Goal: Task Accomplishment & Management: Manage account settings

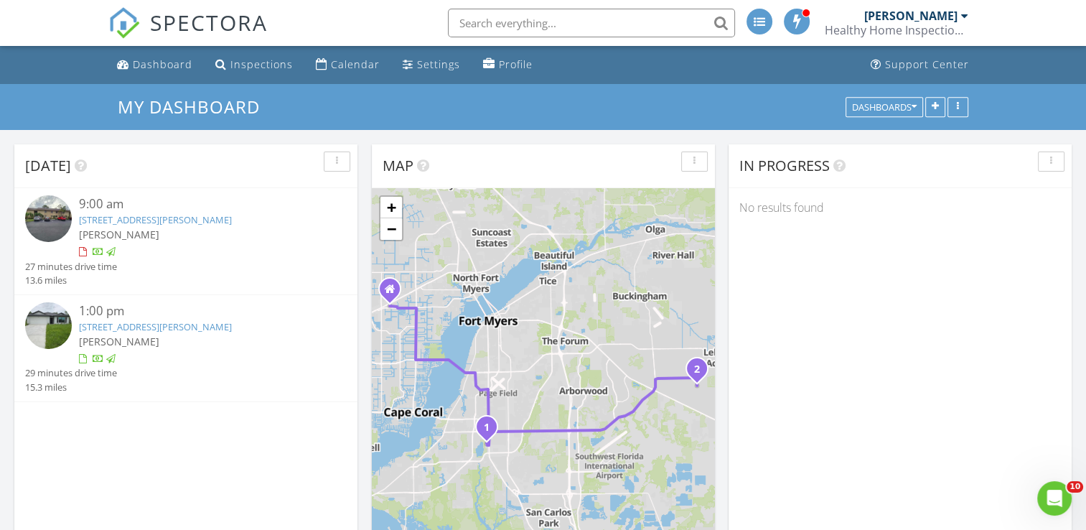
scroll to position [1329, 1109]
click at [162, 68] on div "Dashboard" at bounding box center [163, 64] width 60 height 14
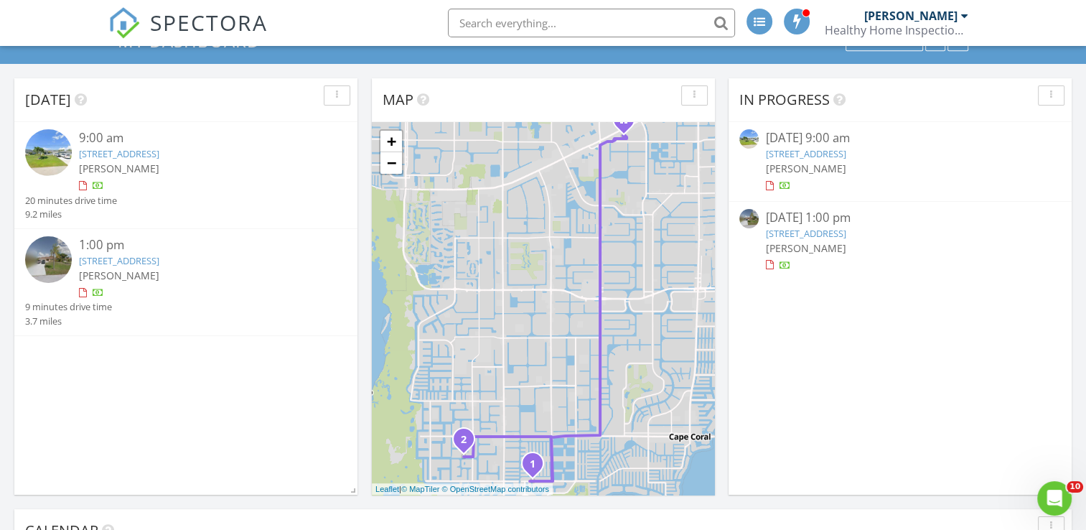
scroll to position [72, 0]
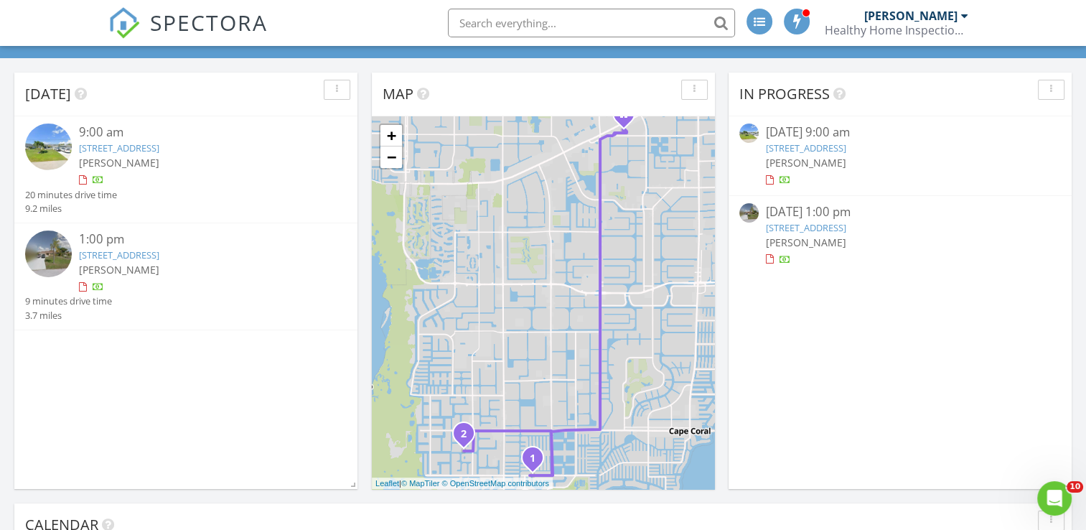
click at [55, 256] on img at bounding box center [48, 254] width 47 height 47
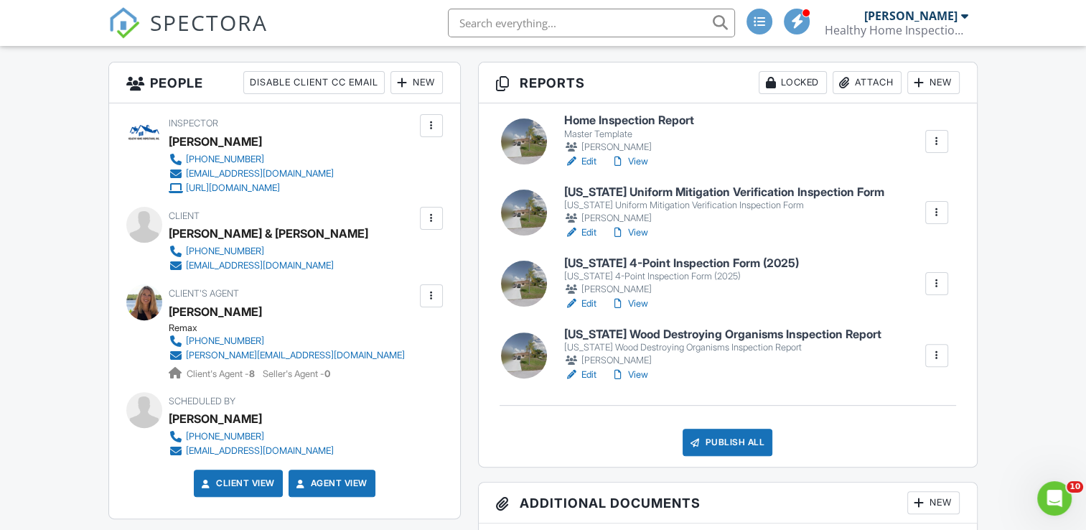
click at [587, 330] on h6 "Florida Wood Destroying Organisms Inspection Report" at bounding box center [722, 334] width 317 height 13
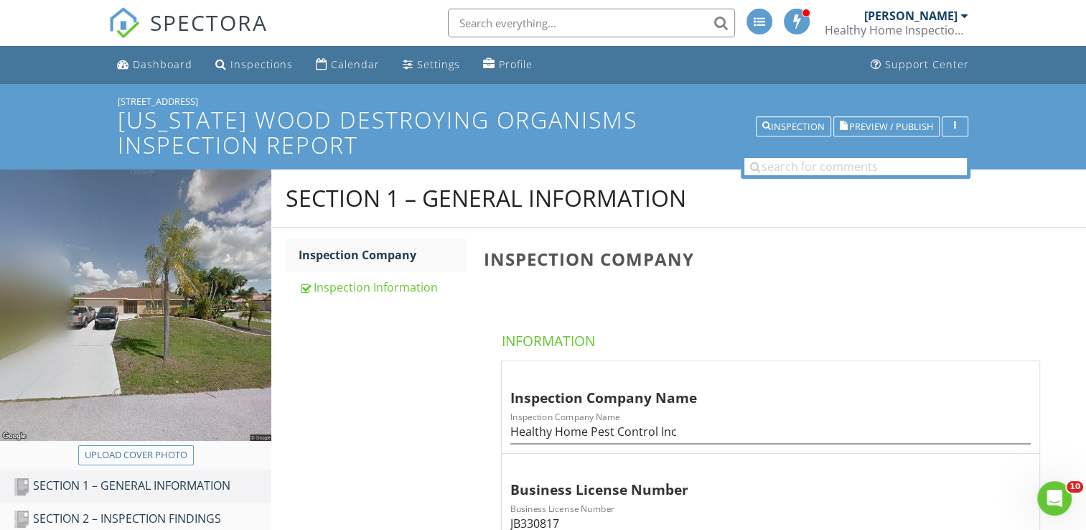
click at [138, 455] on div "Upload cover photo" at bounding box center [136, 455] width 103 height 14
type input "C:\fakepath\20250828_124606.jpg"
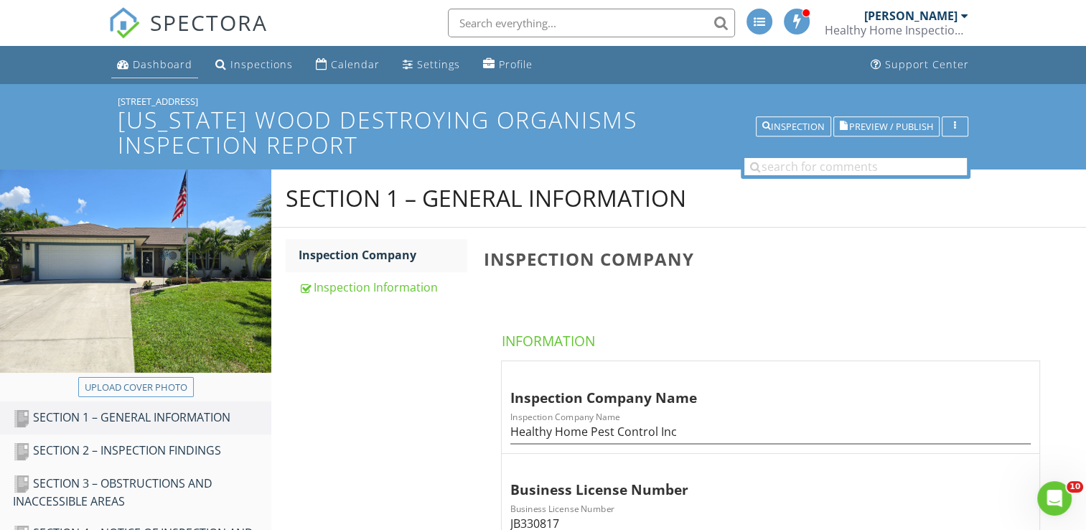
click at [175, 66] on div "Dashboard" at bounding box center [163, 64] width 60 height 14
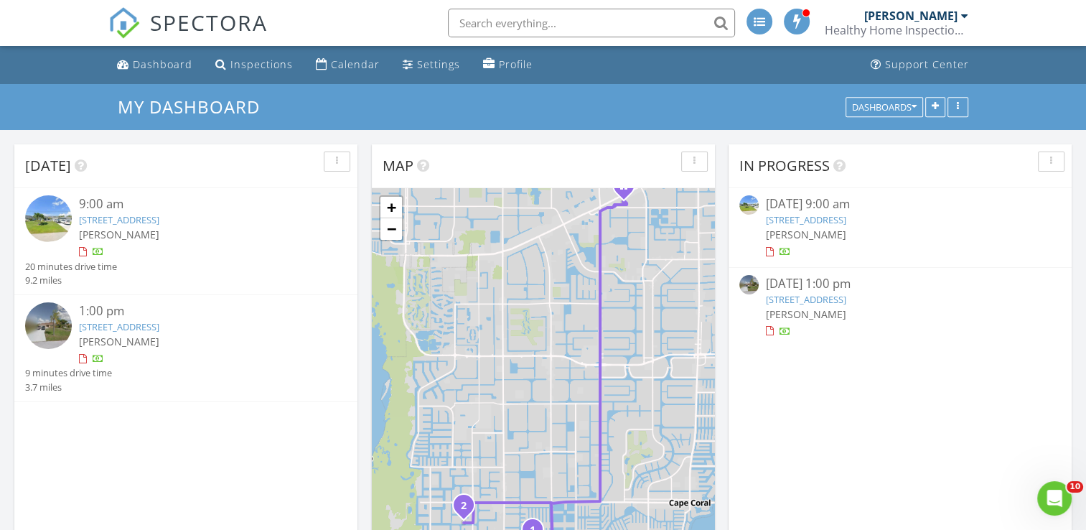
click at [58, 326] on img at bounding box center [48, 325] width 47 height 47
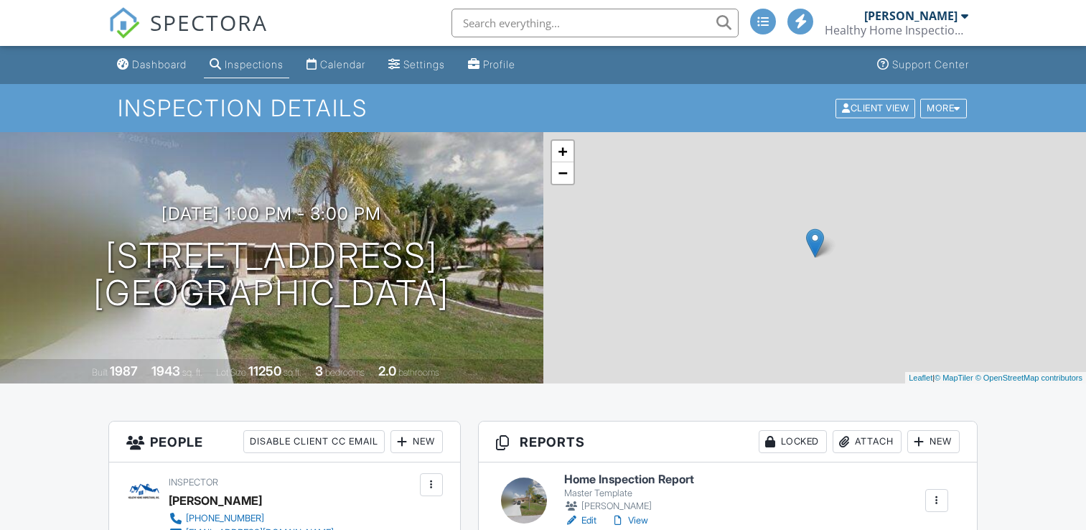
scroll to position [287, 0]
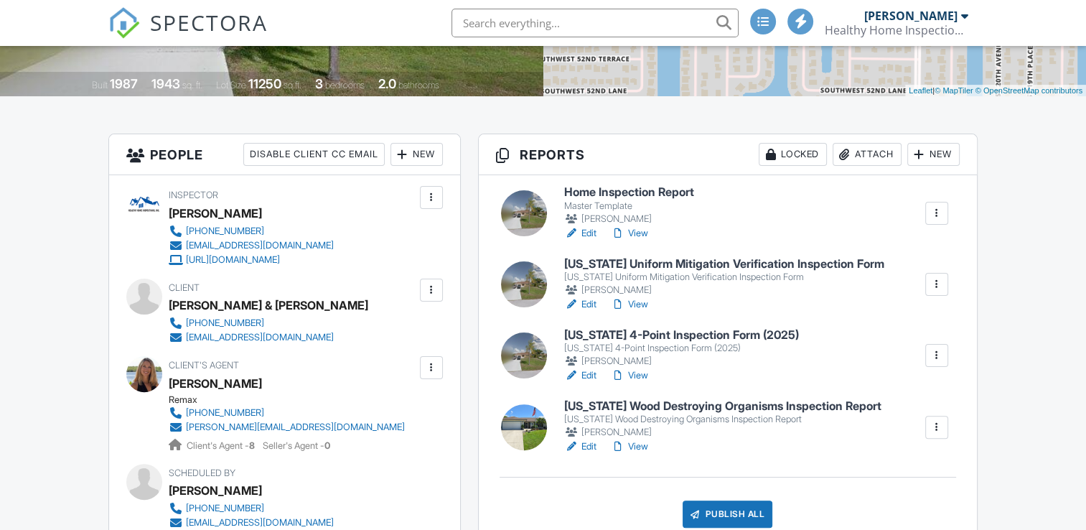
click at [671, 332] on h6 "[US_STATE] 4-Point Inspection Form (2025)" at bounding box center [681, 335] width 235 height 13
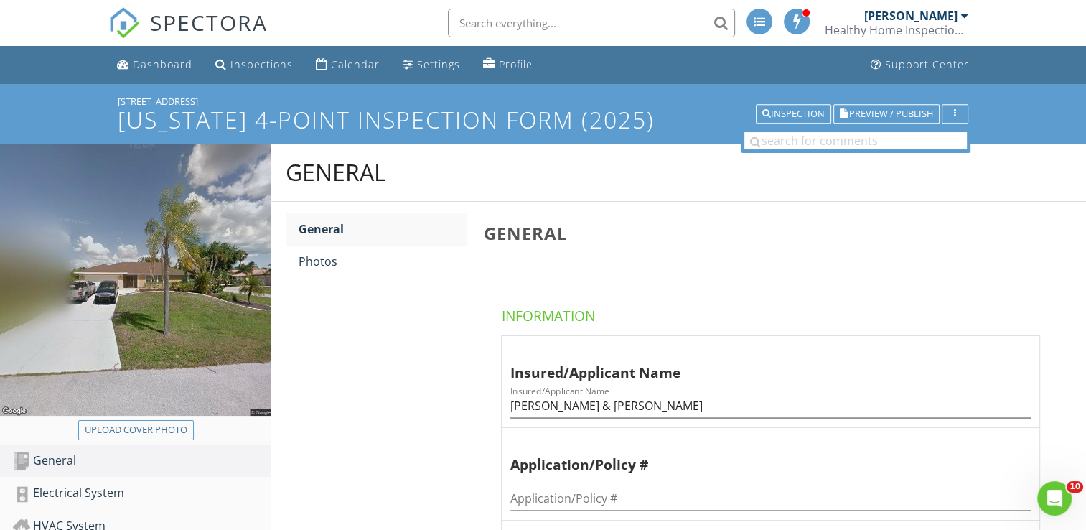
click at [151, 440] on div "Upload cover photo" at bounding box center [135, 432] width 271 height 24
click at [155, 429] on div "Upload cover photo" at bounding box center [136, 430] width 103 height 14
type input "C:\fakepath\20250828_124606.jpg"
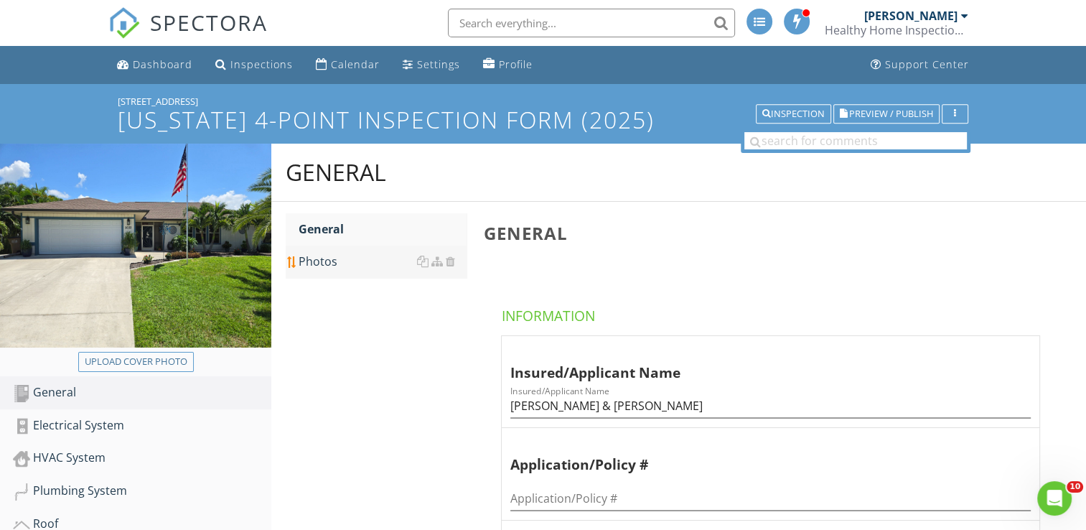
click at [337, 259] on div "Photos" at bounding box center [383, 261] width 168 height 17
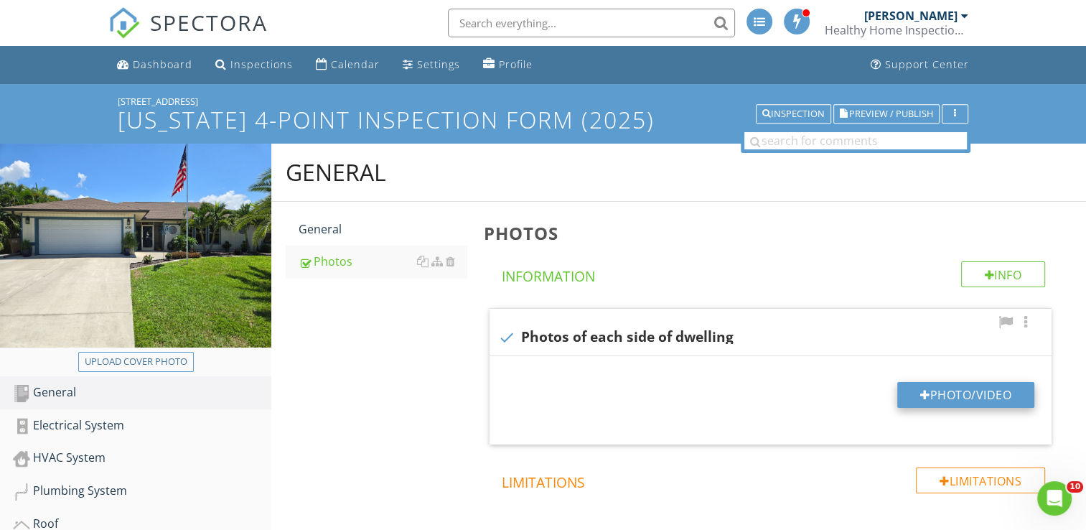
click at [921, 389] on div at bounding box center [926, 394] width 10 height 11
type input "C:\fakepath\20250828_124606.jpg"
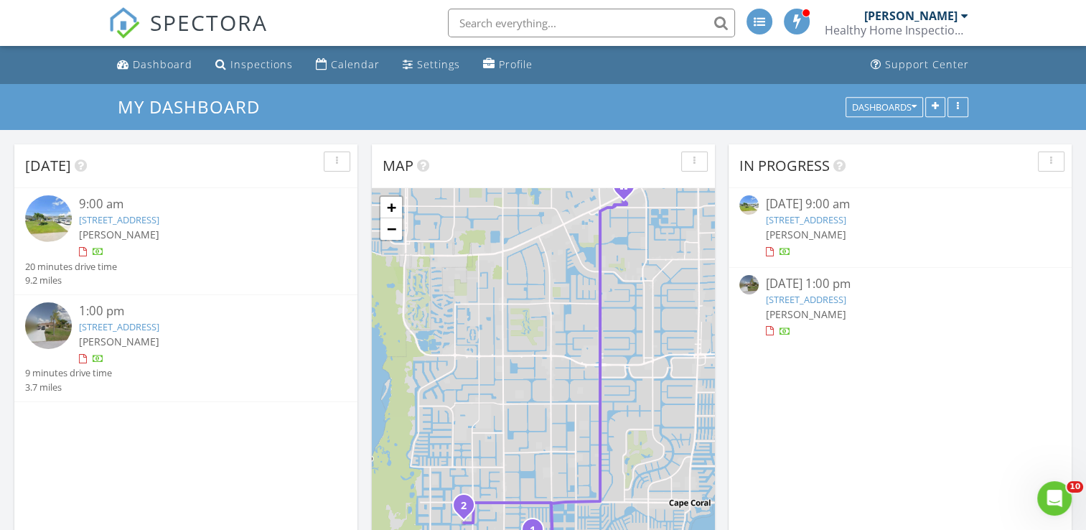
click at [45, 320] on img at bounding box center [48, 325] width 47 height 47
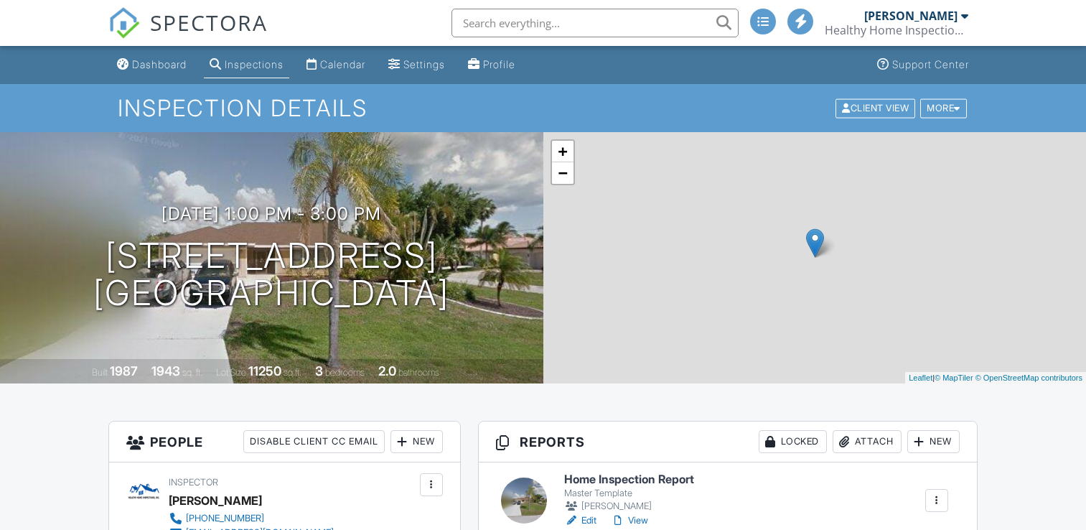
scroll to position [287, 0]
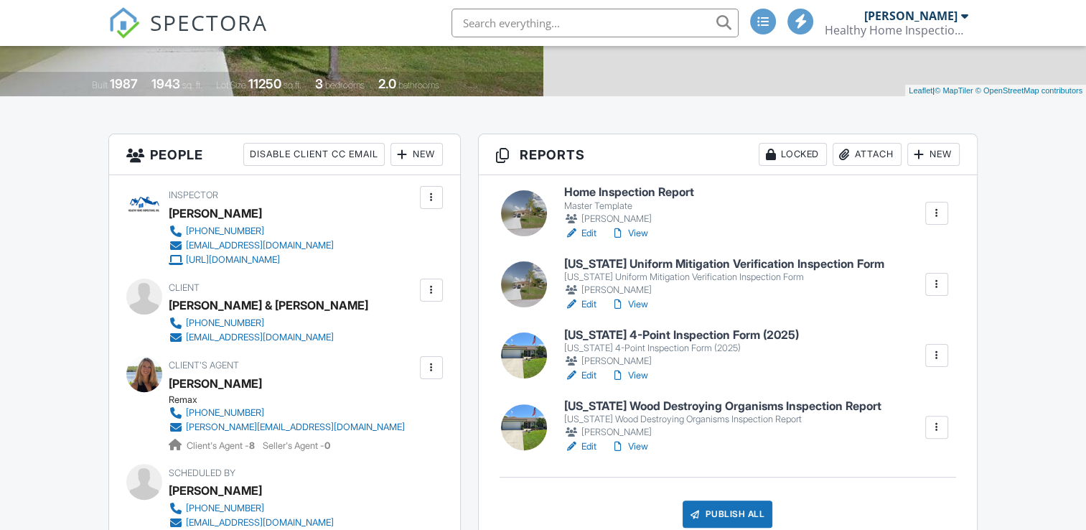
click at [697, 264] on h6 "[US_STATE] Uniform Mitigation Verification Inspection Form" at bounding box center [724, 264] width 320 height 13
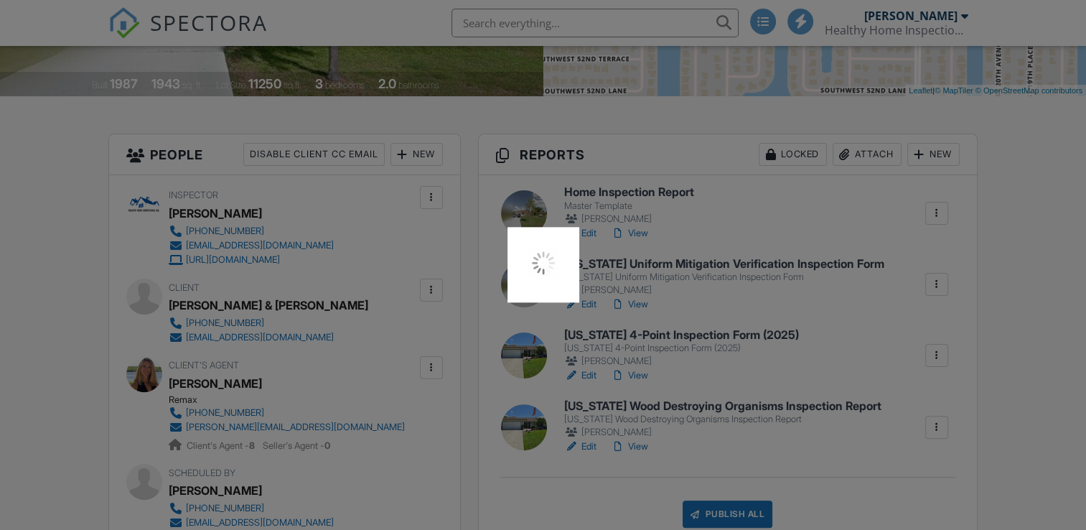
scroll to position [0, 0]
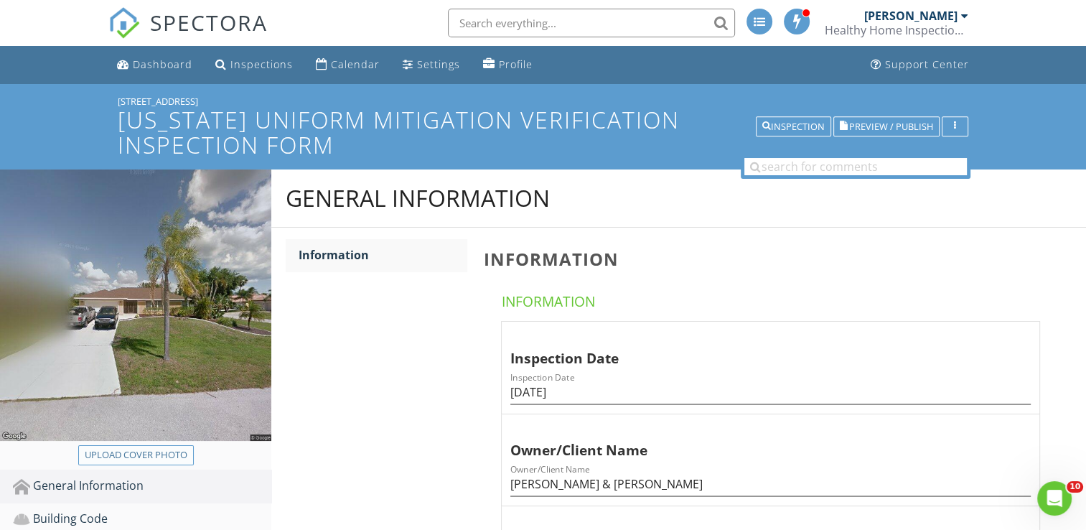
click at [162, 457] on div "Upload cover photo" at bounding box center [136, 455] width 103 height 14
type input "C:\fakepath\20250828_124606.jpg"
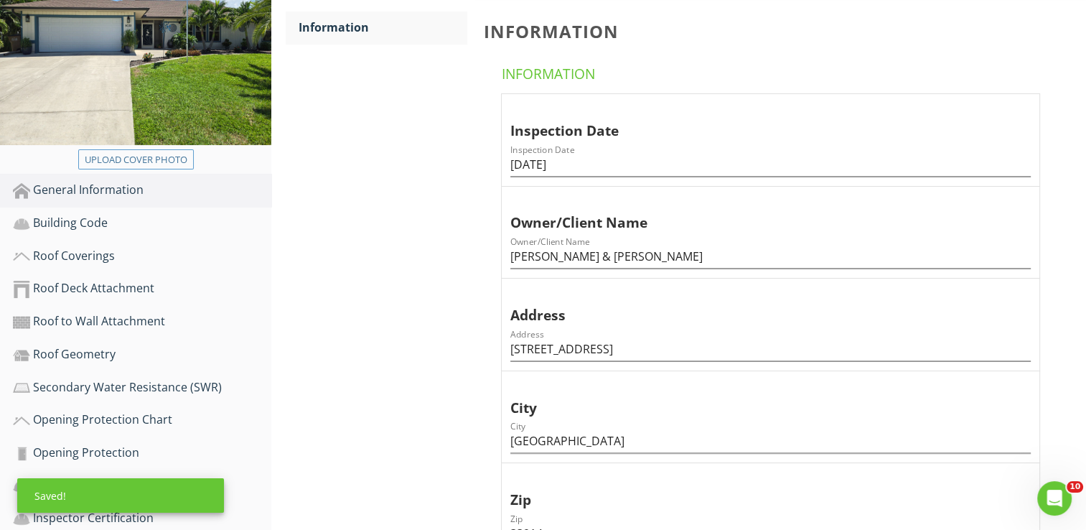
scroll to position [431, 0]
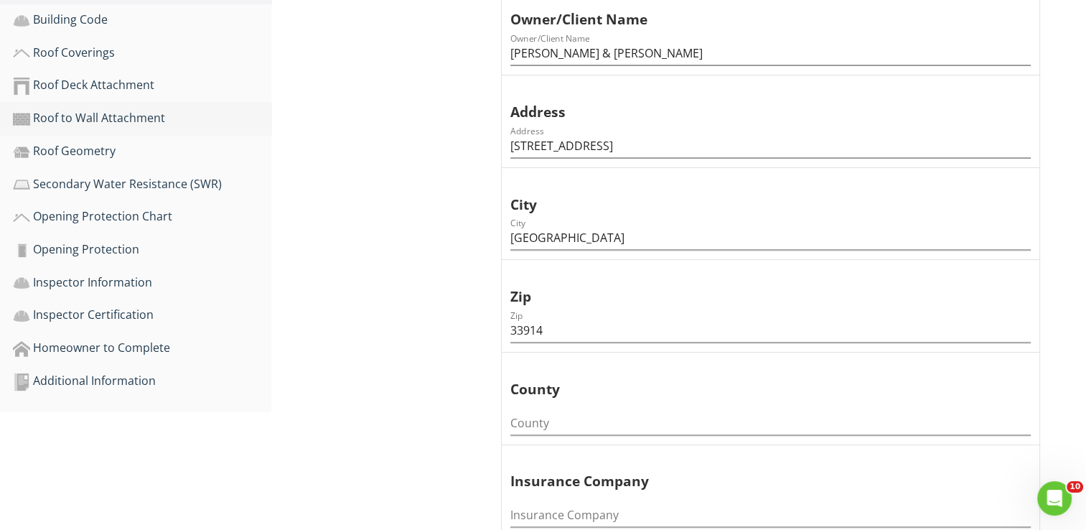
click at [104, 123] on div "Roof to Wall Attachment" at bounding box center [142, 118] width 259 height 19
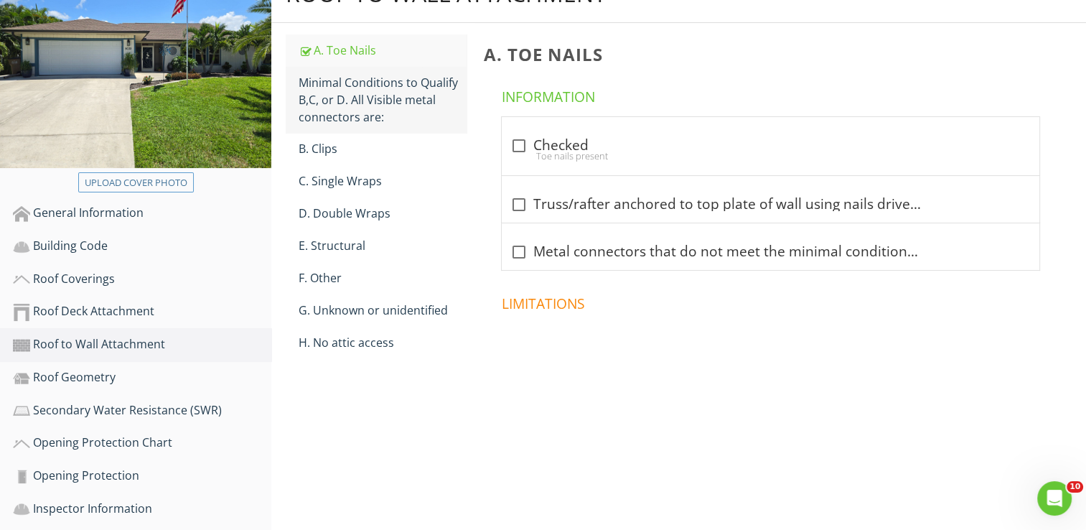
scroll to position [93, 0]
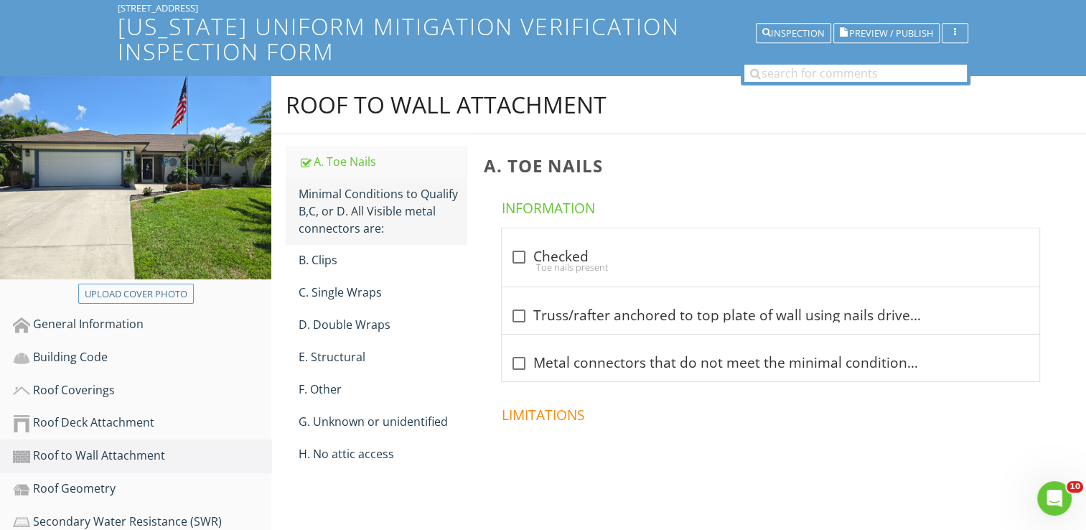
click at [315, 200] on div "Minimal Conditions to Qualify B,C, or D. All Visible metal connectors are:" at bounding box center [383, 211] width 168 height 52
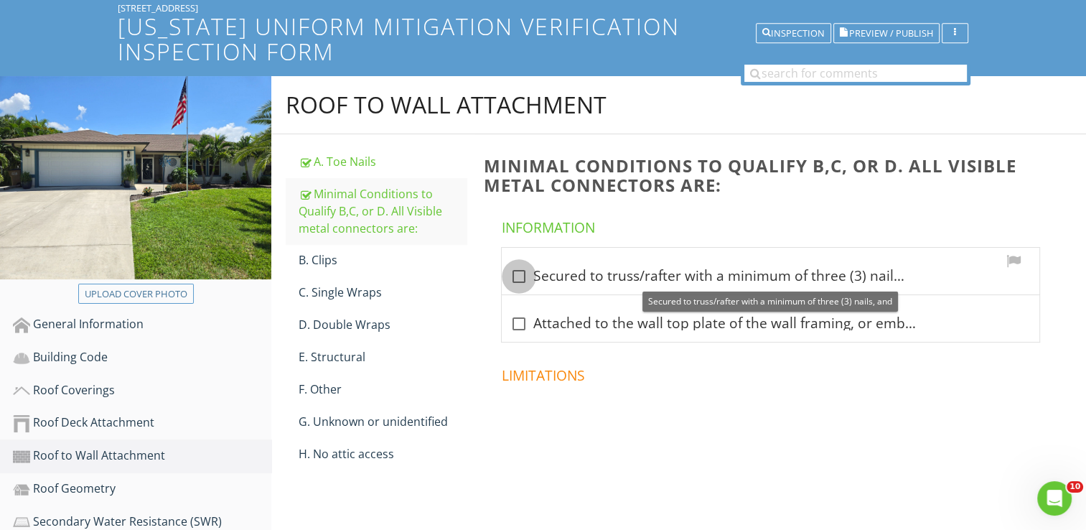
click at [517, 286] on div at bounding box center [519, 276] width 24 height 24
checkbox input "true"
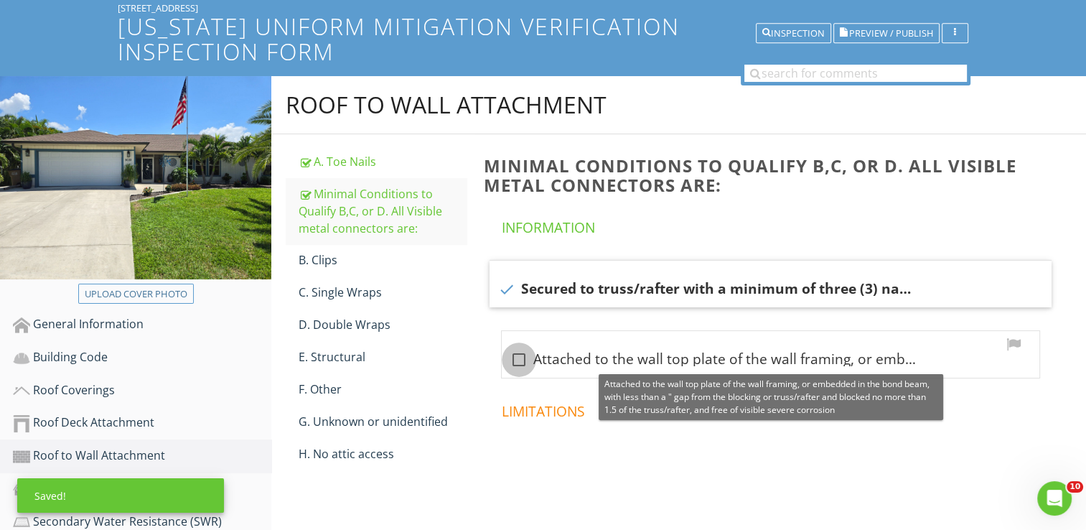
click at [517, 360] on div at bounding box center [519, 360] width 24 height 24
checkbox input "true"
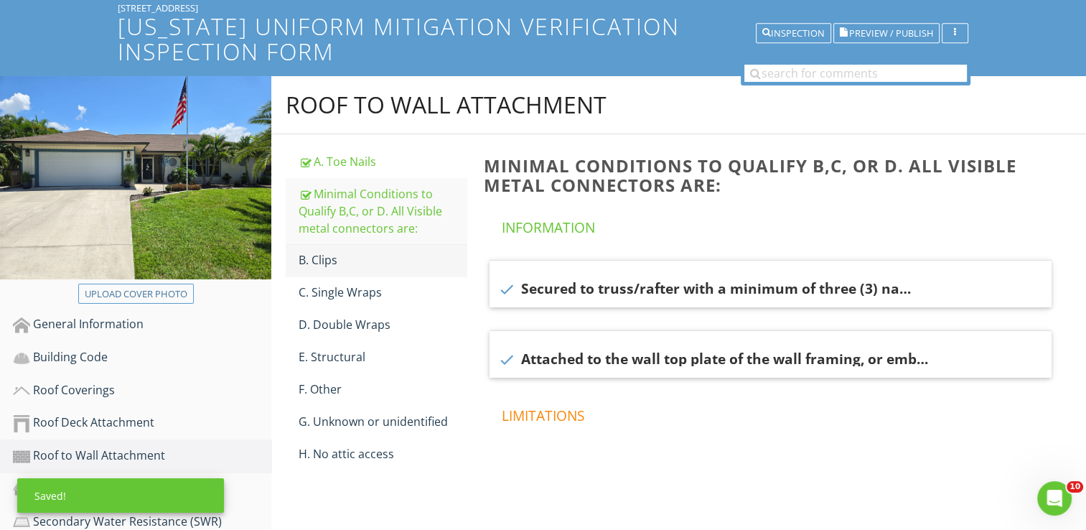
click at [353, 266] on div "B. Clips" at bounding box center [383, 259] width 168 height 17
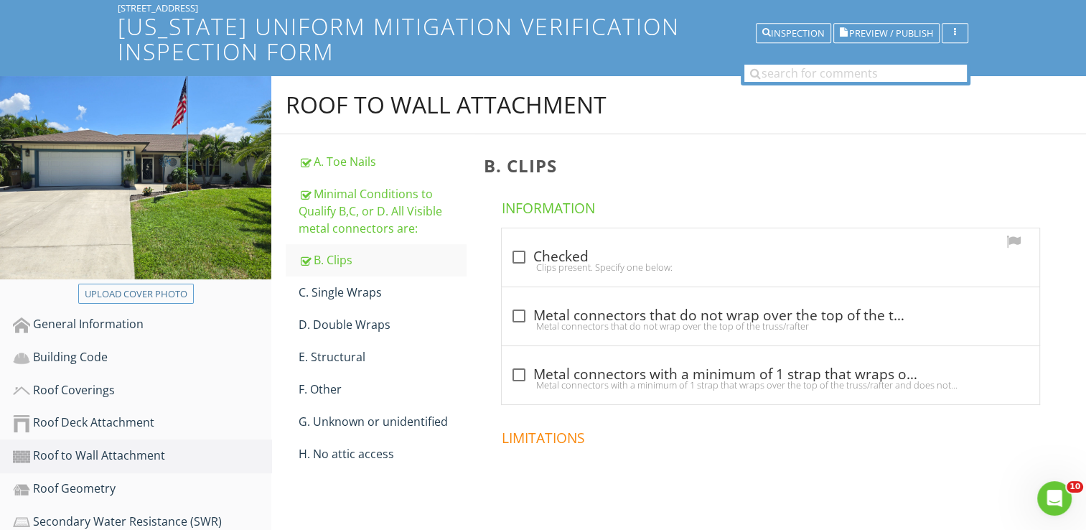
click at [518, 264] on div "Clips present. Specify one below:" at bounding box center [771, 266] width 521 height 11
checkbox input "true"
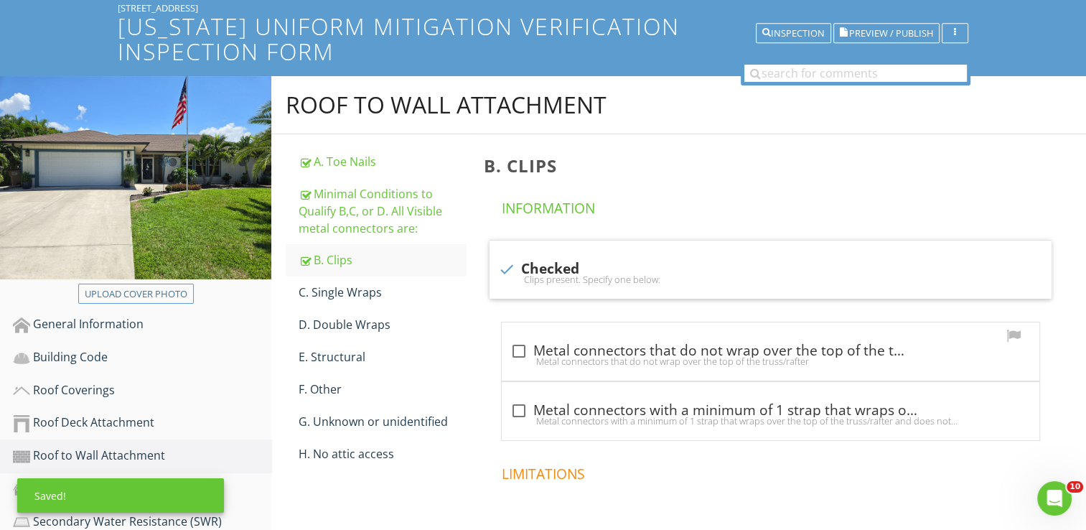
click at [523, 353] on div at bounding box center [519, 351] width 24 height 24
checkbox input "true"
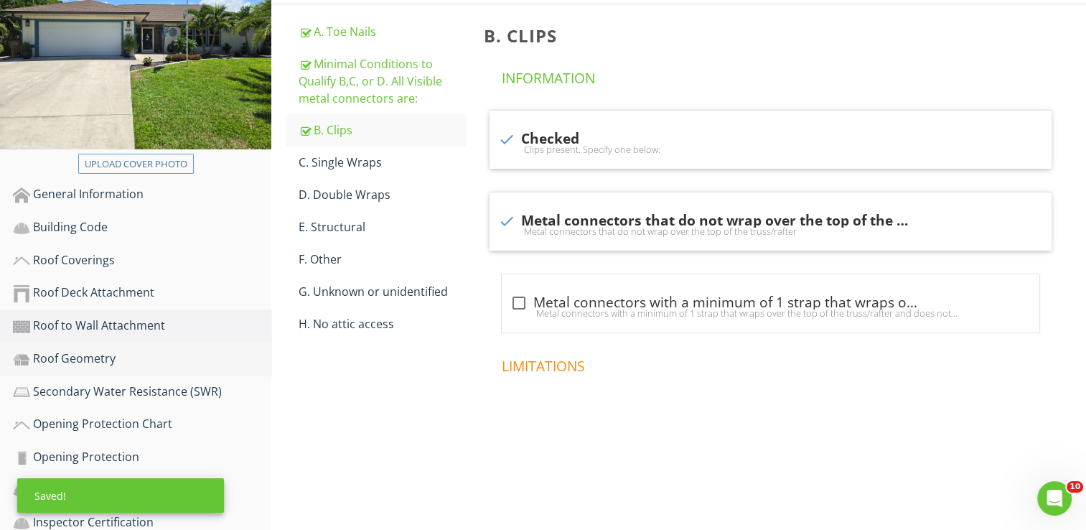
scroll to position [237, 0]
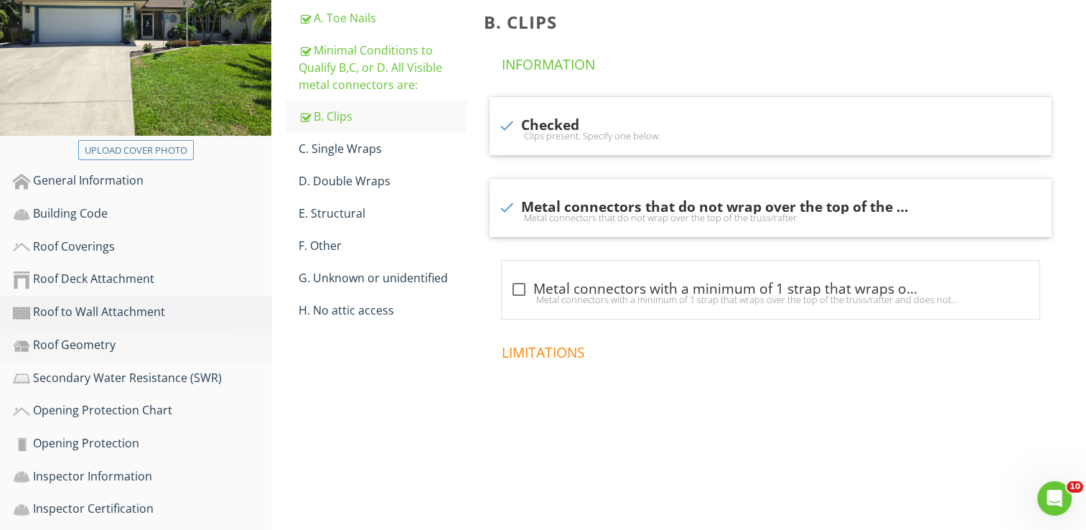
click at [94, 338] on div "Roof Geometry" at bounding box center [142, 345] width 259 height 19
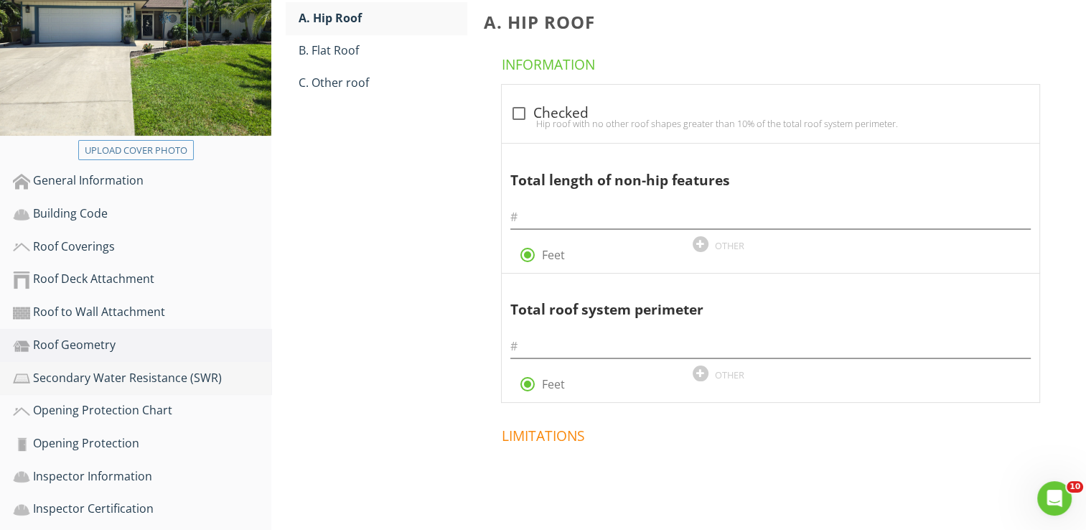
click at [95, 371] on div "Secondary Water Resistance (SWR)" at bounding box center [142, 378] width 259 height 19
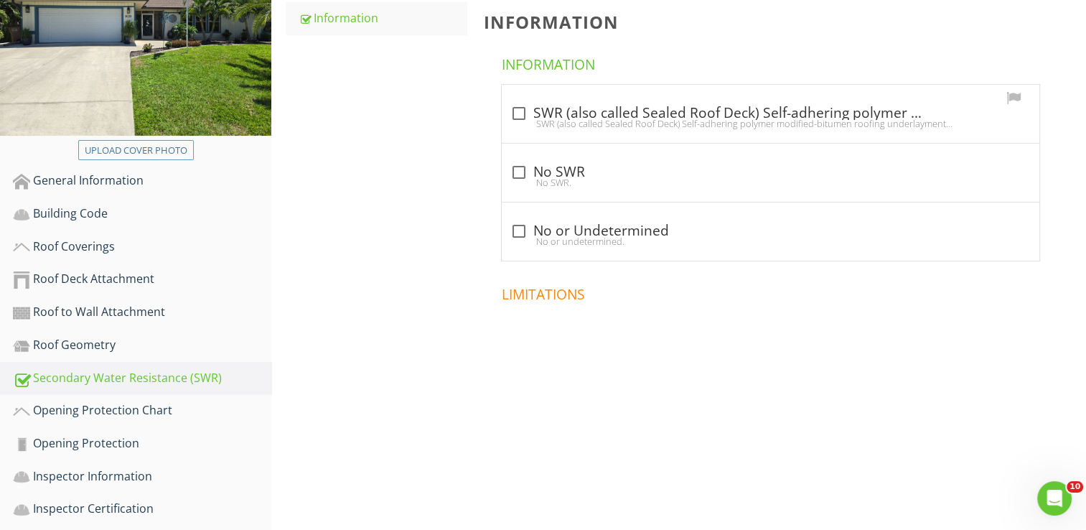
click at [520, 109] on div at bounding box center [519, 113] width 24 height 24
checkbox input "true"
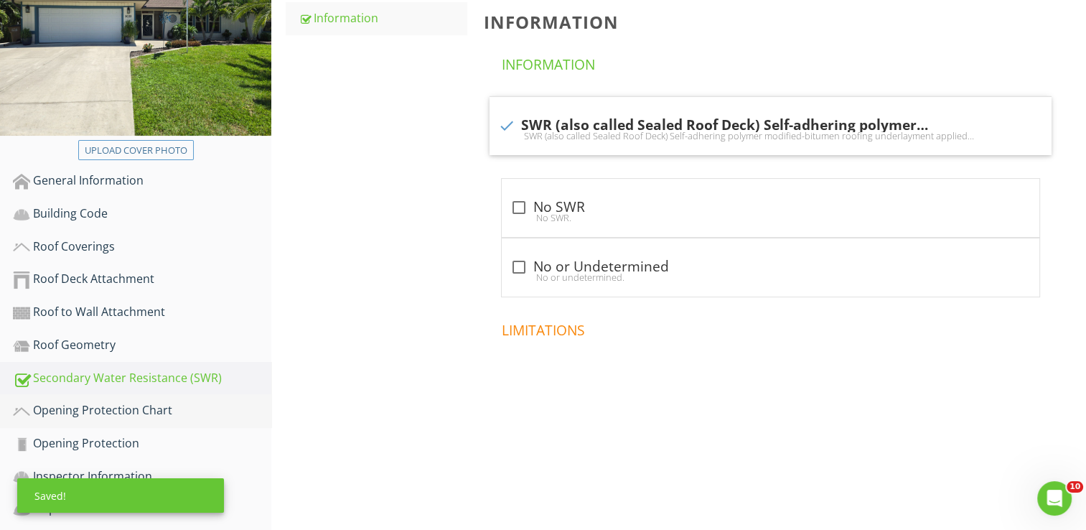
click at [116, 404] on div "Opening Protection Chart" at bounding box center [142, 410] width 259 height 19
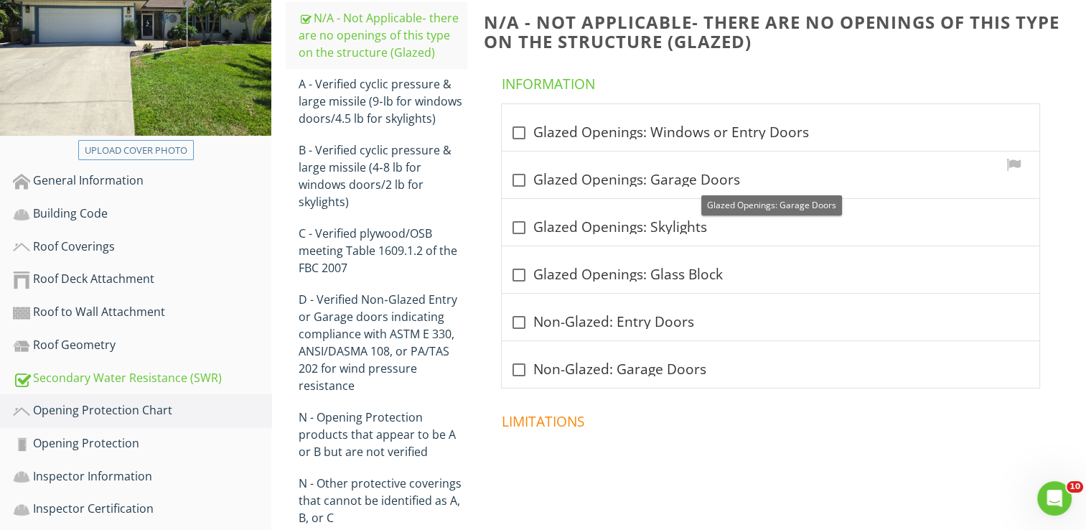
click at [519, 179] on div at bounding box center [519, 180] width 24 height 24
checkbox input "true"
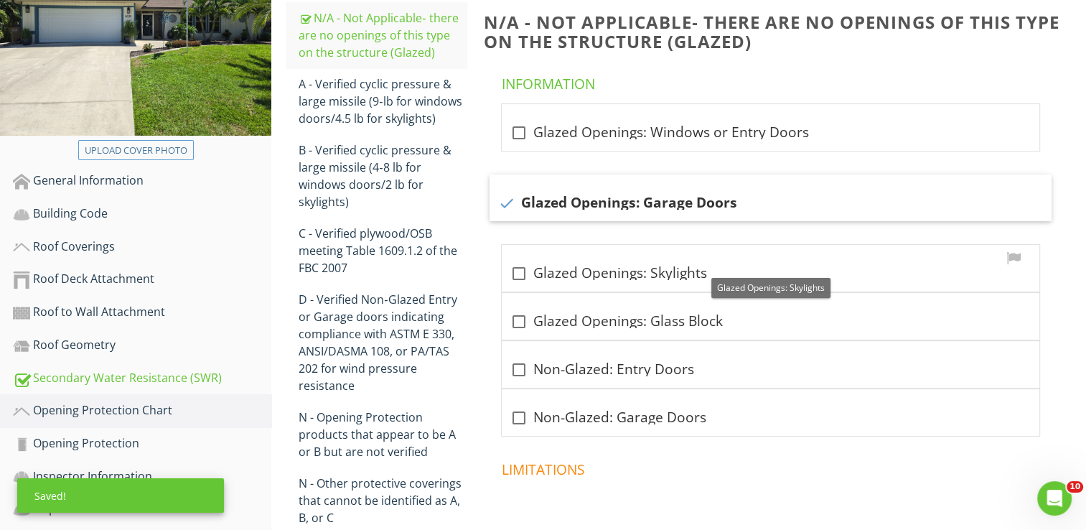
click at [521, 275] on div at bounding box center [519, 273] width 24 height 24
checkbox input "true"
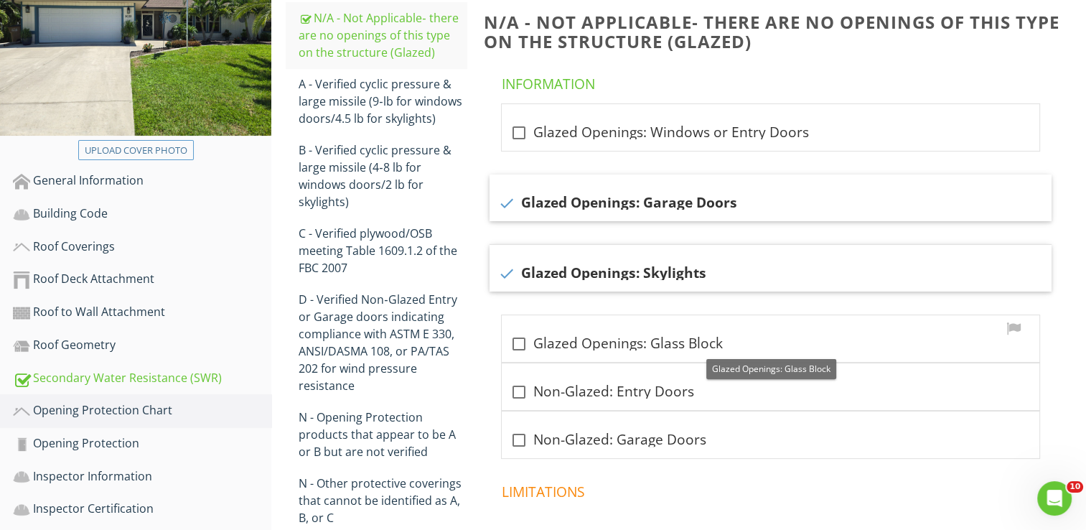
click at [521, 348] on div at bounding box center [519, 344] width 24 height 24
checkbox input "true"
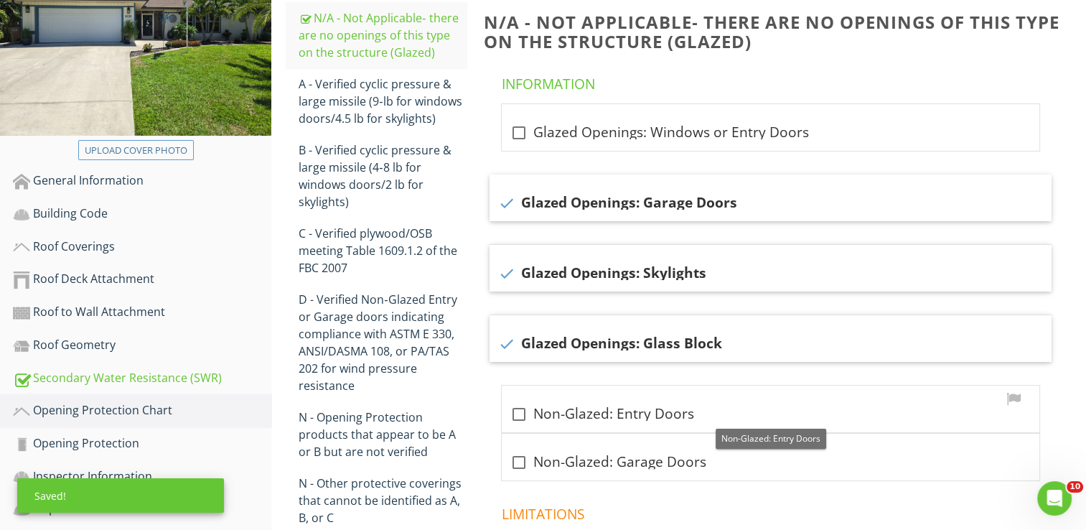
click at [518, 415] on div at bounding box center [519, 414] width 24 height 24
checkbox input "true"
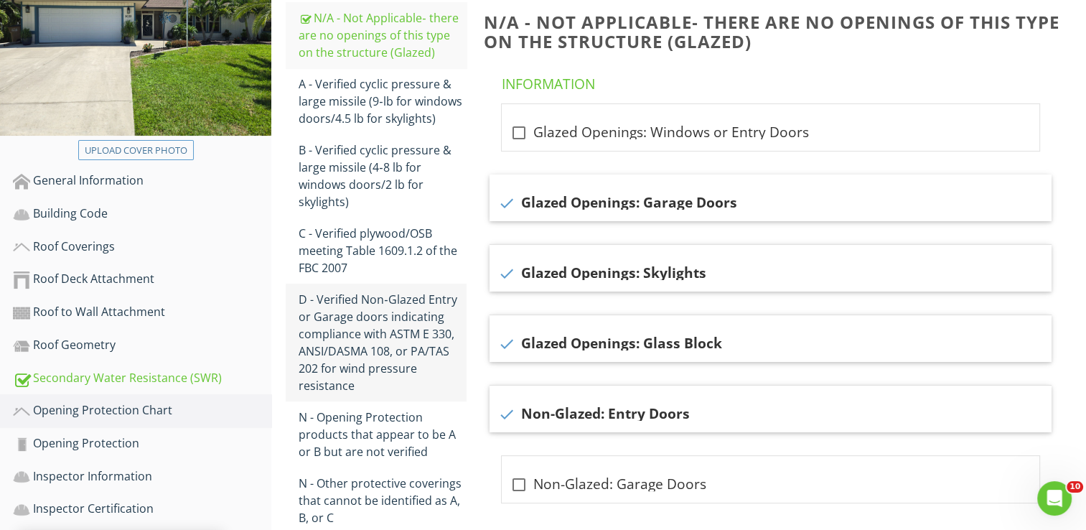
click at [352, 331] on div "D - Verified Non‐Glazed Entry or Garage doors indicating compliance with ASTM E…" at bounding box center [383, 342] width 168 height 103
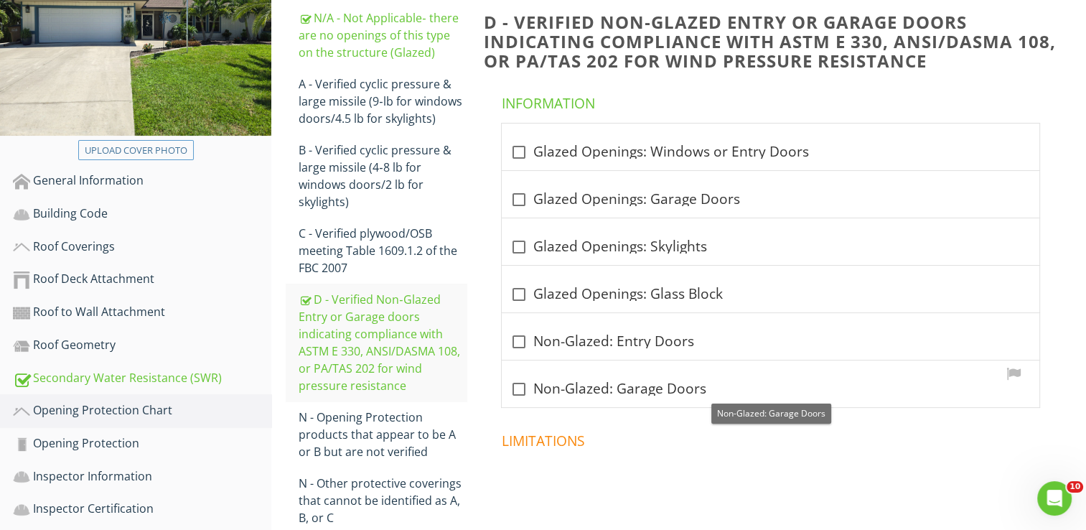
click at [522, 394] on div at bounding box center [519, 389] width 24 height 24
checkbox input "true"
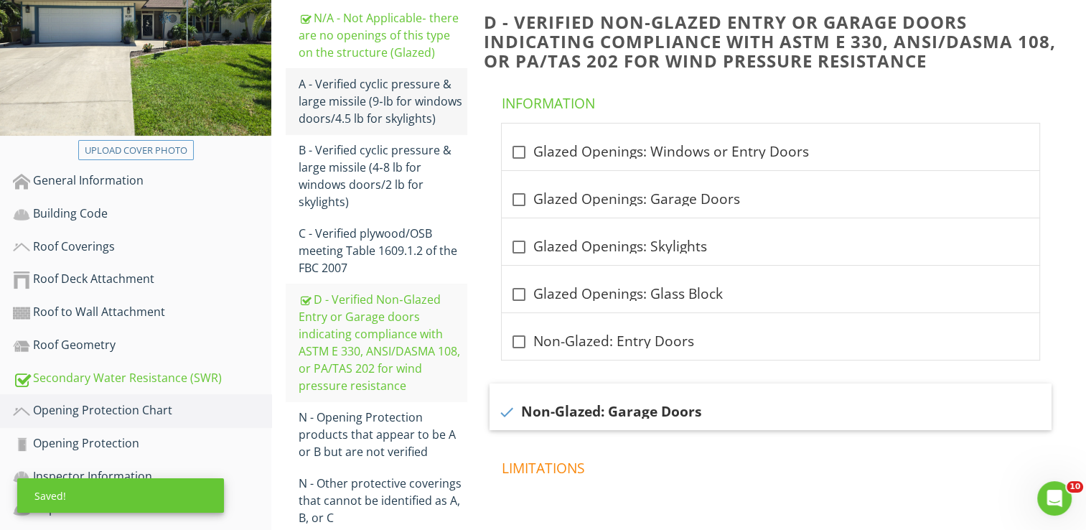
click at [386, 95] on div "A - Verified cyclic pressure & large missile (9‐lb for windows doors/4.5 lb for…" at bounding box center [383, 101] width 168 height 52
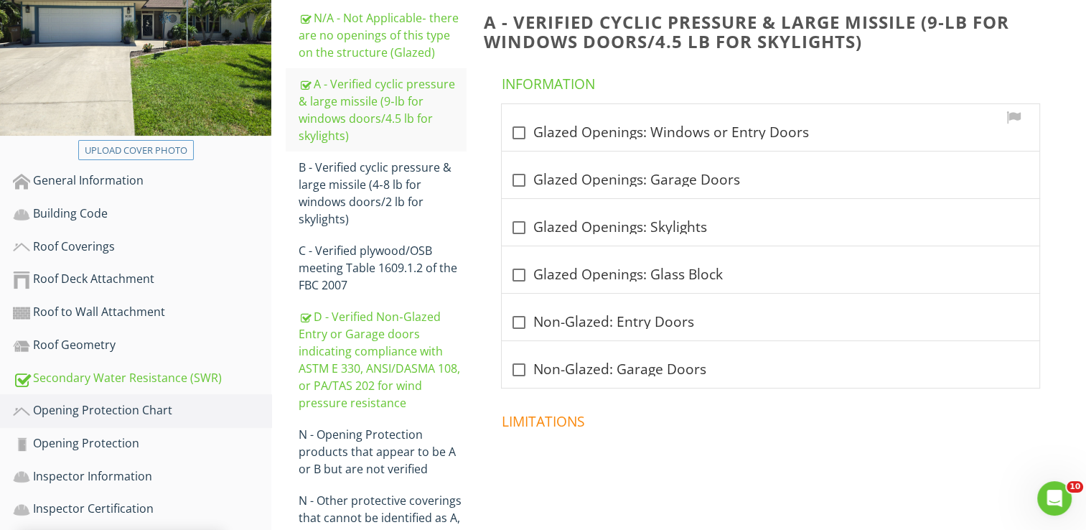
click at [517, 134] on div at bounding box center [519, 133] width 24 height 24
checkbox input "true"
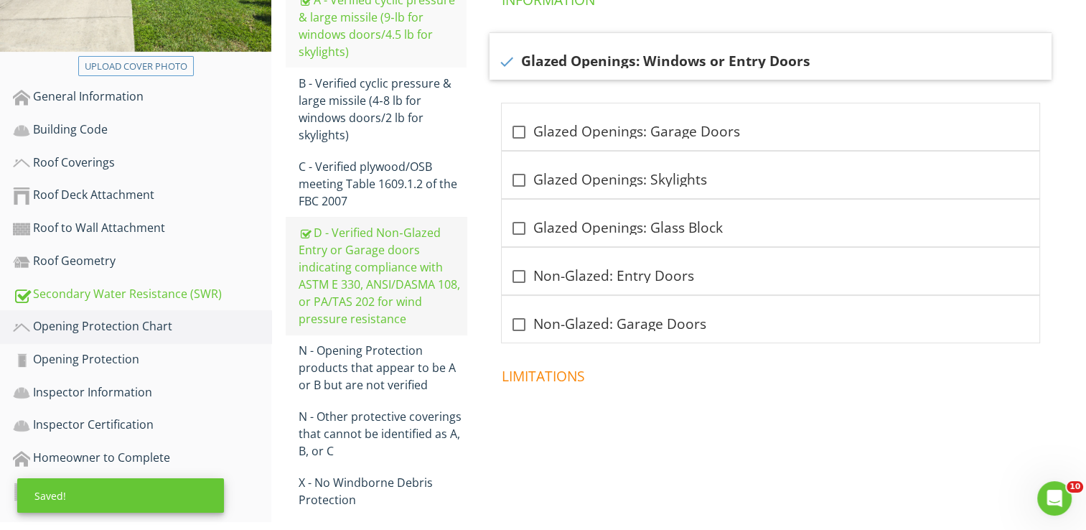
scroll to position [325, 0]
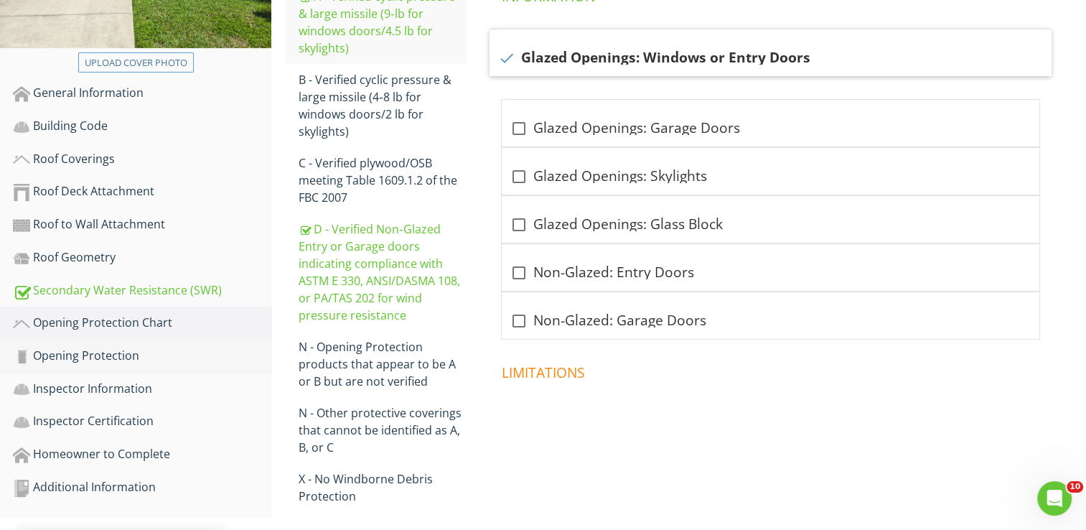
click at [99, 357] on div "Opening Protection" at bounding box center [142, 356] width 259 height 19
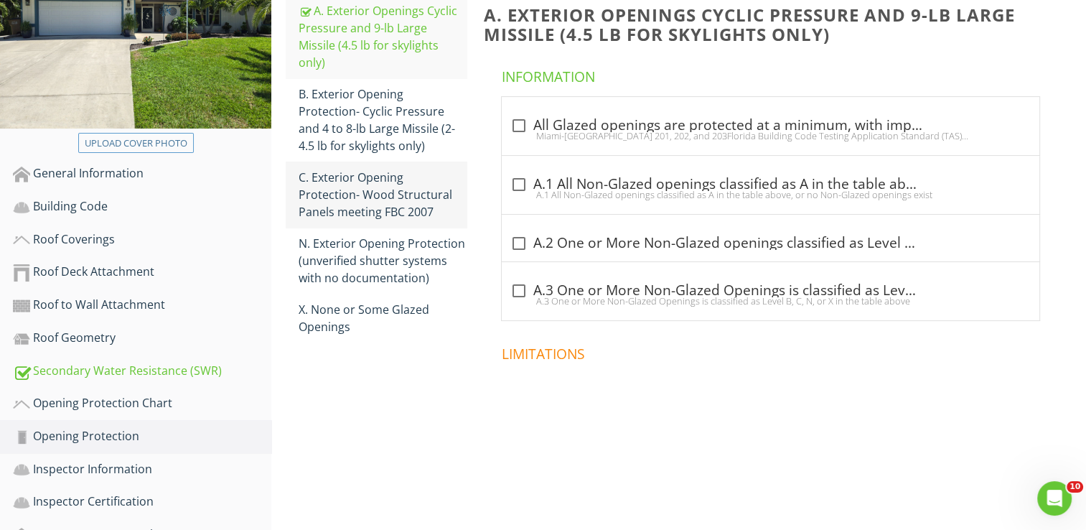
scroll to position [165, 0]
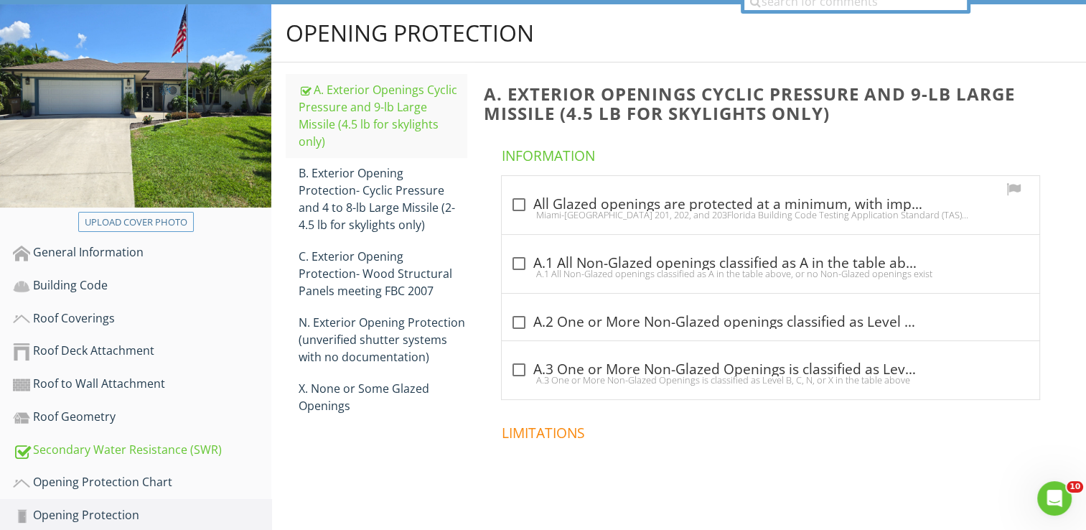
click at [521, 203] on div at bounding box center [519, 204] width 24 height 24
checkbox input "true"
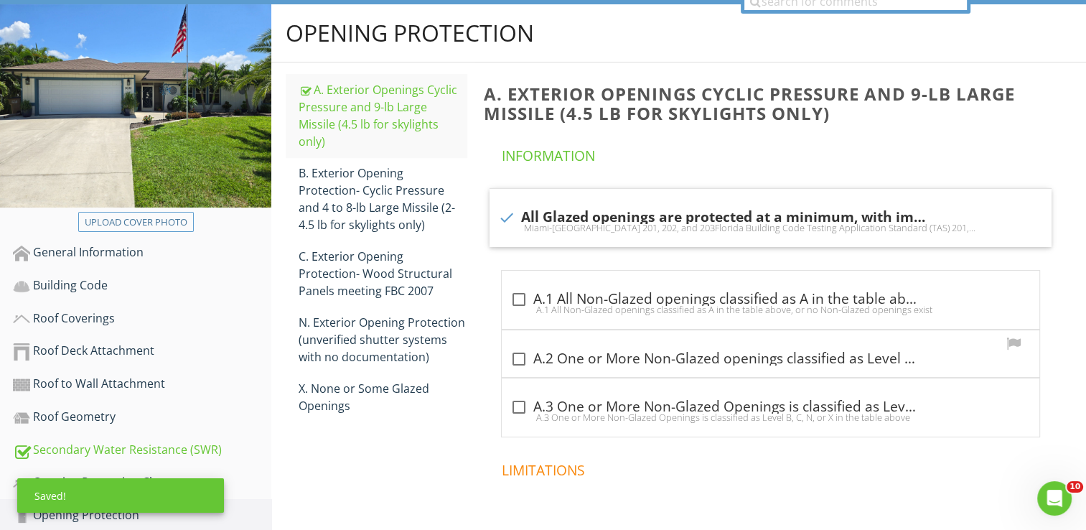
click at [519, 361] on div at bounding box center [519, 359] width 24 height 24
checkbox input "true"
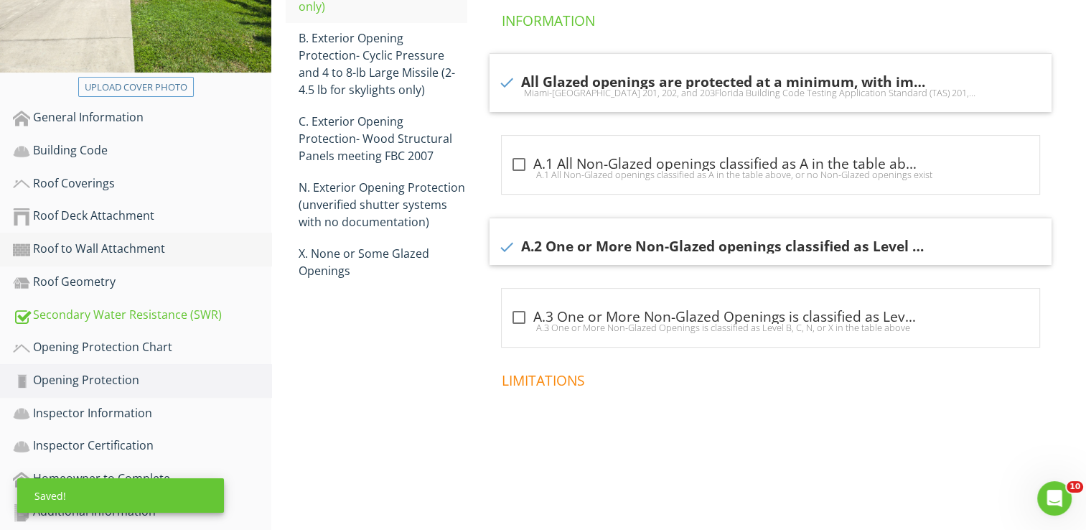
scroll to position [309, 0]
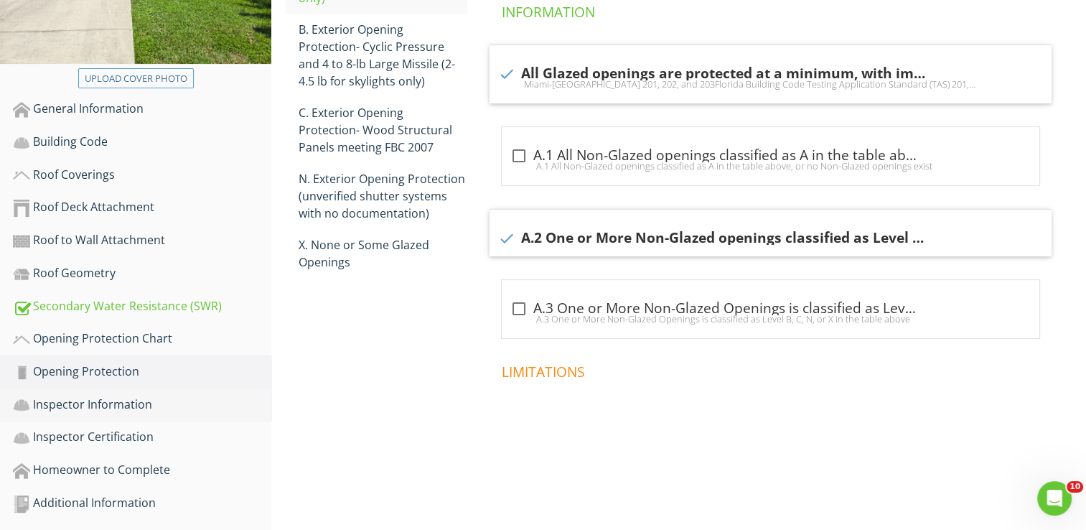
click at [134, 403] on div "Inspector Information" at bounding box center [142, 405] width 259 height 19
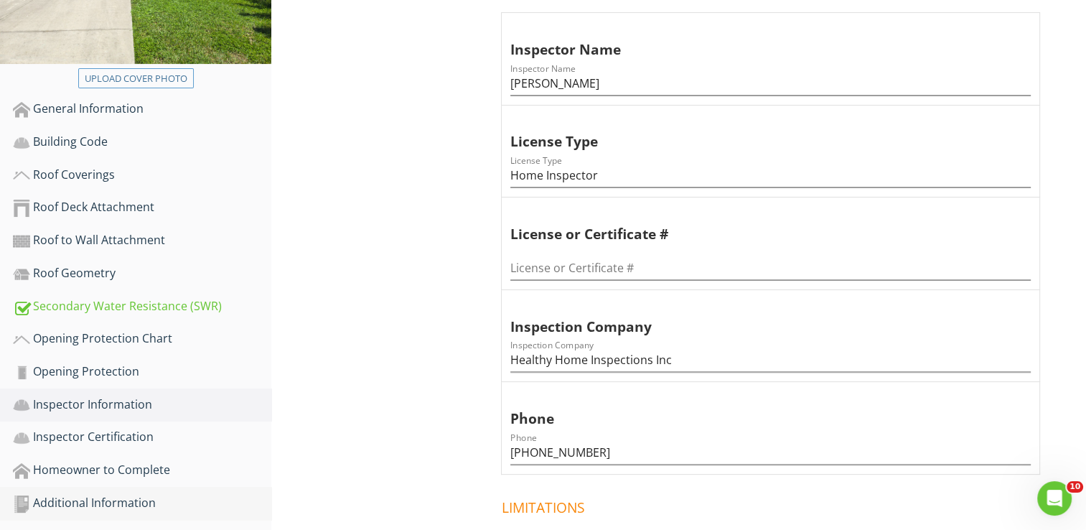
click at [111, 494] on div "Additional Information" at bounding box center [142, 503] width 259 height 19
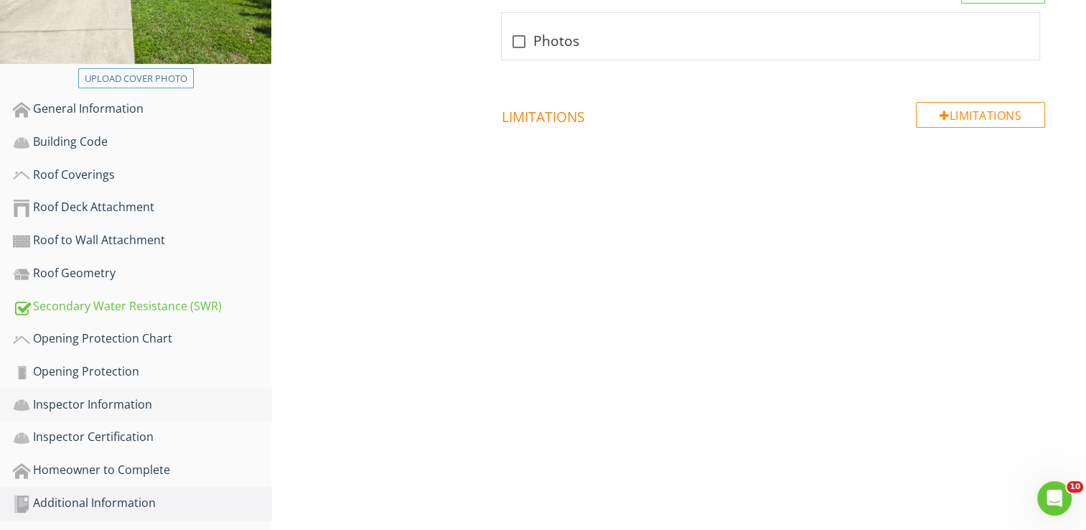
click at [67, 411] on link "Inspector Information" at bounding box center [142, 404] width 259 height 33
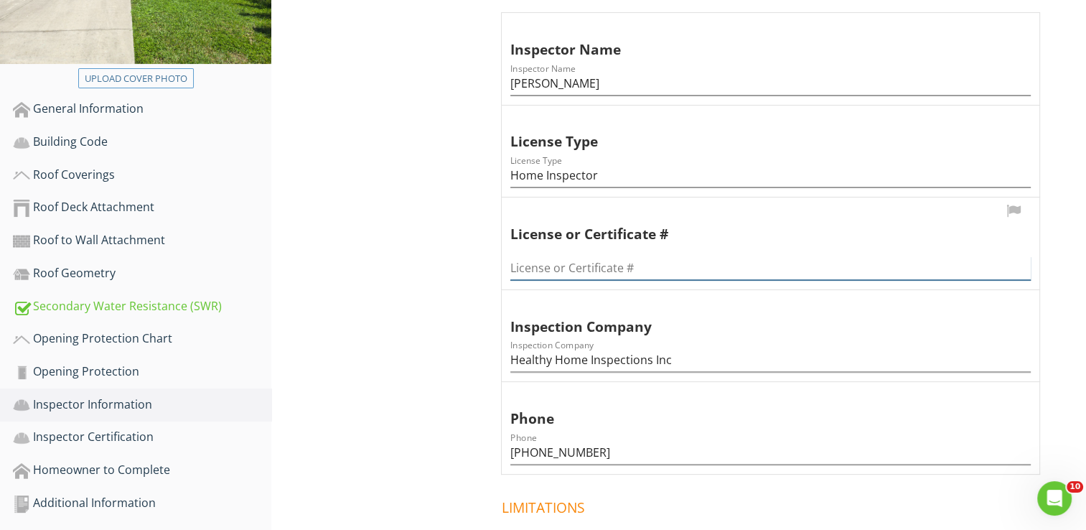
click at [559, 263] on input "License or Certificate #" at bounding box center [771, 268] width 521 height 24
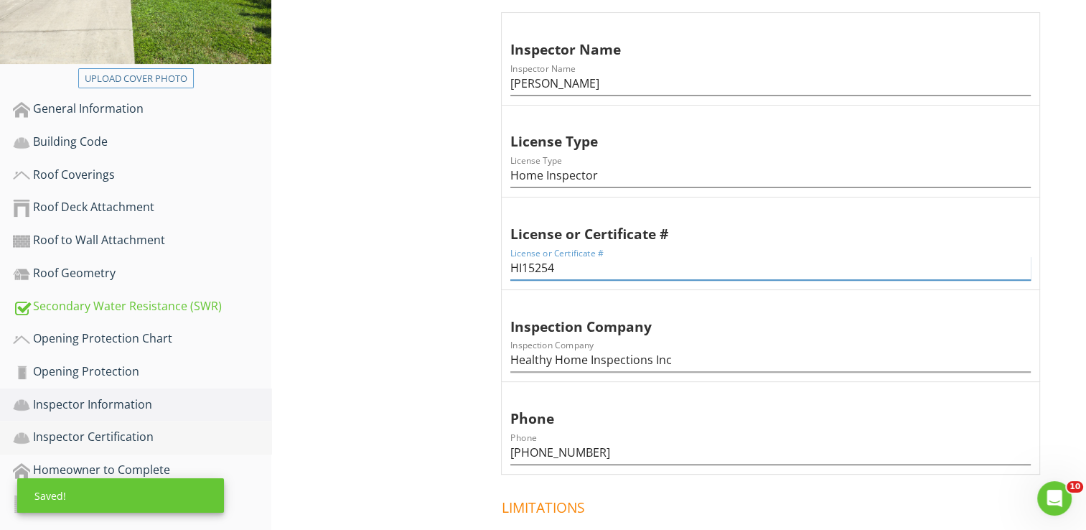
type input "HI15254"
click at [105, 438] on div "Inspector Certification" at bounding box center [142, 437] width 259 height 19
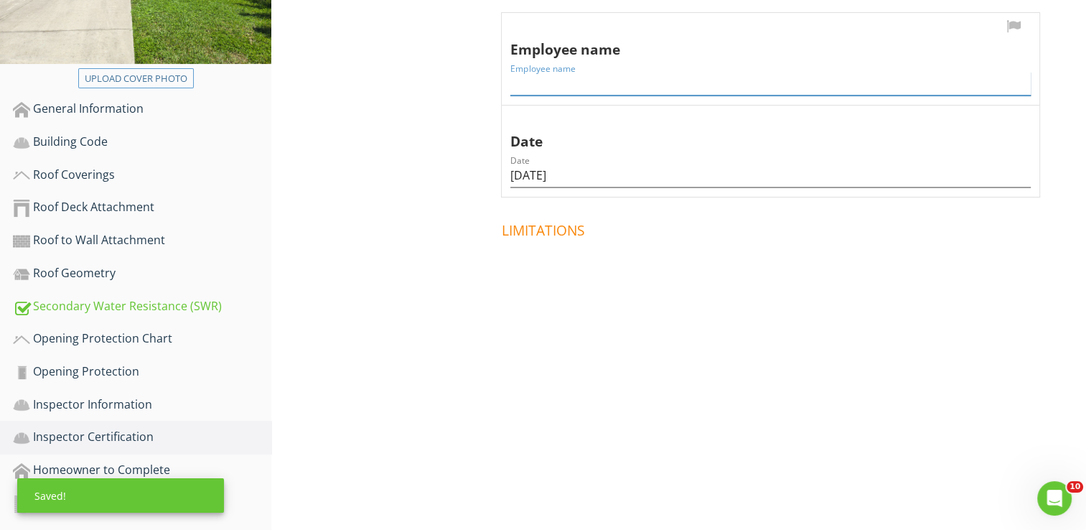
click at [558, 82] on input "Employee name" at bounding box center [771, 84] width 521 height 24
type input "[PERSON_NAME]"
click at [103, 204] on div "Roof Deck Attachment" at bounding box center [142, 207] width 259 height 19
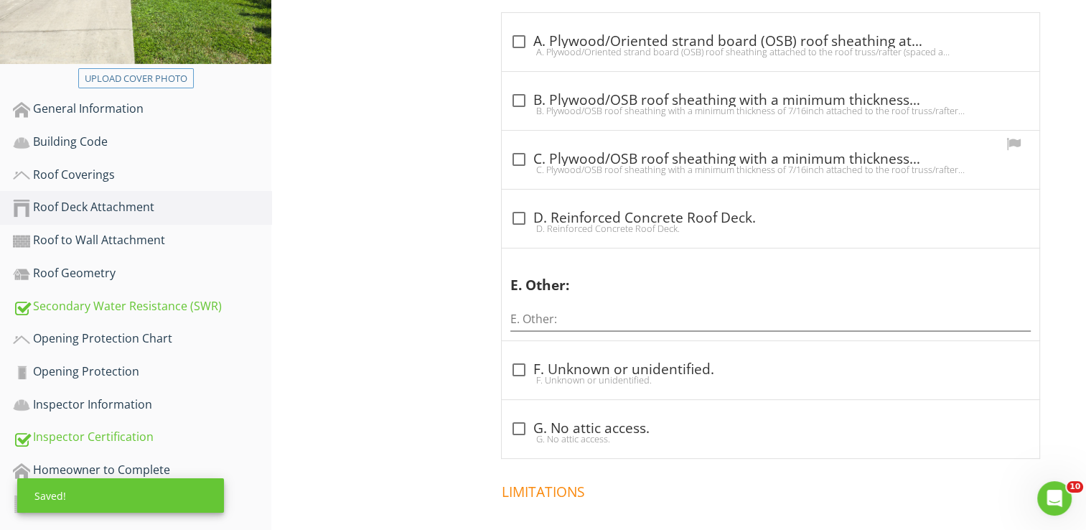
click at [522, 164] on div "C. Plywood/OSB roof sheathing with a minimum thickness of 7/16inch attached to …" at bounding box center [771, 169] width 521 height 11
checkbox input "true"
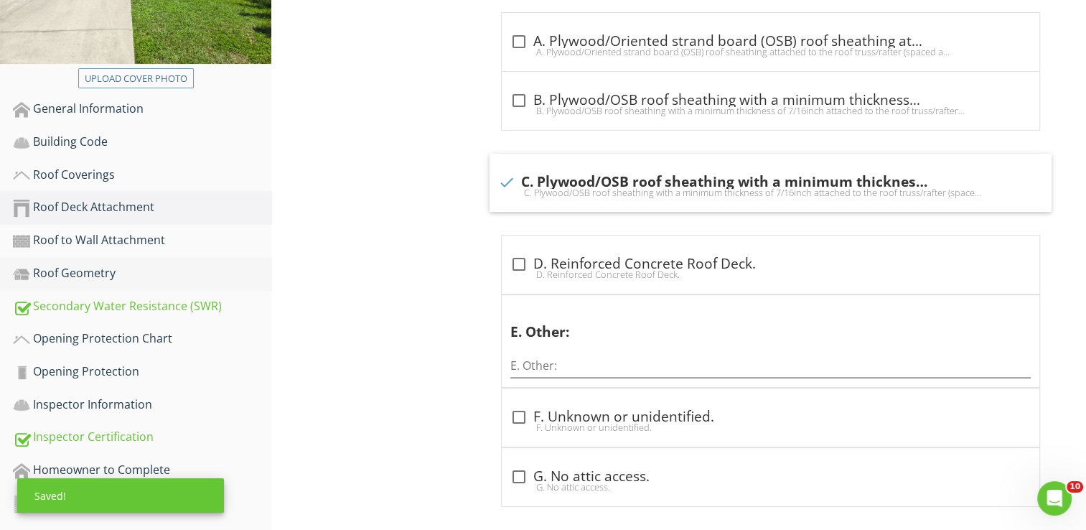
click at [70, 271] on div "Roof Geometry" at bounding box center [142, 273] width 259 height 19
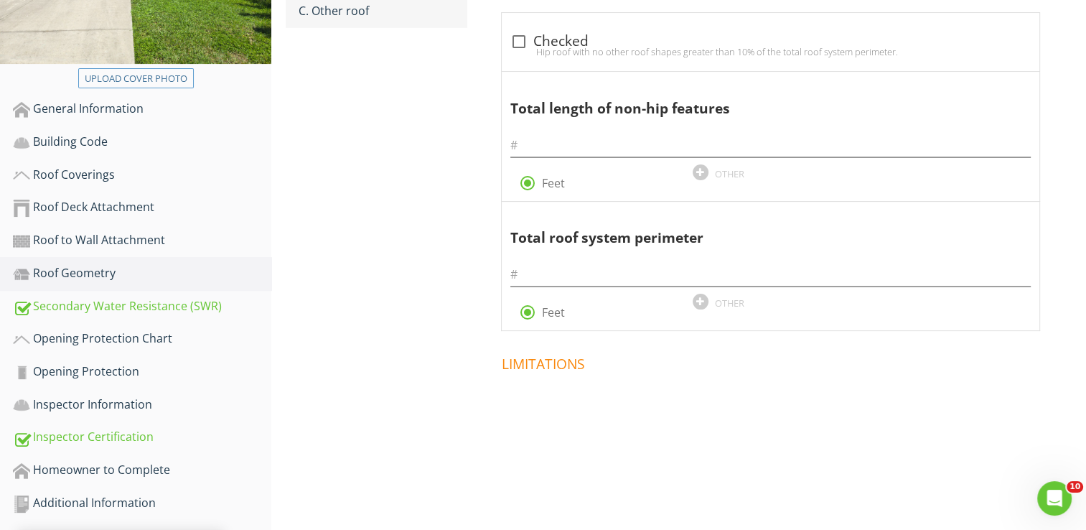
click at [359, 14] on div "C. Other roof" at bounding box center [383, 10] width 168 height 17
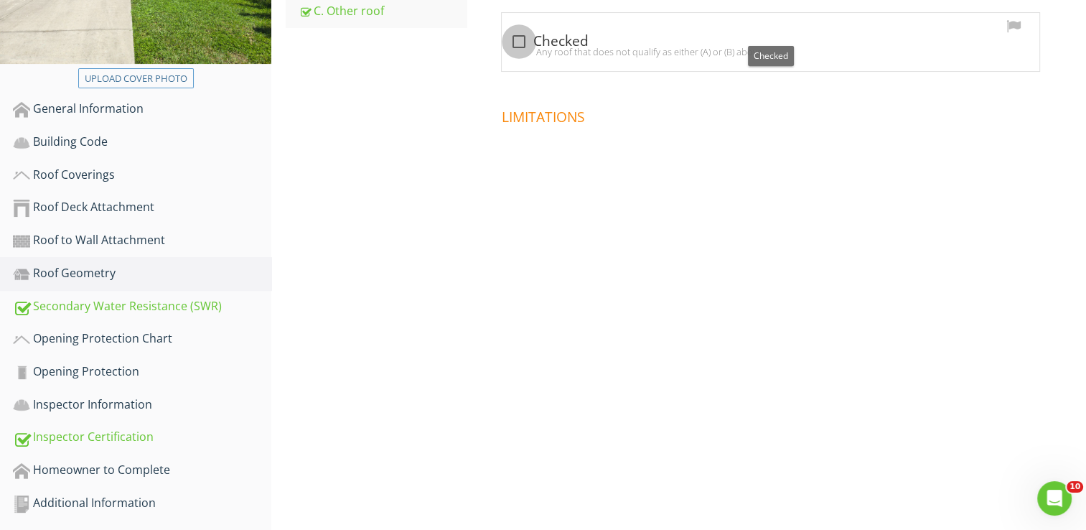
click at [511, 42] on div at bounding box center [519, 41] width 24 height 24
checkbox input "true"
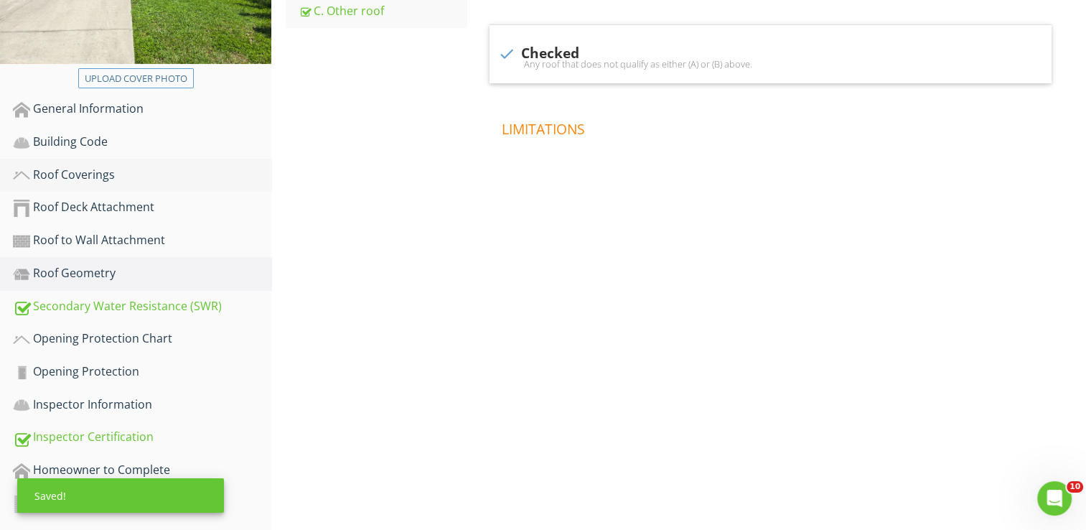
click at [60, 185] on link "Roof Coverings" at bounding box center [142, 175] width 259 height 33
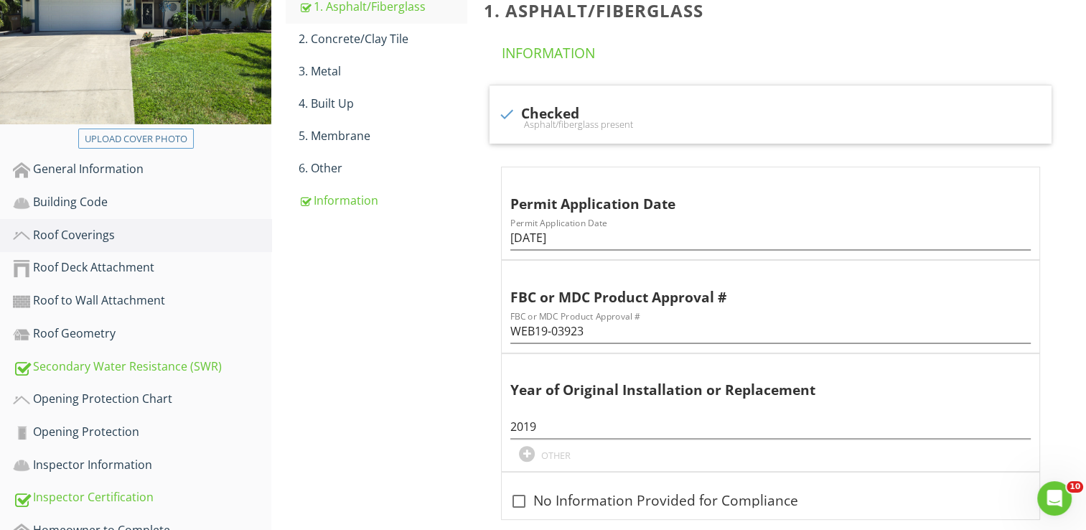
scroll to position [381, 0]
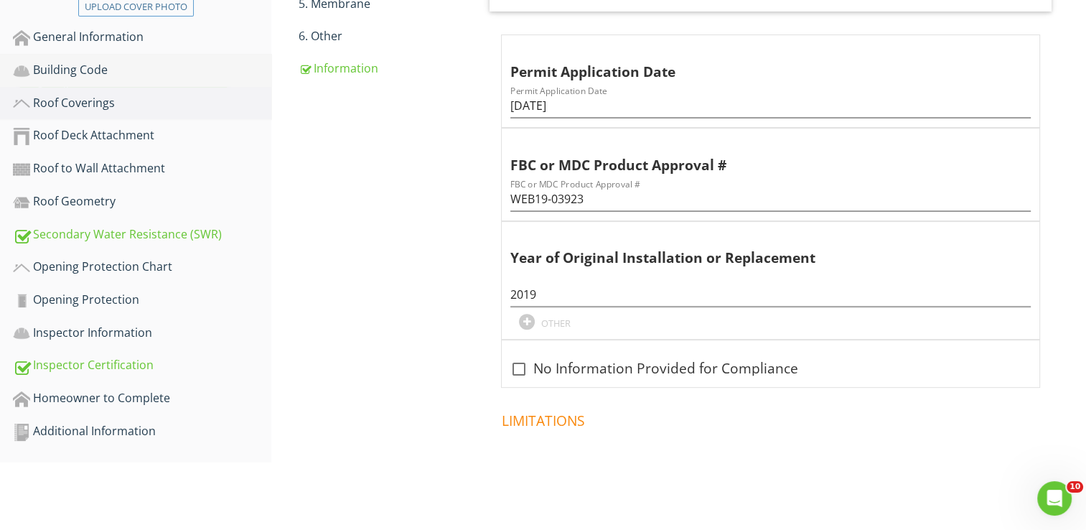
click at [92, 68] on div "Building Code" at bounding box center [142, 70] width 259 height 19
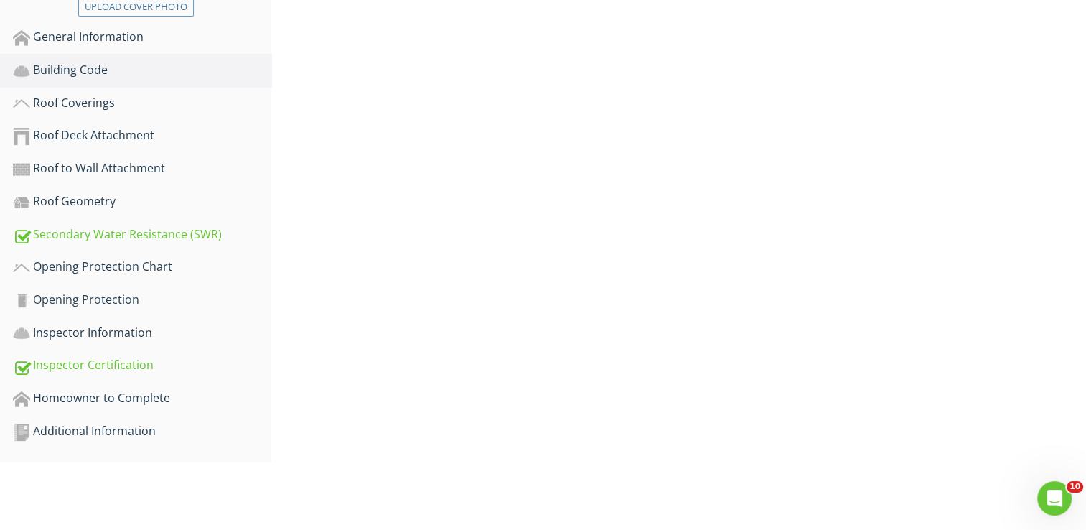
scroll to position [309, 0]
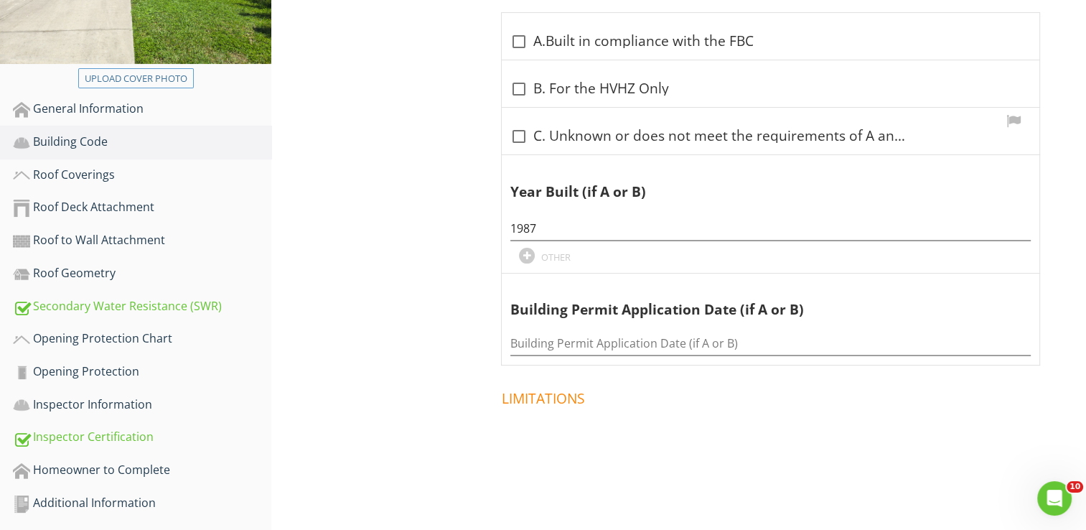
click at [521, 138] on div at bounding box center [519, 136] width 24 height 24
checkbox input "true"
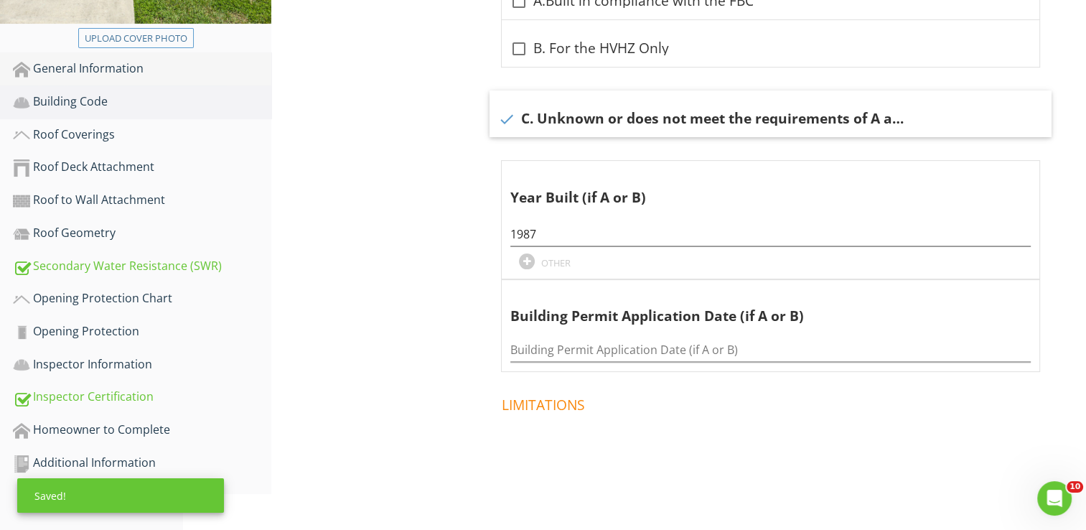
click at [83, 62] on div "General Information" at bounding box center [142, 69] width 259 height 19
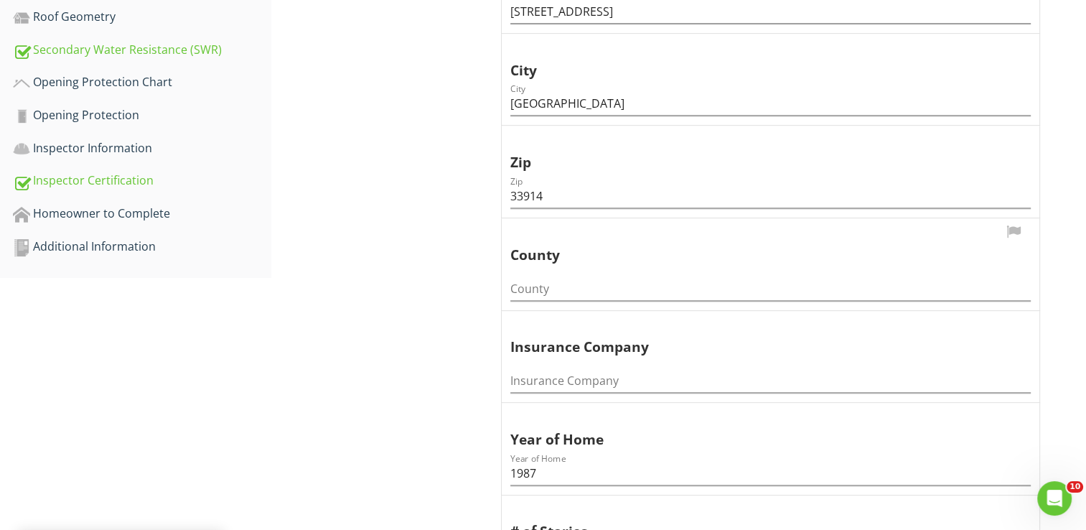
scroll to position [596, 0]
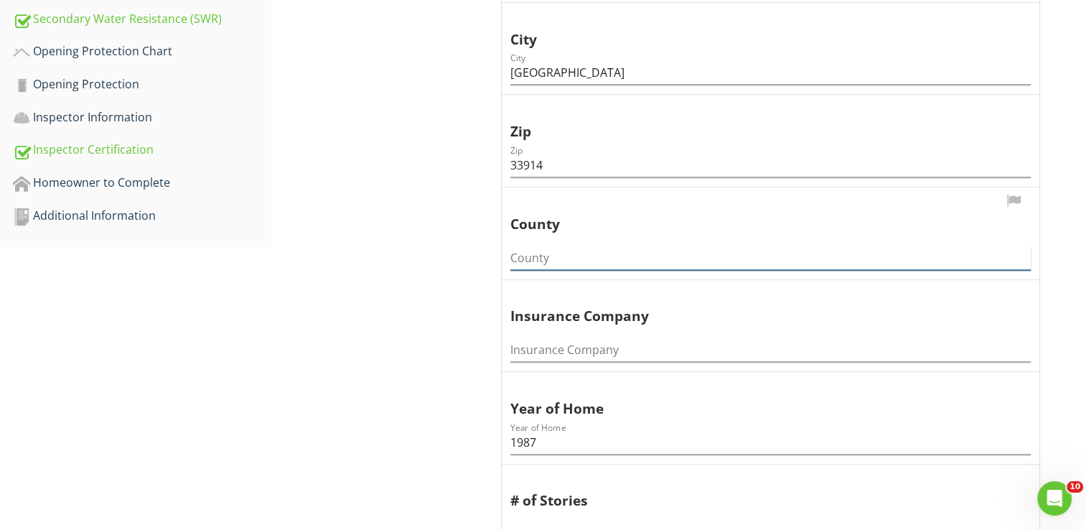
click at [564, 261] on input "County" at bounding box center [771, 258] width 521 height 24
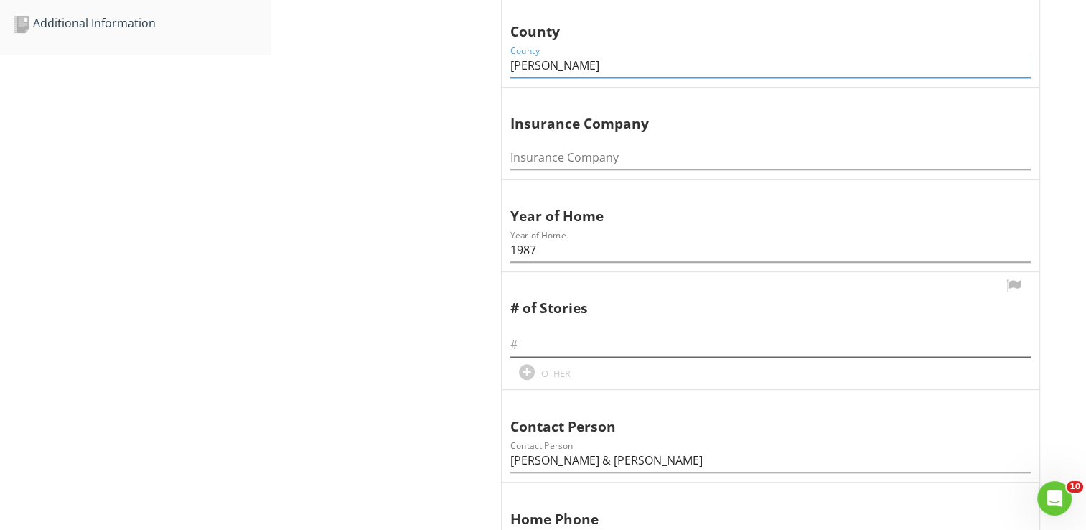
scroll to position [811, 0]
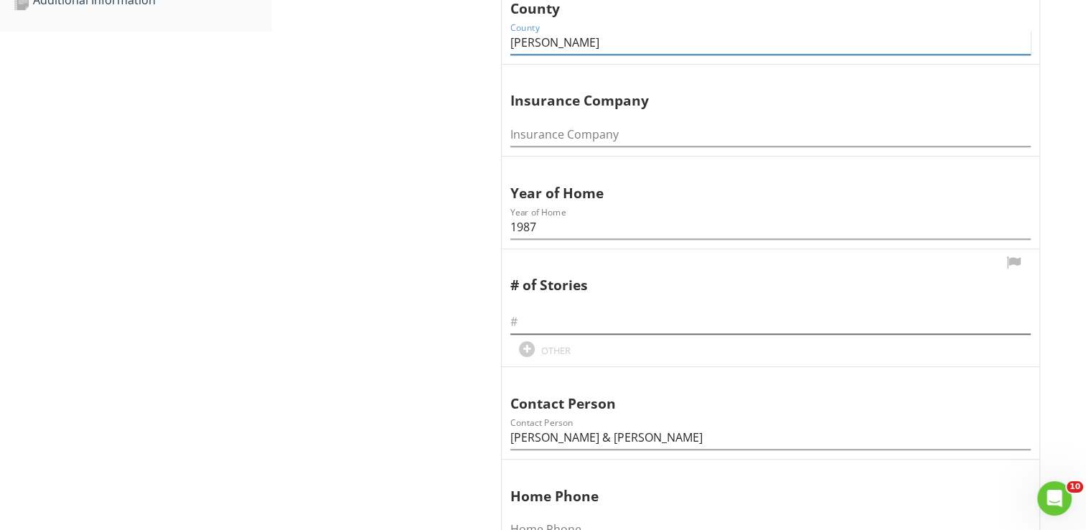
type input "Lee"
click at [618, 323] on input "text" at bounding box center [771, 322] width 521 height 24
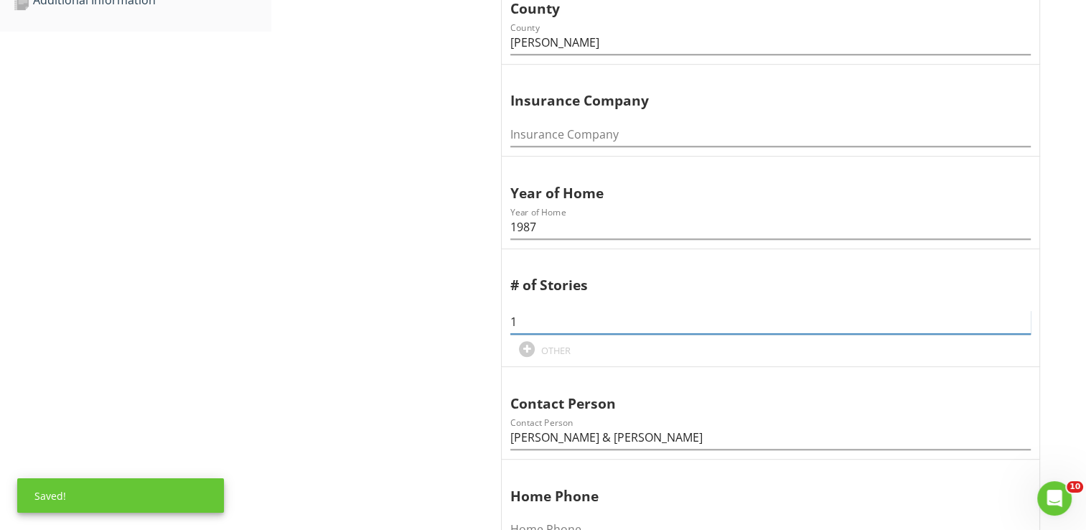
type input "1"
click at [361, 281] on div "General Information Information Information Information Inspection Date Inspect…" at bounding box center [678, 219] width 815 height 1723
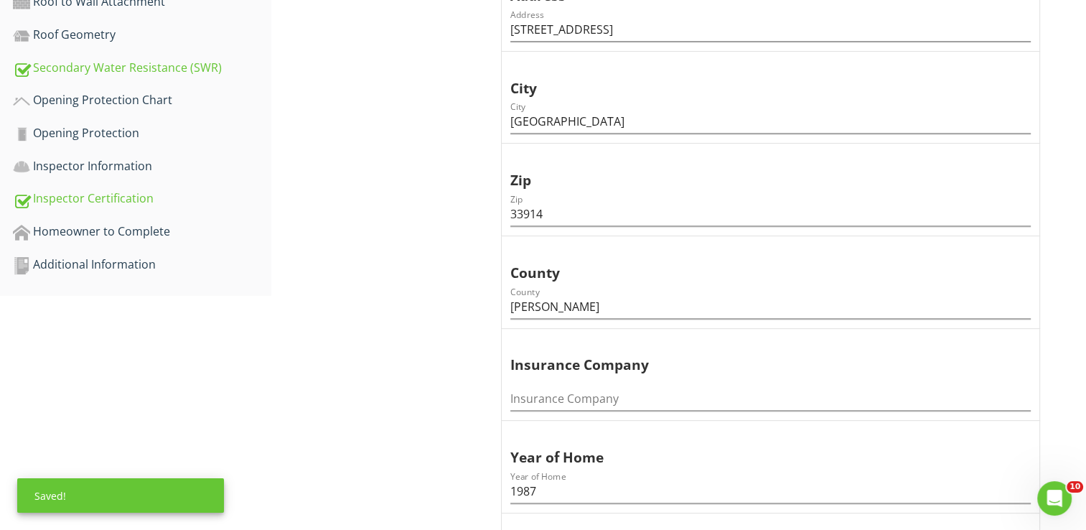
scroll to position [381, 0]
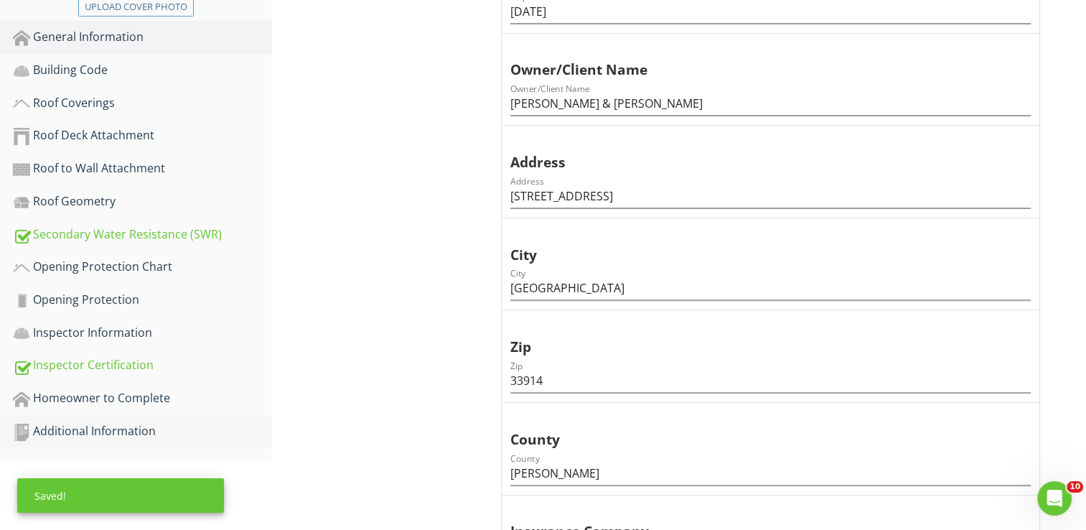
click at [88, 424] on div "Additional Information" at bounding box center [142, 431] width 259 height 19
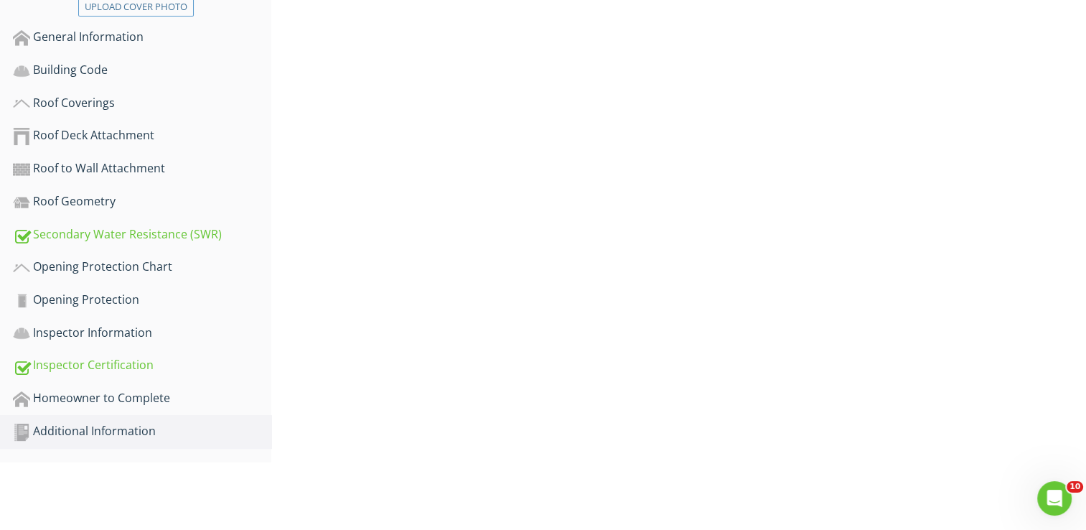
scroll to position [309, 0]
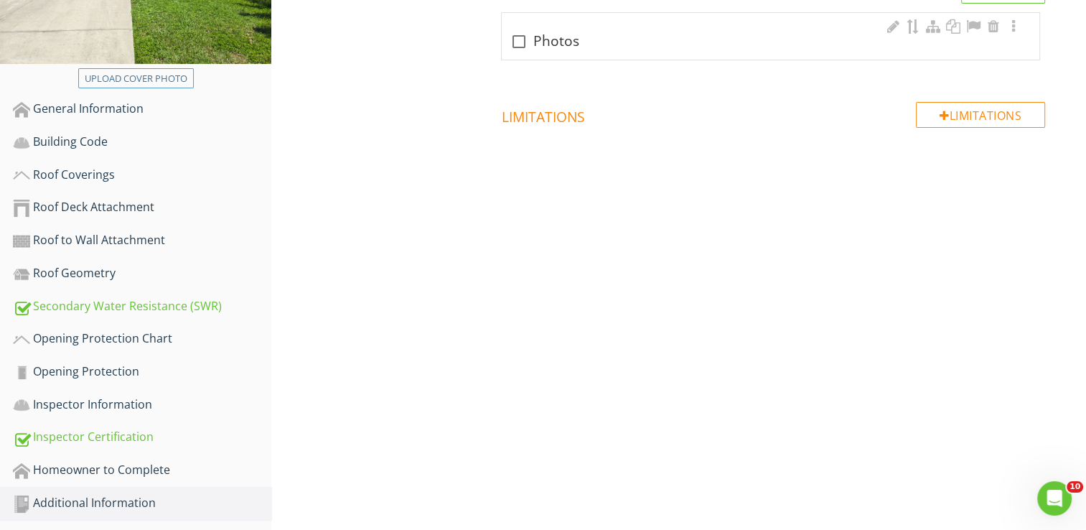
click at [540, 33] on div "check_box_outline_blank Photos" at bounding box center [771, 41] width 521 height 17
checkbox input "true"
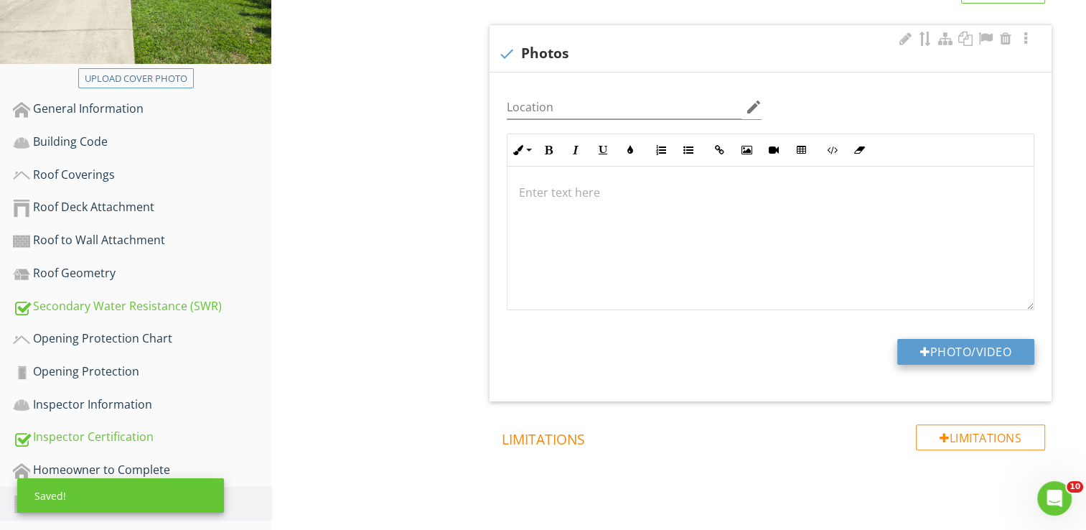
click at [979, 358] on button "Photo/Video" at bounding box center [966, 352] width 137 height 26
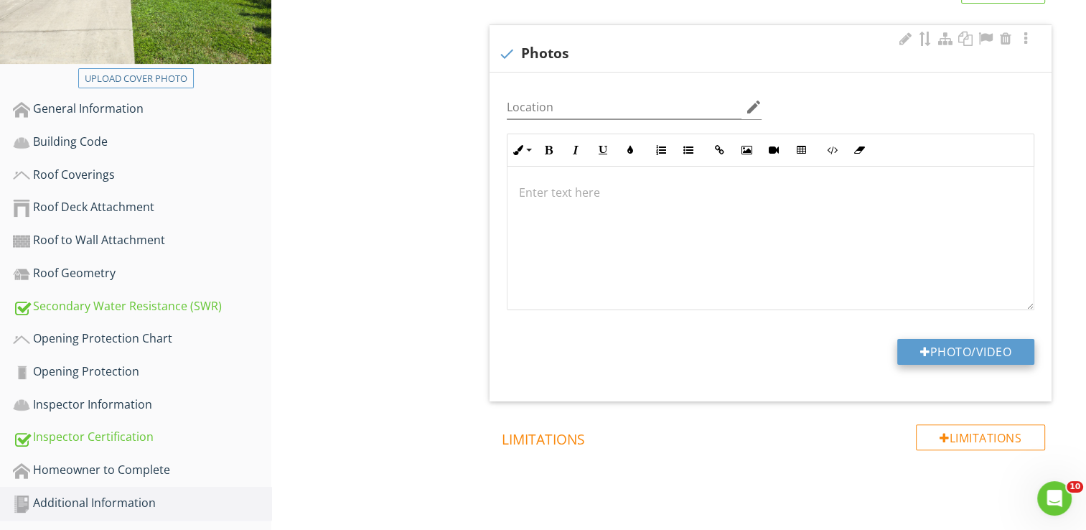
type input "C:\fakepath\20250828_124606.jpg"
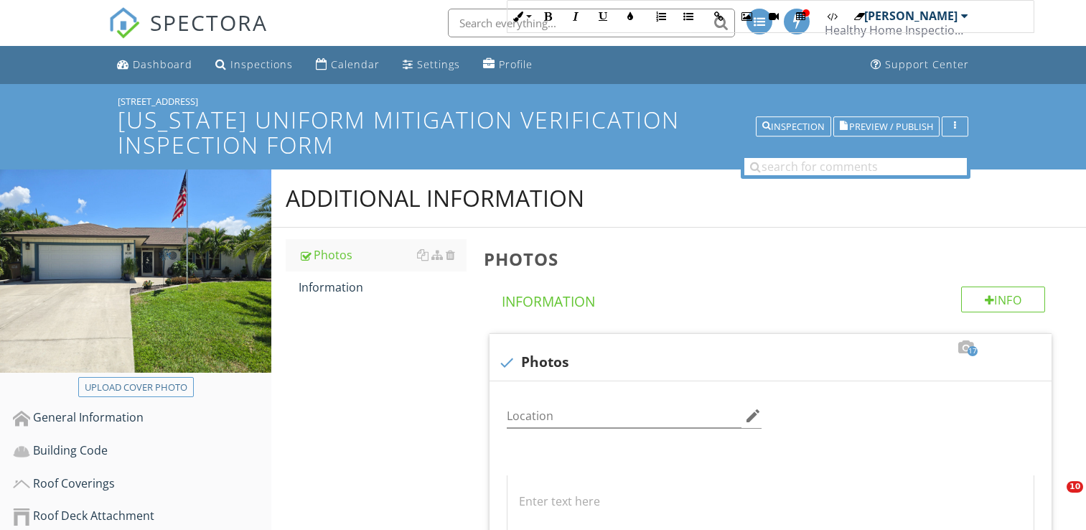
scroll to position [524, 0]
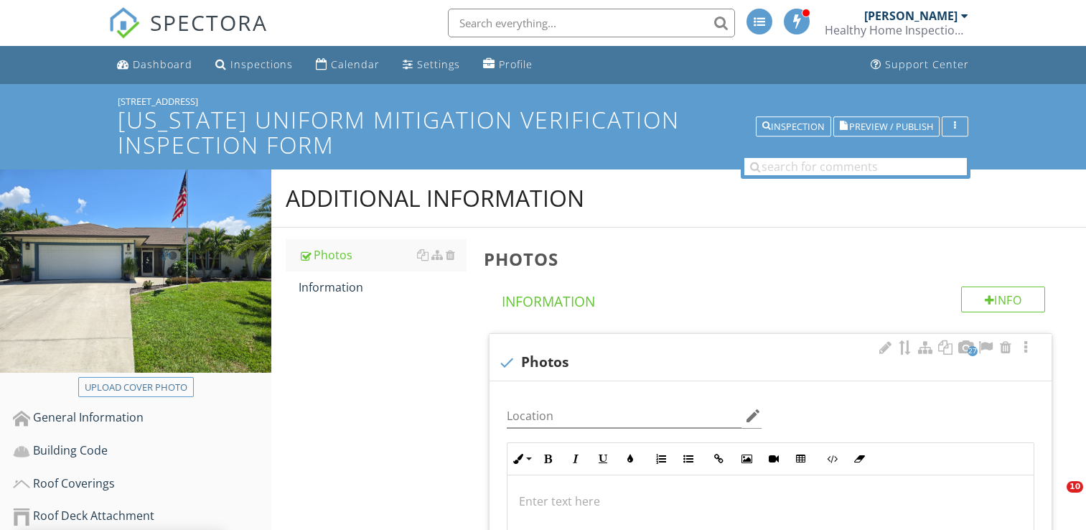
scroll to position [730, 0]
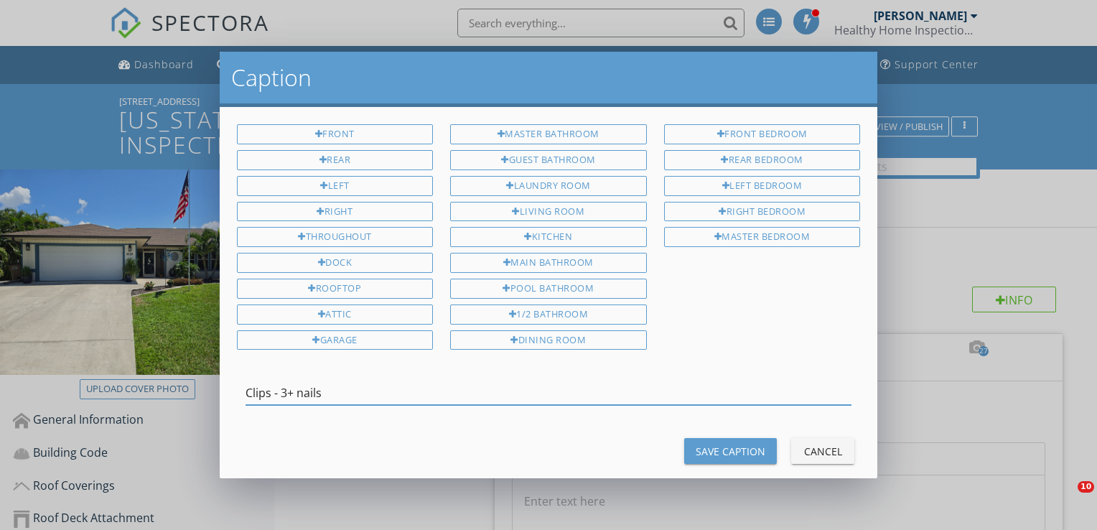
scroll to position [873, 0]
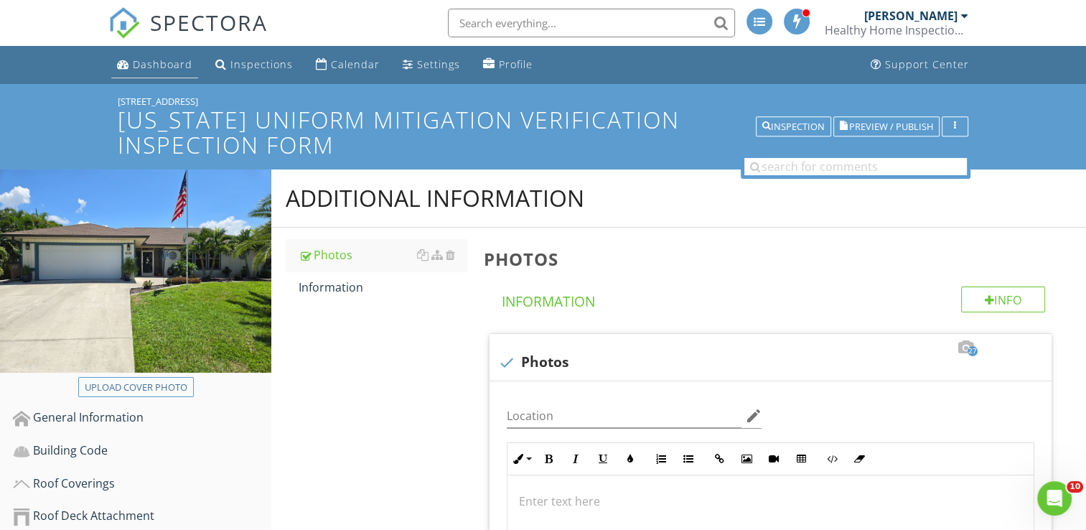
click at [164, 66] on div "Dashboard" at bounding box center [163, 64] width 60 height 14
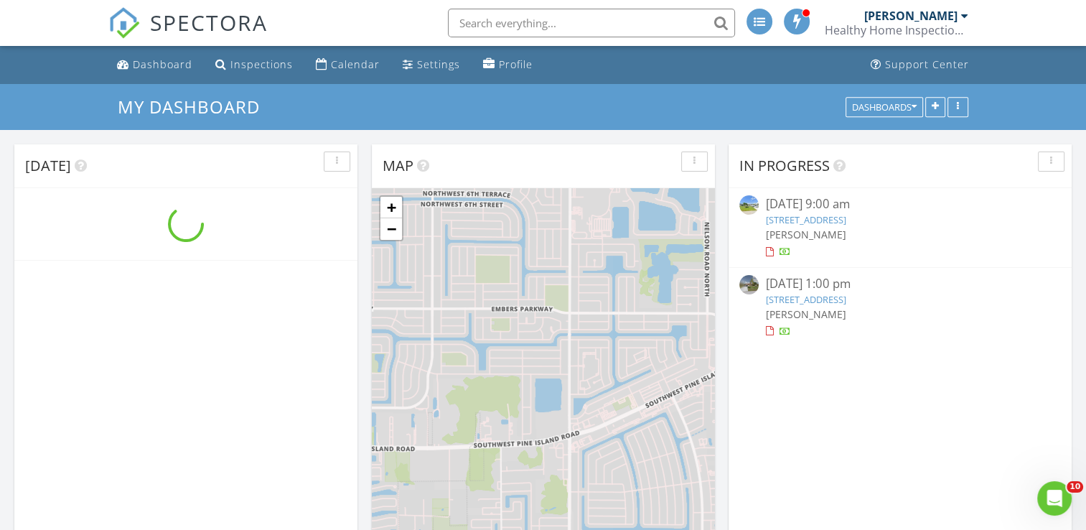
scroll to position [1329, 1109]
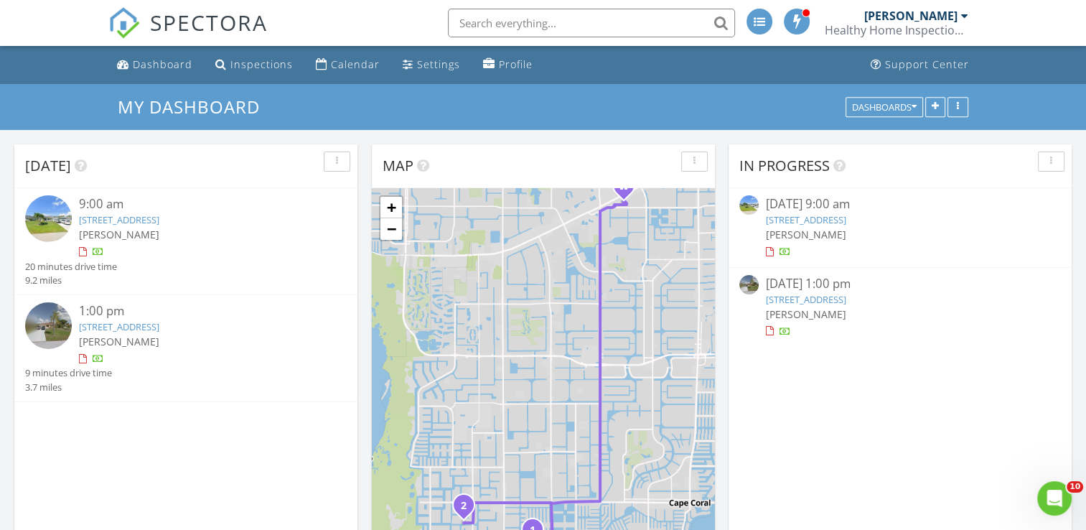
click at [58, 326] on img at bounding box center [48, 325] width 47 height 47
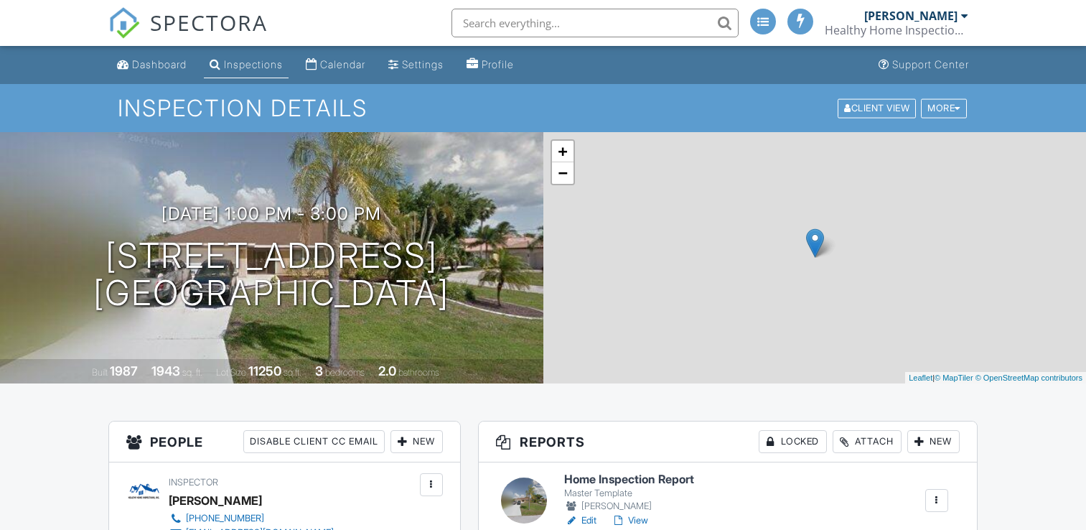
scroll to position [287, 0]
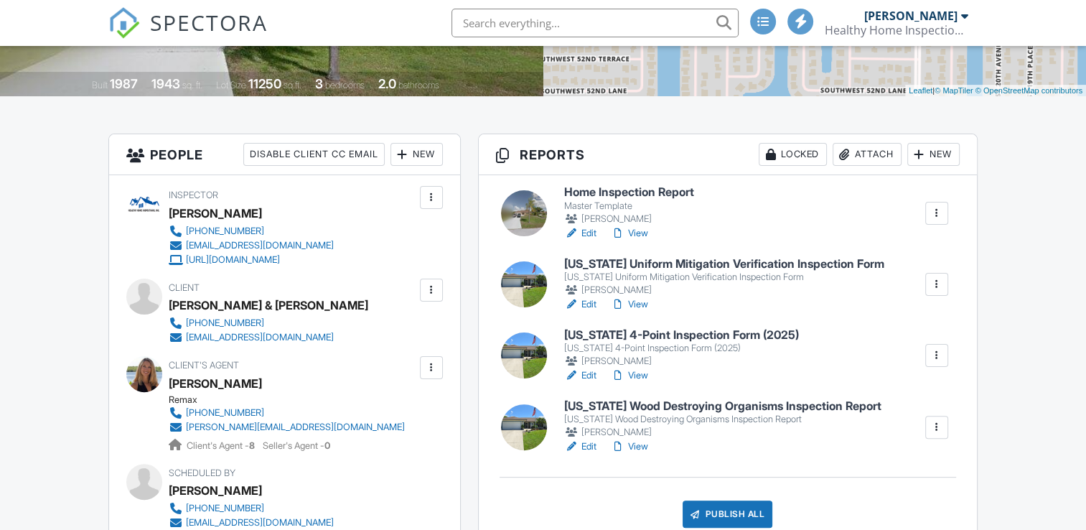
click at [679, 195] on h6 "Home Inspection Report" at bounding box center [629, 192] width 130 height 13
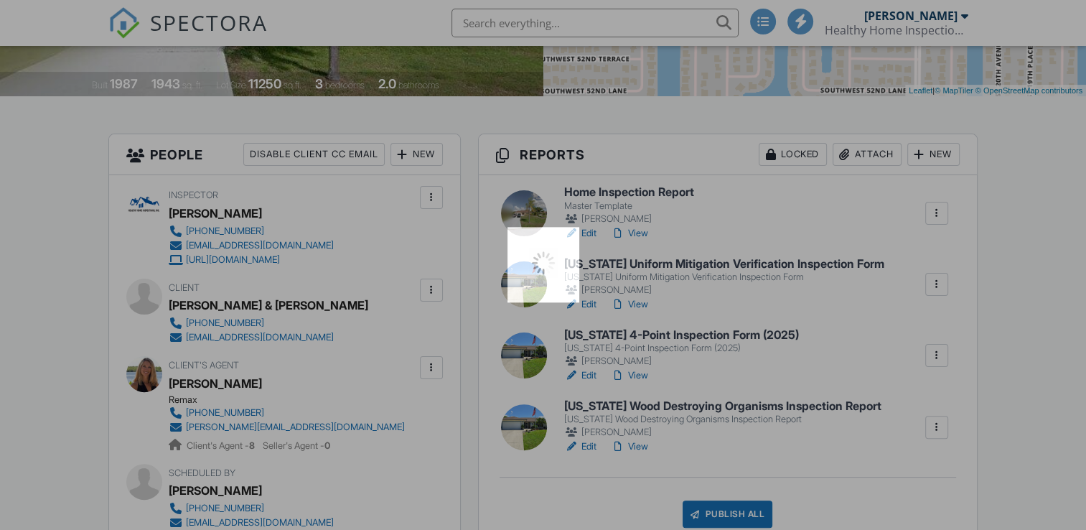
scroll to position [0, 0]
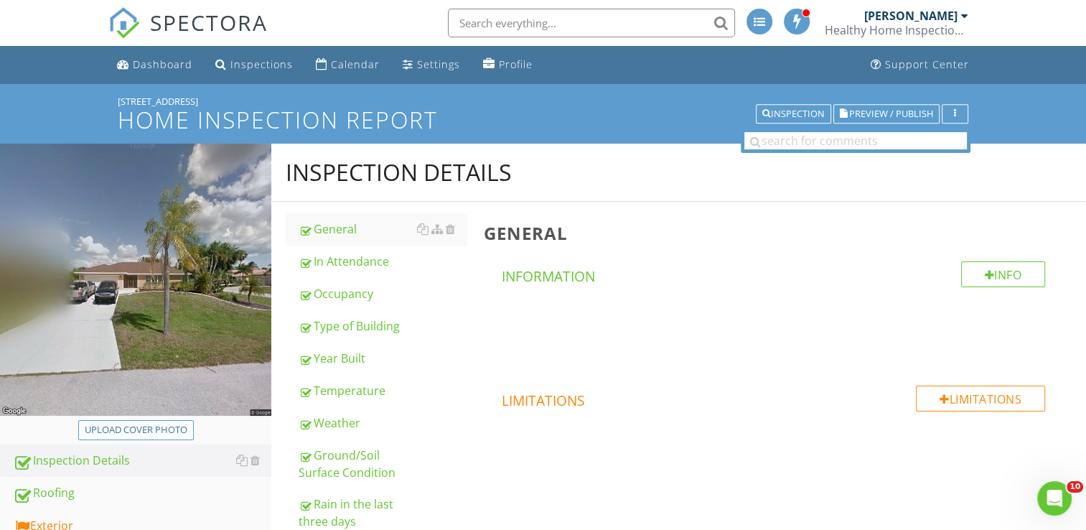
click at [158, 432] on div "Upload cover photo" at bounding box center [136, 430] width 103 height 14
type input "C:\fakepath\20250828_124606.jpg"
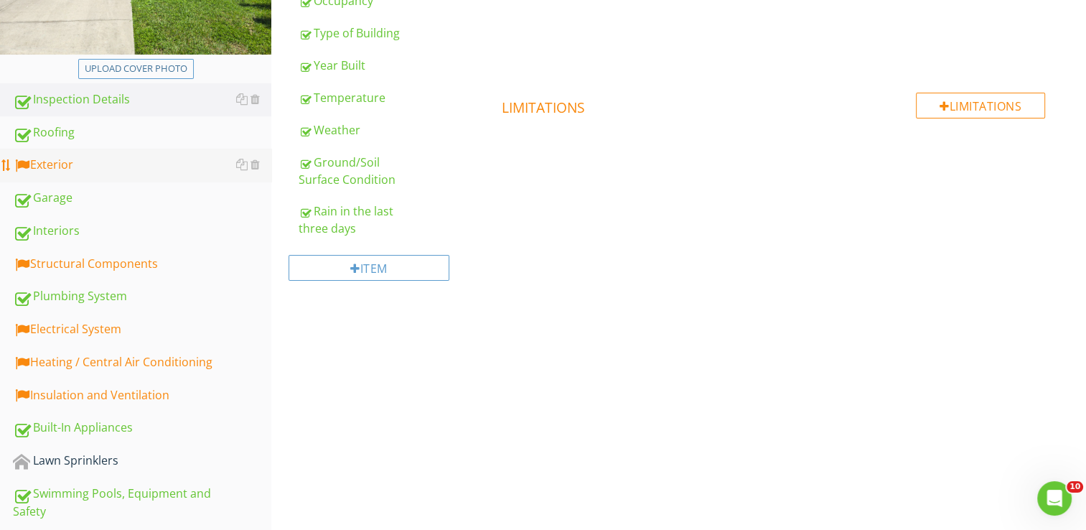
scroll to position [359, 0]
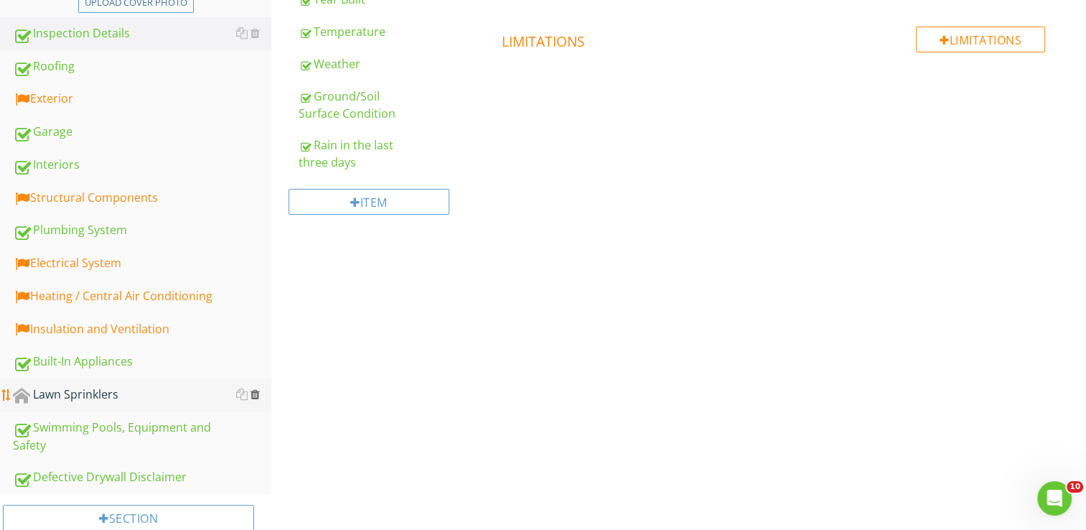
click at [259, 392] on div at bounding box center [255, 393] width 9 height 11
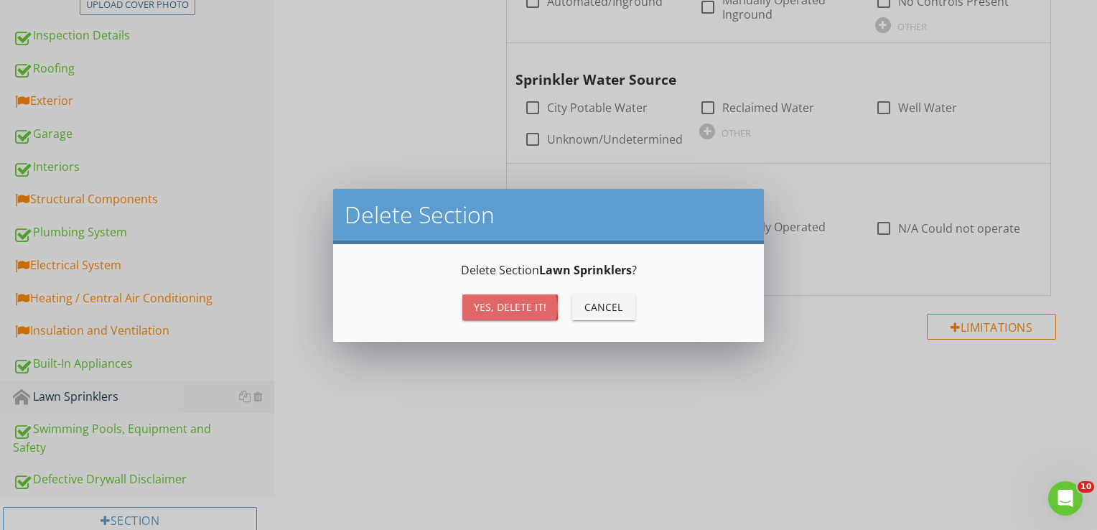
click at [472, 310] on button "Yes, Delete it!" at bounding box center [510, 307] width 96 height 26
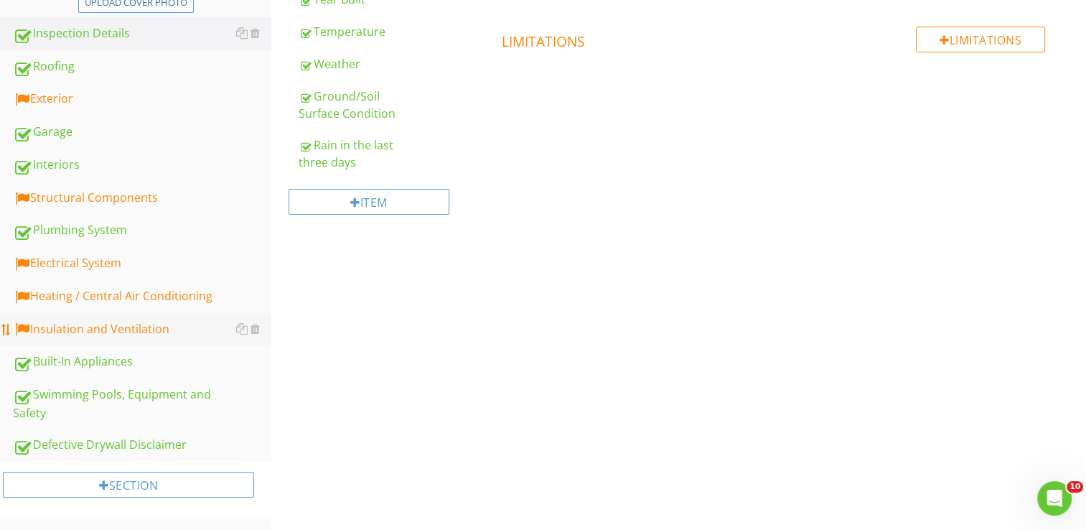
click at [106, 320] on div "Insulation and Ventilation" at bounding box center [142, 329] width 259 height 19
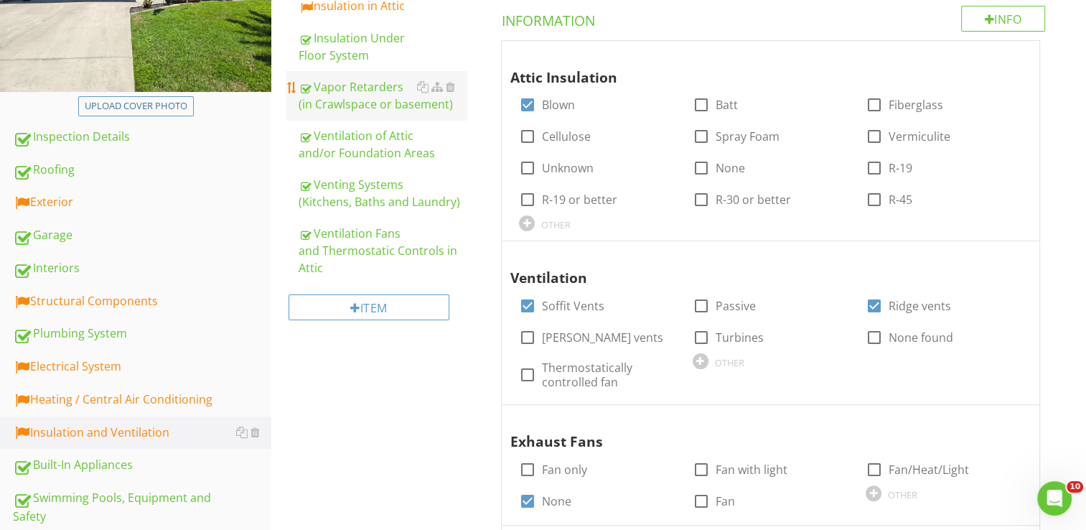
scroll to position [144, 0]
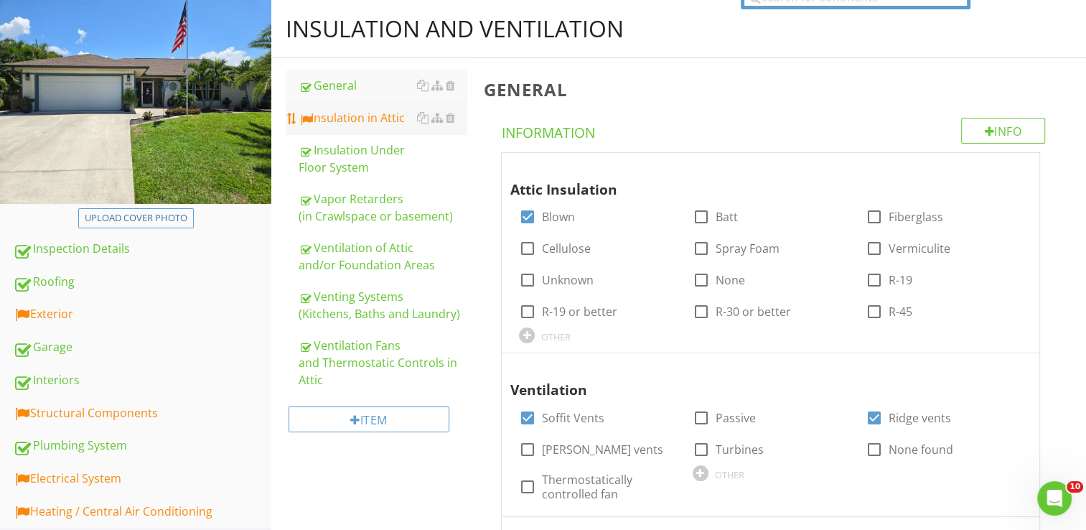
click at [397, 120] on div "Insulation in Attic" at bounding box center [383, 117] width 168 height 17
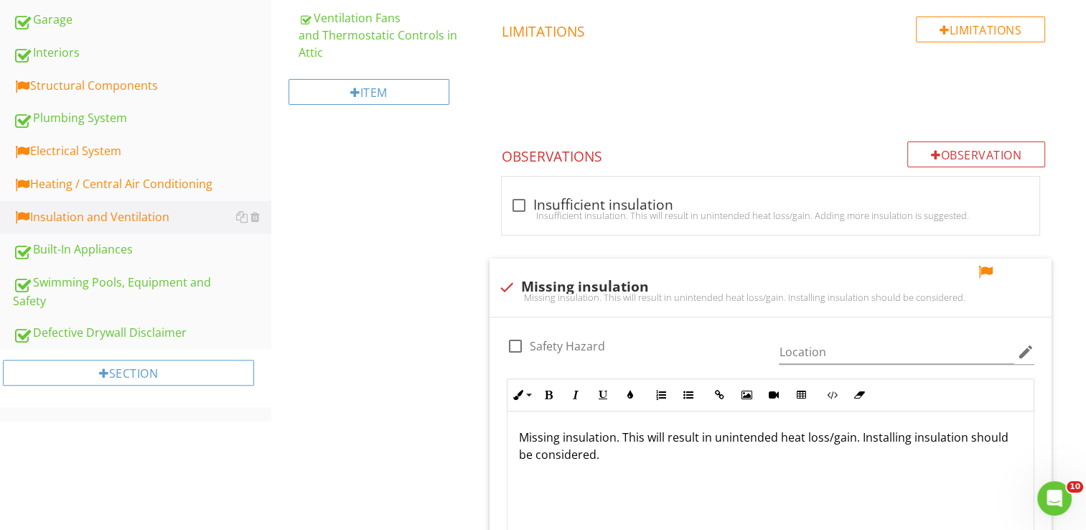
scroll to position [574, 0]
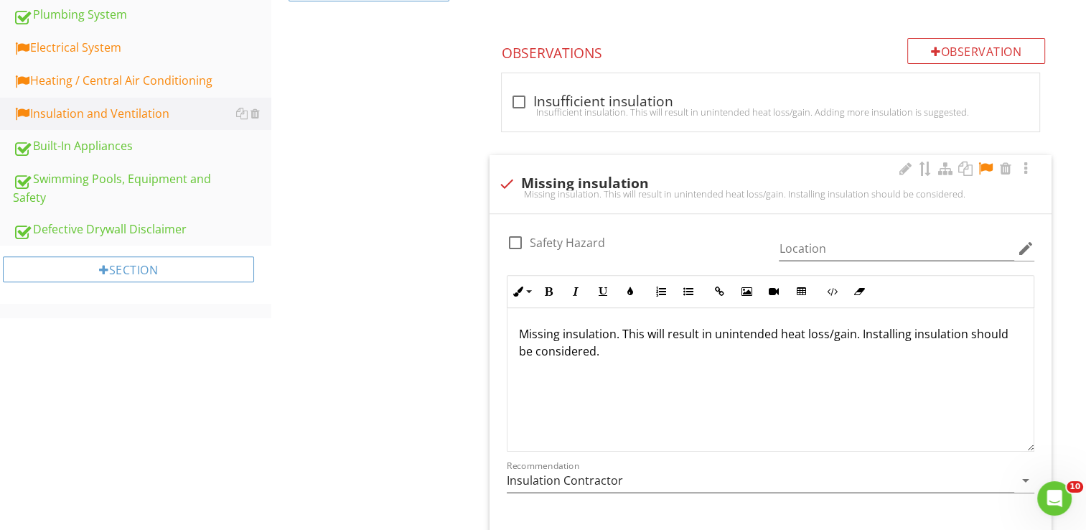
click at [988, 162] on div at bounding box center [985, 169] width 17 height 14
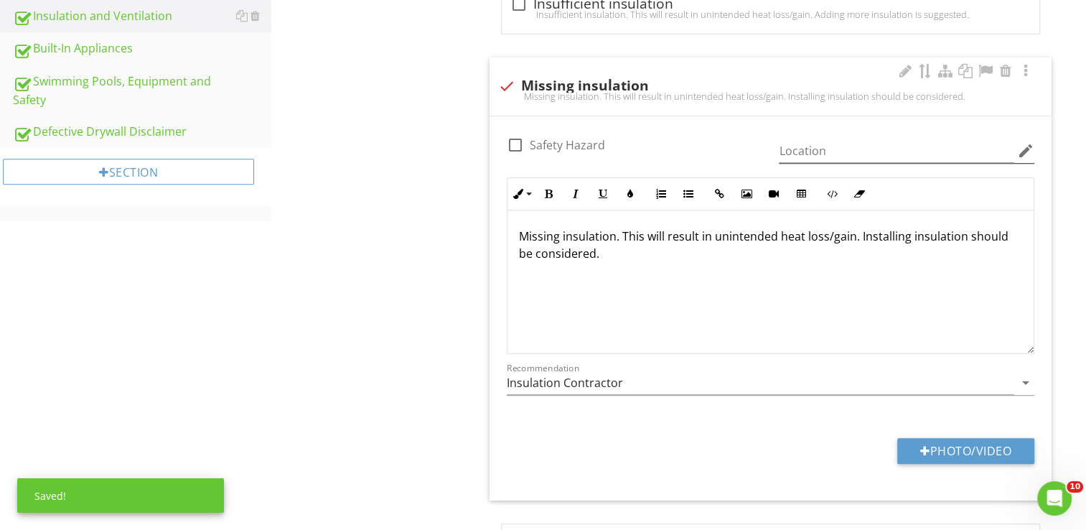
scroll to position [790, 0]
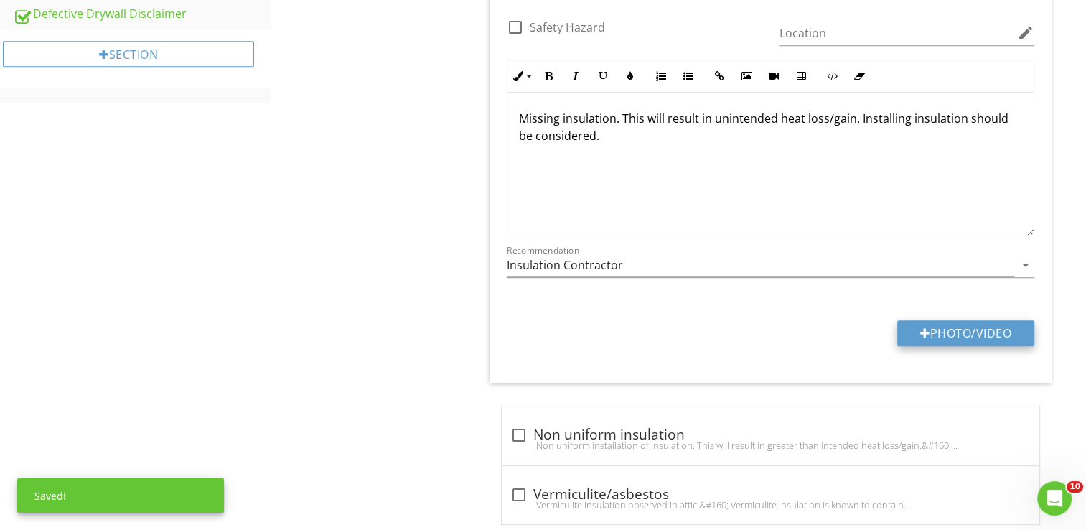
click at [951, 329] on button "Photo/Video" at bounding box center [966, 333] width 137 height 26
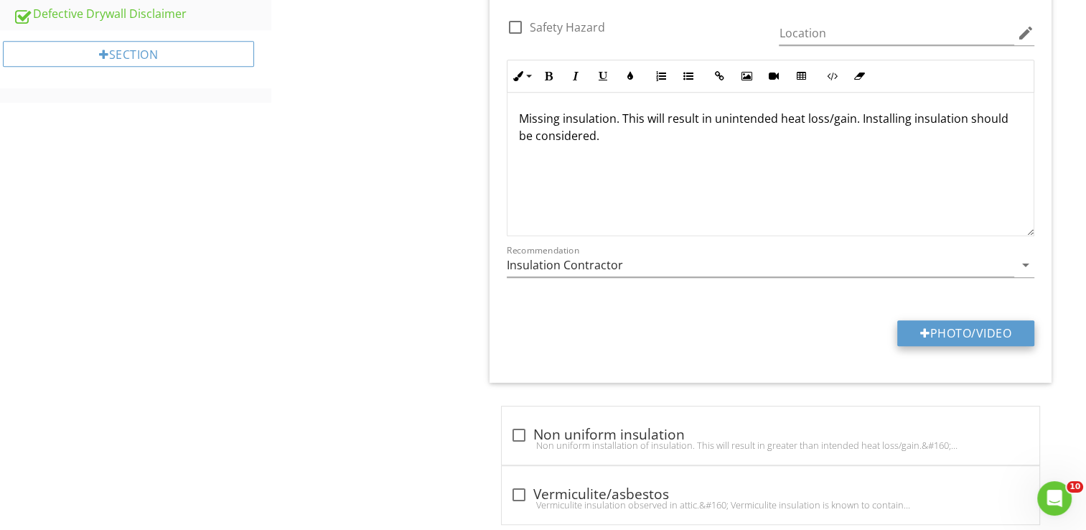
type input "C:\fakepath\20250828_151123.jpg"
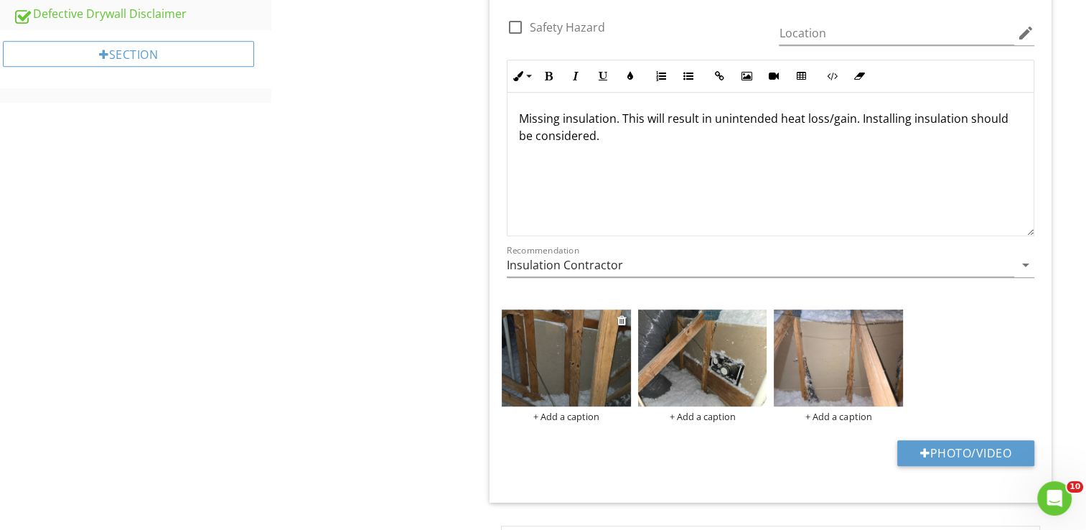
click at [569, 416] on div "+ Add a caption" at bounding box center [566, 416] width 129 height 11
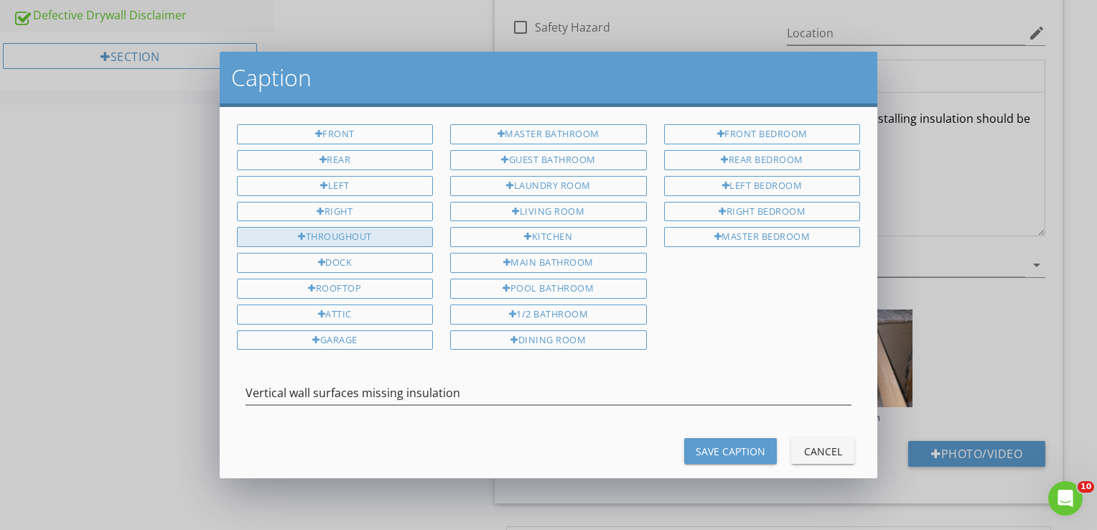
click at [408, 227] on div "Throughout" at bounding box center [335, 237] width 197 height 20
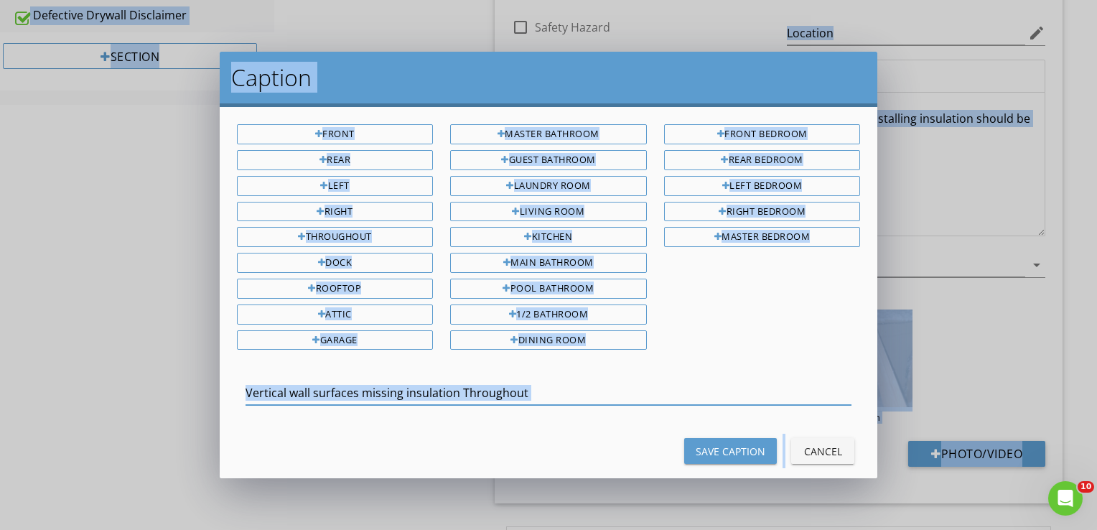
click at [483, 384] on input "Vertical wall surfaces missing insulation Throughout" at bounding box center [549, 393] width 607 height 24
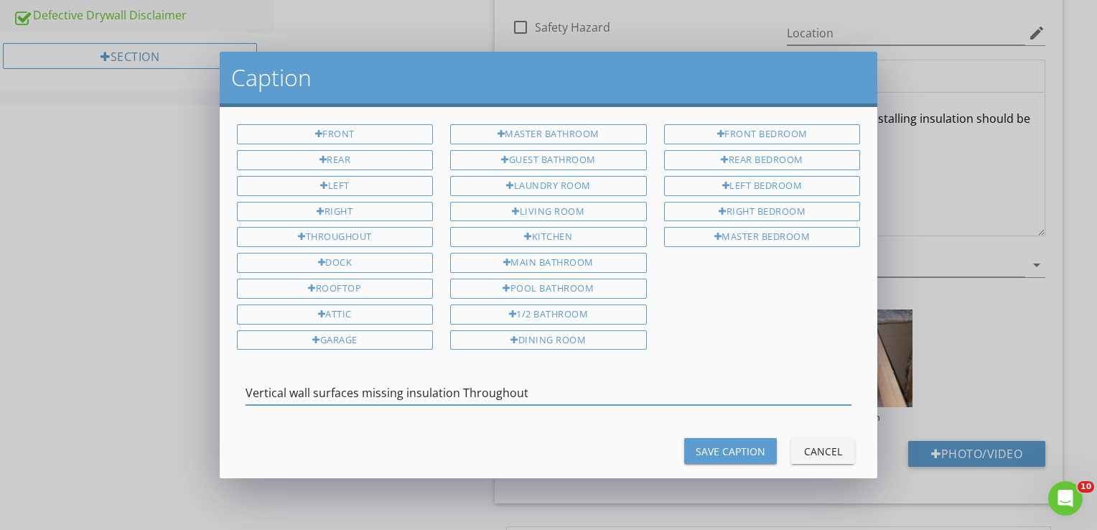
click at [741, 444] on div "Save Caption" at bounding box center [731, 451] width 70 height 15
type input "Vertical wall surfaces missing insulation Throughout"
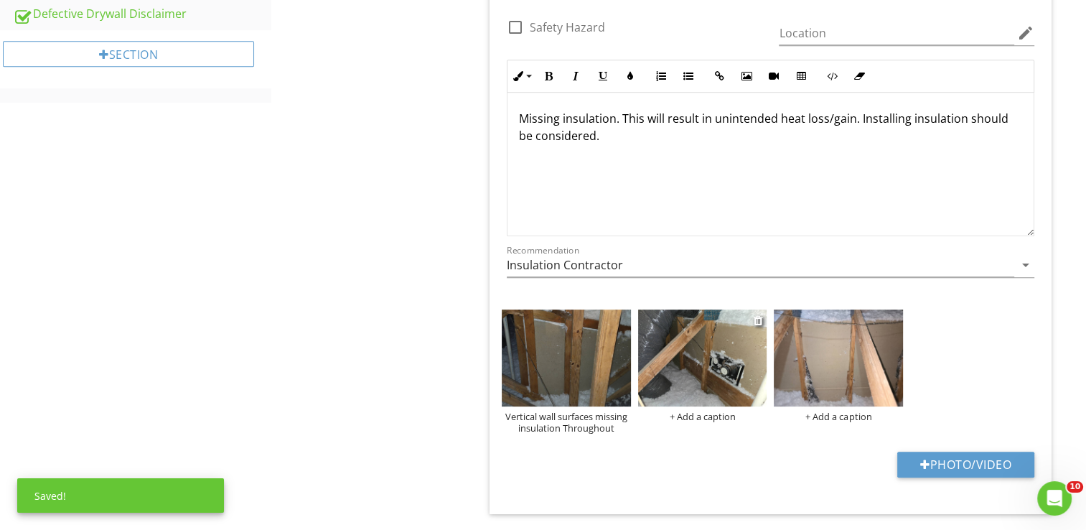
click at [723, 419] on div "+ Add a caption" at bounding box center [702, 416] width 129 height 11
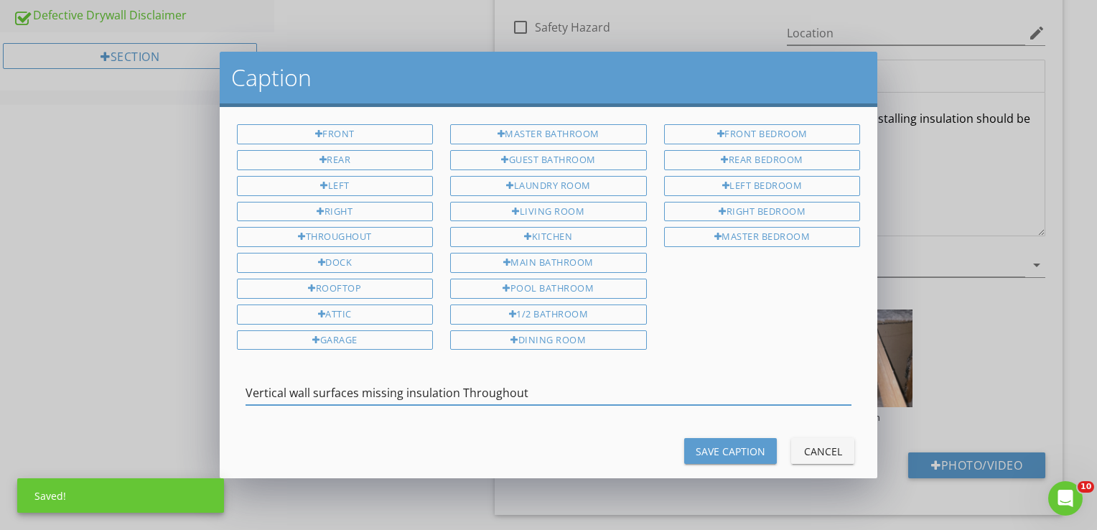
type input "Vertical wall surfaces missing insulation Throughout"
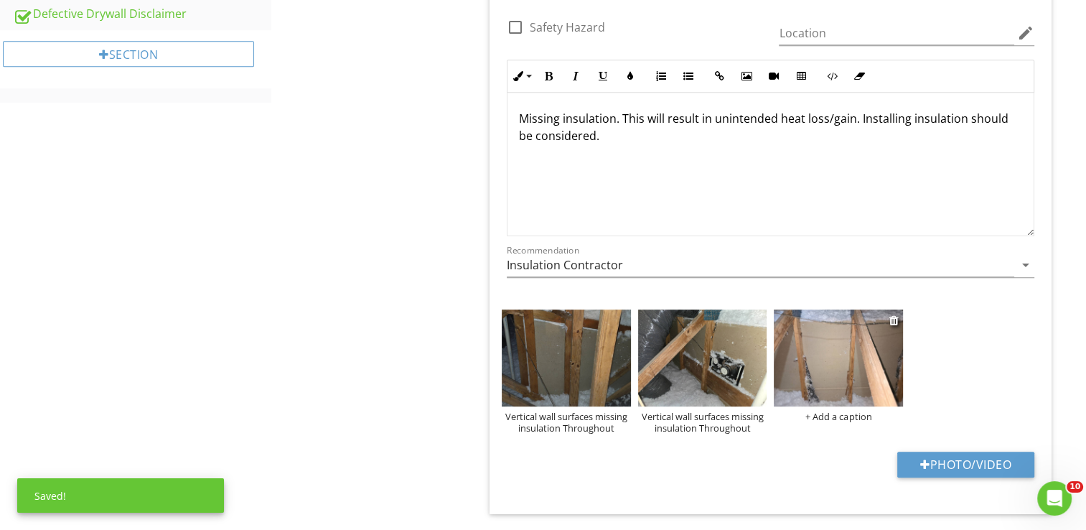
click at [849, 419] on div "+ Add a caption" at bounding box center [838, 416] width 129 height 11
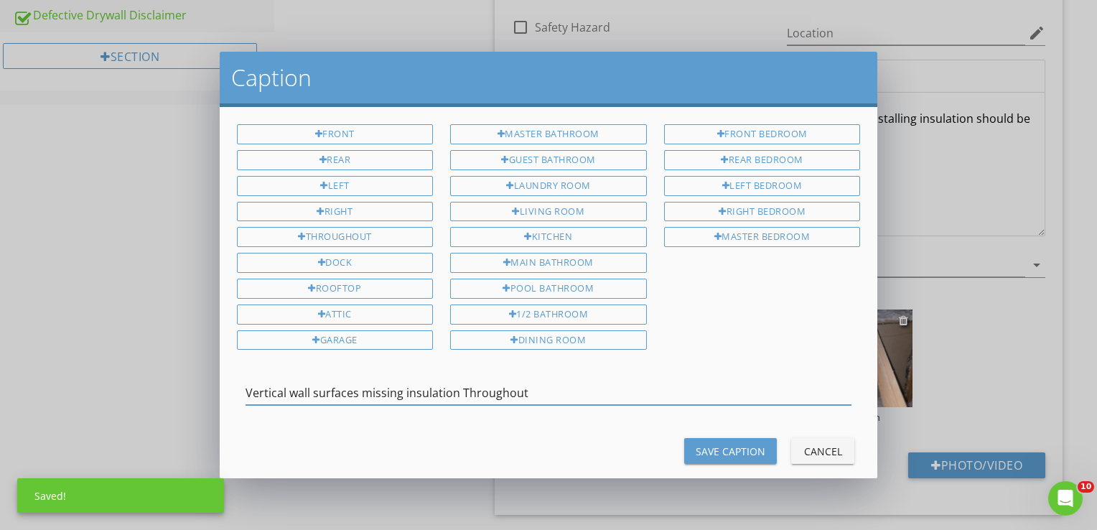
type input "Vertical wall surfaces missing insulation Throughout"
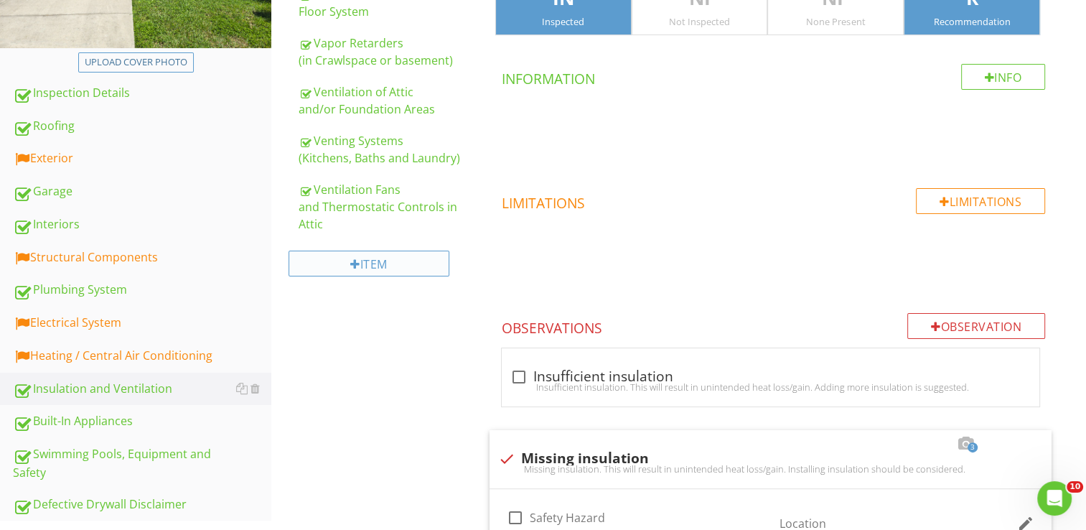
scroll to position [287, 0]
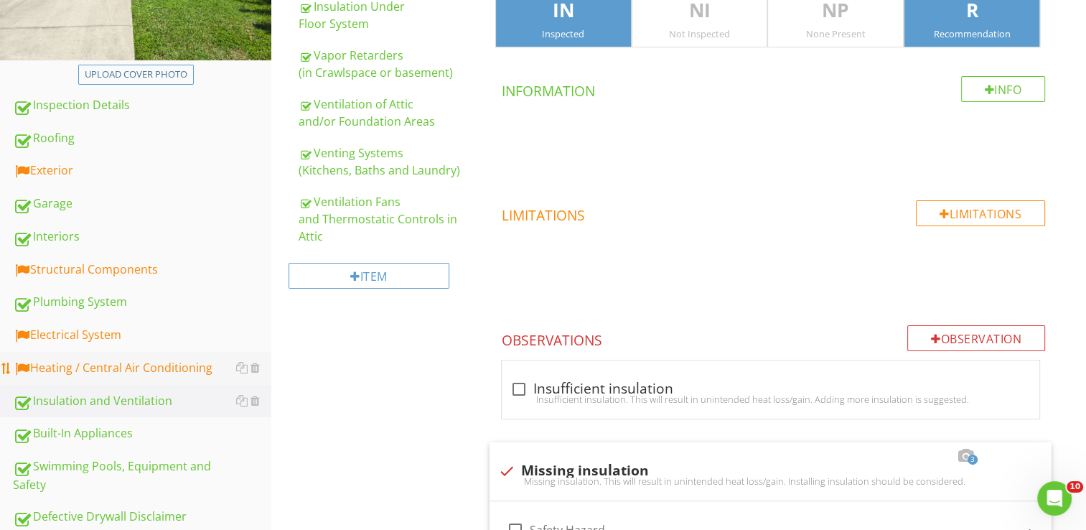
click at [127, 363] on div "Heating / Central Air Conditioning" at bounding box center [142, 368] width 259 height 19
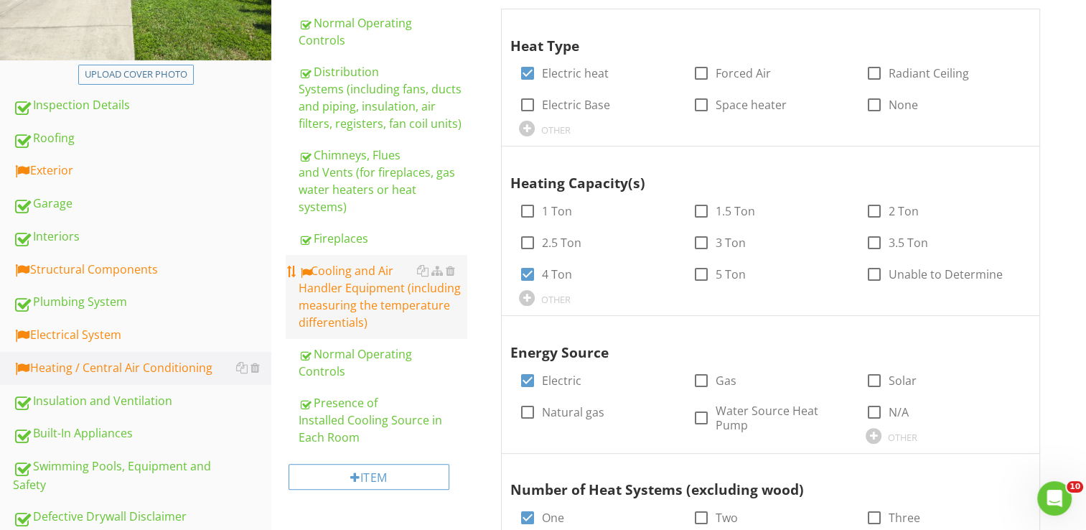
click at [325, 266] on div "Cooling and Air Handler Equipment (including measuring the temperature differen…" at bounding box center [383, 296] width 168 height 69
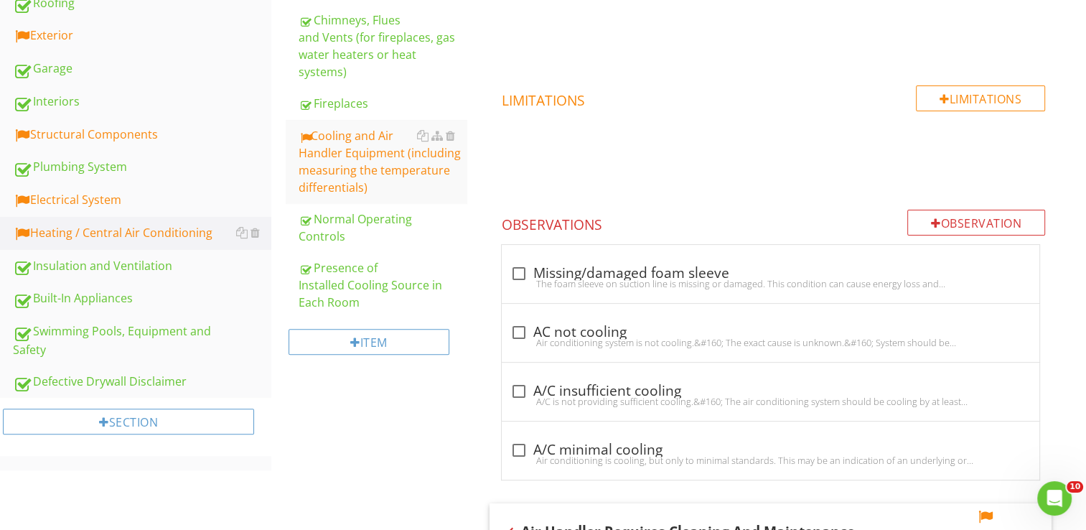
scroll to position [431, 0]
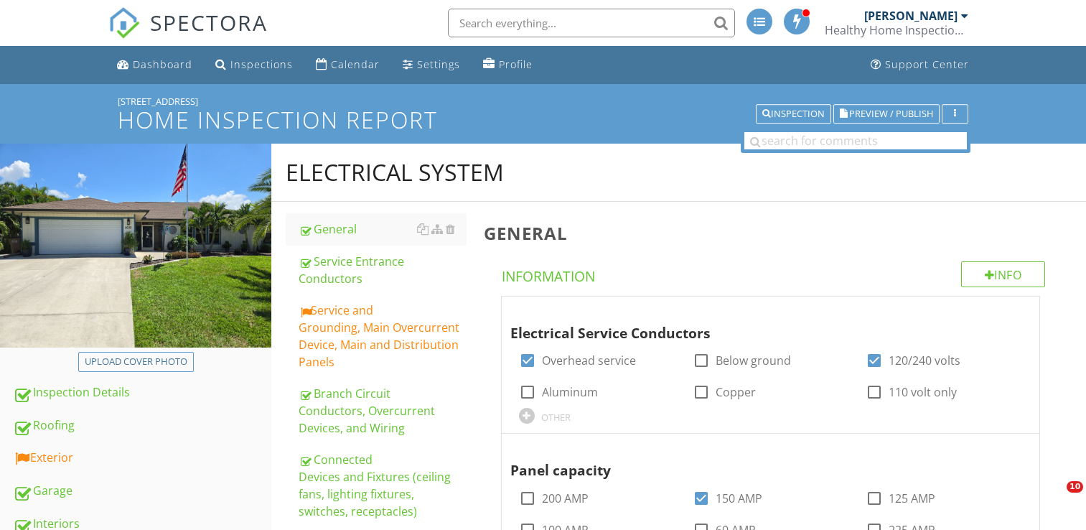
scroll to position [287, 0]
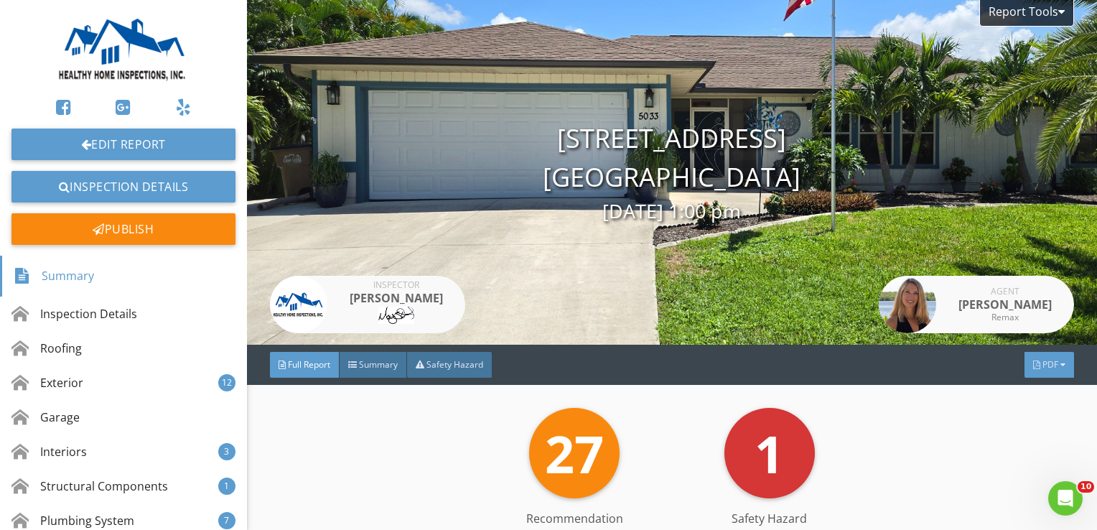
click at [1051, 373] on div "PDF" at bounding box center [1050, 365] width 50 height 26
click at [1043, 365] on span "PDF" at bounding box center [1051, 364] width 16 height 12
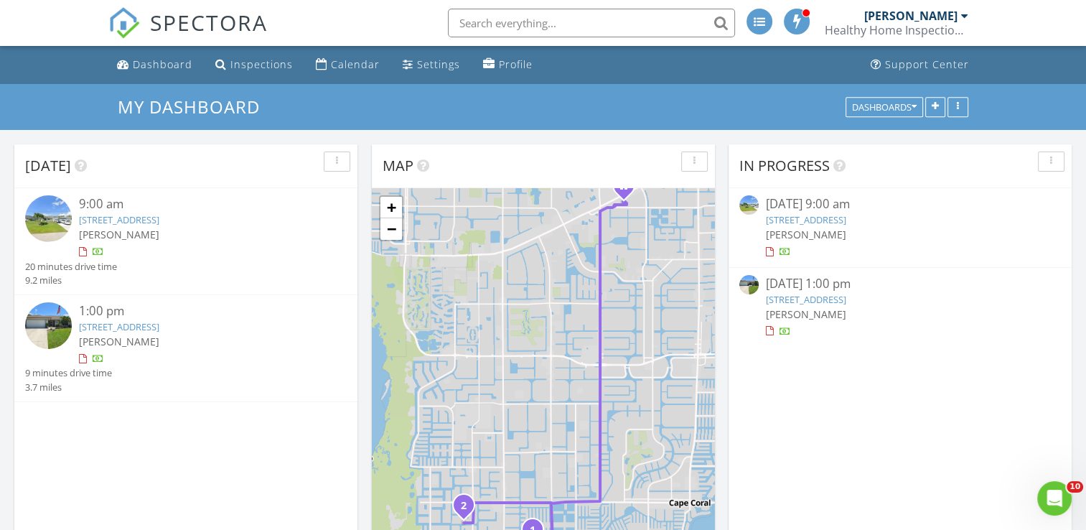
click at [52, 320] on img at bounding box center [48, 325] width 47 height 47
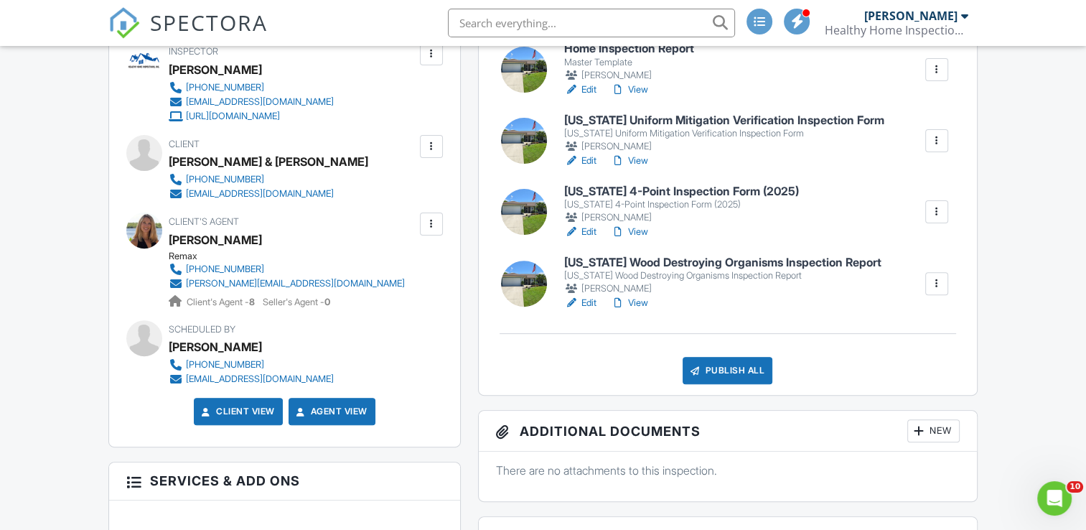
click at [717, 370] on div "Publish All" at bounding box center [728, 370] width 90 height 27
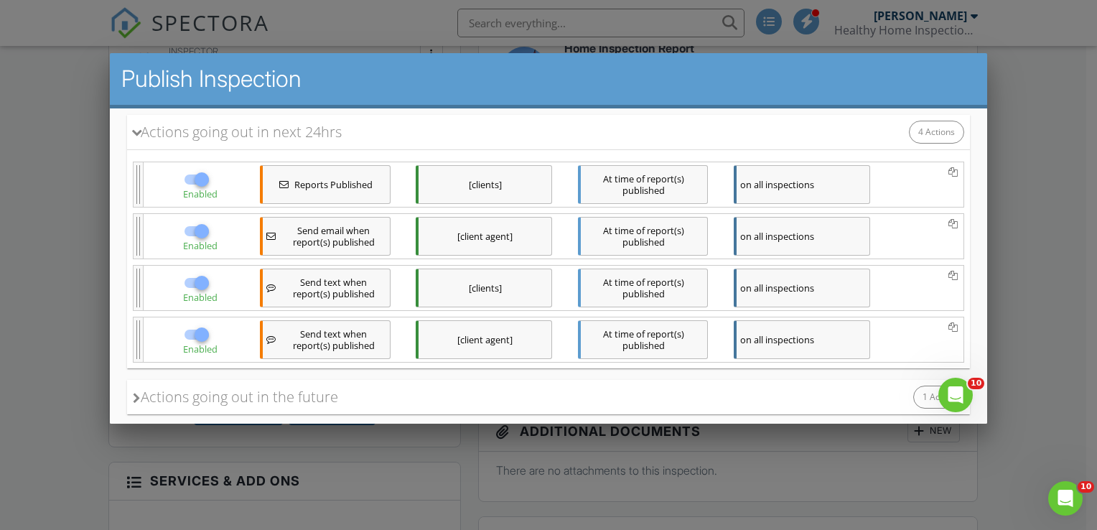
scroll to position [338, 0]
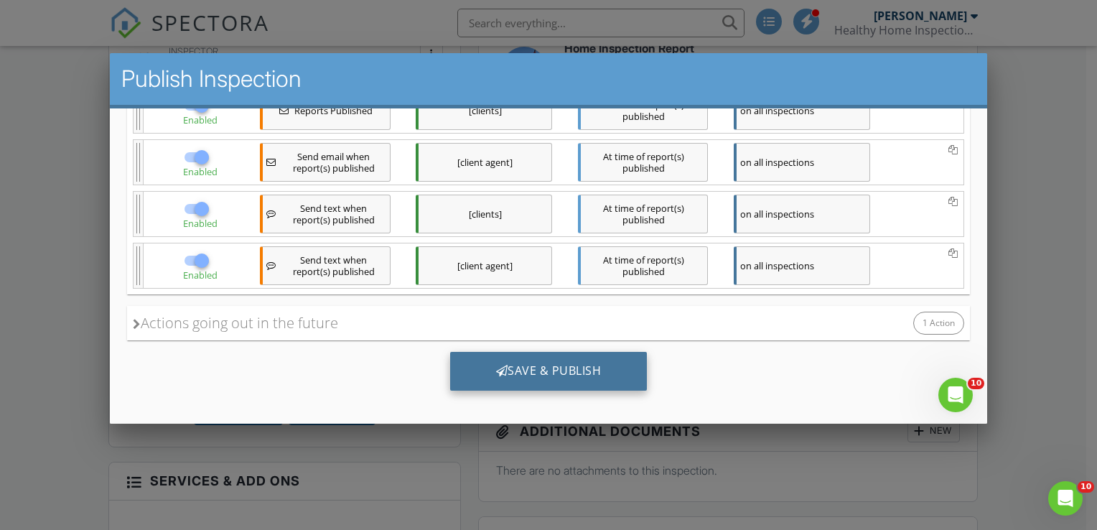
click at [516, 363] on div "Save & Publish" at bounding box center [548, 370] width 197 height 39
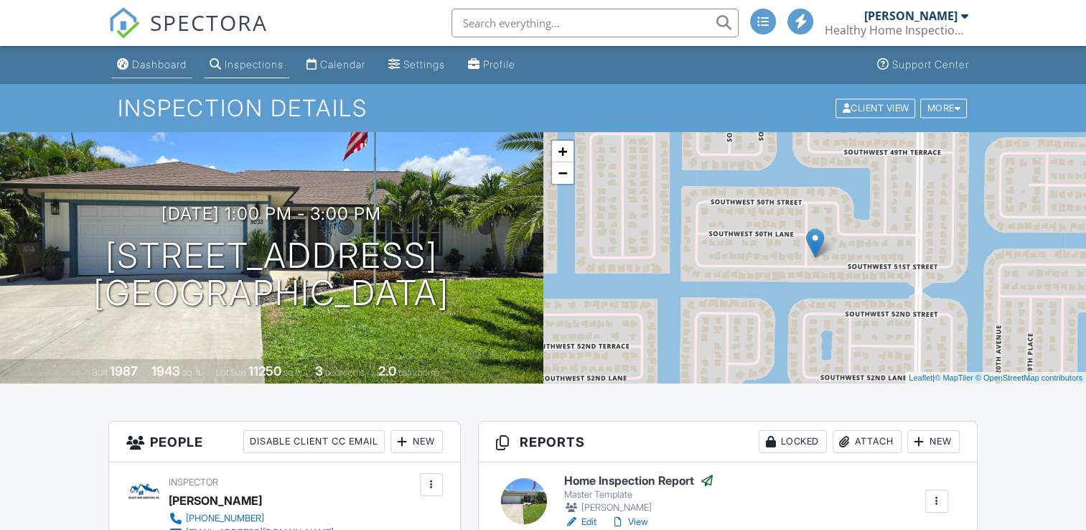
click at [160, 57] on link "Dashboard" at bounding box center [151, 65] width 81 height 27
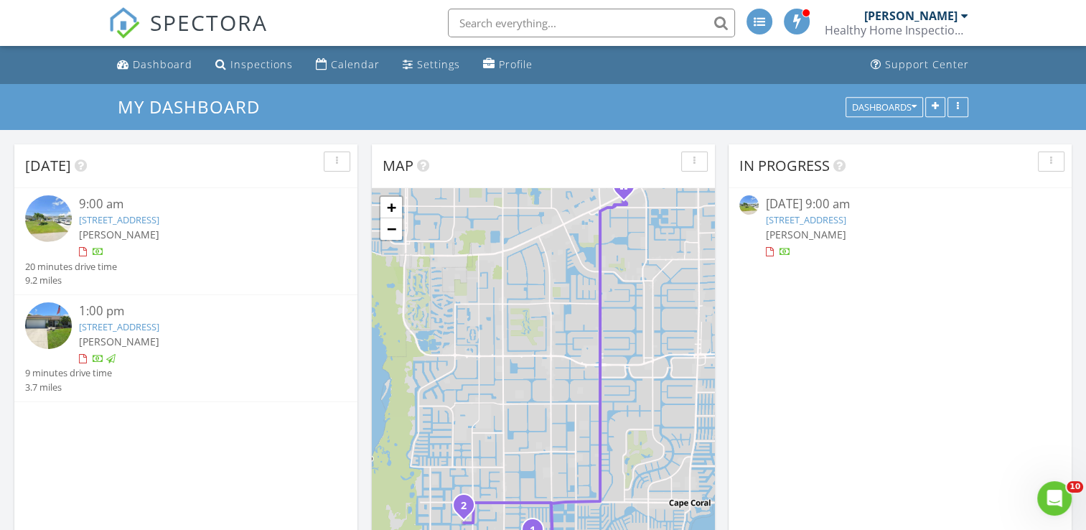
click at [47, 217] on img at bounding box center [48, 218] width 47 height 47
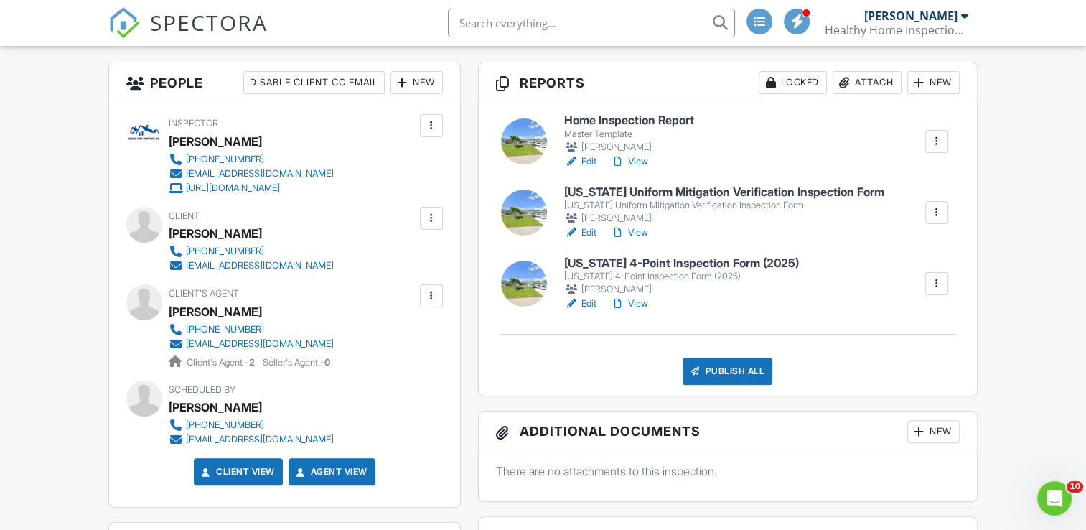
click at [628, 259] on h6 "Florida 4-Point Inspection Form (2025)" at bounding box center [681, 263] width 235 height 13
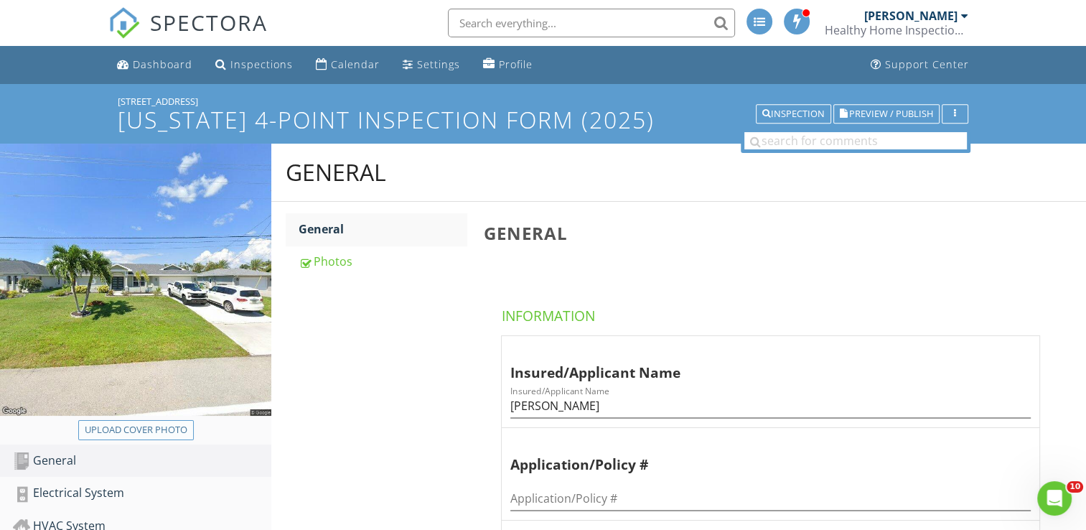
click at [153, 432] on div "Upload cover photo" at bounding box center [136, 430] width 103 height 14
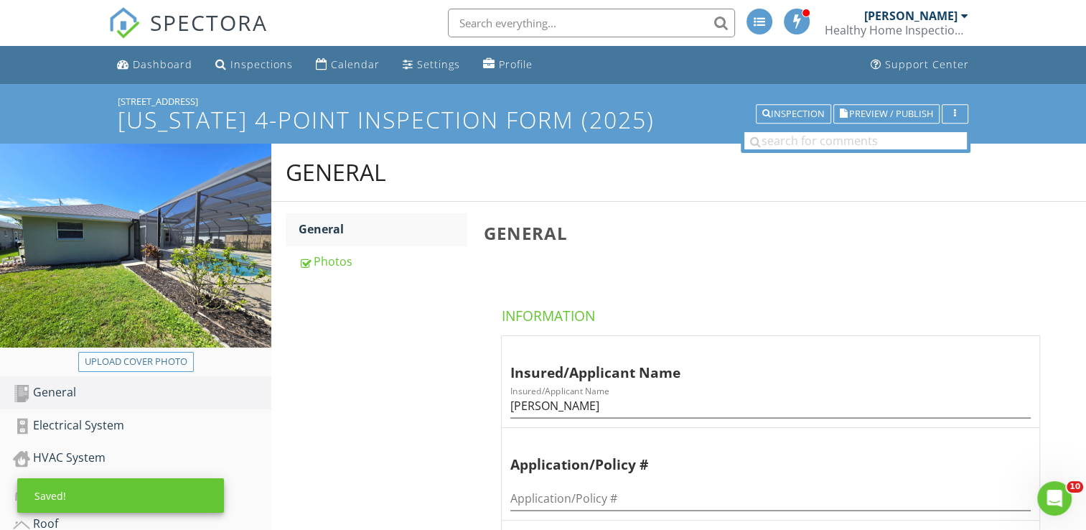
click at [144, 360] on div "Upload cover photo" at bounding box center [136, 362] width 103 height 14
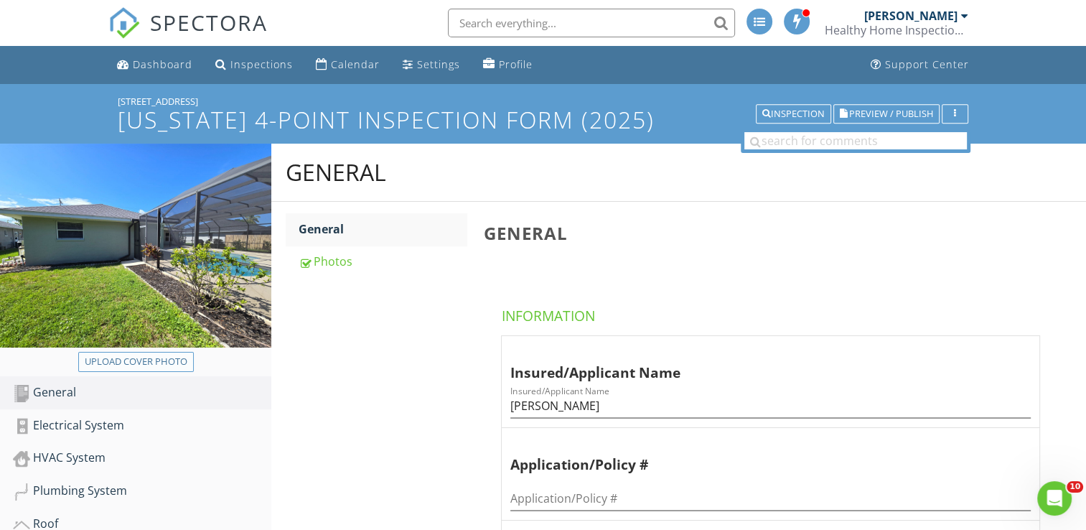
type input "C:\fakepath\20250828_105247.jpg"
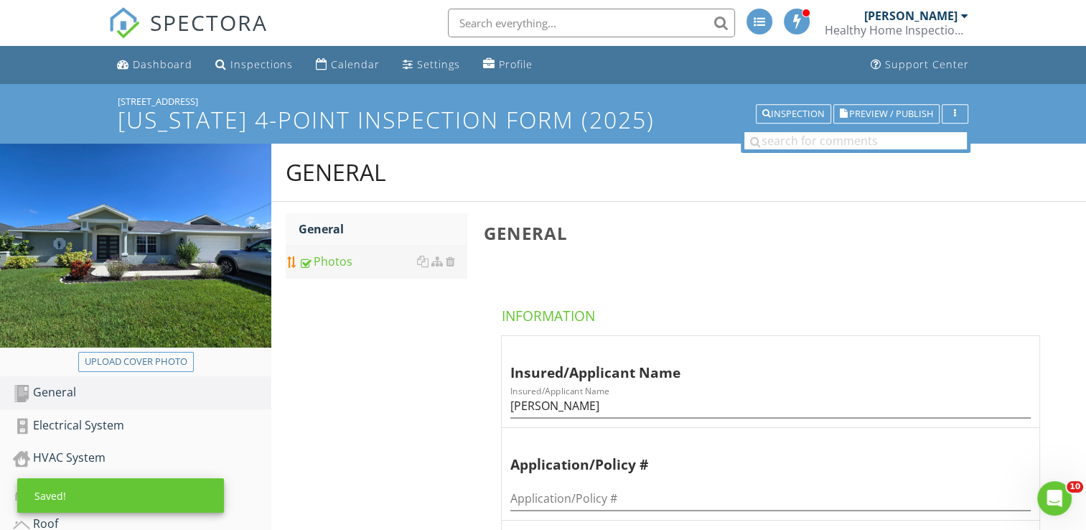
click at [342, 260] on div "Photos" at bounding box center [383, 261] width 168 height 17
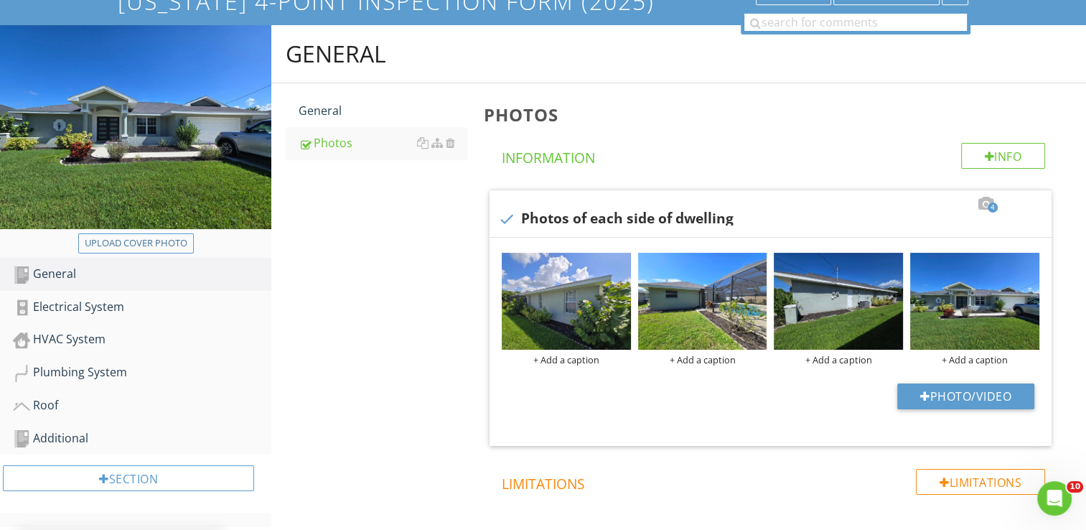
scroll to position [144, 0]
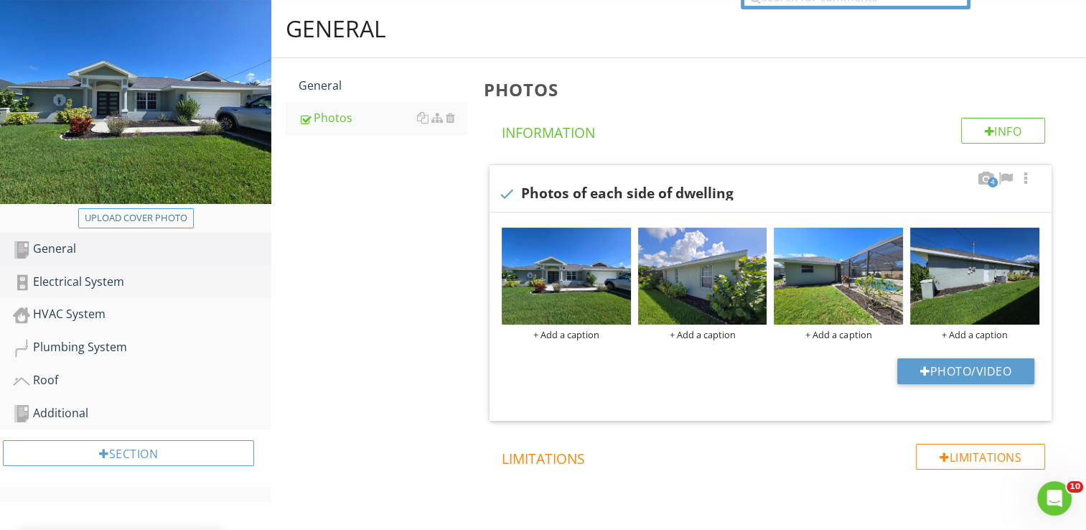
click at [82, 280] on div "Electrical System" at bounding box center [142, 282] width 259 height 19
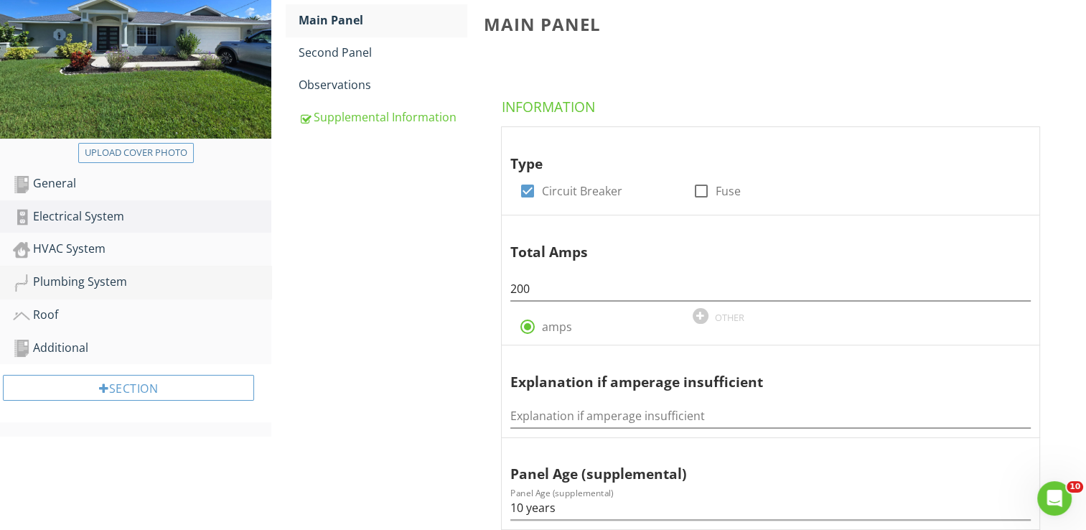
scroll to position [215, 0]
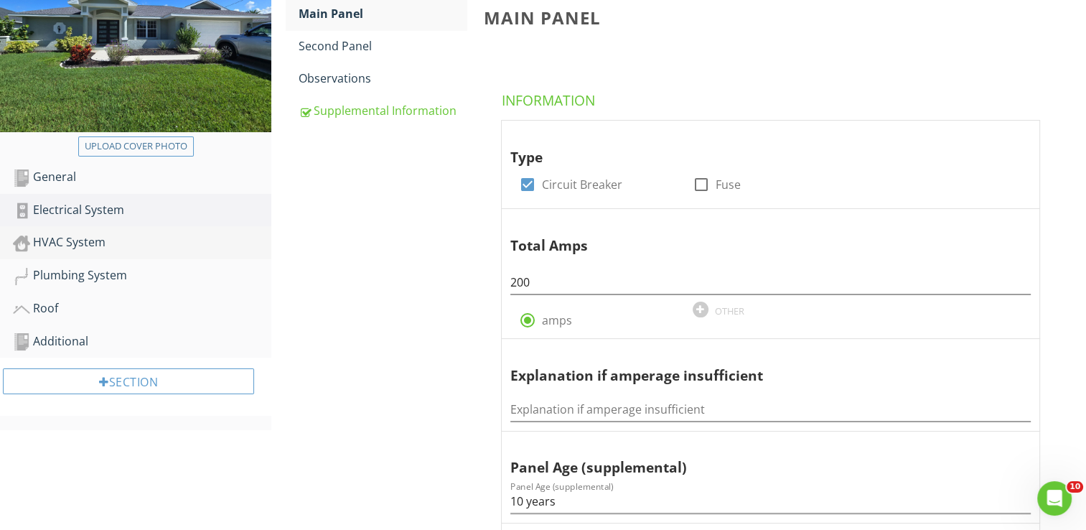
click at [86, 246] on div "HVAC System" at bounding box center [142, 242] width 259 height 19
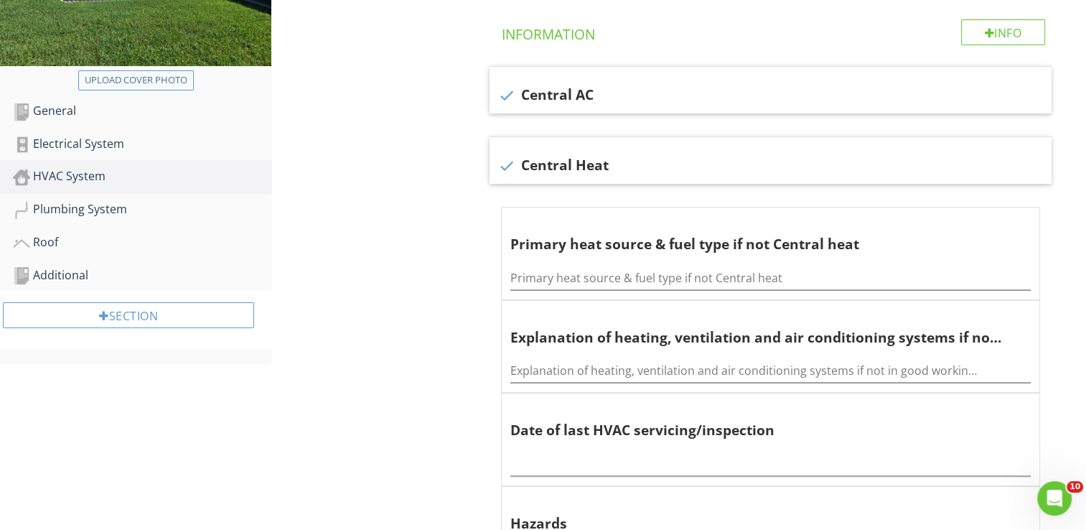
scroll to position [359, 0]
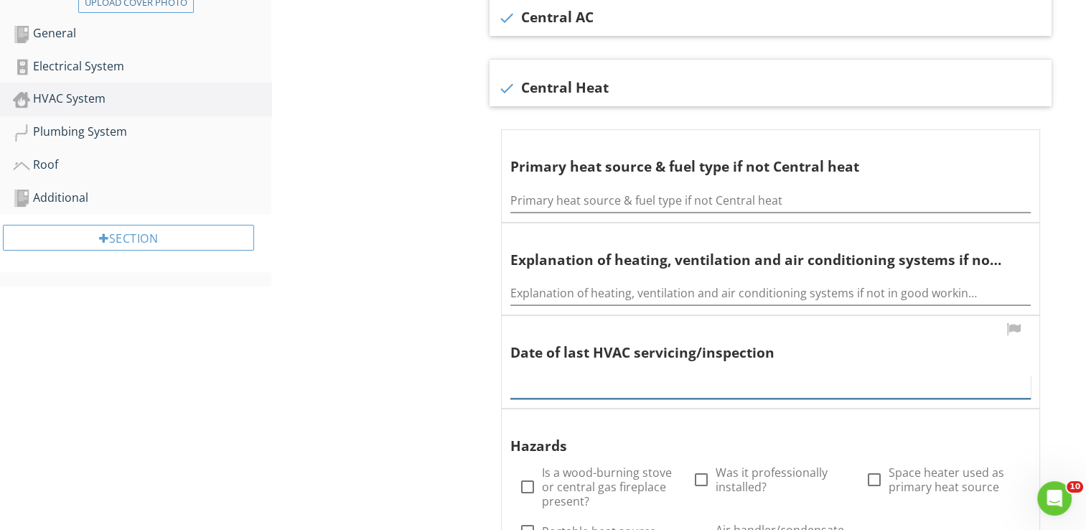
click at [604, 377] on input "text" at bounding box center [771, 387] width 521 height 24
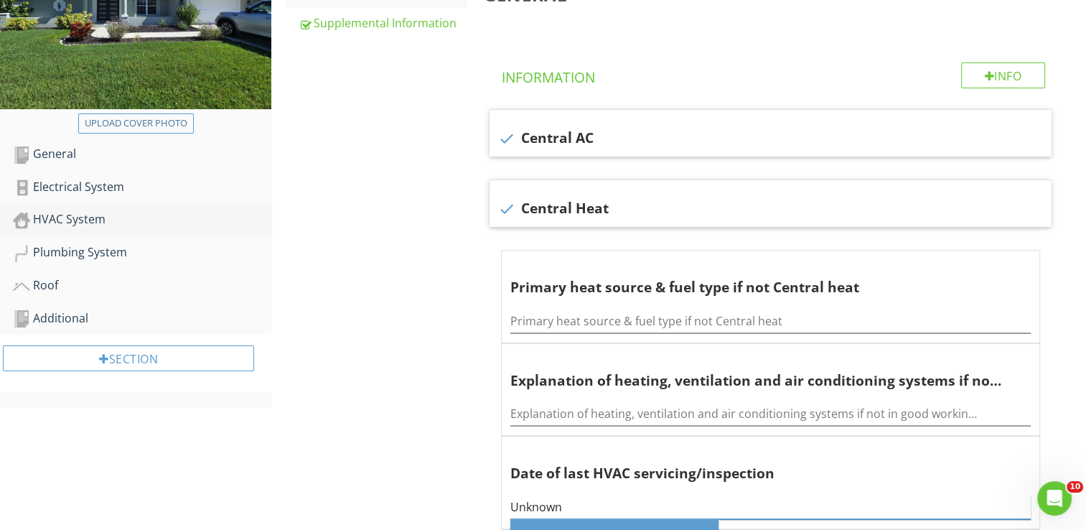
scroll to position [215, 0]
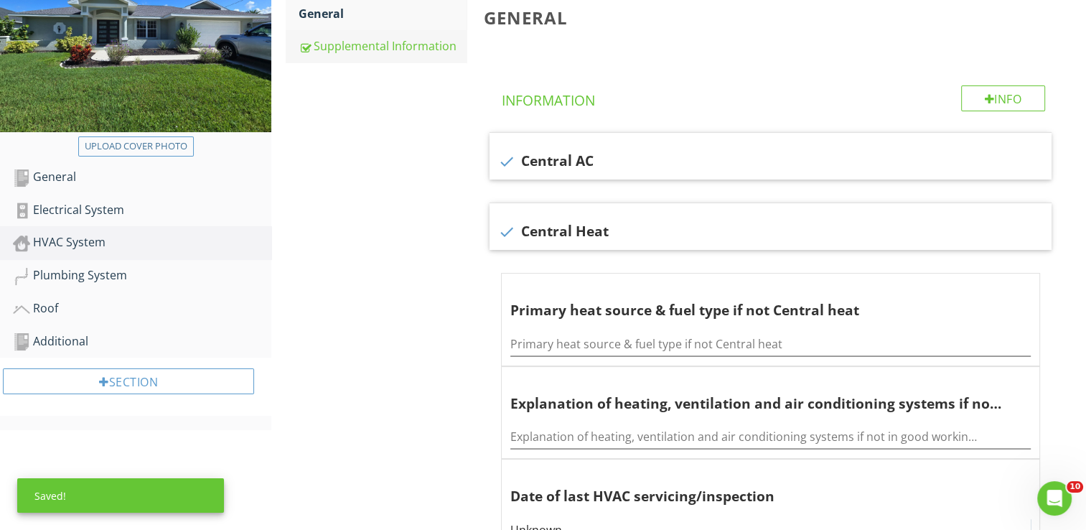
type input "Unknown"
click at [384, 48] on div "Supplemental Information" at bounding box center [383, 45] width 168 height 17
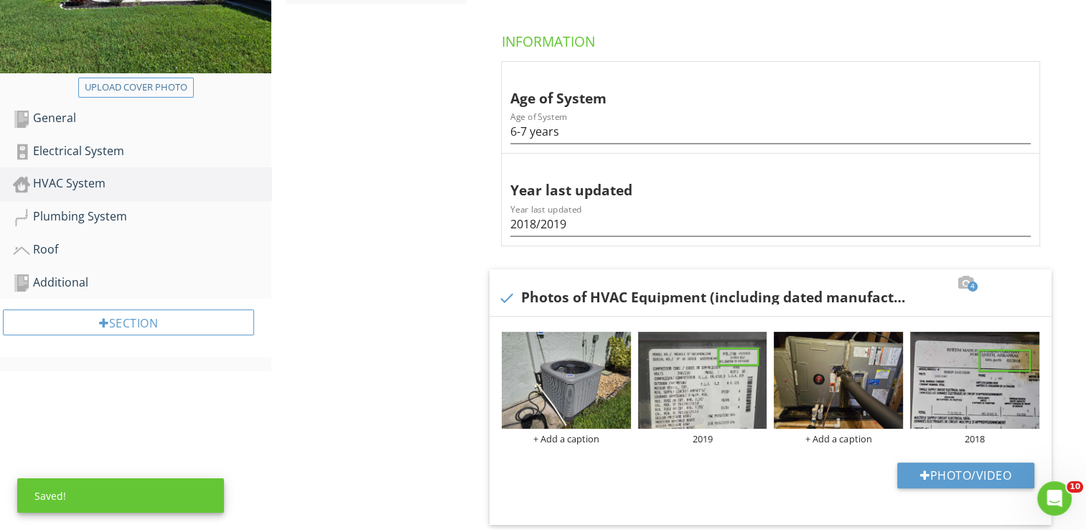
scroll to position [359, 0]
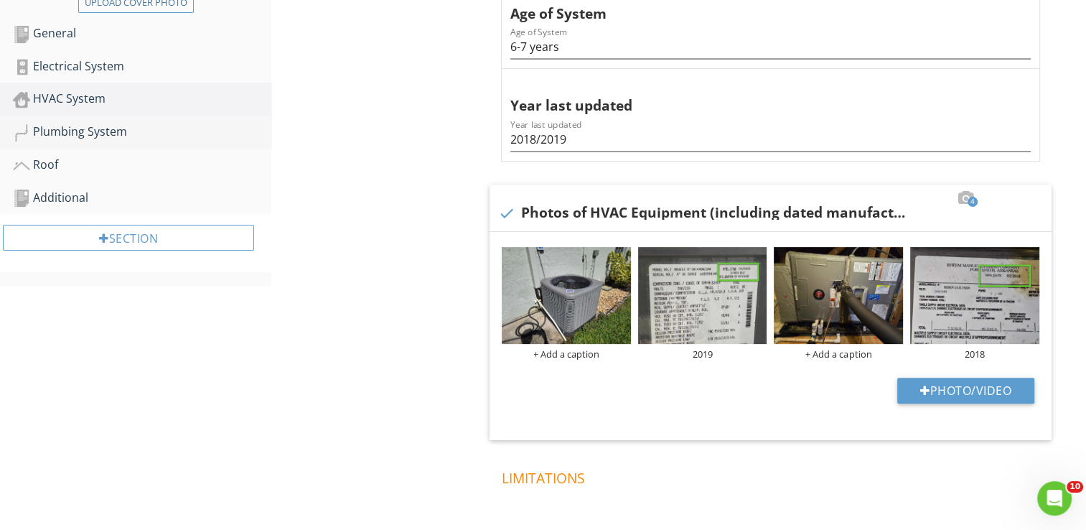
click at [118, 134] on div "Plumbing System" at bounding box center [142, 132] width 259 height 19
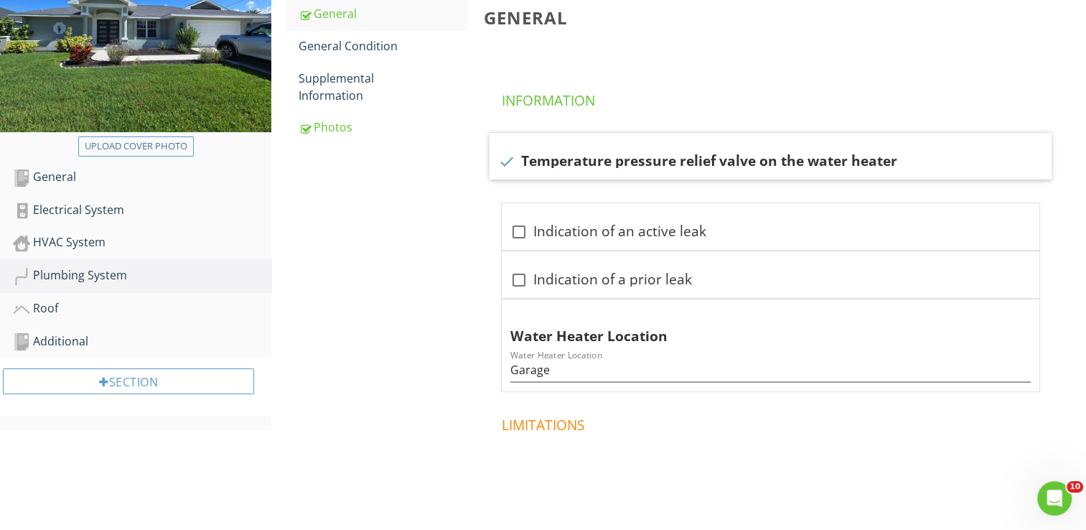
scroll to position [215, 0]
click at [343, 90] on div "Supplemental Information" at bounding box center [383, 87] width 168 height 34
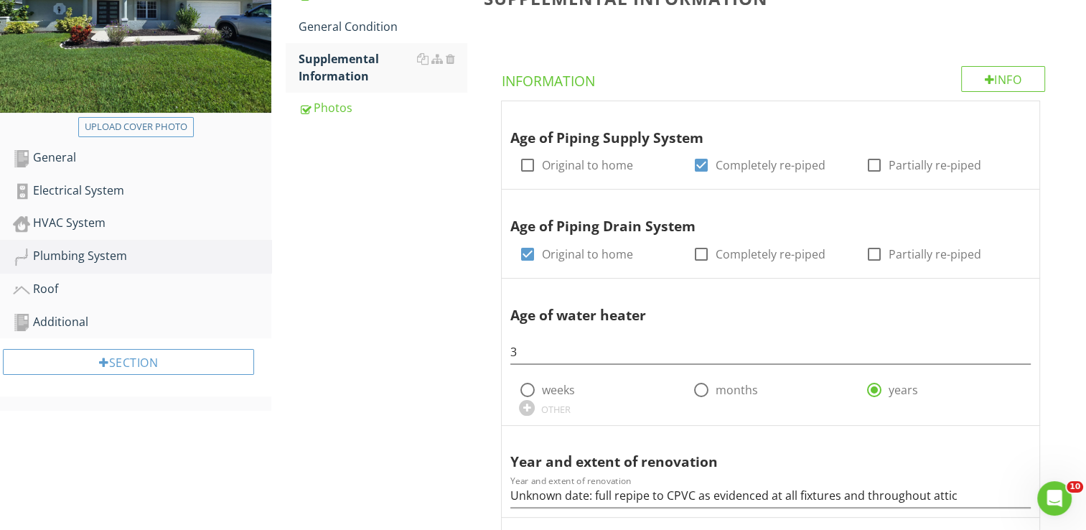
scroll to position [144, 0]
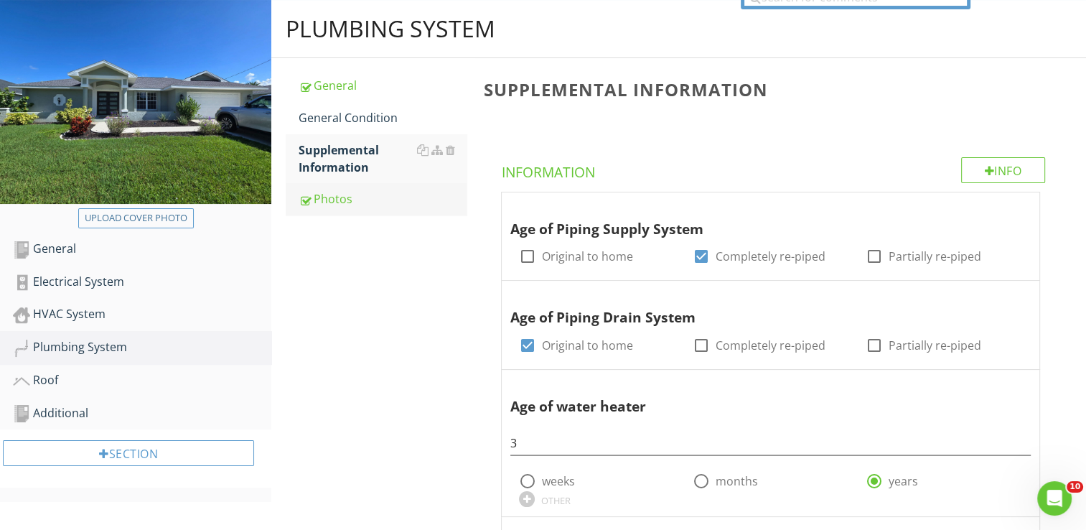
click at [332, 210] on link "Photos" at bounding box center [383, 199] width 168 height 32
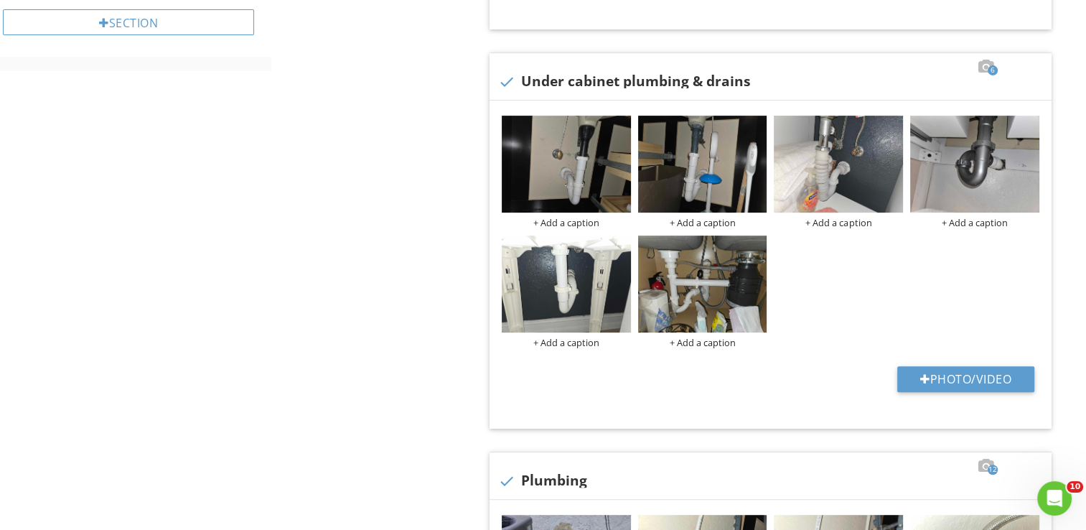
scroll to position [215, 0]
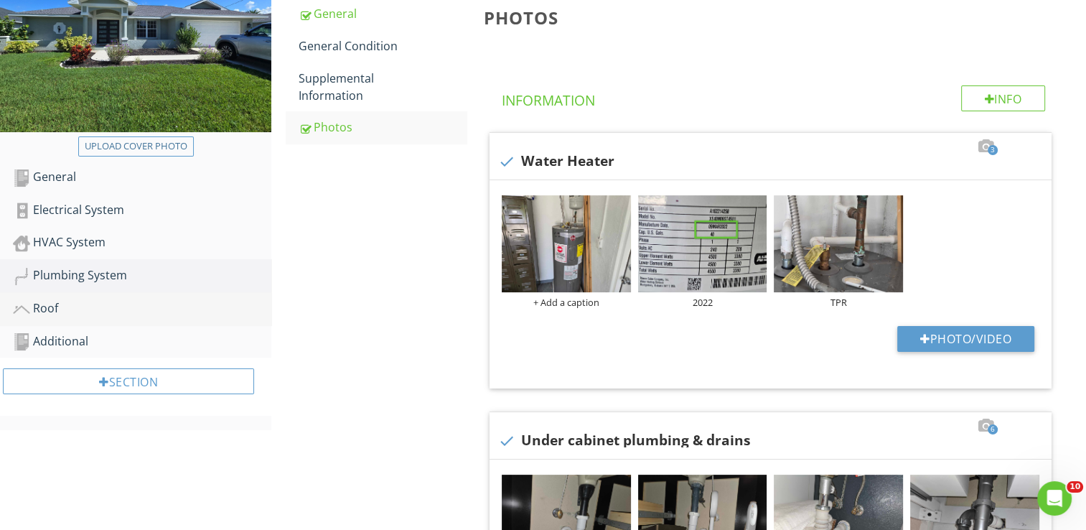
click at [34, 315] on div "Roof" at bounding box center [142, 308] width 259 height 19
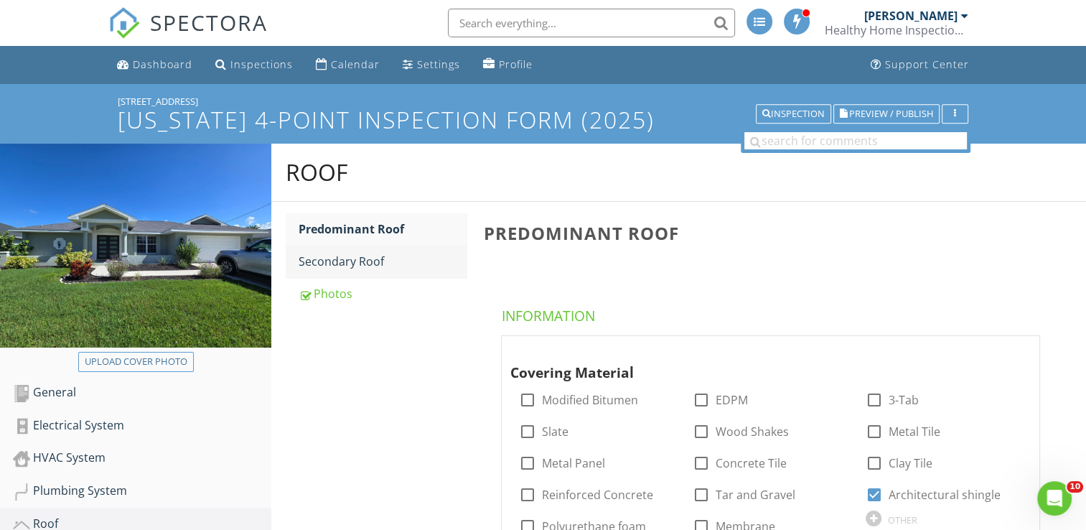
click at [359, 272] on link "Secondary Roof" at bounding box center [383, 262] width 168 height 32
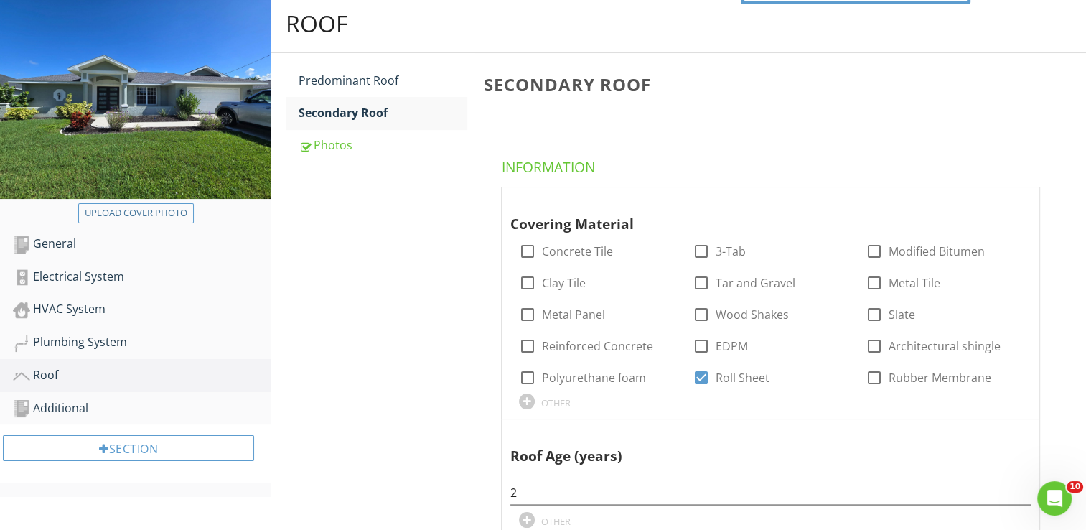
scroll to position [144, 0]
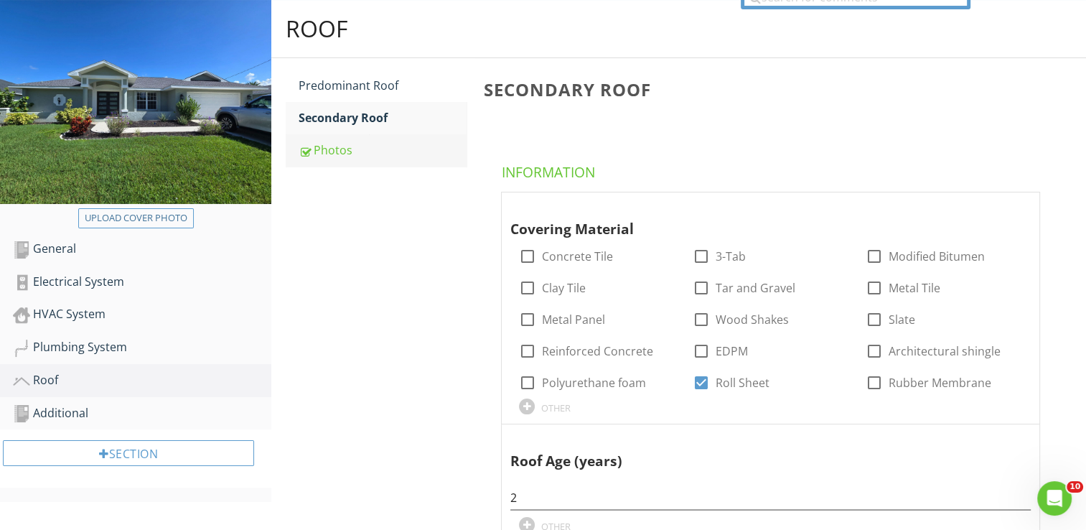
click at [350, 160] on link "Photos" at bounding box center [383, 150] width 168 height 32
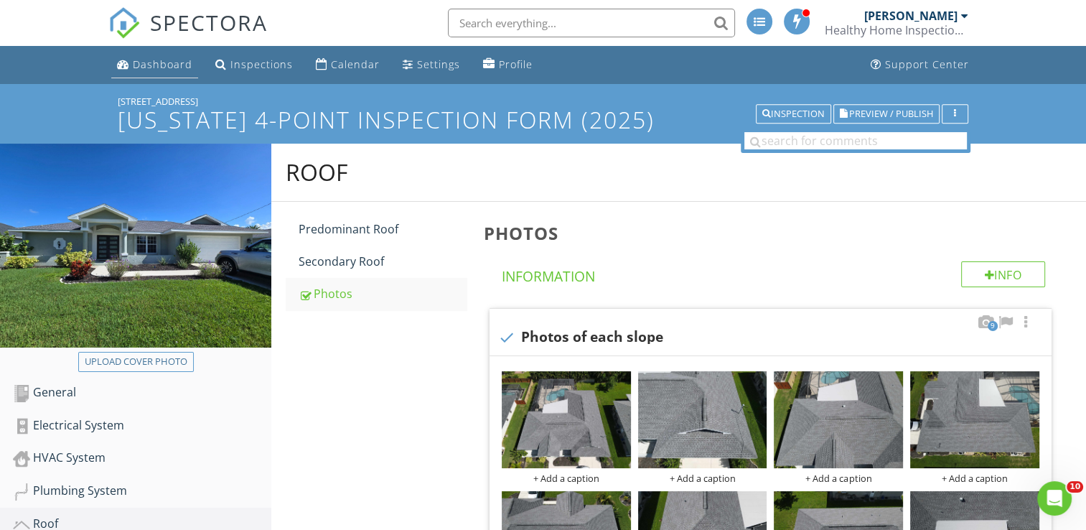
click at [172, 69] on div "Dashboard" at bounding box center [163, 64] width 60 height 14
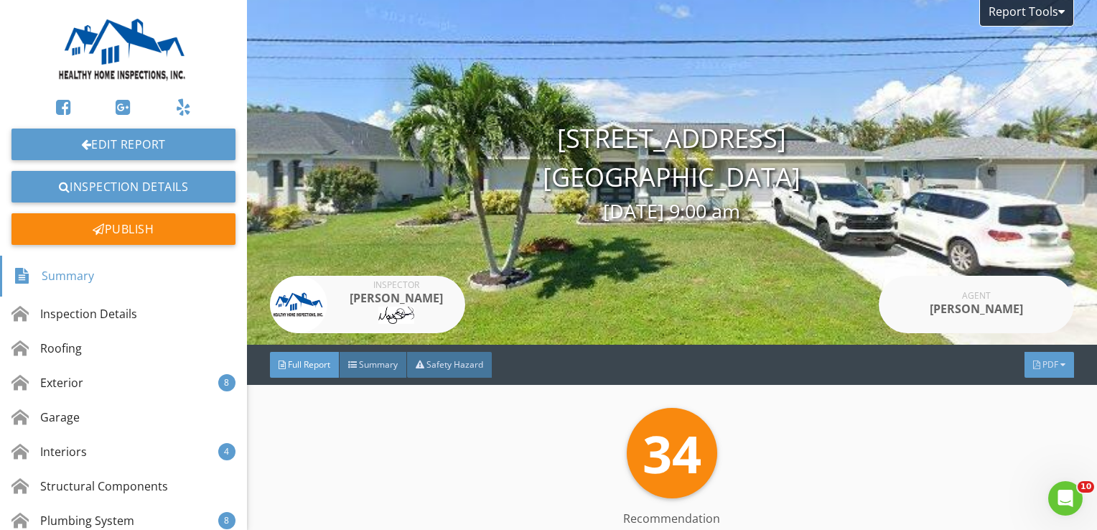
click at [1030, 359] on div "PDF" at bounding box center [1050, 365] width 50 height 26
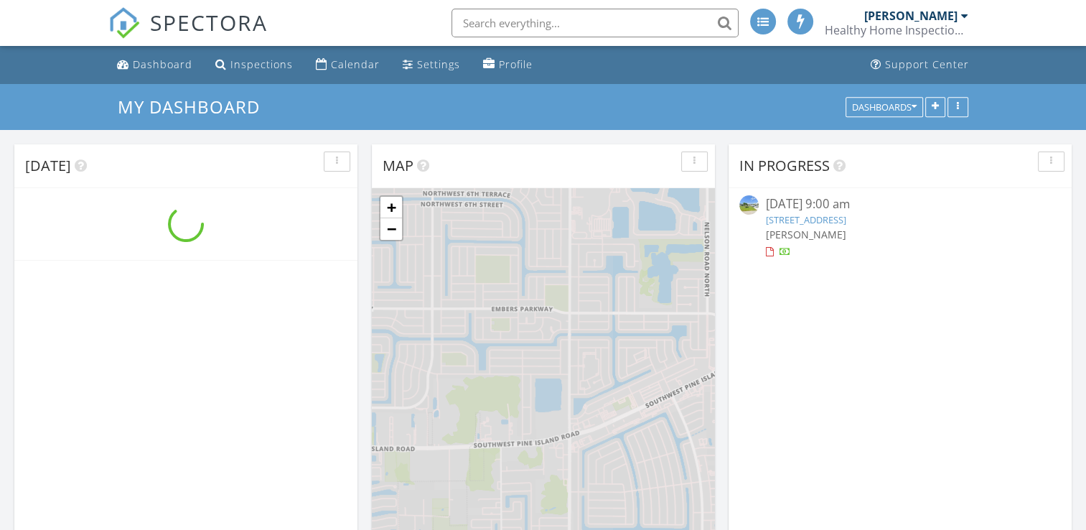
scroll to position [1329, 1109]
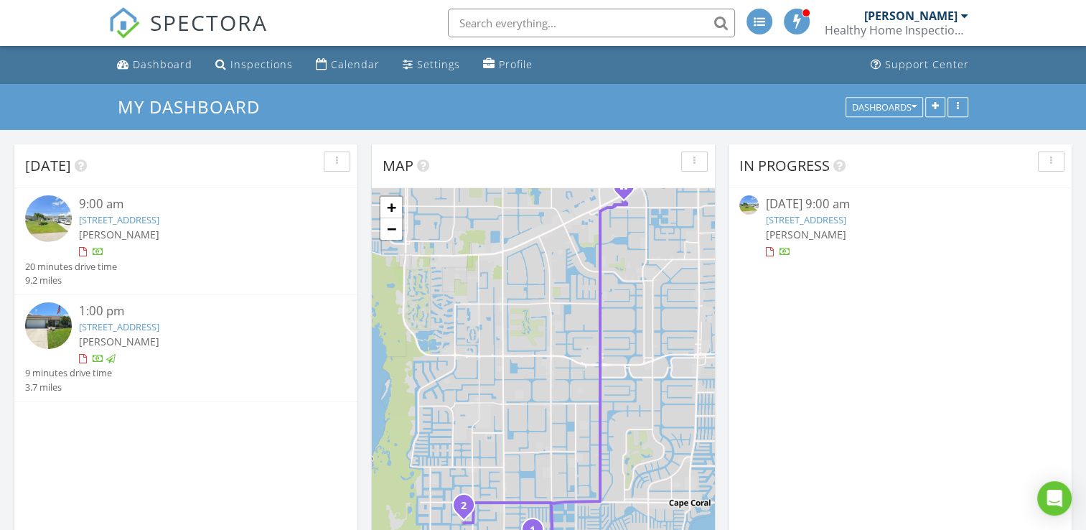
click at [50, 213] on img at bounding box center [48, 218] width 47 height 47
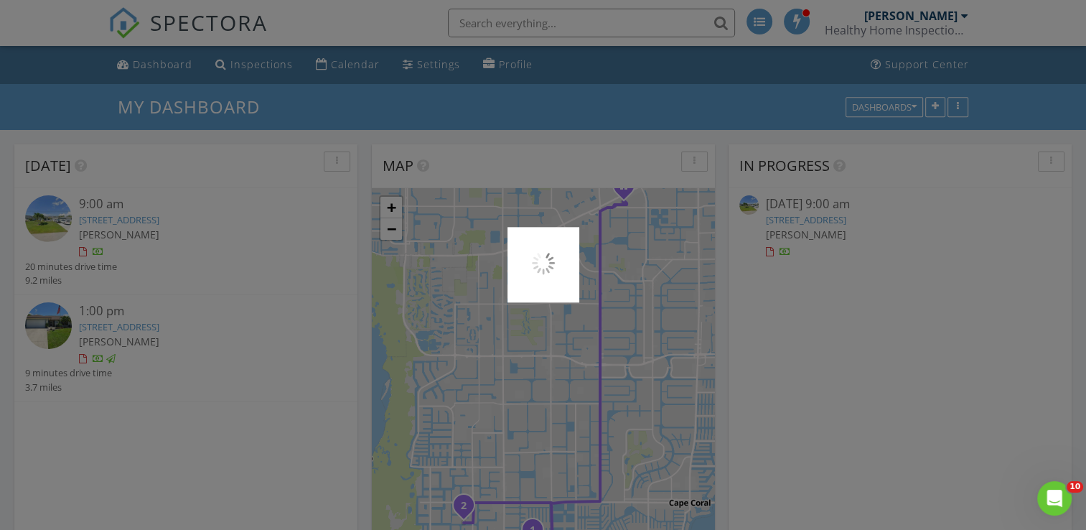
scroll to position [0, 0]
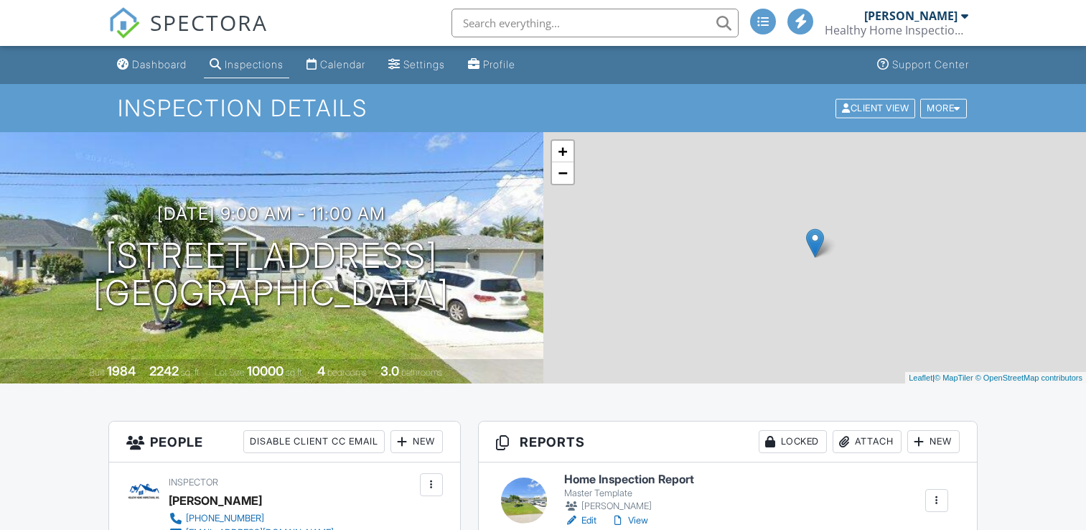
scroll to position [176, 0]
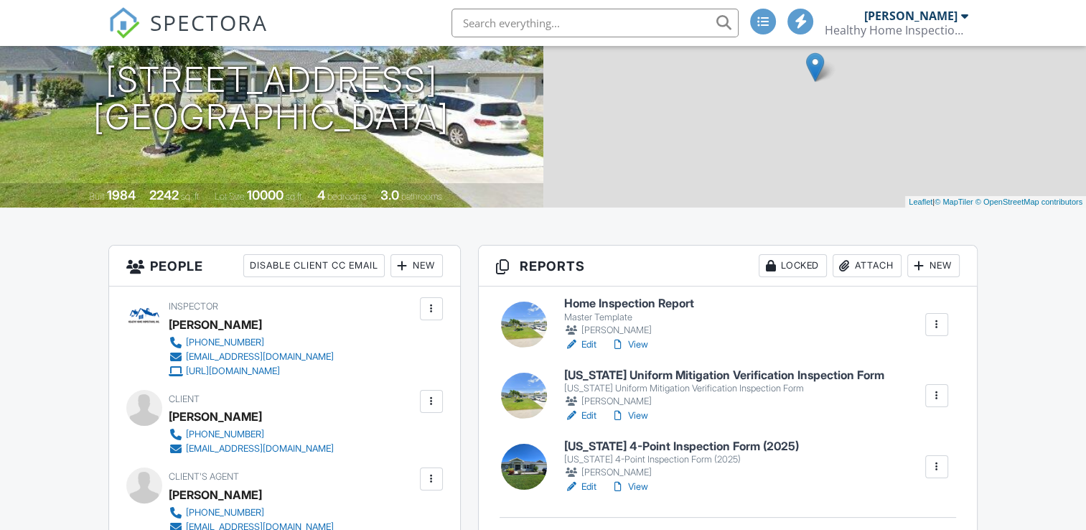
click at [692, 369] on h6 "[US_STATE] Uniform Mitigation Verification Inspection Form" at bounding box center [724, 375] width 320 height 13
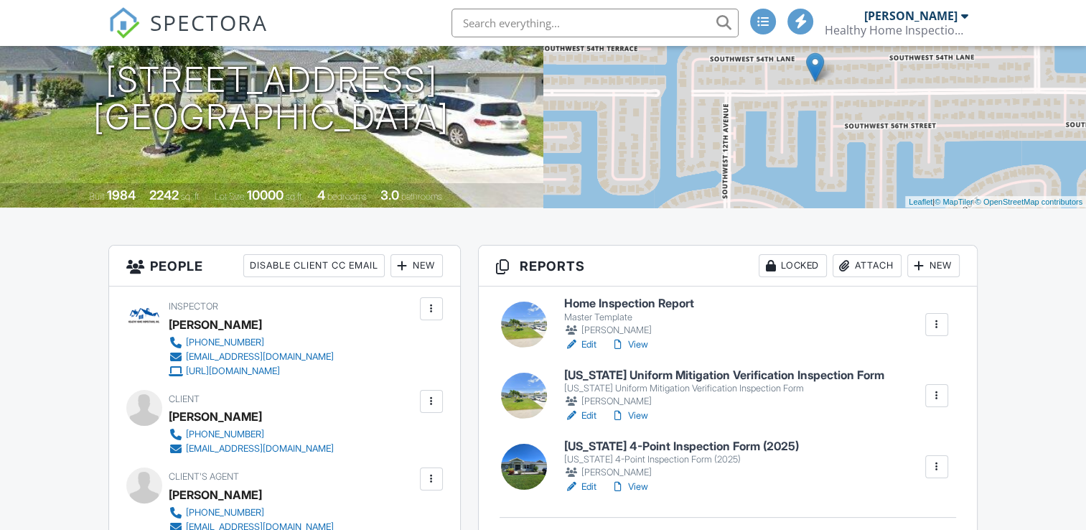
scroll to position [287, 0]
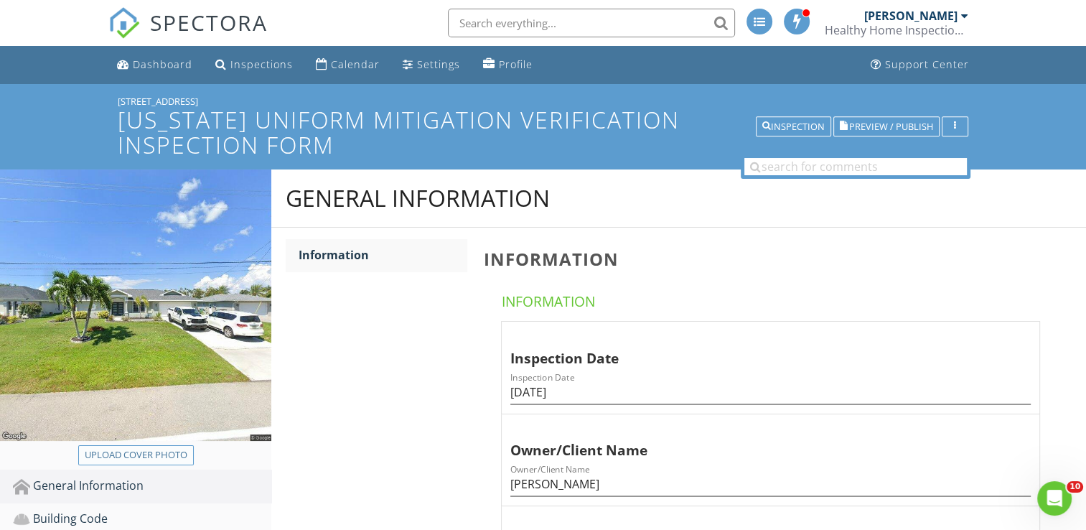
click at [107, 458] on div "Upload cover photo" at bounding box center [136, 455] width 103 height 14
type input "C:\fakepath\20250828_105247.jpg"
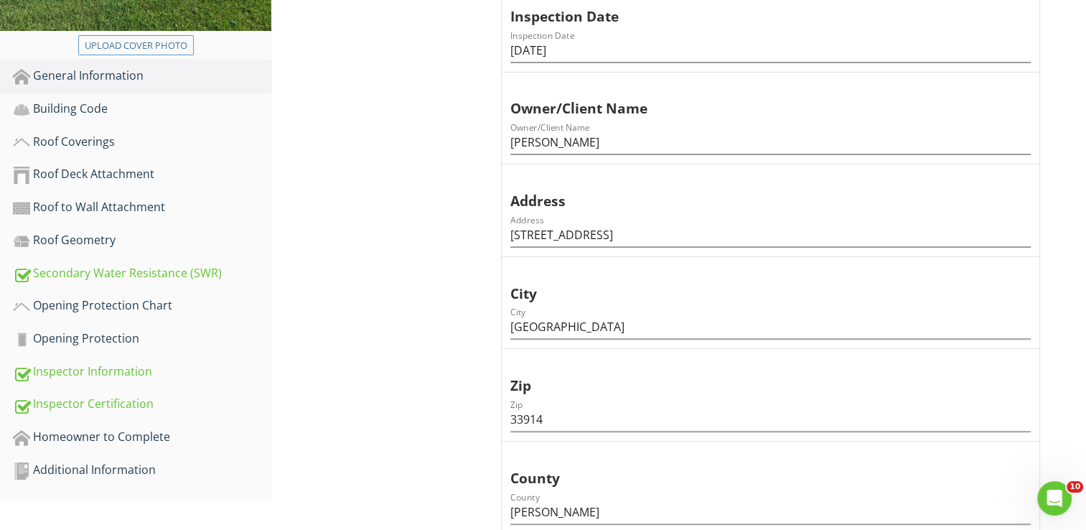
scroll to position [503, 0]
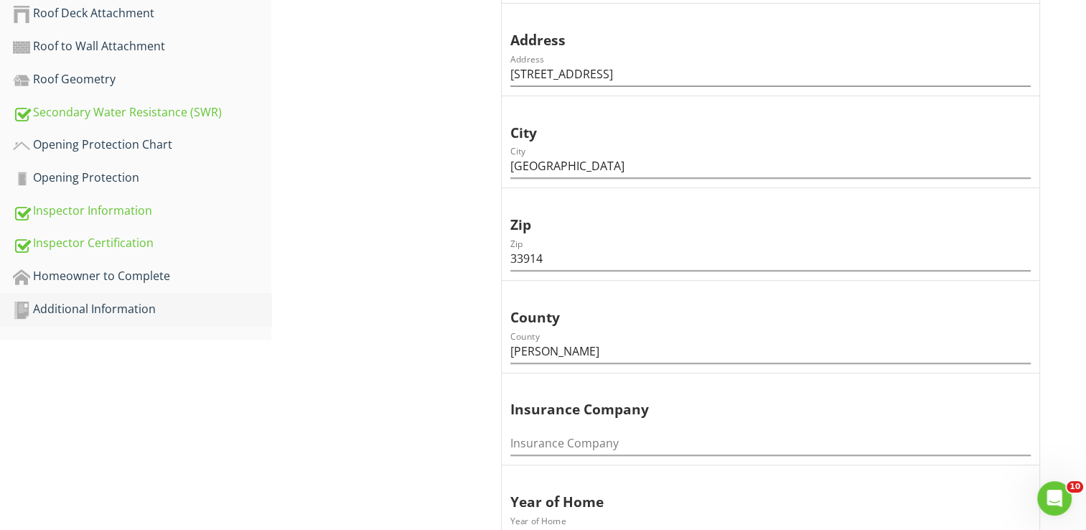
click at [75, 304] on div "Additional Information" at bounding box center [142, 309] width 259 height 19
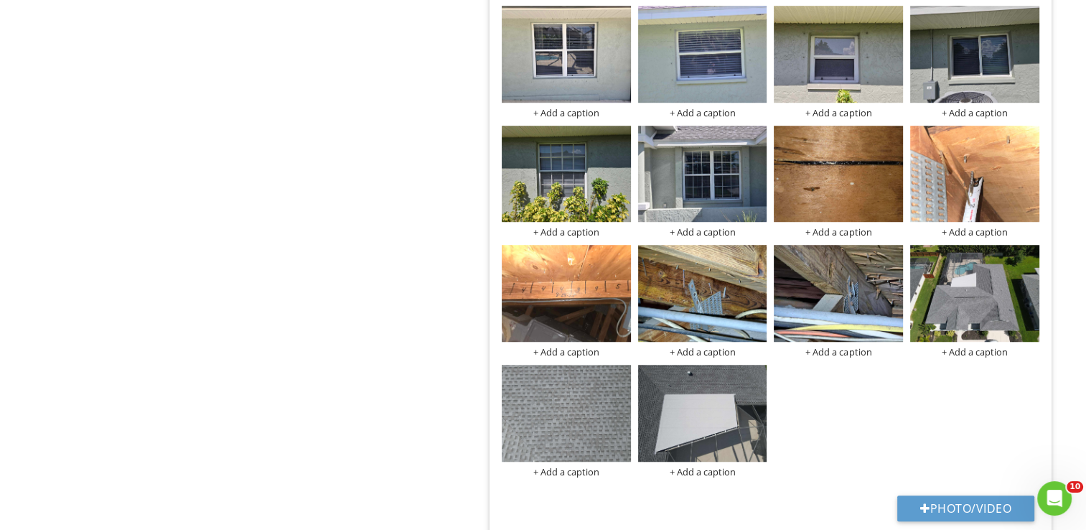
scroll to position [1005, 0]
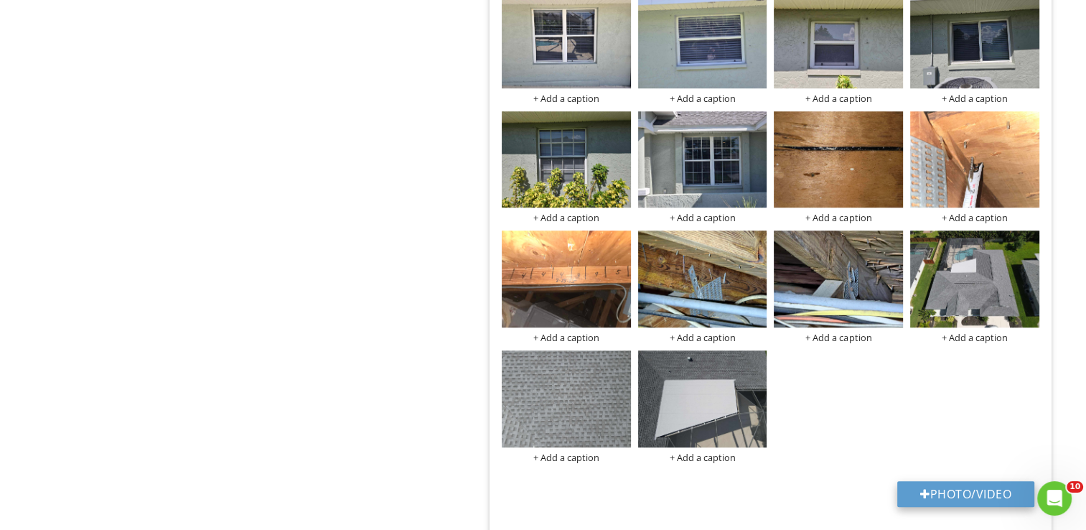
click at [981, 490] on button "Photo/Video" at bounding box center [966, 494] width 137 height 26
type input "C:\fakepath\20250828_101151.jpg"
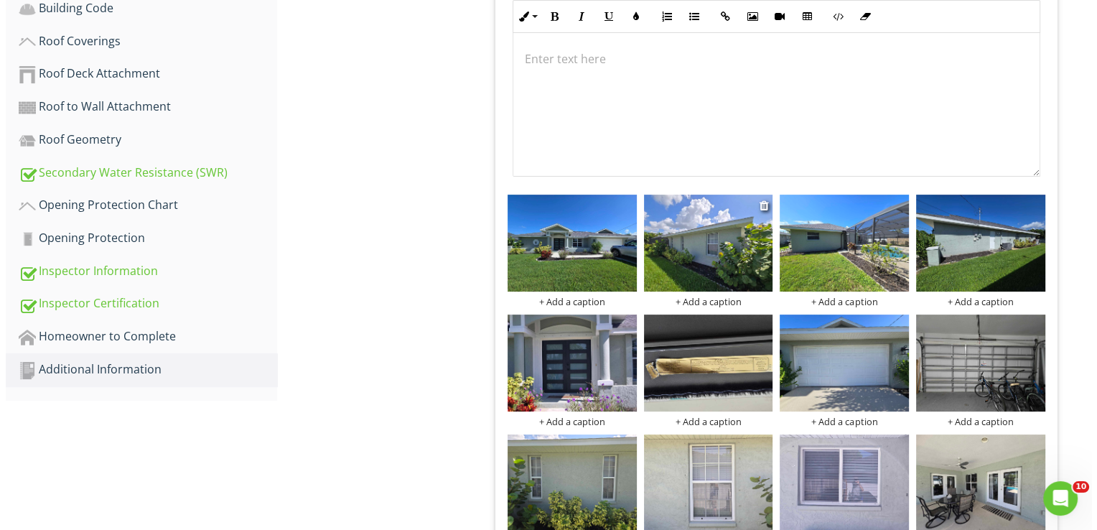
scroll to position [431, 0]
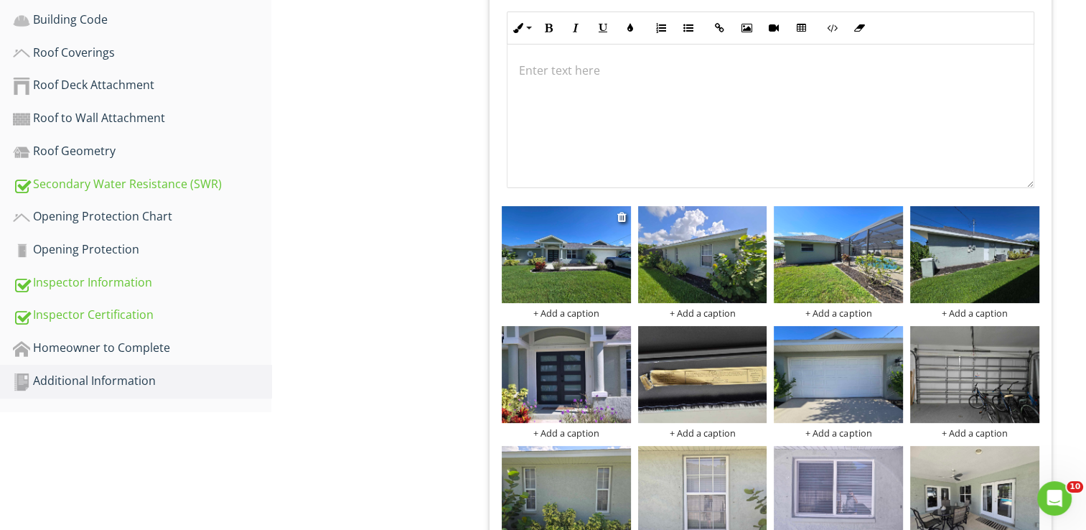
click at [570, 312] on div "+ Add a caption" at bounding box center [566, 312] width 129 height 11
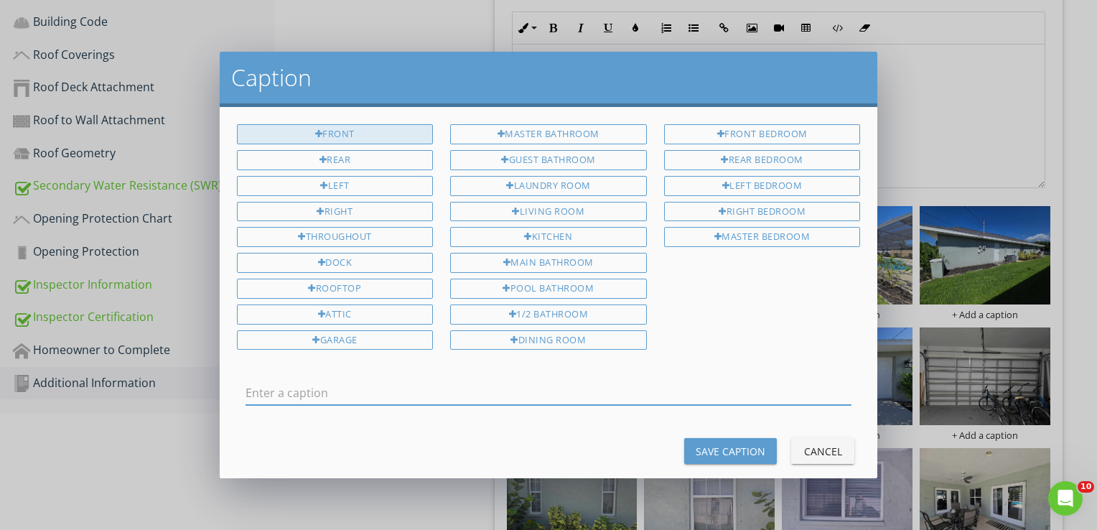
click at [370, 128] on div "Front" at bounding box center [335, 134] width 197 height 20
type input "Front"
drag, startPoint x: 696, startPoint y: 438, endPoint x: 682, endPoint y: 421, distance: 22.0
click at [697, 444] on div "Save Caption" at bounding box center [731, 451] width 70 height 15
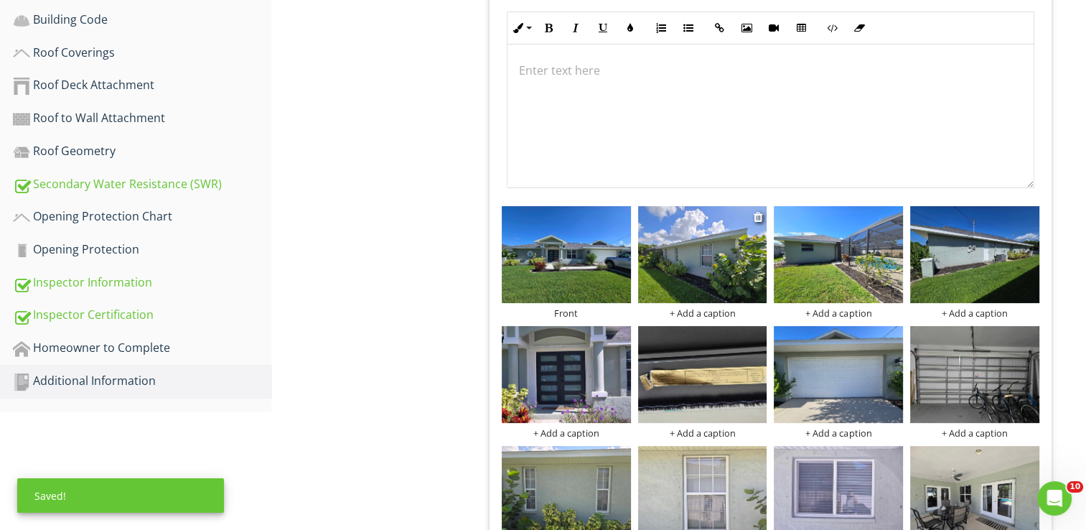
click at [709, 315] on div "+ Add a caption" at bounding box center [702, 312] width 129 height 11
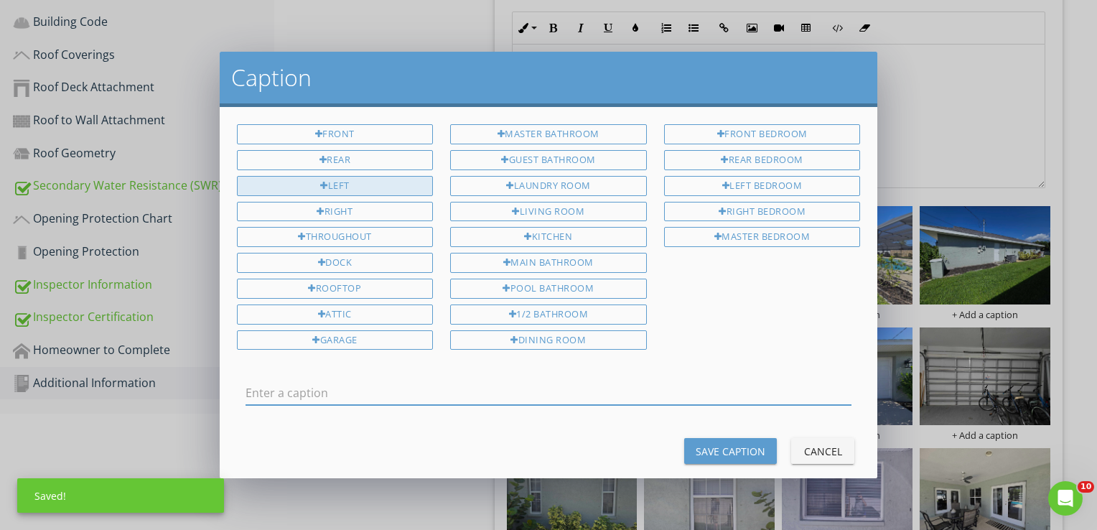
click at [388, 182] on div "Left" at bounding box center [335, 186] width 197 height 20
type input "Left"
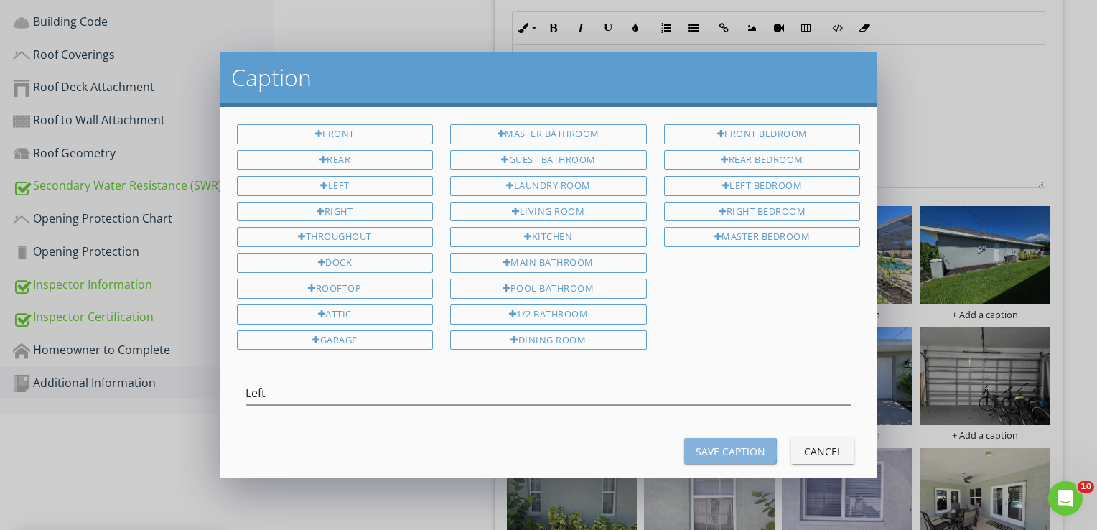
click at [745, 438] on button "Save Caption" at bounding box center [730, 451] width 93 height 26
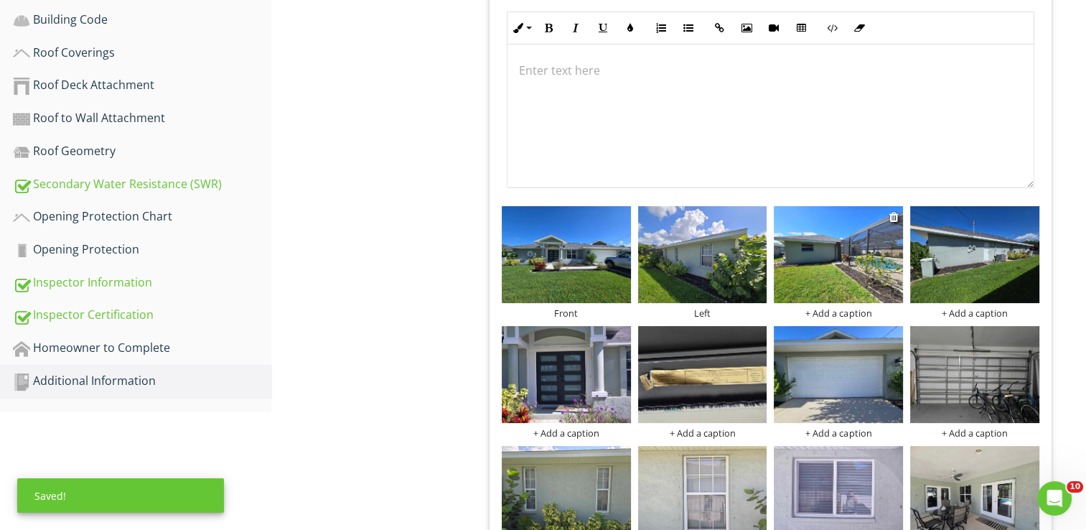
click at [842, 312] on div "+ Add a caption" at bounding box center [838, 312] width 129 height 11
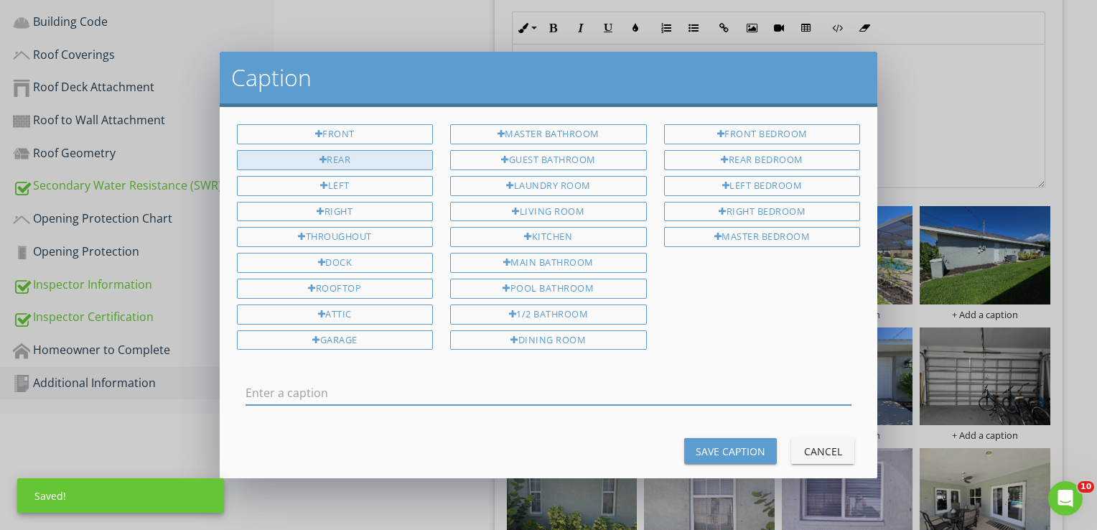
click at [360, 159] on div "Rear" at bounding box center [335, 160] width 197 height 20
type input "Rear"
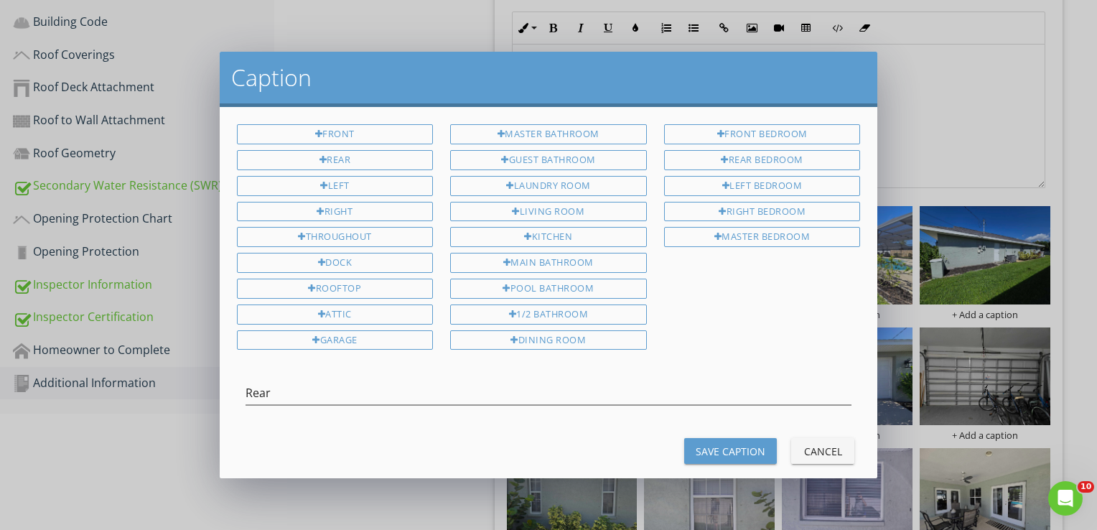
click at [744, 444] on div "Save Caption" at bounding box center [731, 451] width 70 height 15
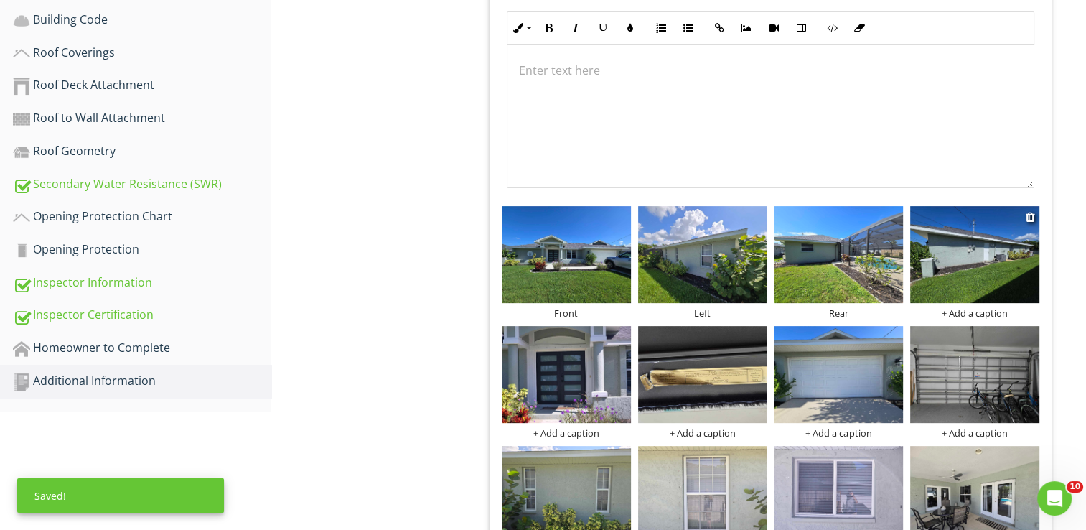
click at [968, 312] on div "+ Add a caption" at bounding box center [975, 312] width 129 height 11
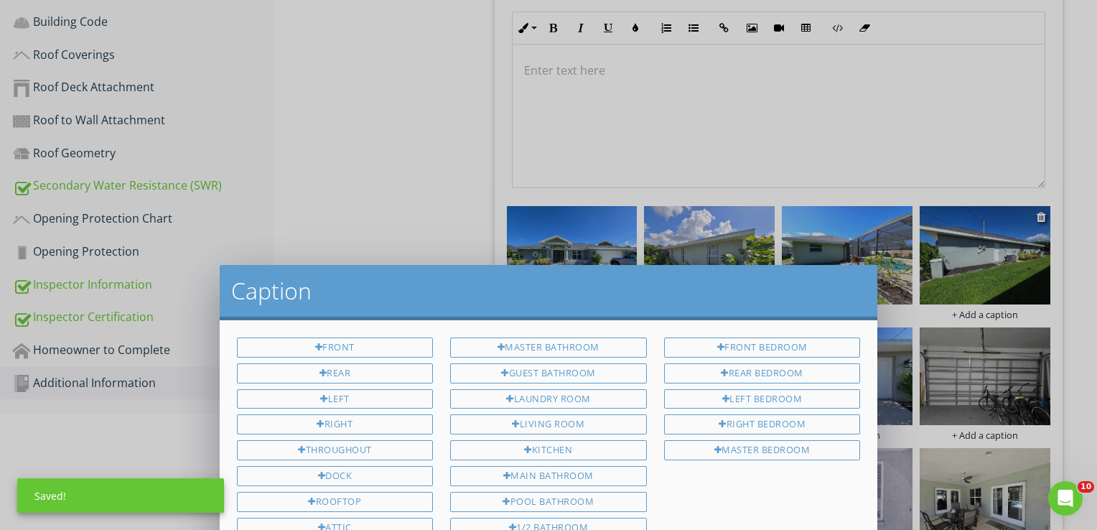
scroll to position [0, 0]
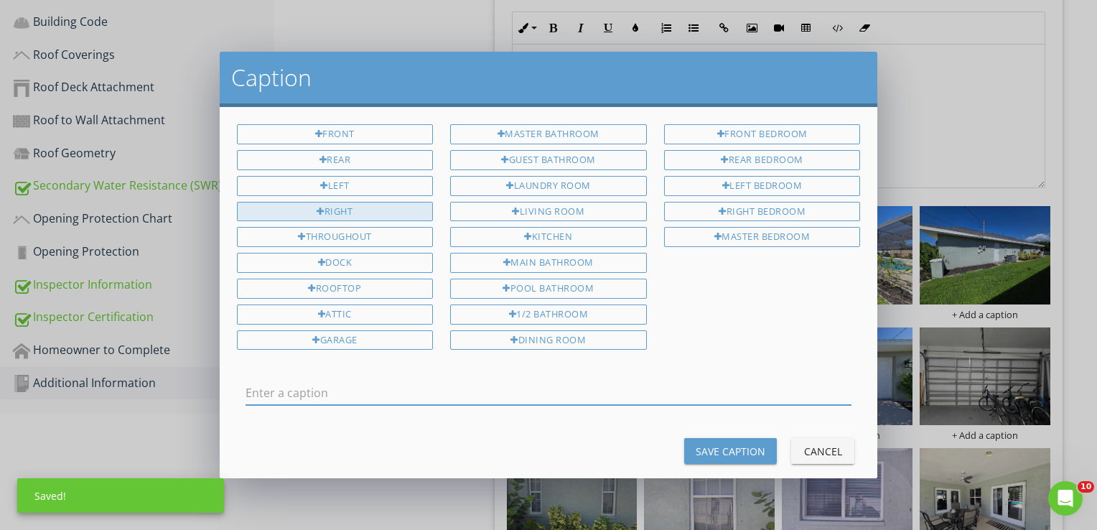
click at [302, 203] on div "Right" at bounding box center [335, 212] width 197 height 20
type input "Right"
click at [709, 444] on div "Save Caption" at bounding box center [731, 451] width 70 height 15
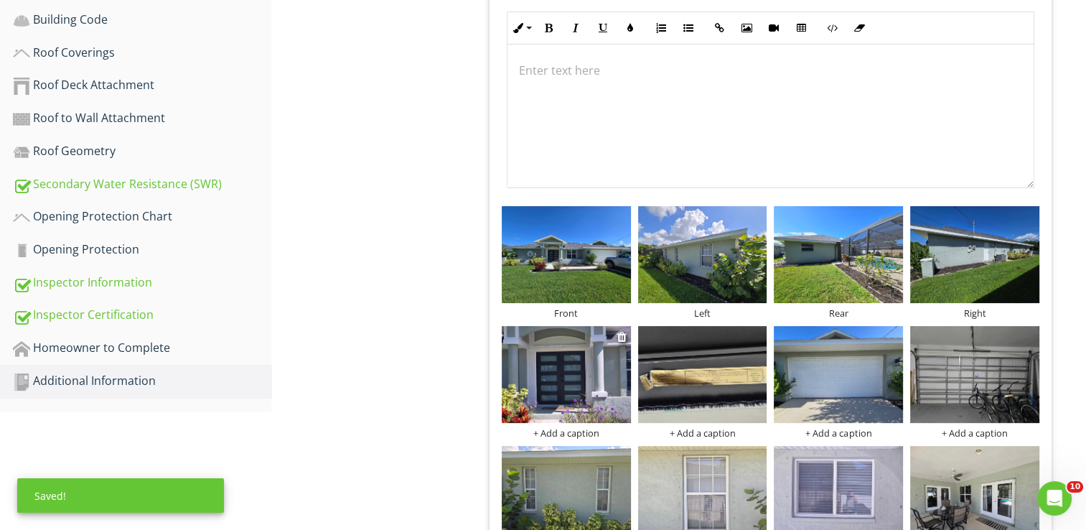
click at [578, 436] on div "+ Add a caption" at bounding box center [566, 432] width 129 height 11
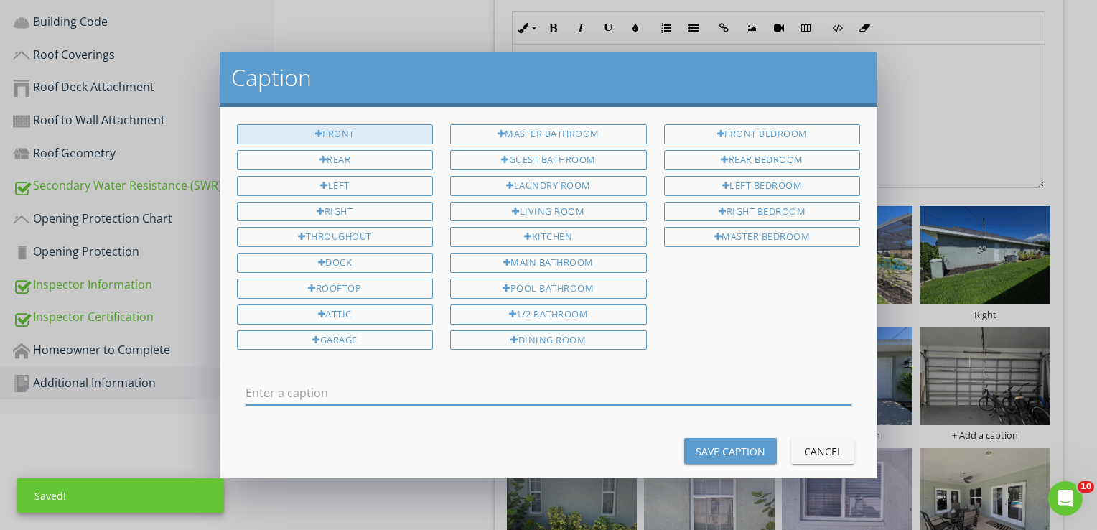
click at [390, 136] on div "Front" at bounding box center [335, 134] width 197 height 20
click at [450, 389] on input "Front" at bounding box center [549, 393] width 607 height 24
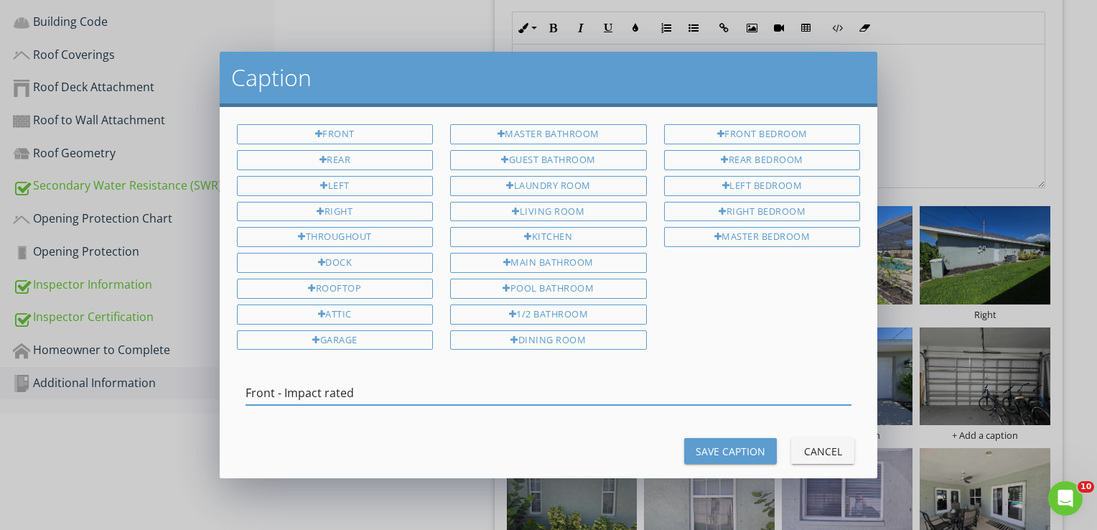
type input "Front - Impact rated"
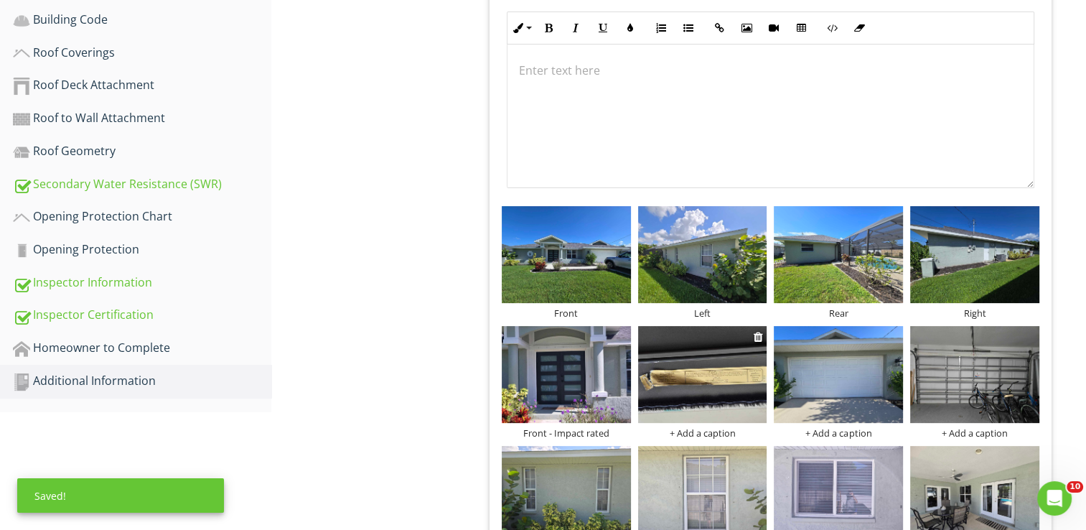
click at [713, 432] on div "+ Add a caption" at bounding box center [702, 432] width 129 height 11
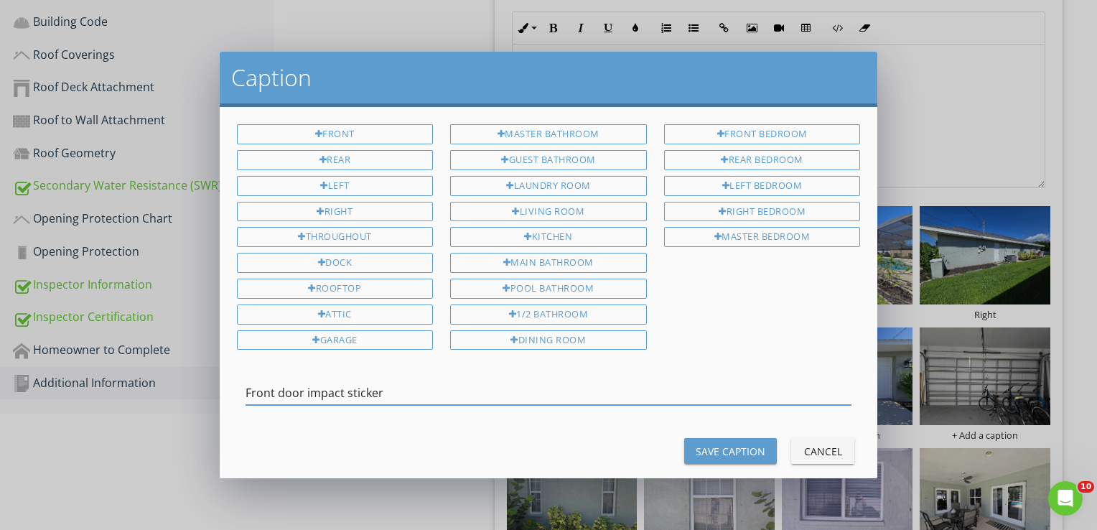
type input "Front door impact sticker"
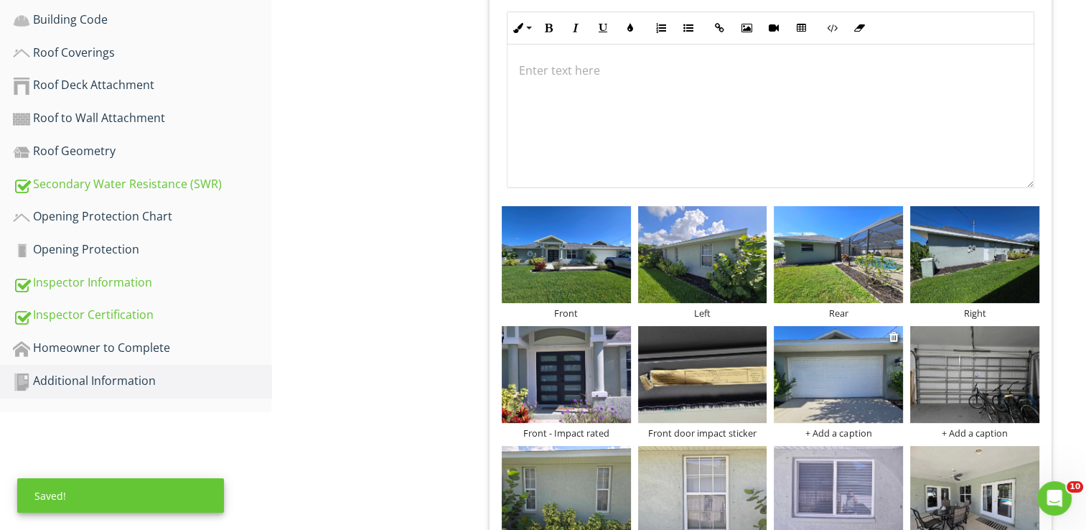
click at [832, 433] on div "+ Add a caption" at bounding box center [838, 432] width 129 height 11
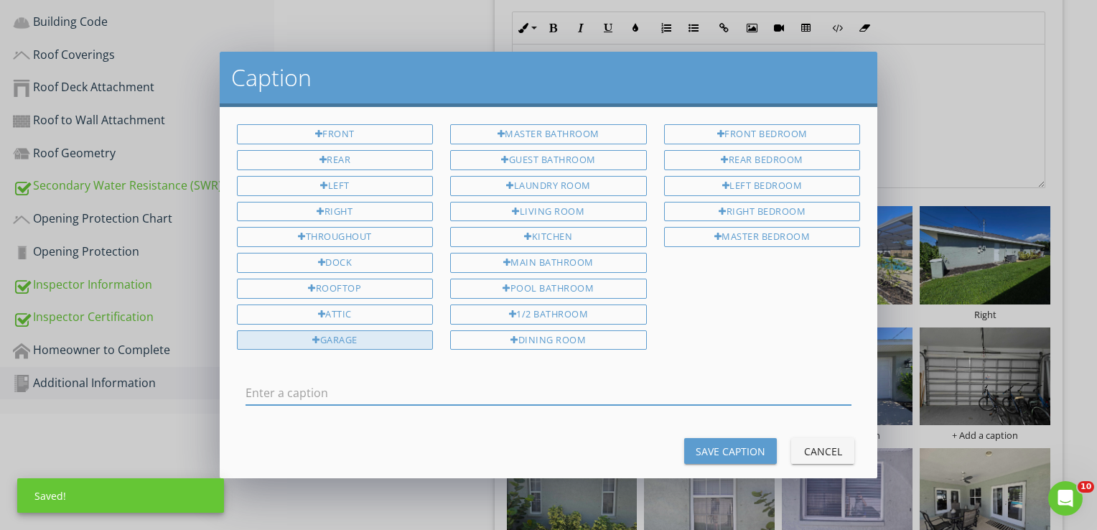
click at [364, 330] on div "Garage" at bounding box center [335, 340] width 197 height 20
type input "Garage"
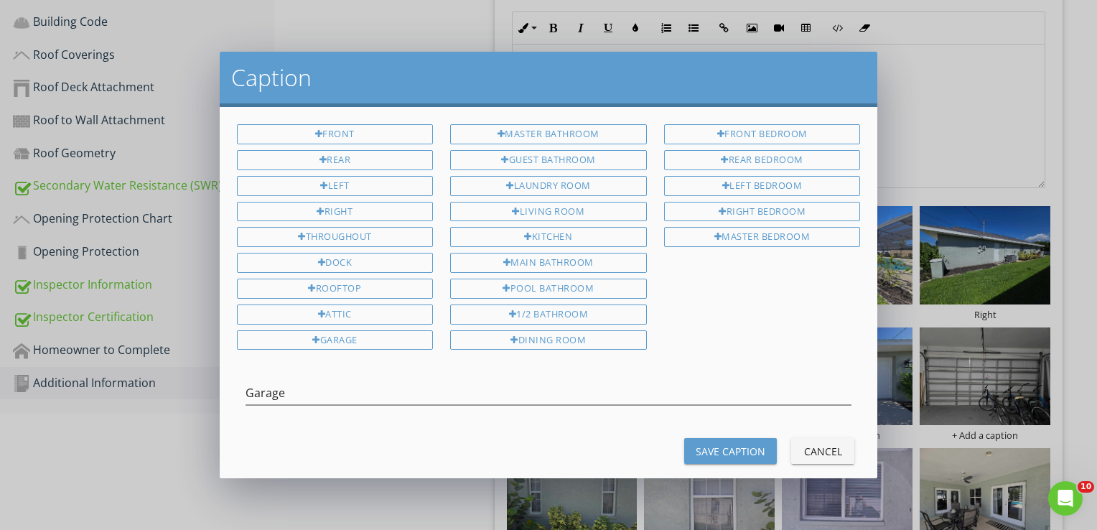
drag, startPoint x: 732, startPoint y: 450, endPoint x: 918, endPoint y: 442, distance: 185.4
click at [732, 447] on button "Save Caption" at bounding box center [730, 451] width 93 height 26
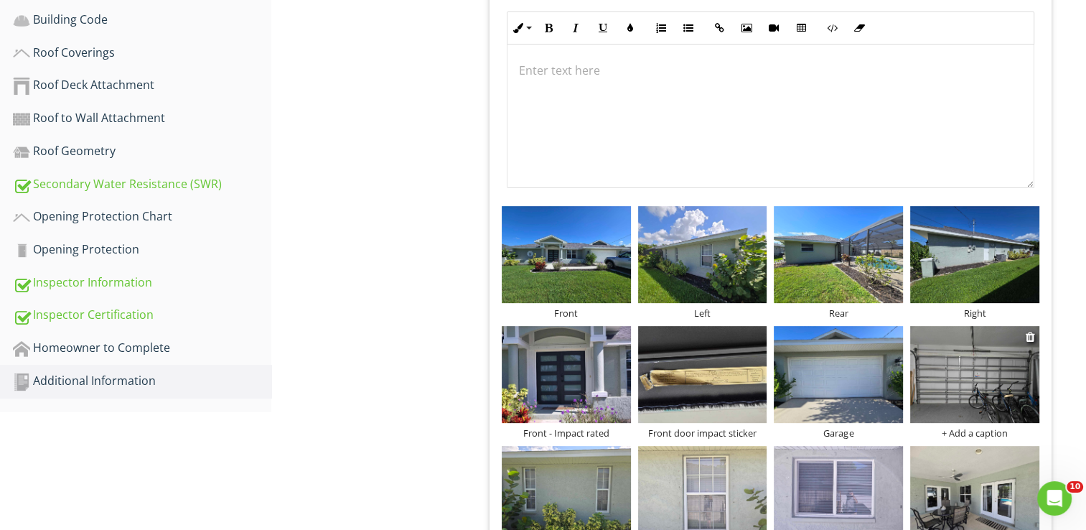
click at [964, 429] on div "+ Add a caption" at bounding box center [975, 432] width 129 height 11
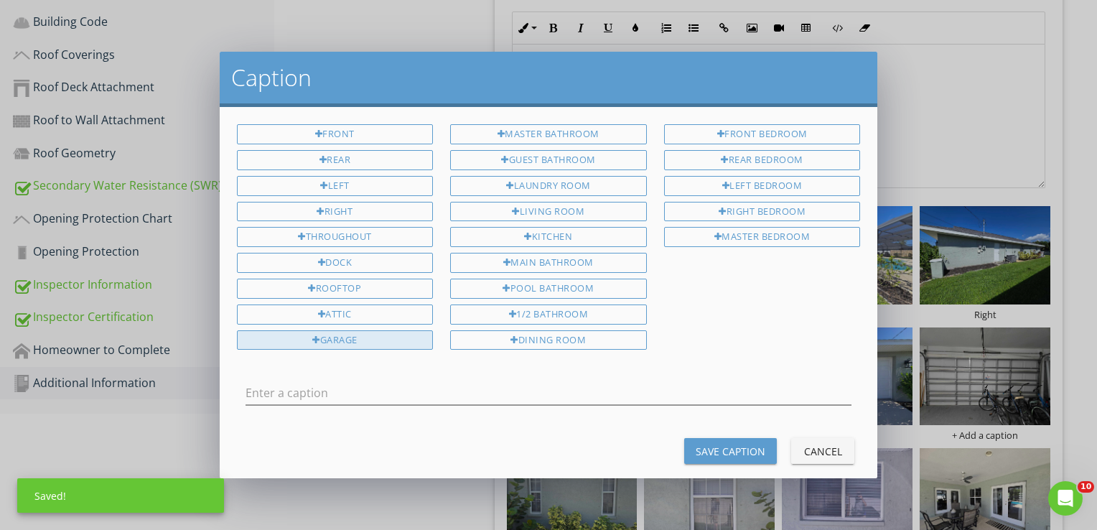
click at [388, 335] on div "Garage" at bounding box center [335, 340] width 197 height 20
type input "Garage"
click at [744, 444] on div "Save Caption" at bounding box center [731, 451] width 70 height 15
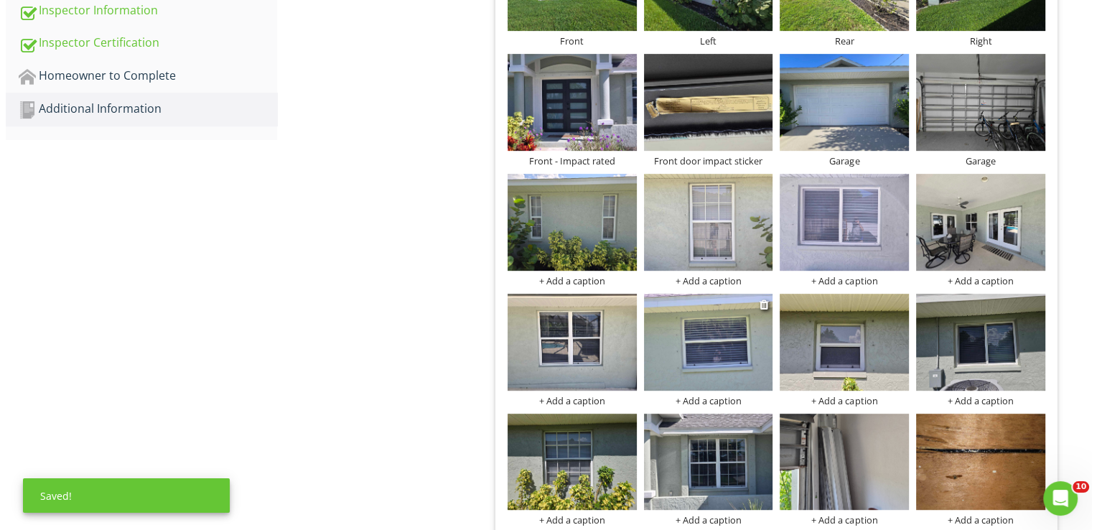
scroll to position [718, 0]
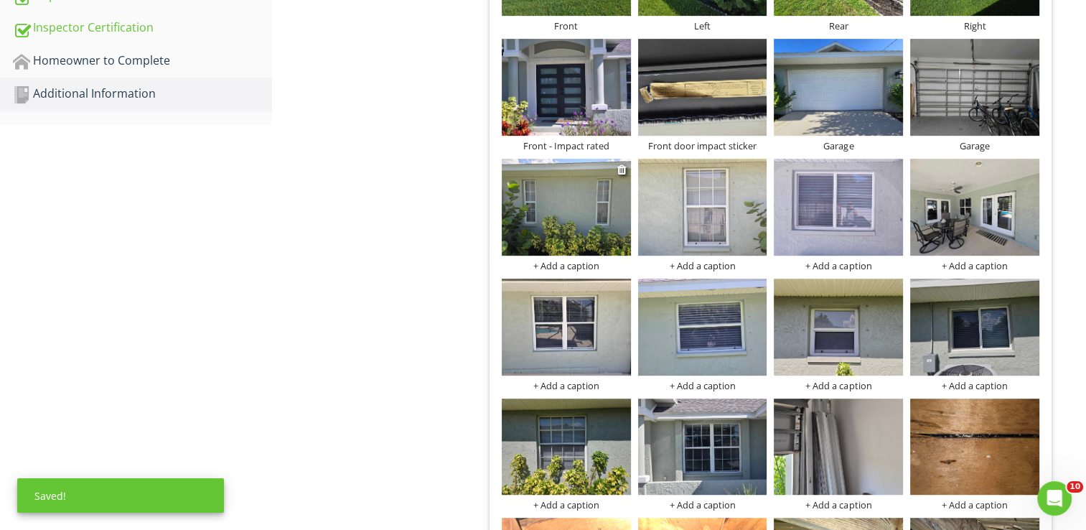
click at [577, 260] on div "+ Add a caption" at bounding box center [566, 265] width 129 height 11
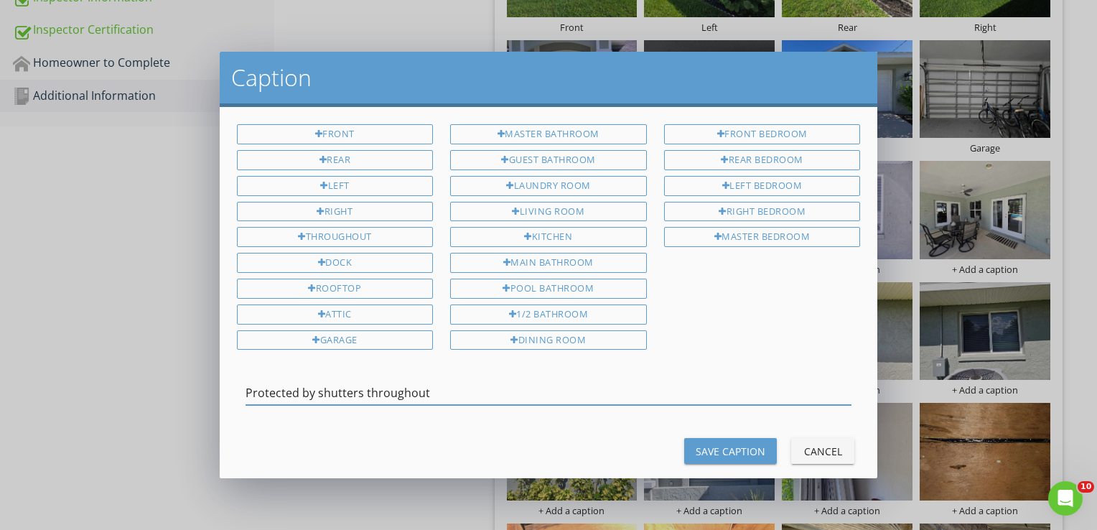
type input "Protected by shutters throughout"
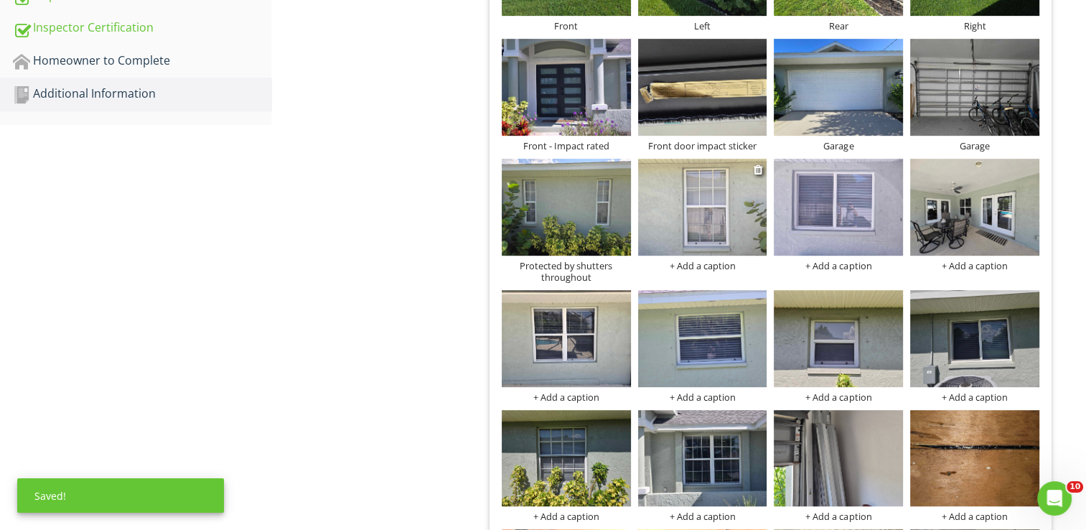
click at [692, 265] on div "+ Add a caption" at bounding box center [702, 265] width 129 height 11
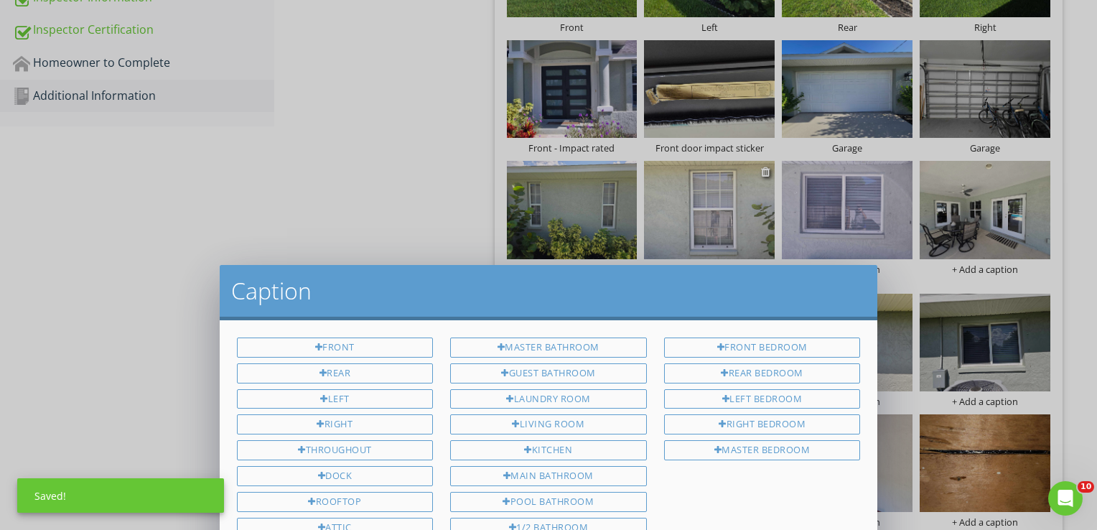
scroll to position [0, 0]
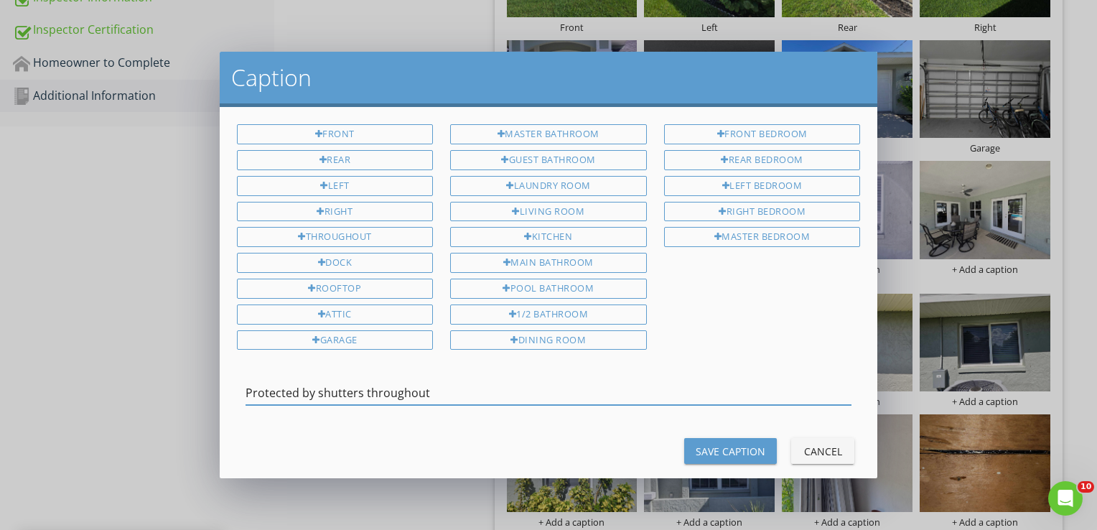
type input "Protected by shutters throughout"
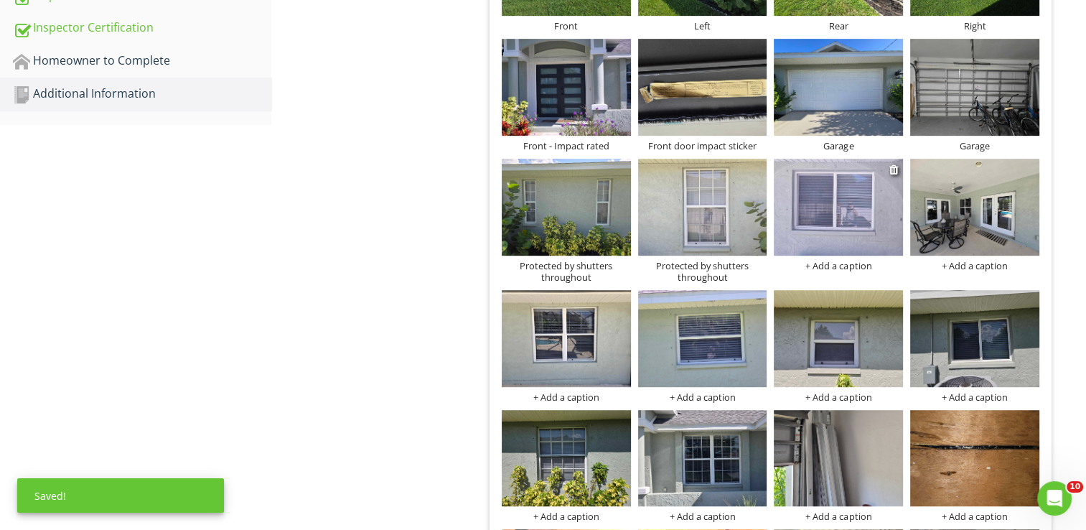
click at [850, 266] on div "+ Add a caption" at bounding box center [838, 265] width 129 height 11
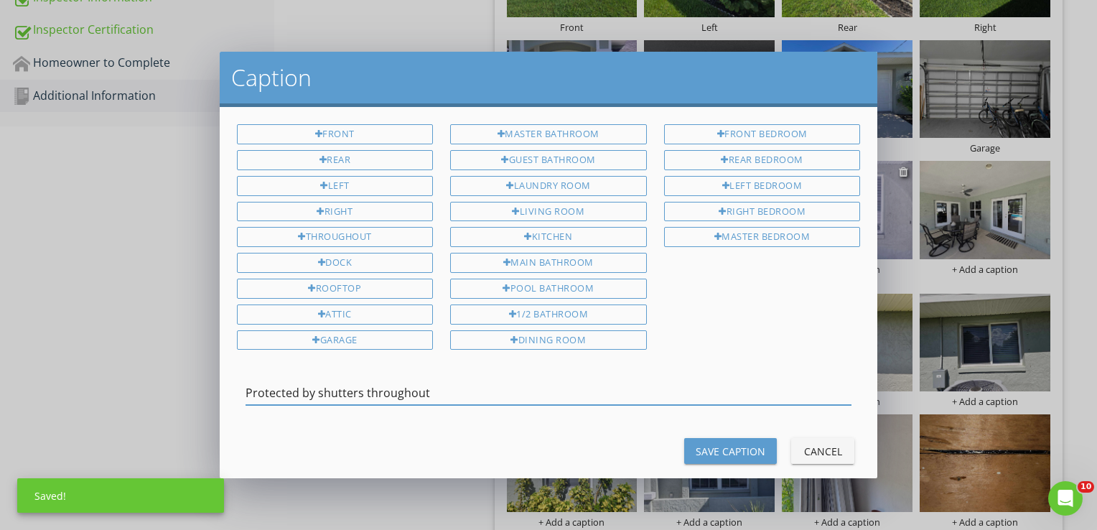
type input "Protected by shutters throughout"
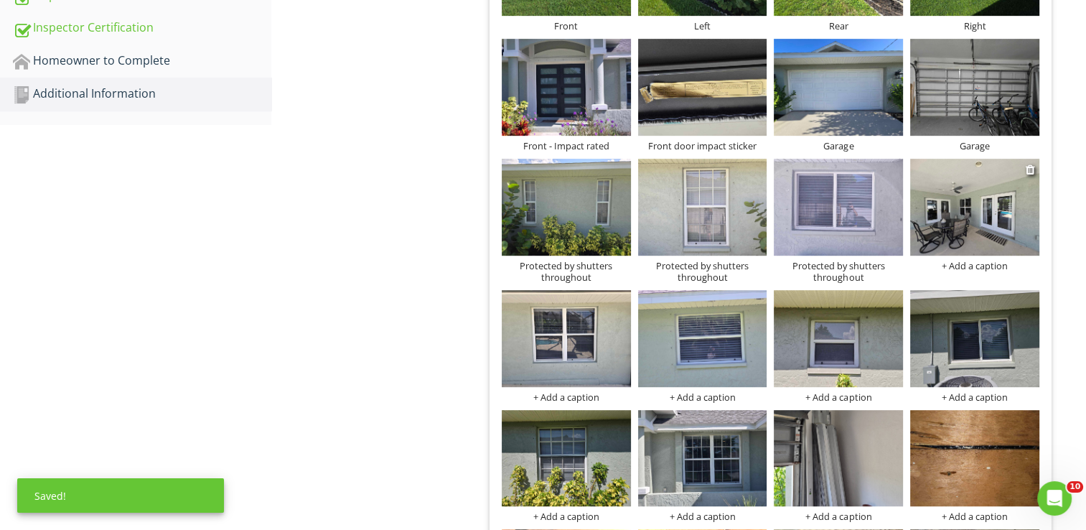
click at [976, 261] on div "+ Add a caption" at bounding box center [975, 265] width 129 height 11
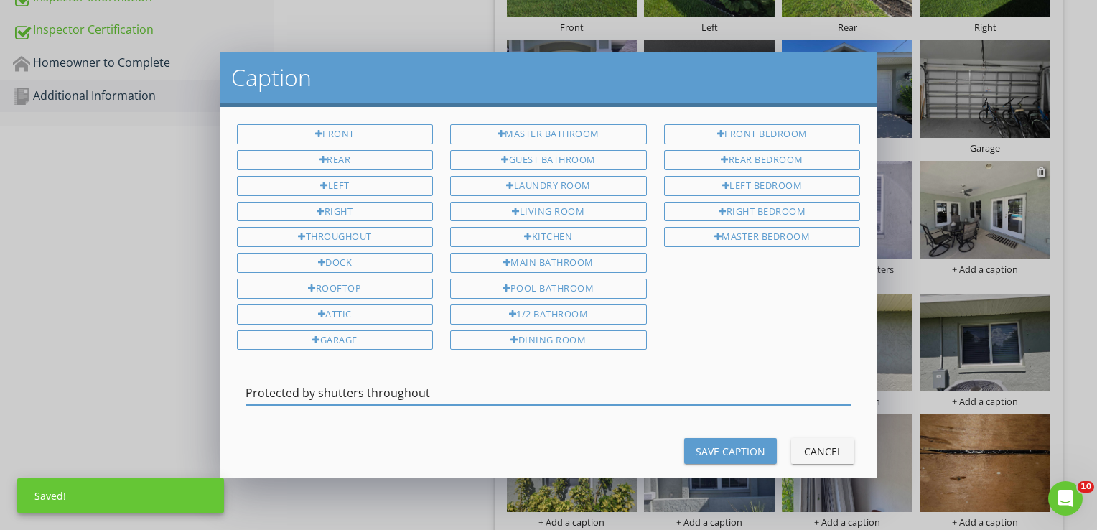
type input "Protected by shutters throughout"
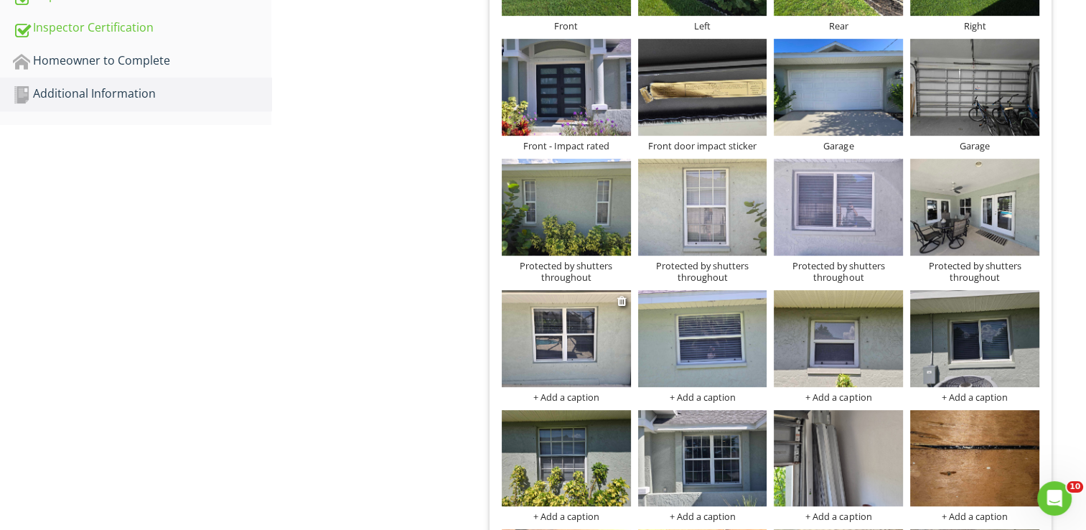
click at [559, 395] on div "+ Add a caption" at bounding box center [566, 396] width 129 height 11
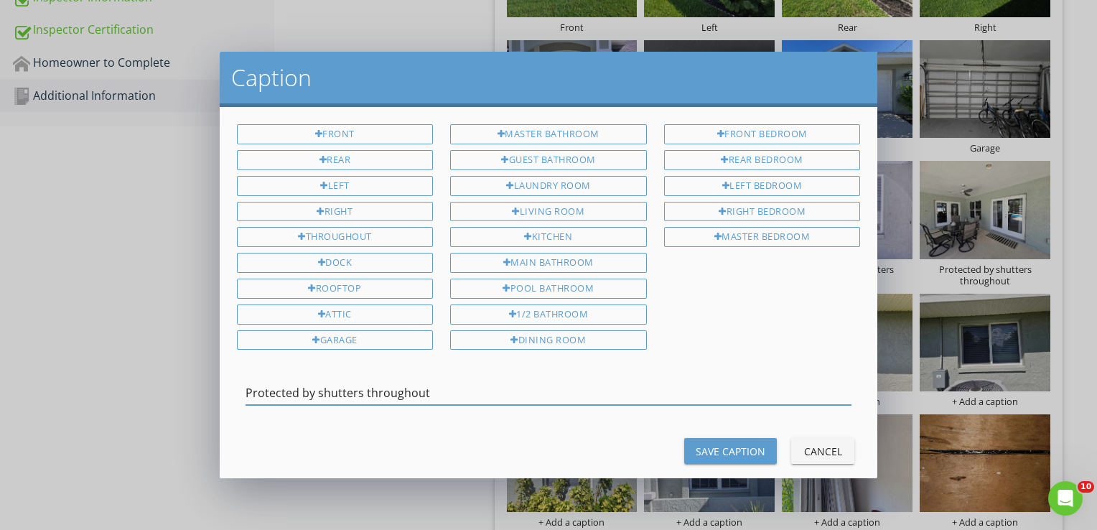
type input "Protected by shutters throughout"
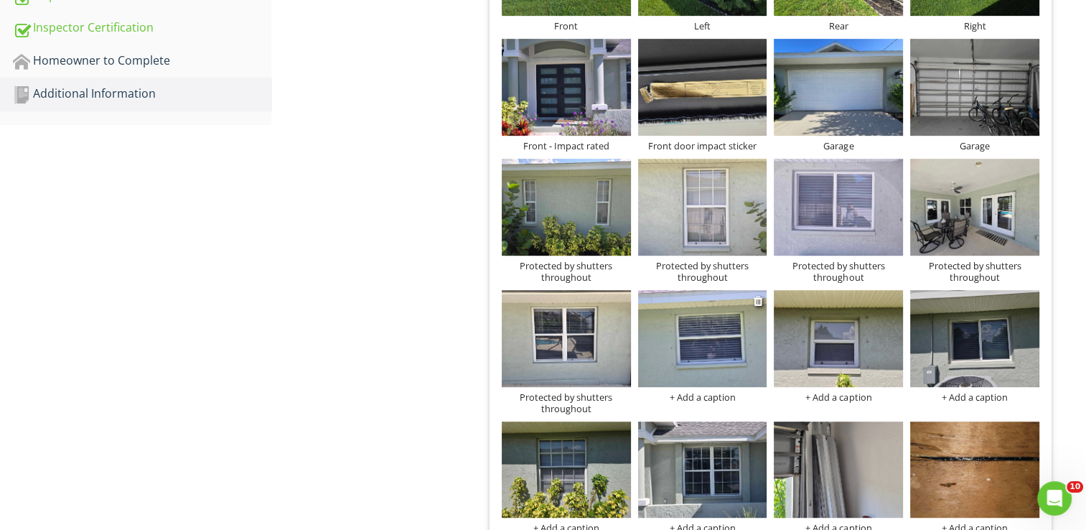
click at [696, 397] on div "+ Add a caption" at bounding box center [702, 396] width 129 height 11
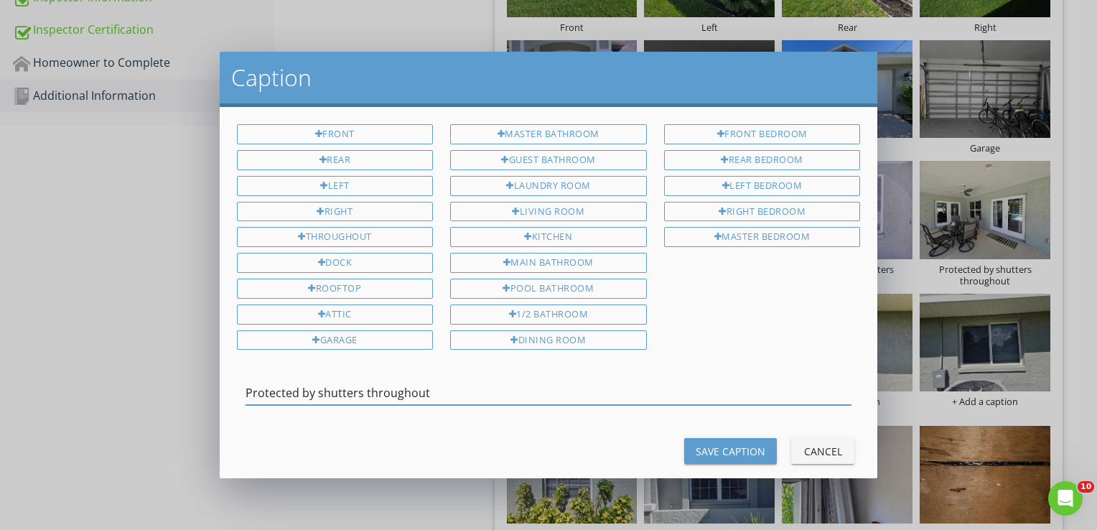
type input "Protected by shutters throughout"
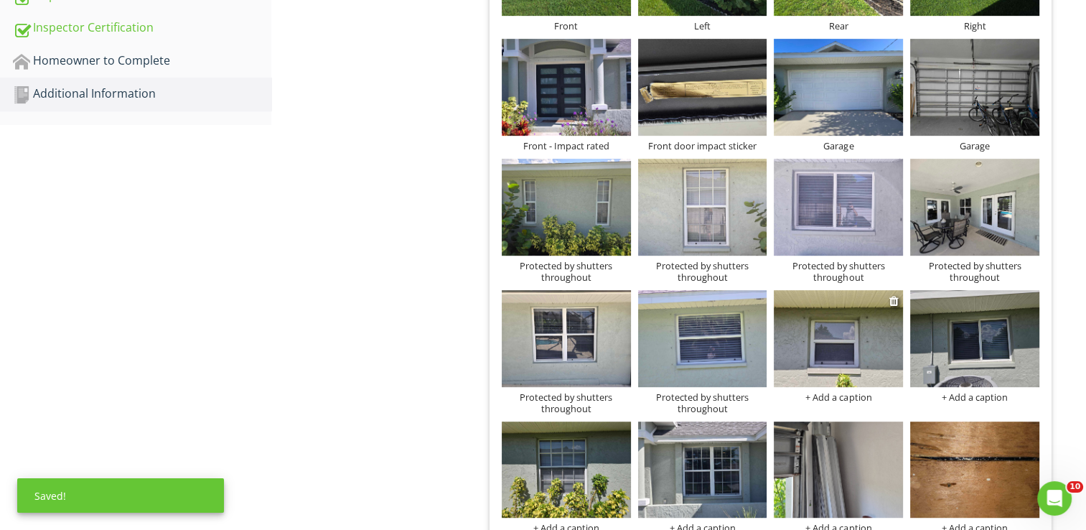
click at [842, 398] on div "+ Add a caption" at bounding box center [838, 396] width 129 height 11
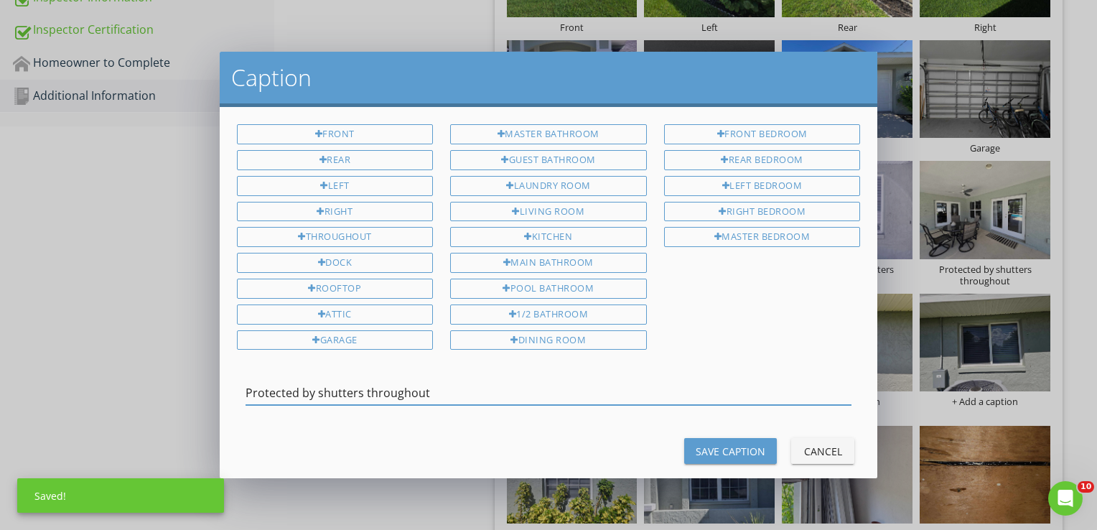
type input "Protected by shutters throughout"
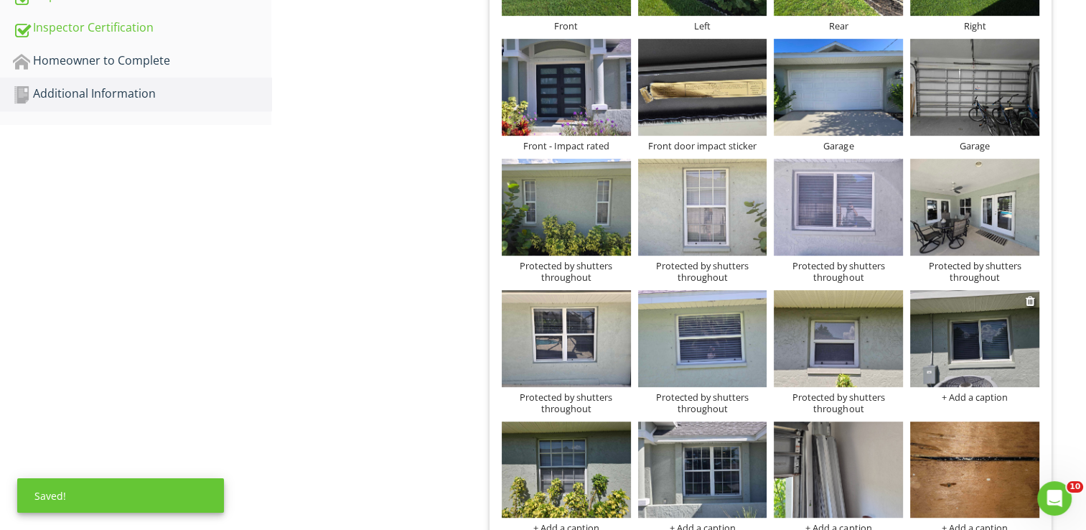
click at [985, 398] on div "+ Add a caption" at bounding box center [975, 396] width 129 height 11
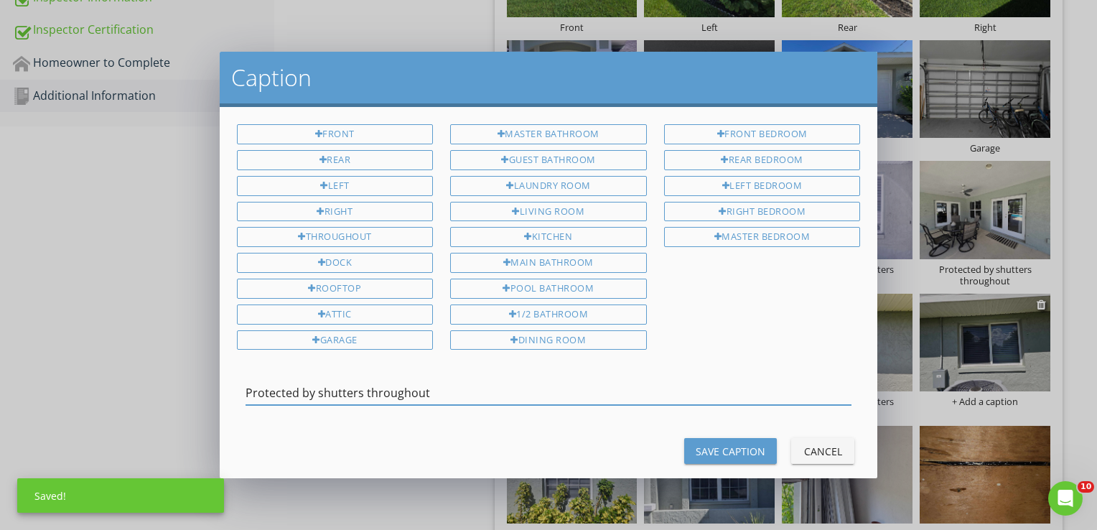
type input "Protected by shutters throughout"
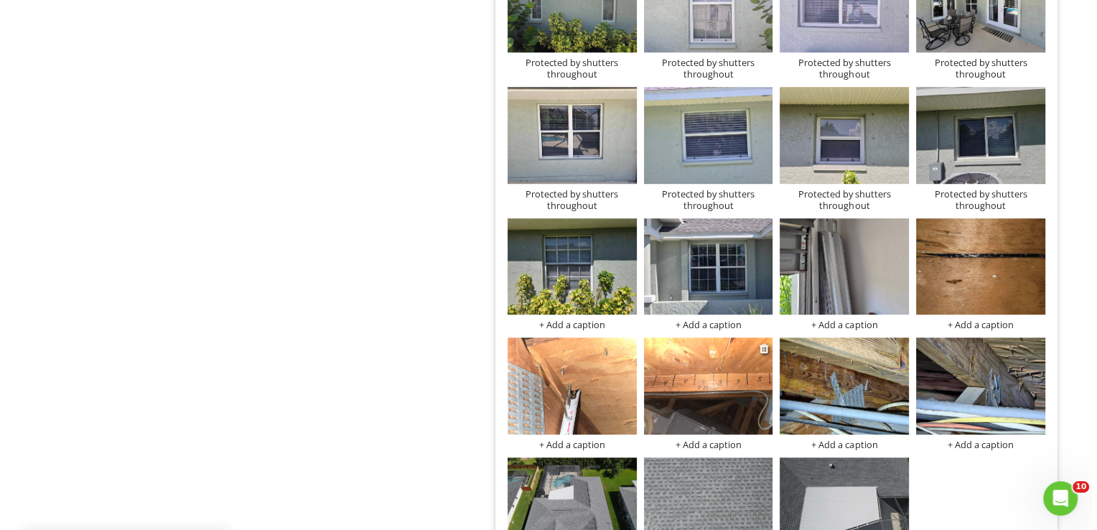
scroll to position [934, 0]
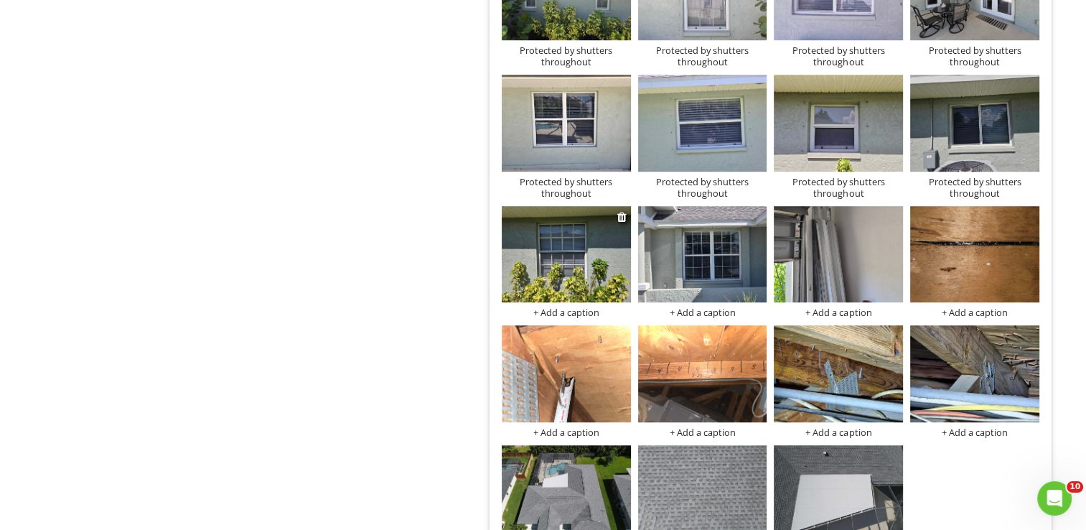
click at [585, 312] on div "+ Add a caption" at bounding box center [566, 312] width 129 height 11
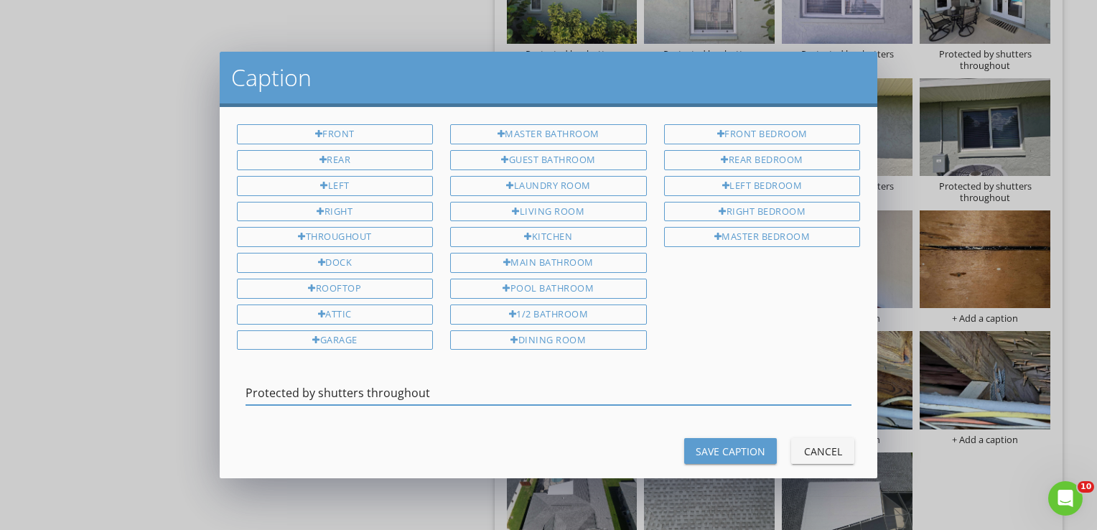
type input "Protected by shutters throughout"
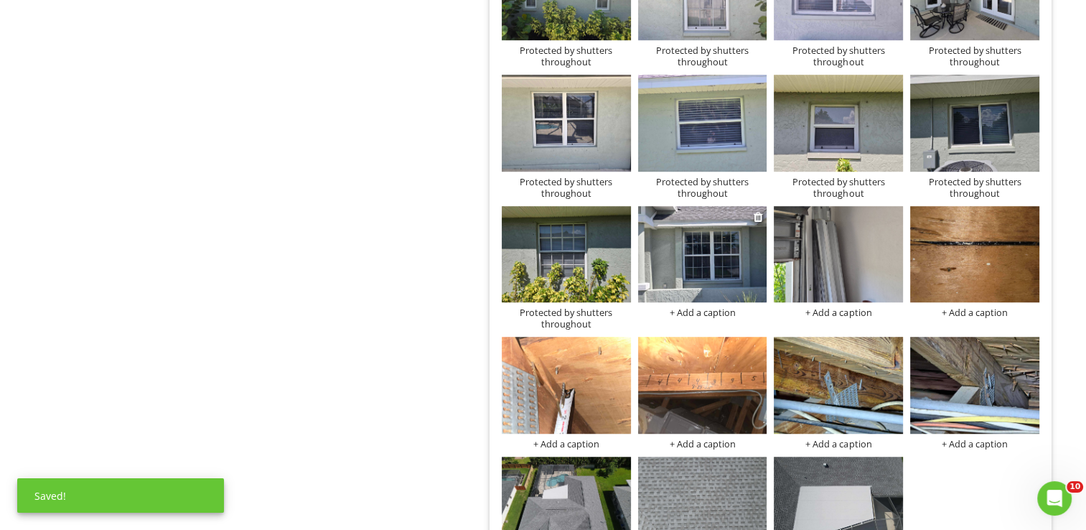
click at [725, 315] on div "+ Add a caption" at bounding box center [702, 312] width 129 height 11
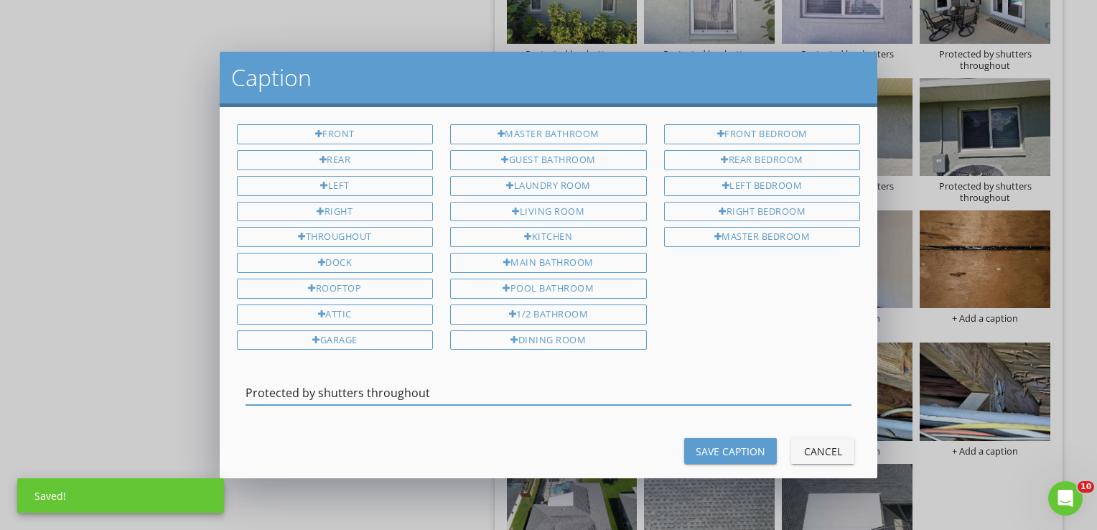
type input "Protected by shutters throughout"
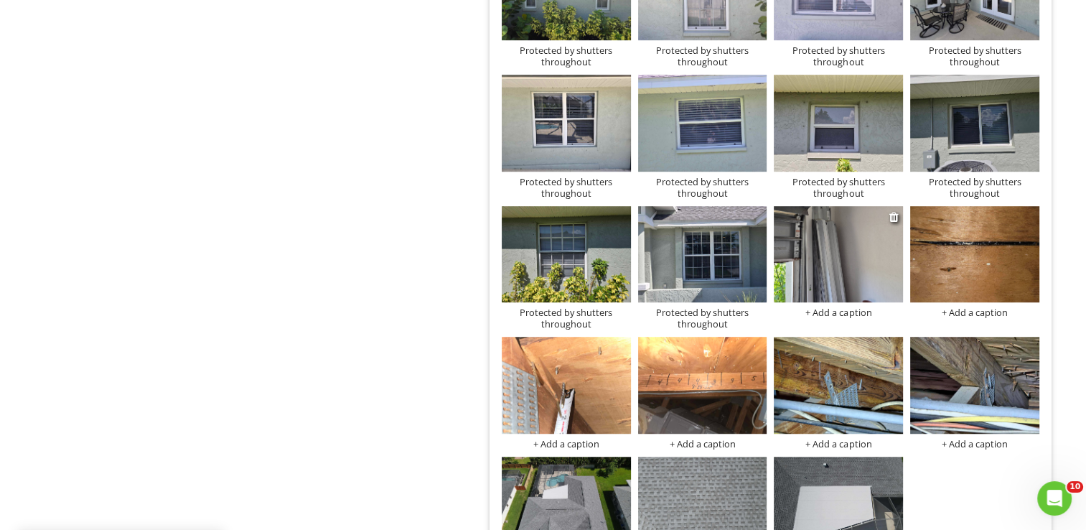
click at [832, 312] on div "+ Add a caption" at bounding box center [838, 312] width 129 height 11
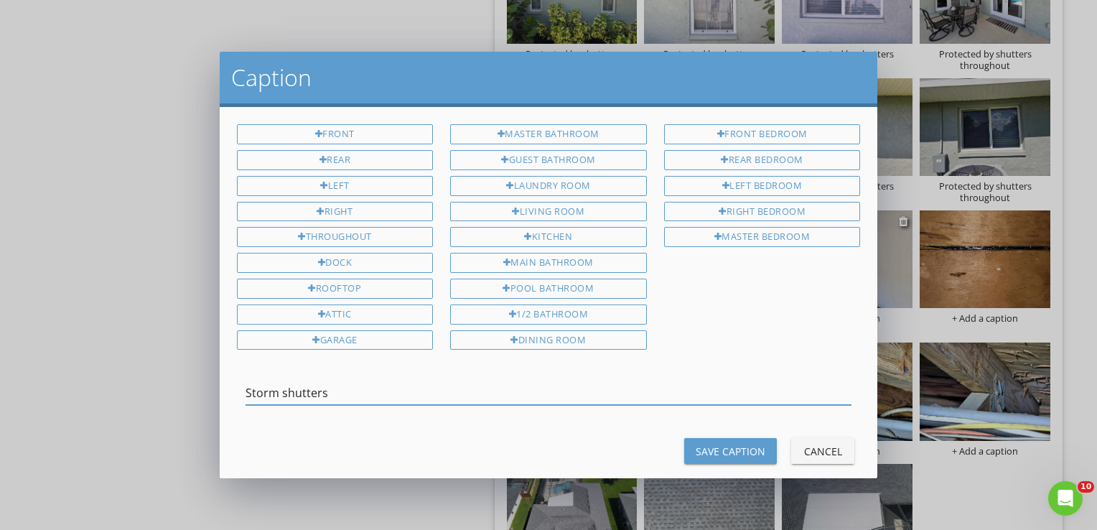
type input "Storm shutters"
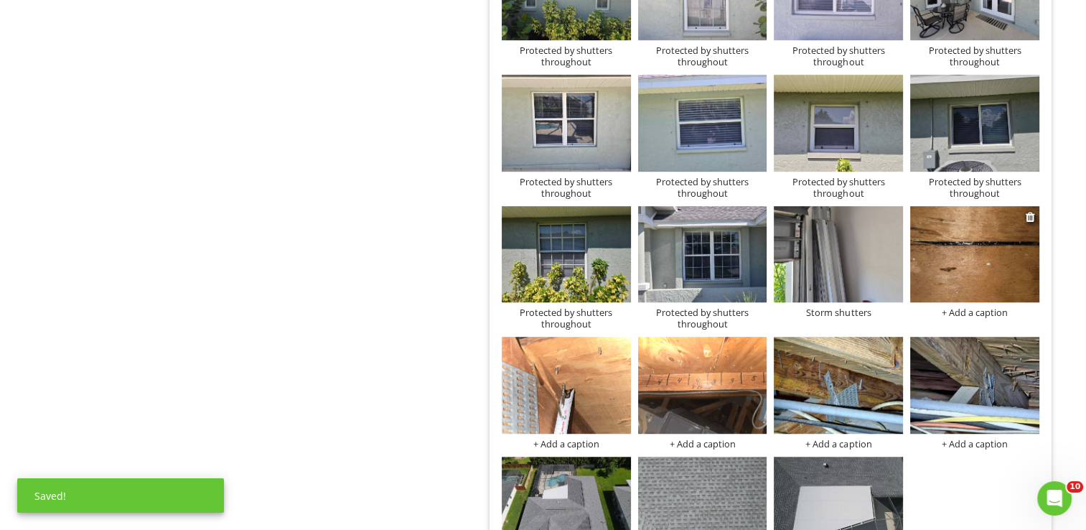
click at [957, 312] on div "+ Add a caption" at bounding box center [975, 312] width 129 height 11
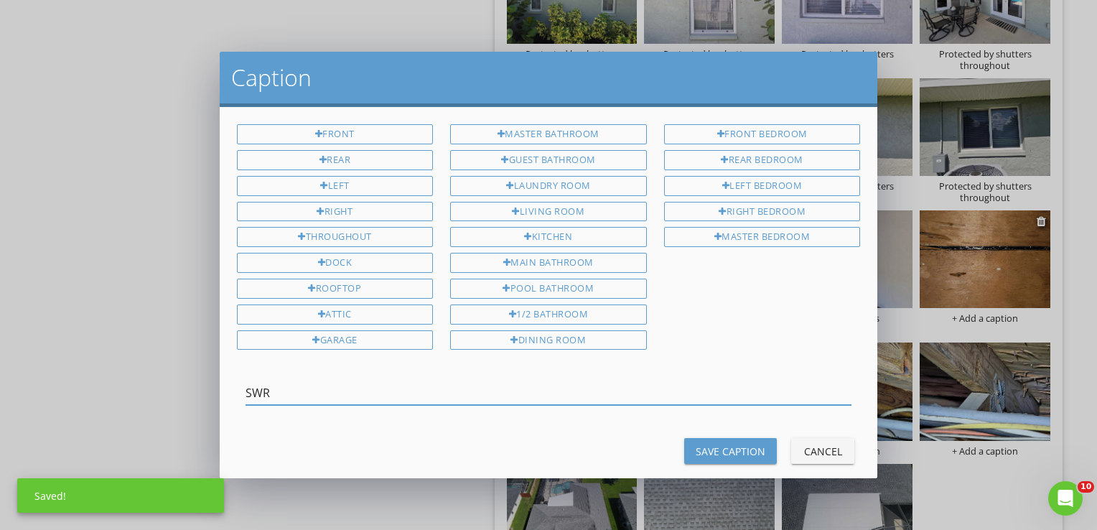
type input "SWR"
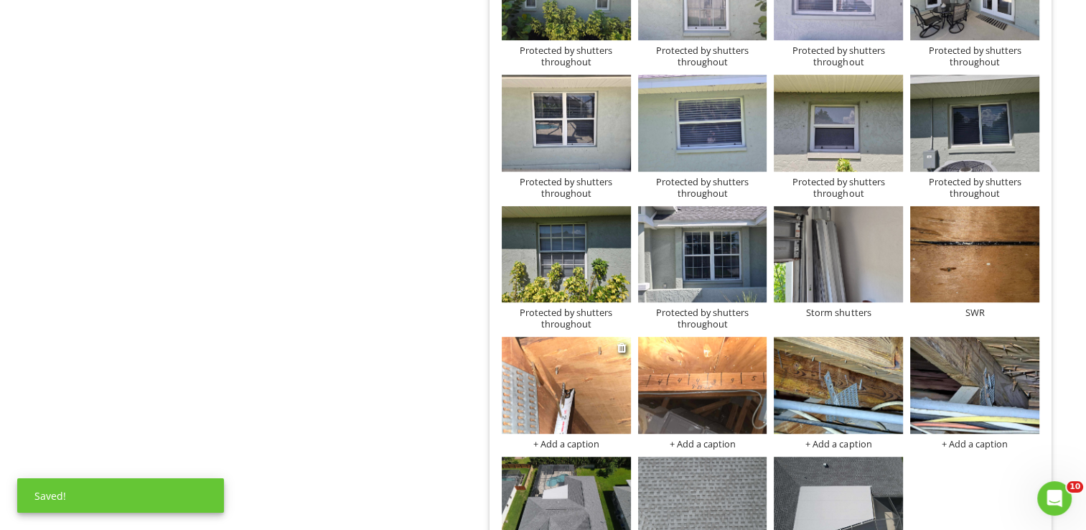
click at [586, 442] on div "+ Add a caption" at bounding box center [566, 443] width 129 height 11
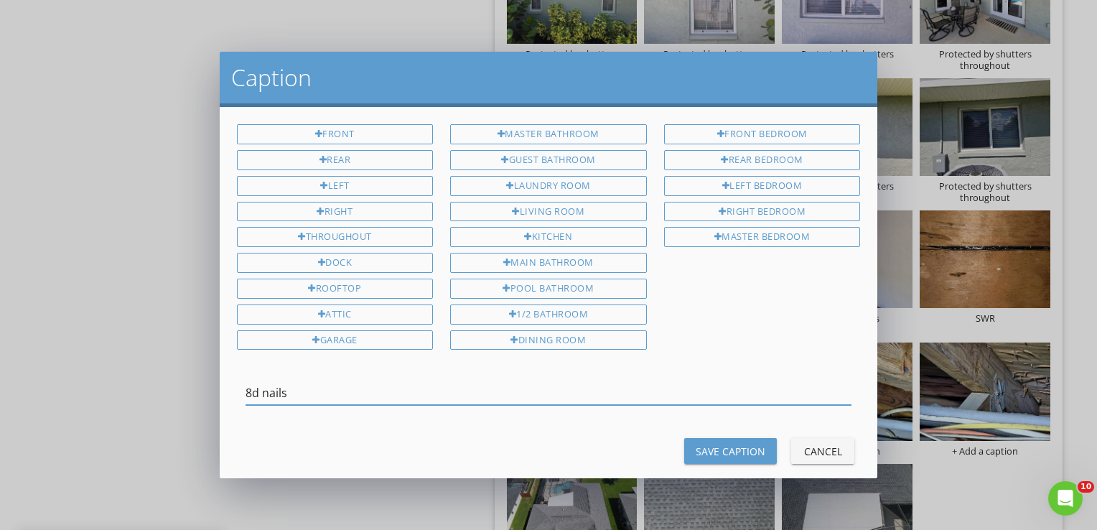
type input "8d nails"
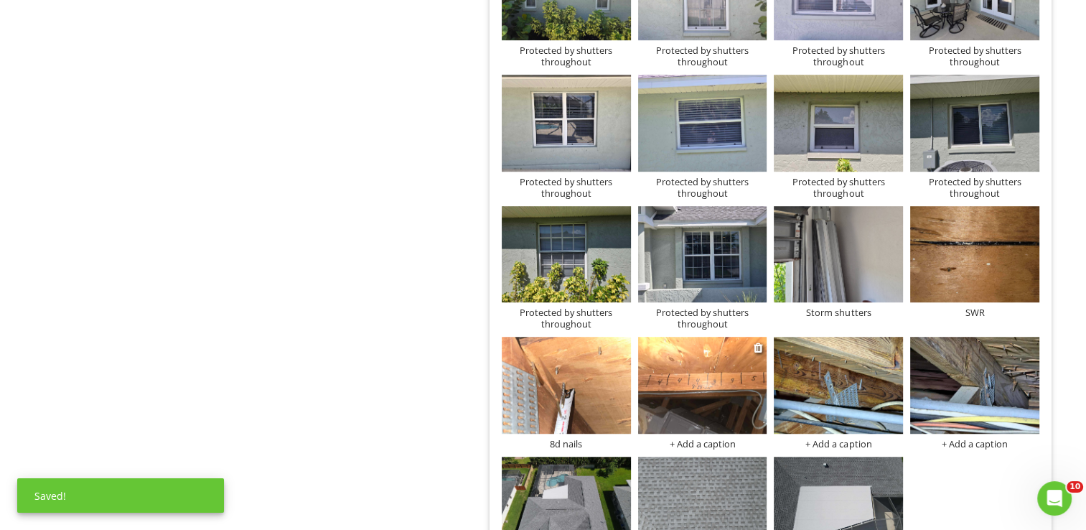
click at [702, 447] on div "+ Add a caption" at bounding box center [702, 443] width 129 height 11
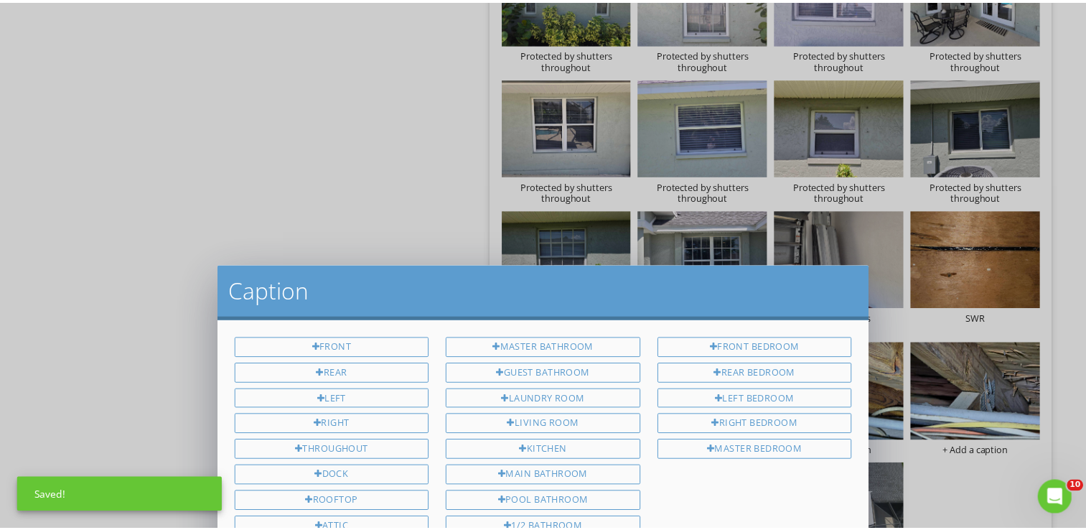
scroll to position [0, 0]
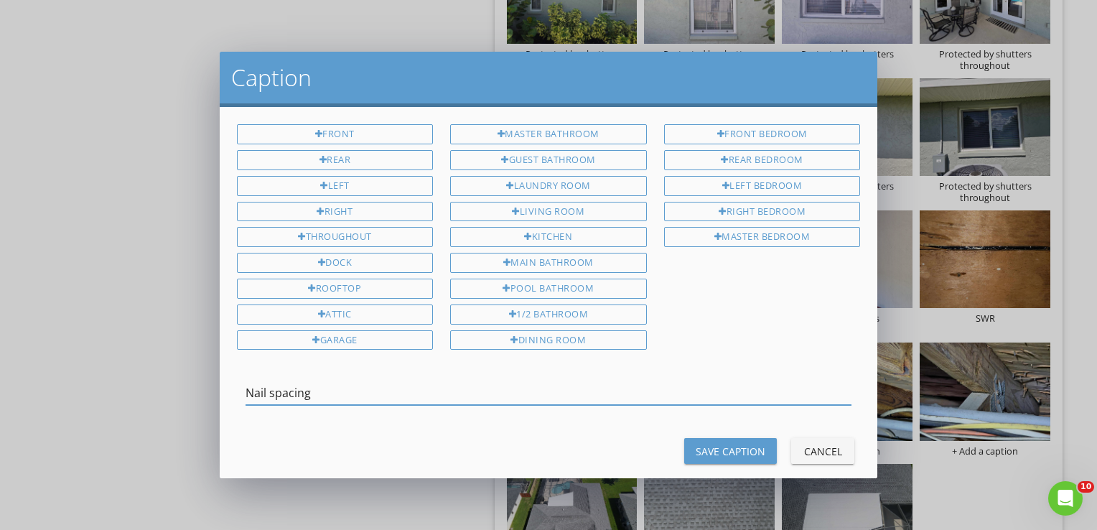
type input "Nail spacing"
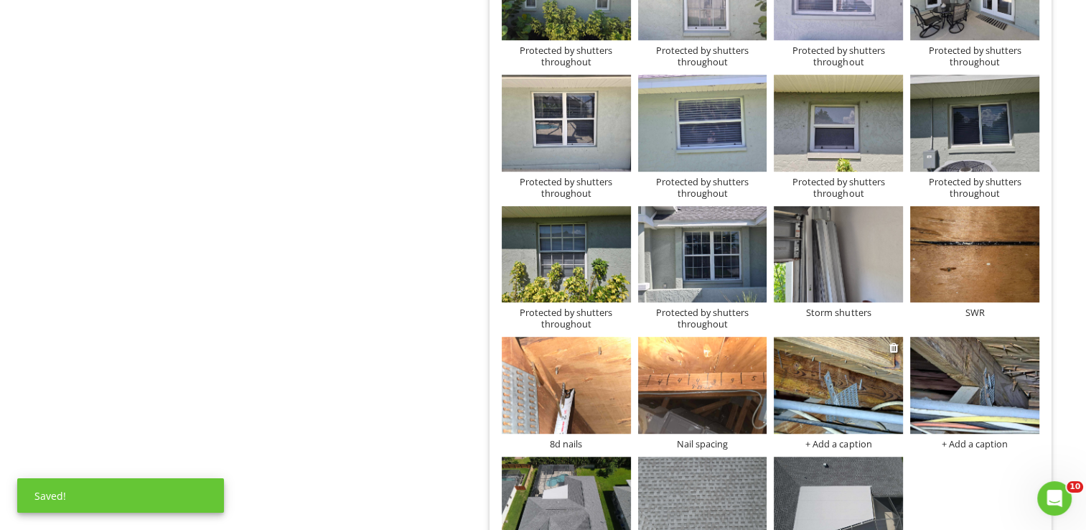
scroll to position [1219, 0]
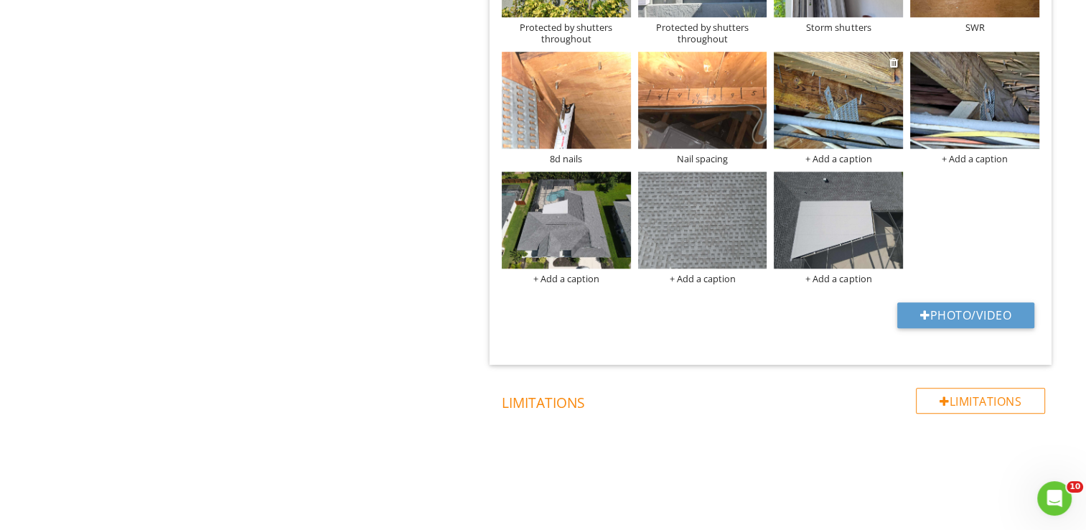
click at [829, 164] on div "+ Add a caption" at bounding box center [838, 158] width 129 height 11
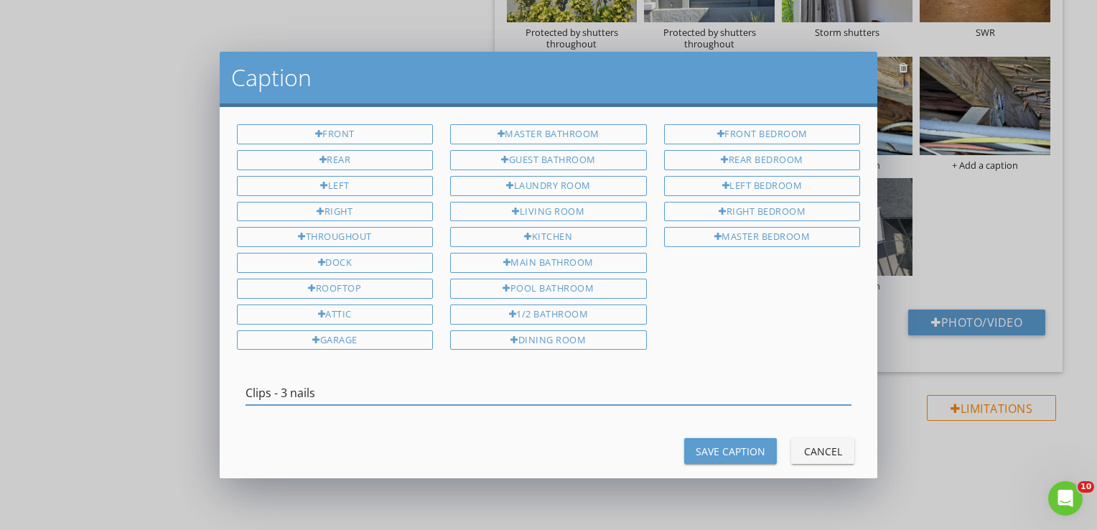
type input "Clips - 3 nails"
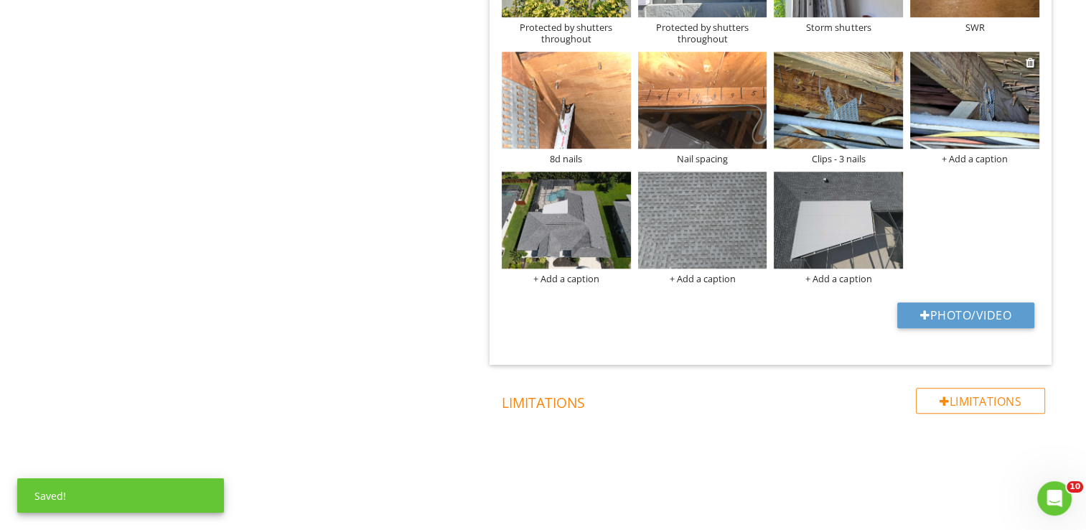
click at [978, 159] on div "+ Add a caption" at bounding box center [975, 158] width 129 height 11
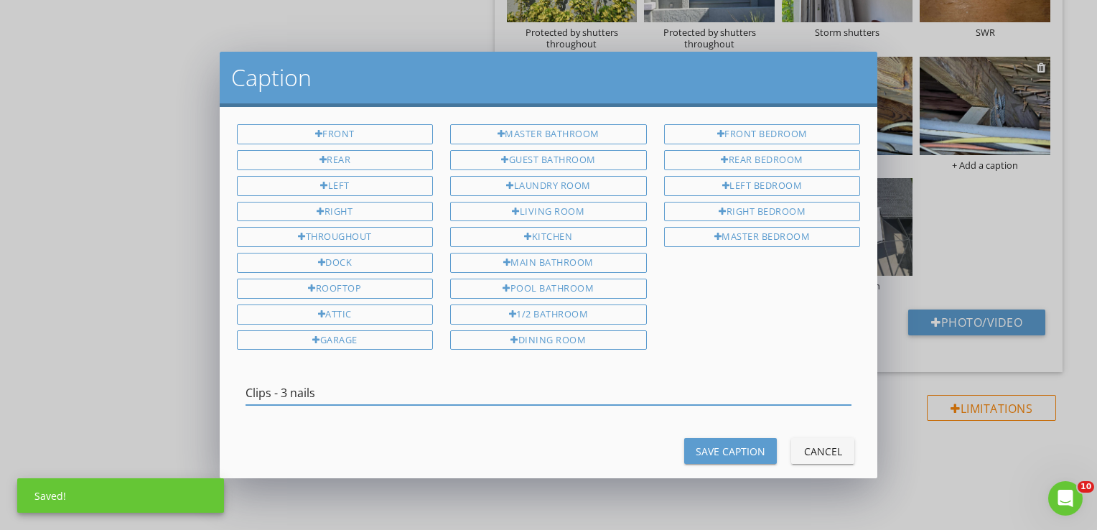
type input "Clips - 3 nails"
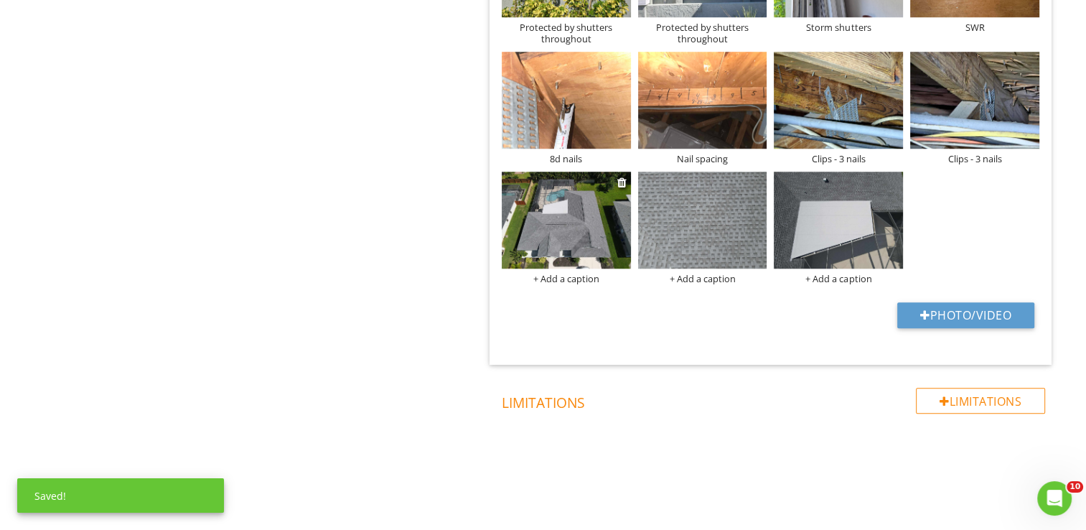
click at [579, 277] on div "+ Add a caption" at bounding box center [566, 278] width 129 height 11
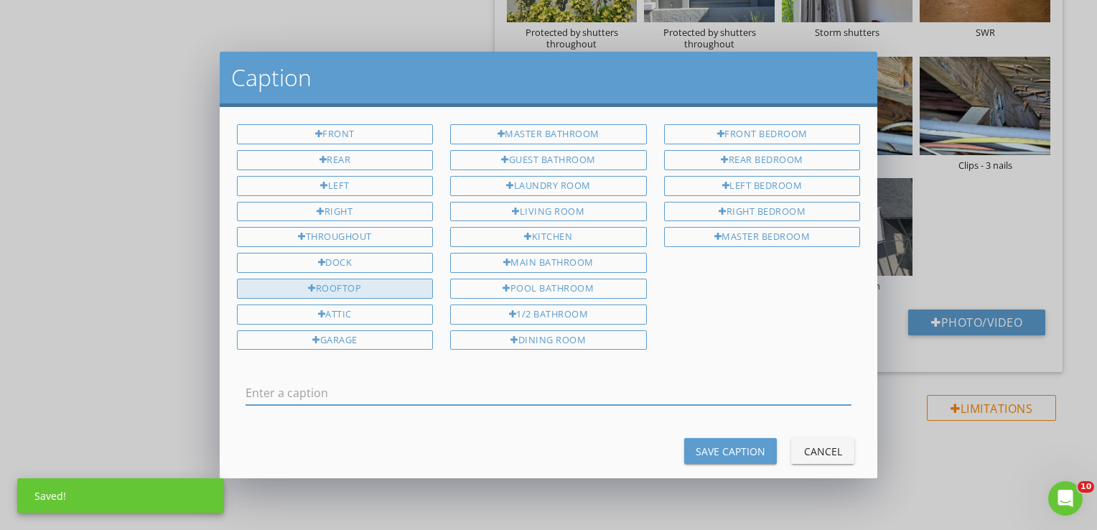
click at [411, 279] on div "Rooftop" at bounding box center [335, 289] width 197 height 20
type input "Rooftop"
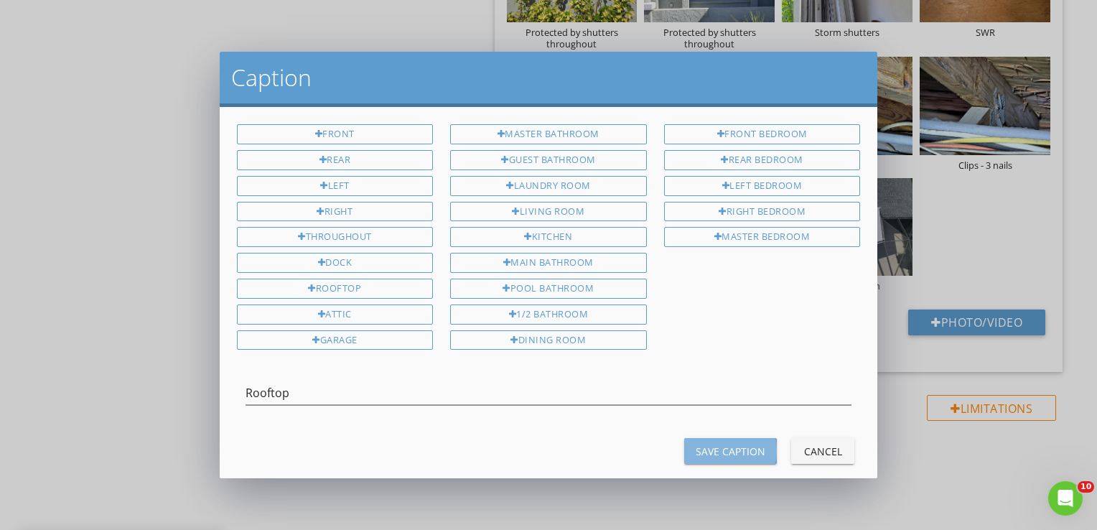
click at [696, 444] on div "Save Caption" at bounding box center [731, 451] width 70 height 15
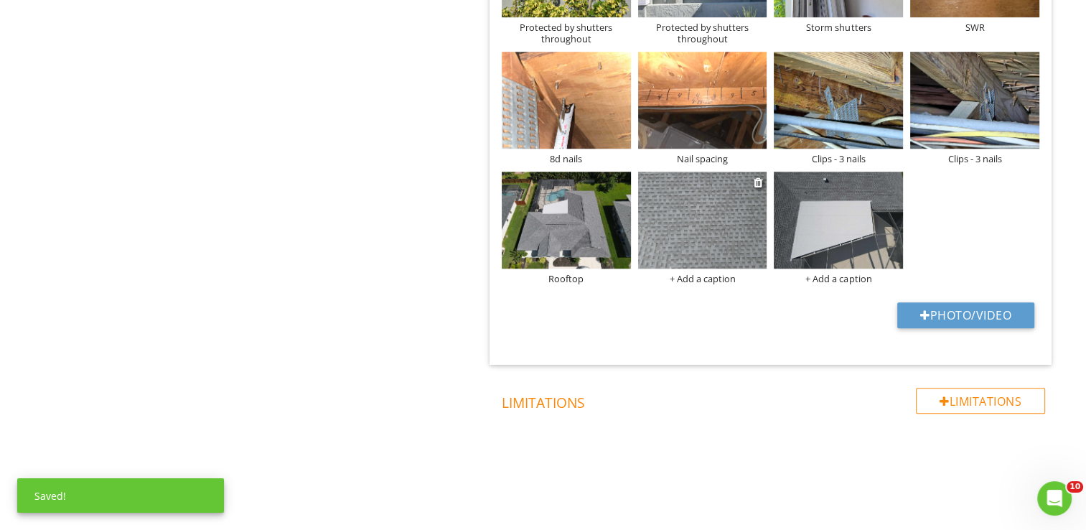
click at [689, 276] on div "+ Add a caption" at bounding box center [702, 278] width 129 height 11
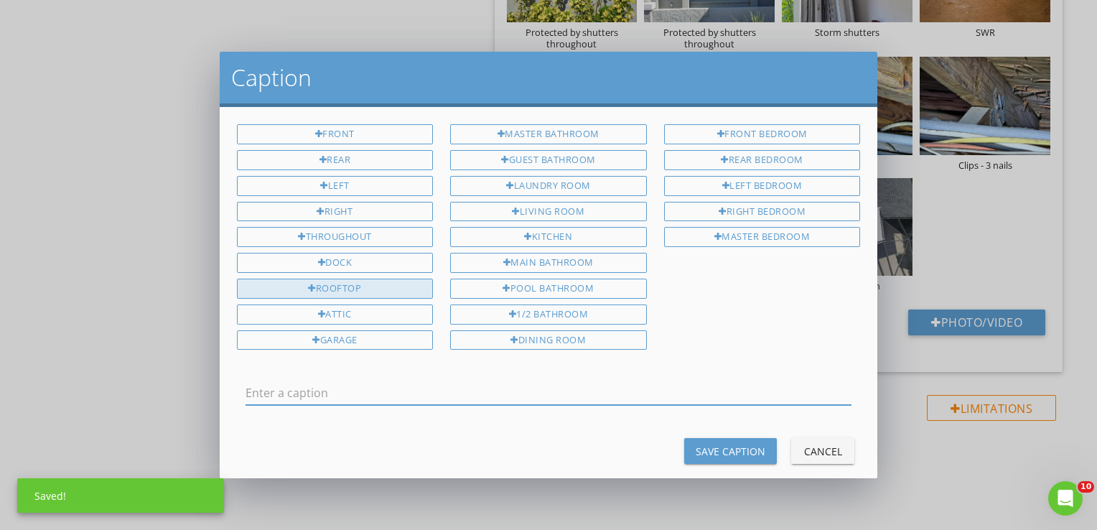
click at [372, 285] on div "Rooftop" at bounding box center [335, 289] width 197 height 20
click at [504, 381] on input "Rooftop" at bounding box center [549, 393] width 607 height 24
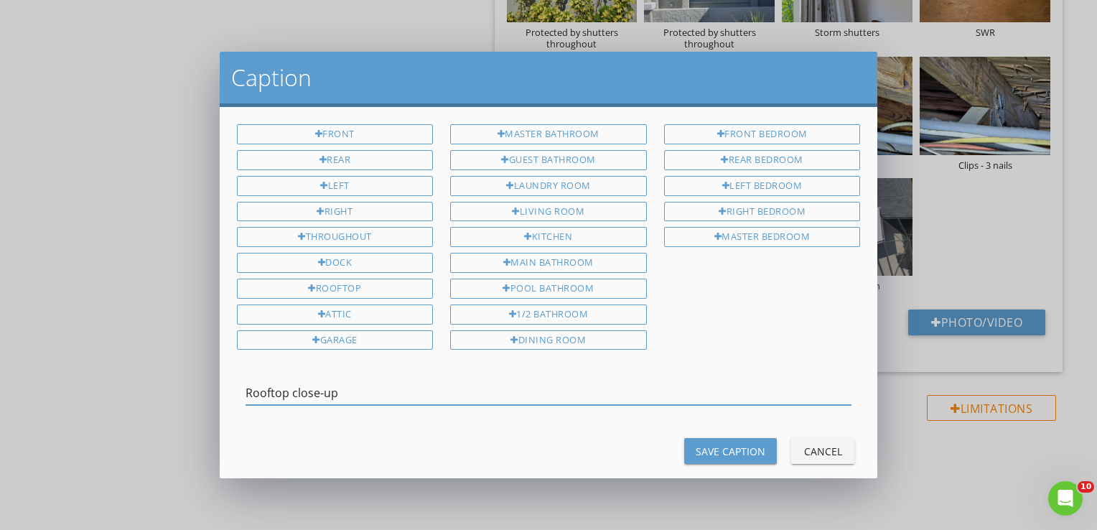
type input "Rooftop close-up"
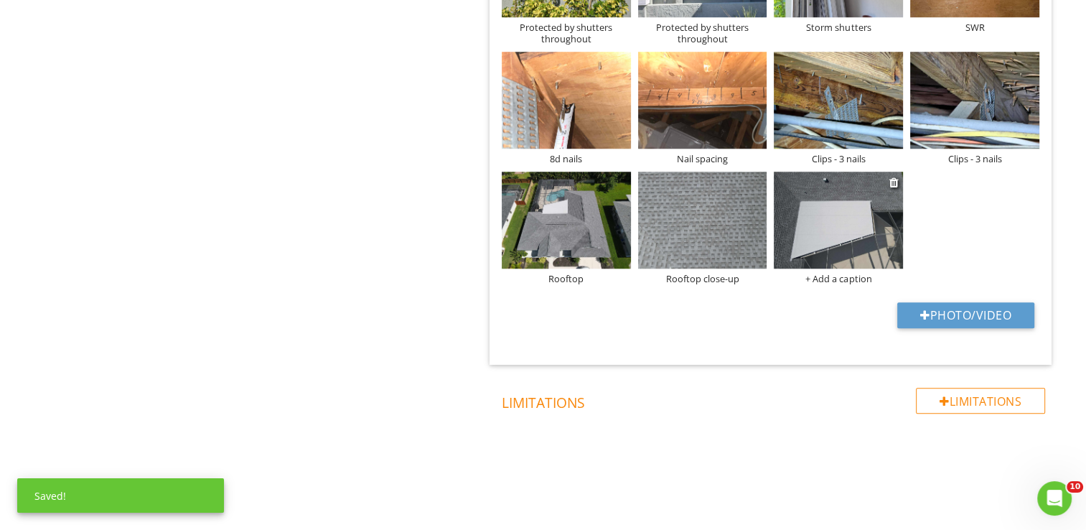
click at [853, 277] on div "+ Add a caption" at bounding box center [838, 278] width 129 height 11
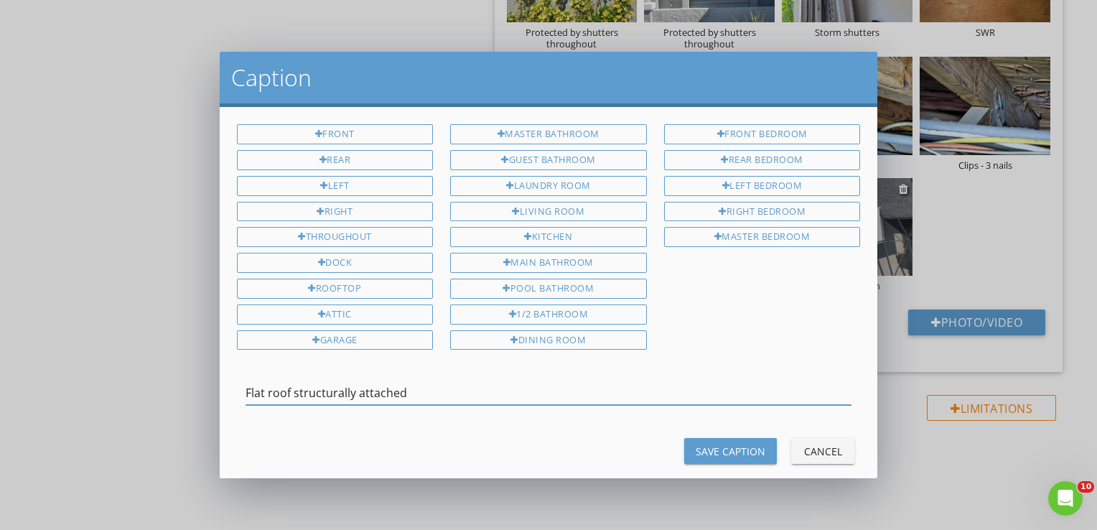
type input "Flat roof structurally attached"
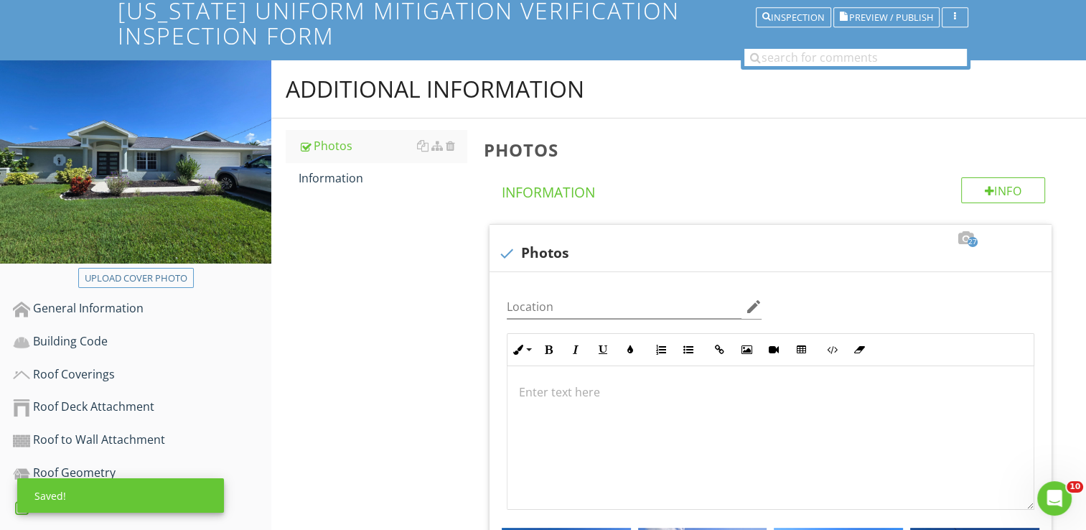
scroll to position [0, 0]
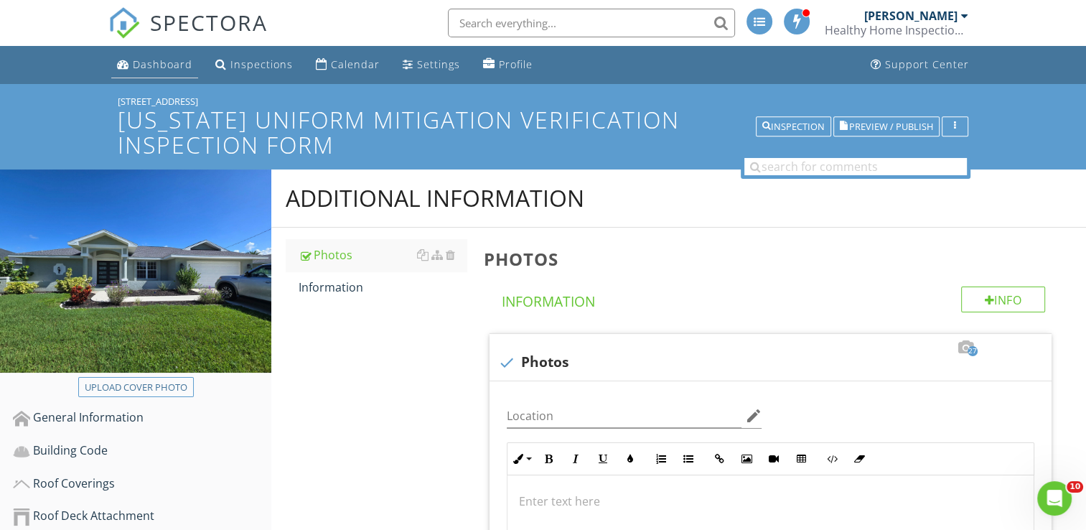
click at [155, 68] on div "Dashboard" at bounding box center [163, 64] width 60 height 14
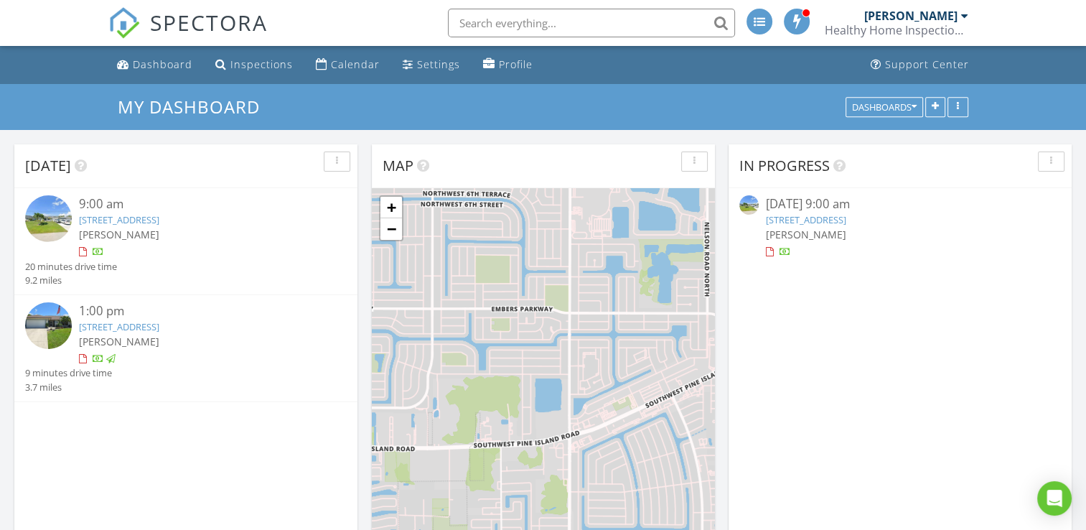
scroll to position [1329, 1109]
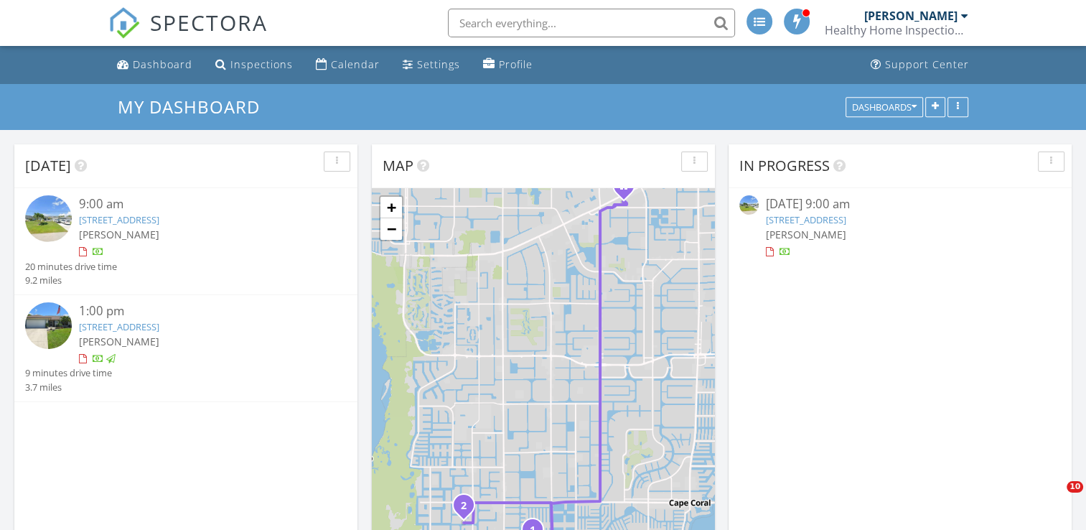
click at [62, 219] on img at bounding box center [48, 218] width 47 height 47
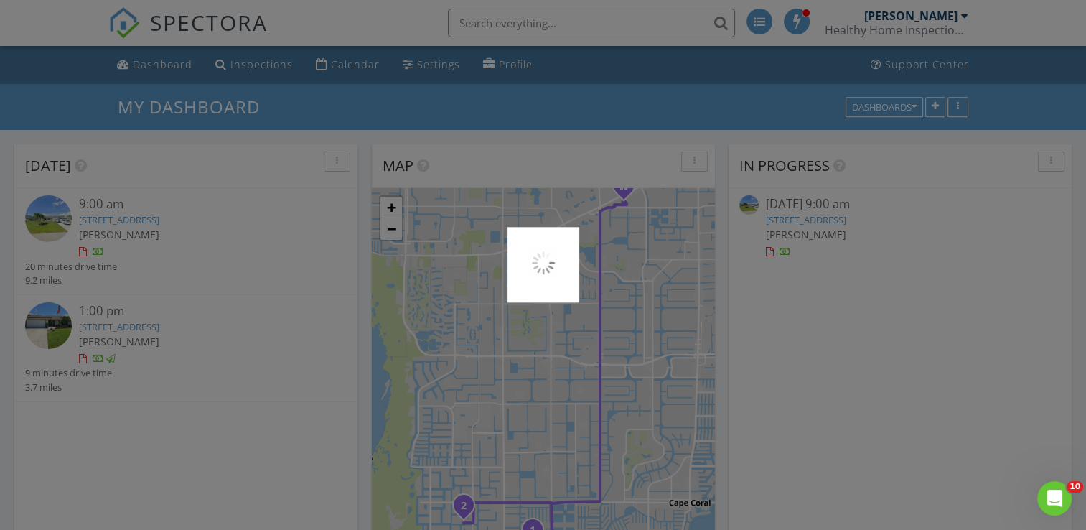
scroll to position [0, 0]
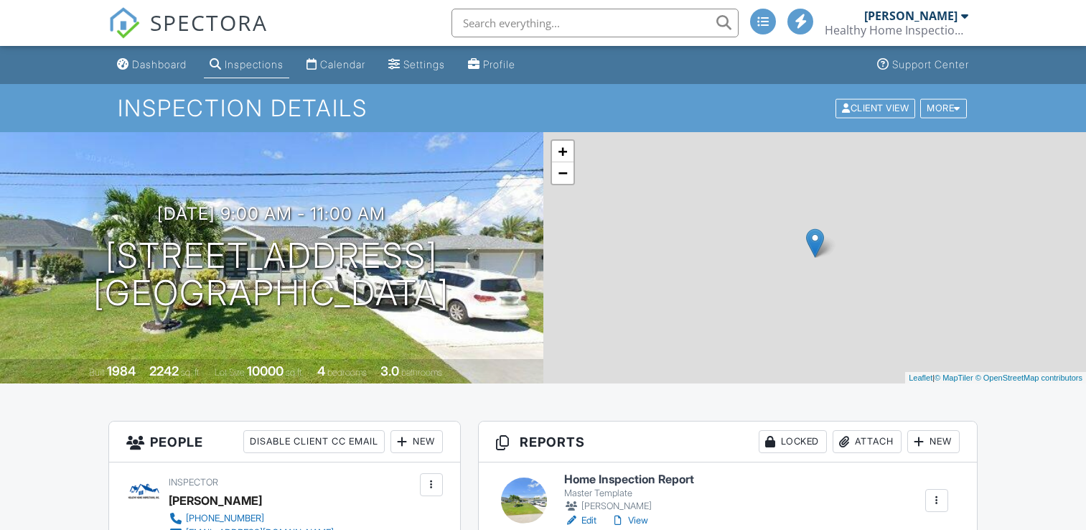
click at [667, 488] on div "Master Template" at bounding box center [629, 493] width 130 height 11
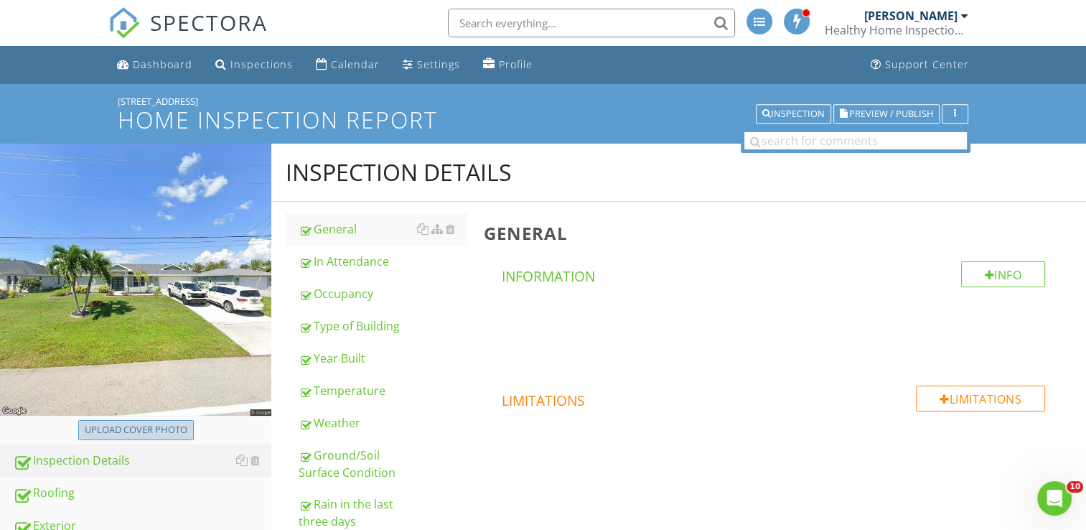
click at [115, 432] on div "Upload cover photo" at bounding box center [136, 430] width 103 height 14
type input "C:\fakepath\20250828_105247.jpg"
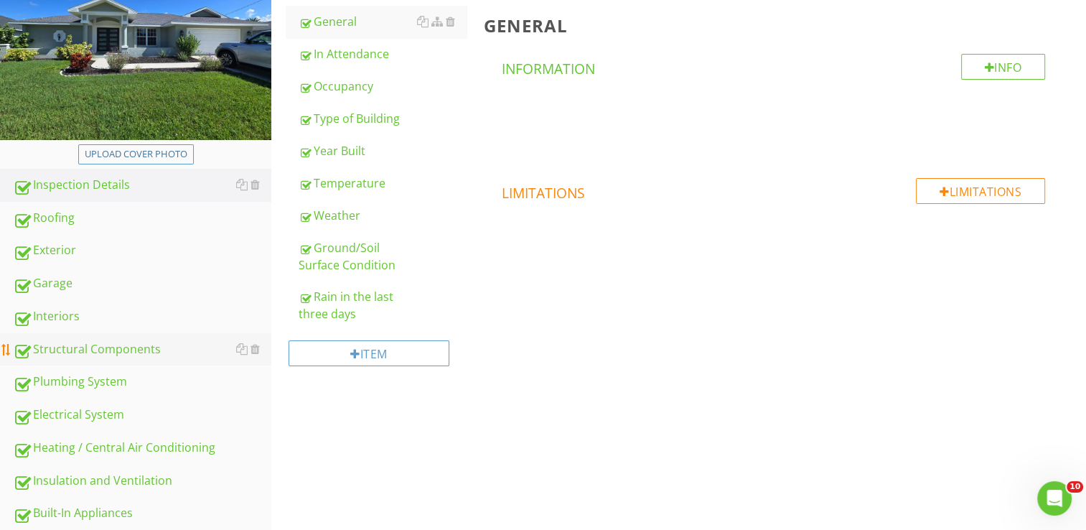
scroll to position [215, 0]
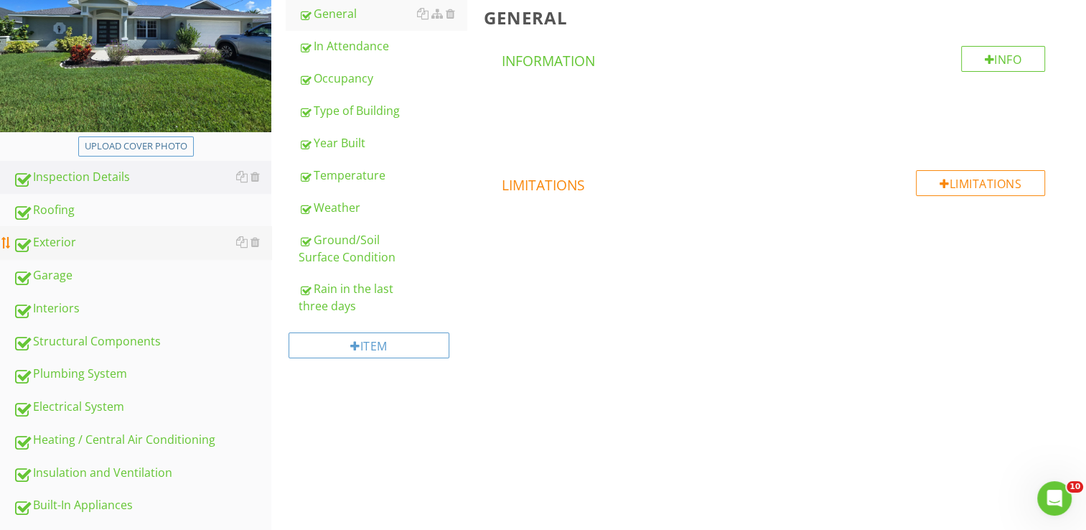
click at [80, 253] on link "Exterior" at bounding box center [142, 242] width 259 height 33
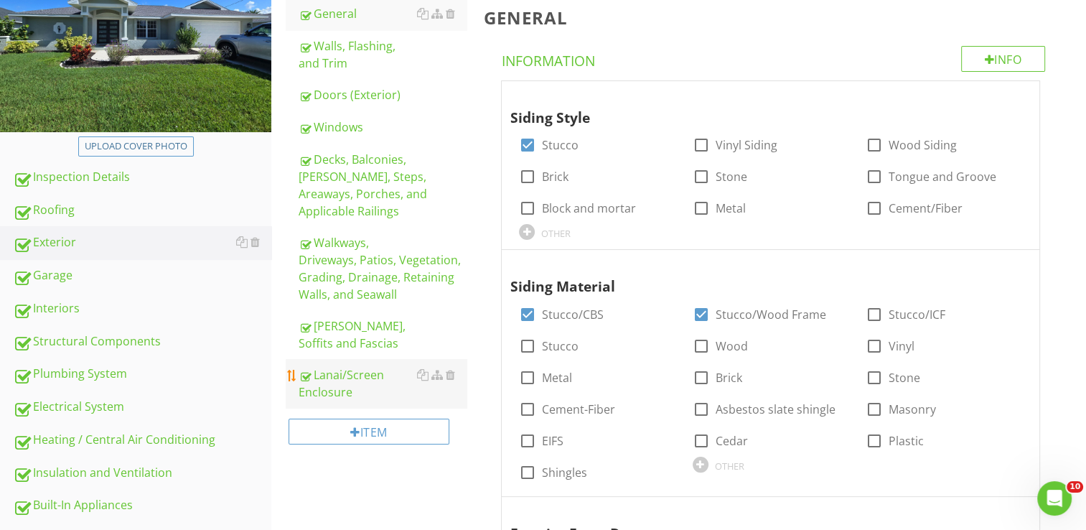
click at [313, 387] on div "Lanai/Screen Enclosure" at bounding box center [383, 383] width 168 height 34
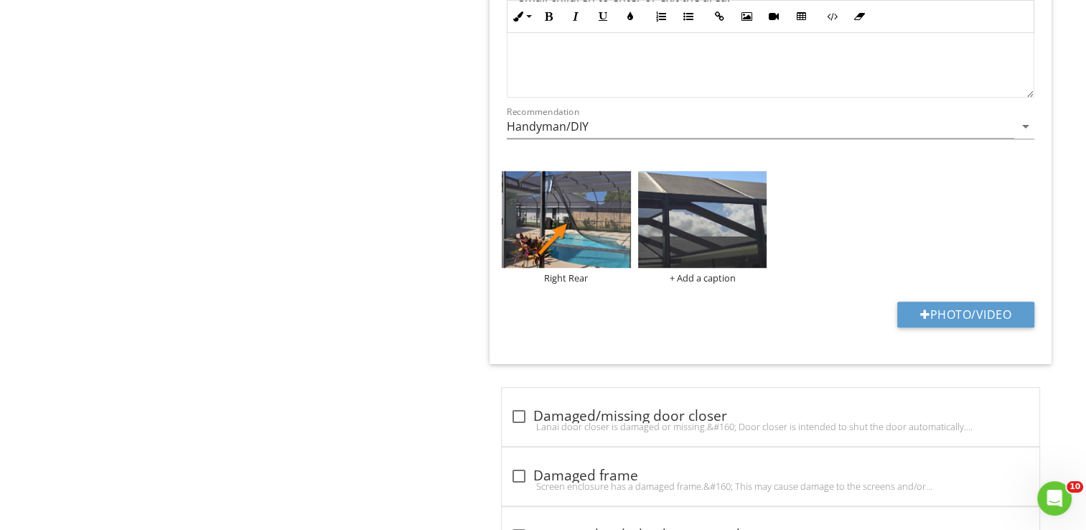
scroll to position [1005, 0]
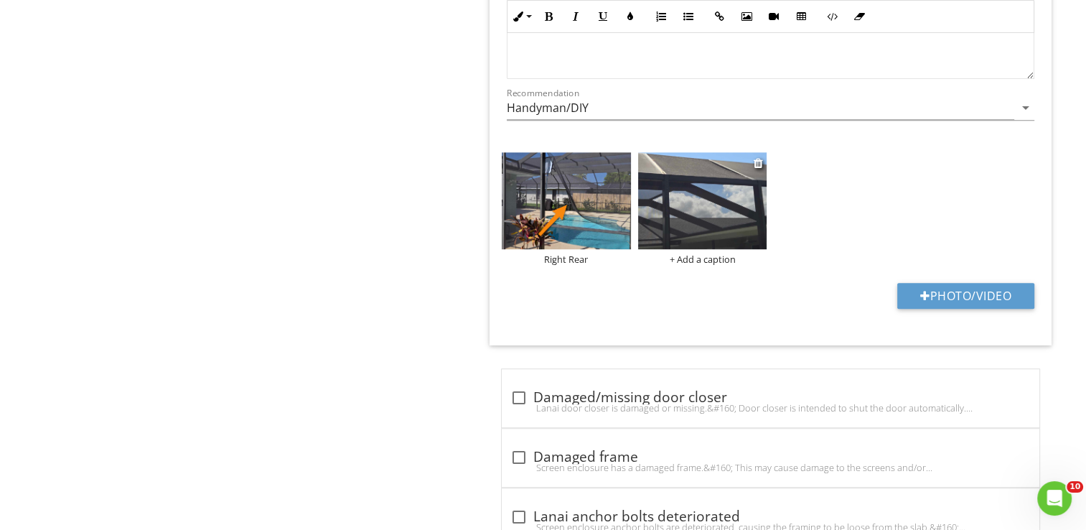
click at [710, 256] on div "+ Add a caption" at bounding box center [702, 258] width 129 height 11
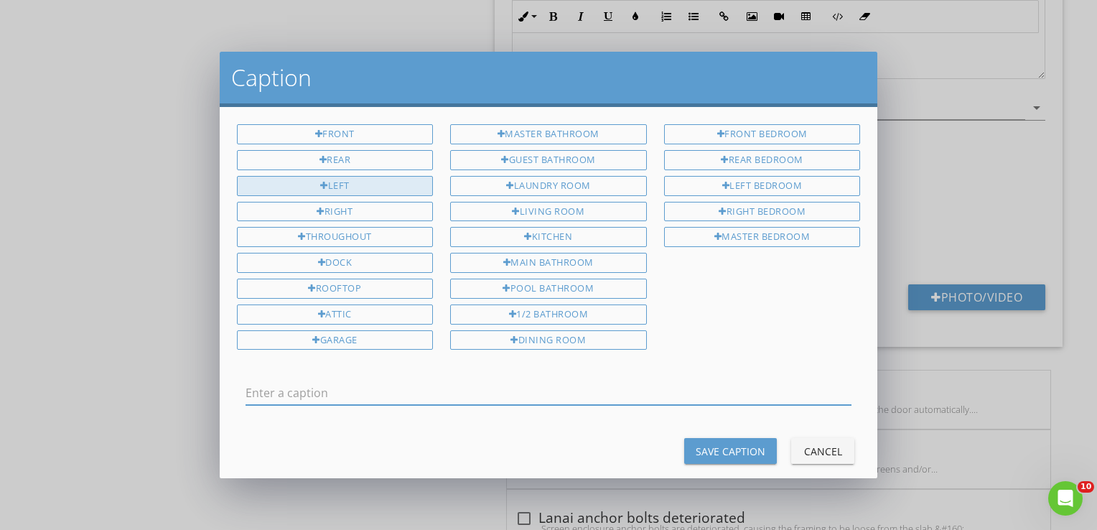
click at [373, 191] on div "Front Rear Left Right Throughout Dock Rooftop Attic Garage" at bounding box center [335, 239] width 214 height 231
click at [374, 185] on div "Left" at bounding box center [335, 186] width 197 height 20
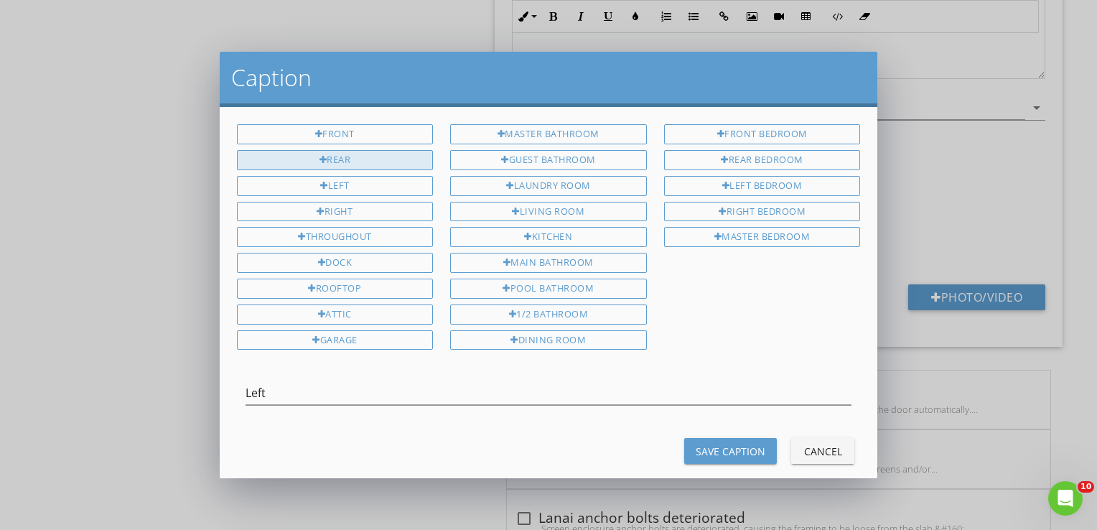
click at [381, 160] on div "Rear" at bounding box center [335, 160] width 197 height 20
click at [422, 381] on input "Left Rear" at bounding box center [549, 393] width 607 height 24
type input "Left Rear top panel"
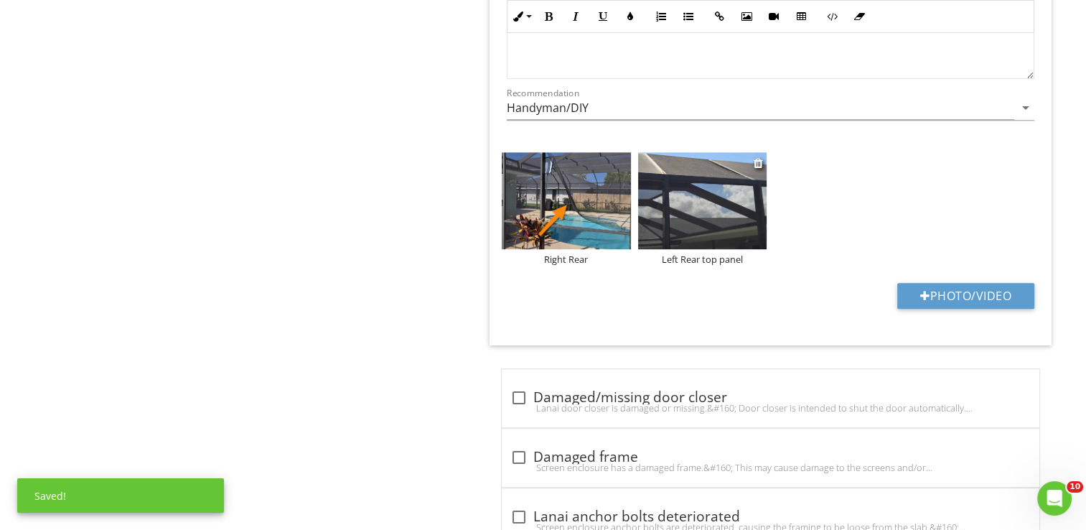
click at [687, 228] on img at bounding box center [702, 200] width 129 height 97
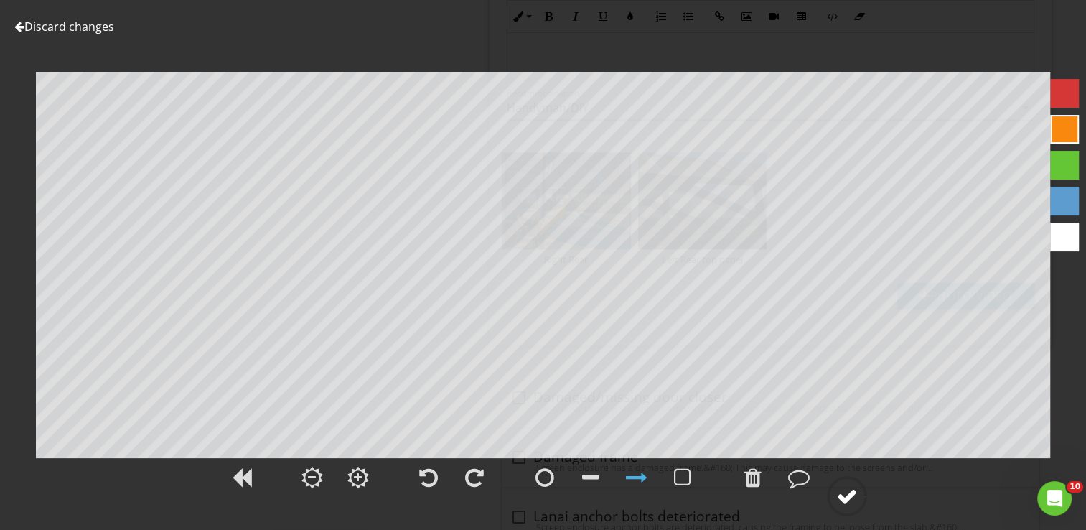
click at [844, 498] on div at bounding box center [848, 496] width 22 height 22
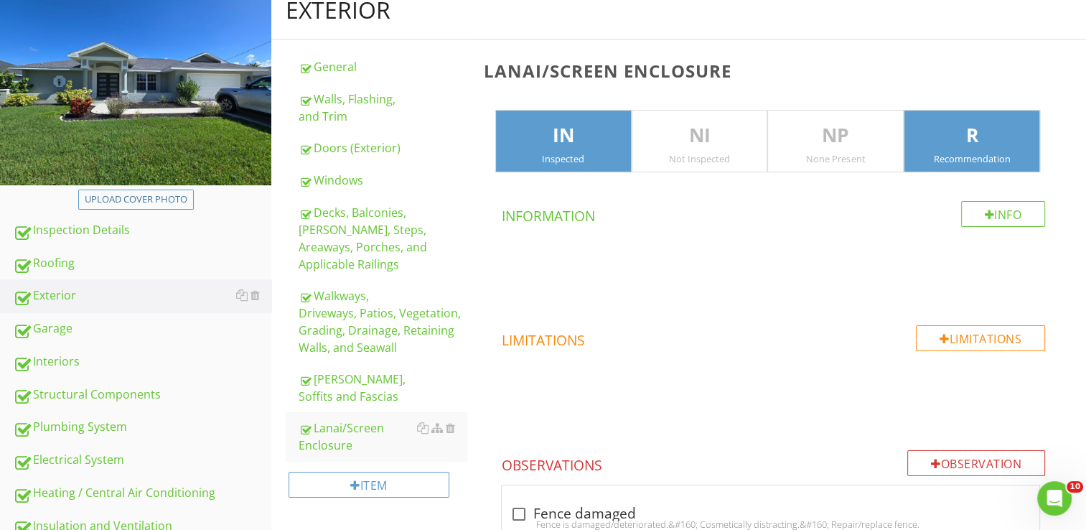
scroll to position [0, 0]
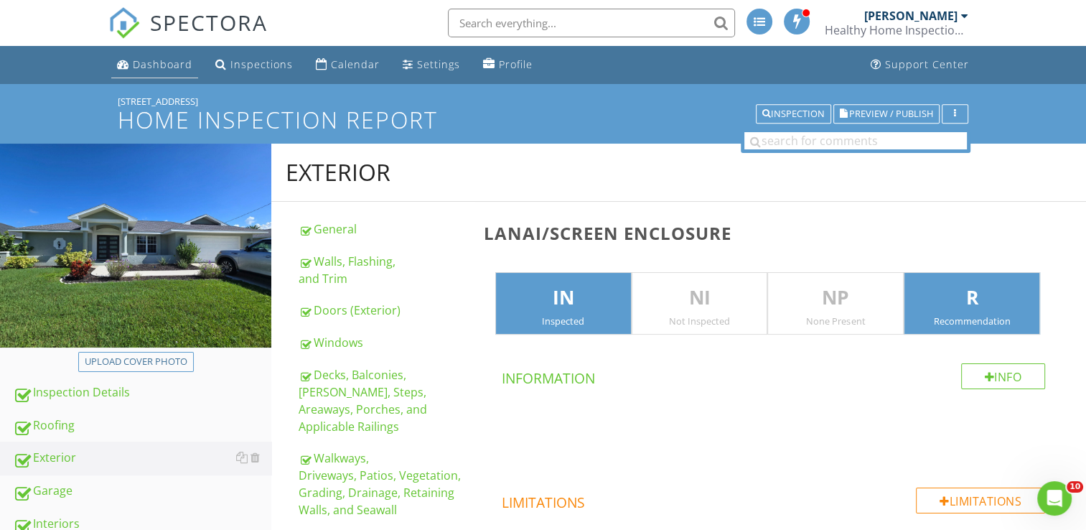
click at [157, 60] on div "Dashboard" at bounding box center [163, 64] width 60 height 14
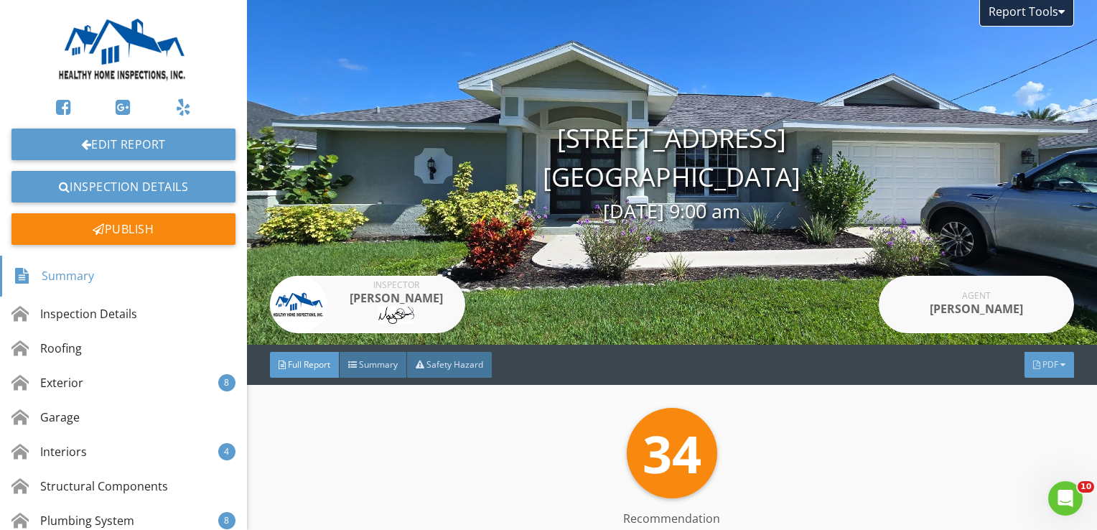
click at [1025, 365] on div "PDF" at bounding box center [1050, 365] width 50 height 26
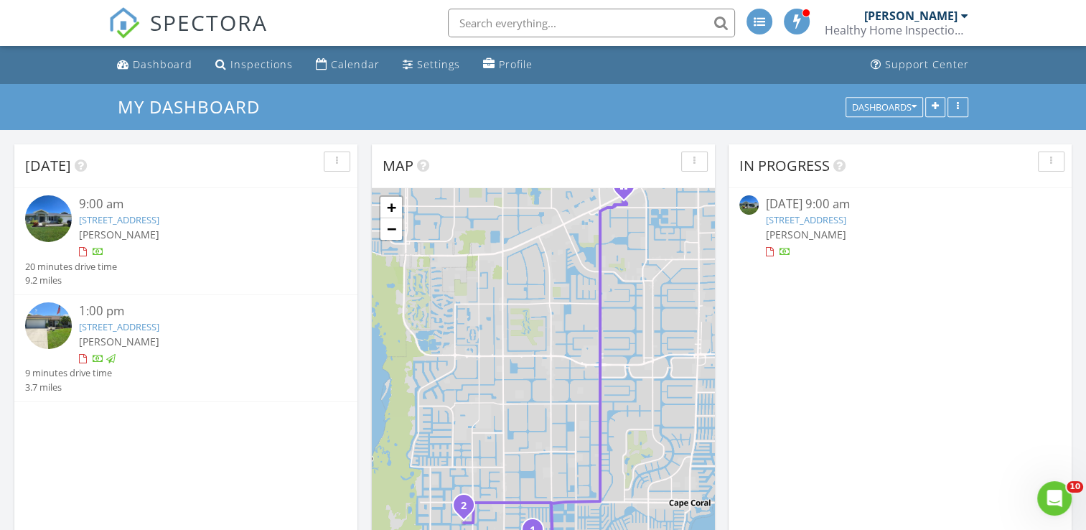
click at [47, 214] on img at bounding box center [48, 218] width 47 height 47
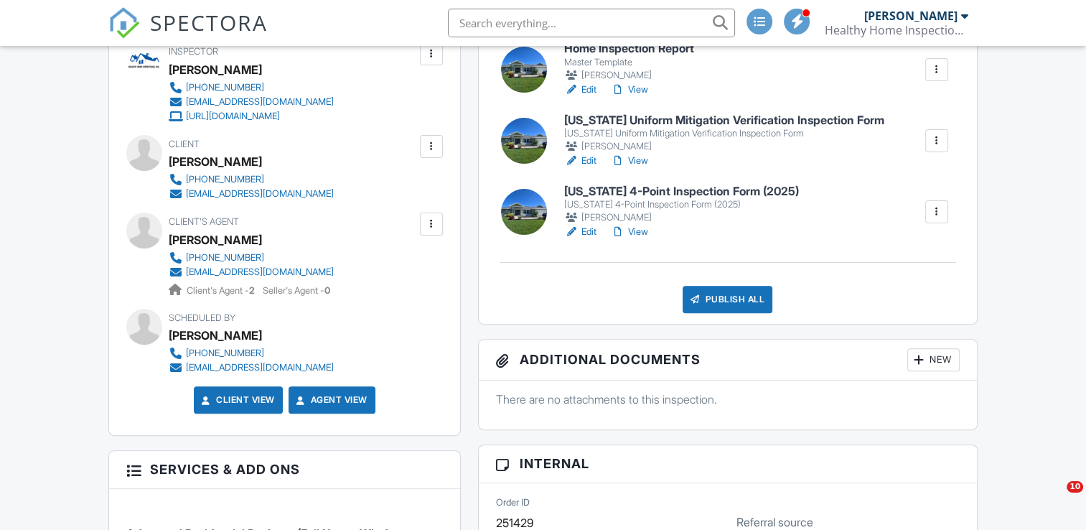
click at [727, 299] on div "Publish All" at bounding box center [728, 299] width 90 height 27
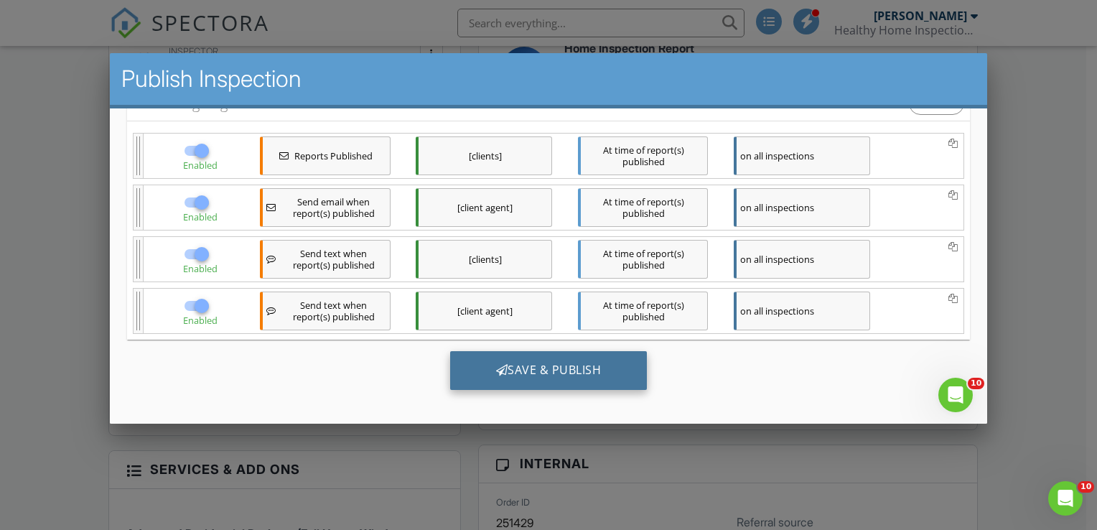
click at [515, 366] on div "Save & Publish" at bounding box center [548, 369] width 197 height 39
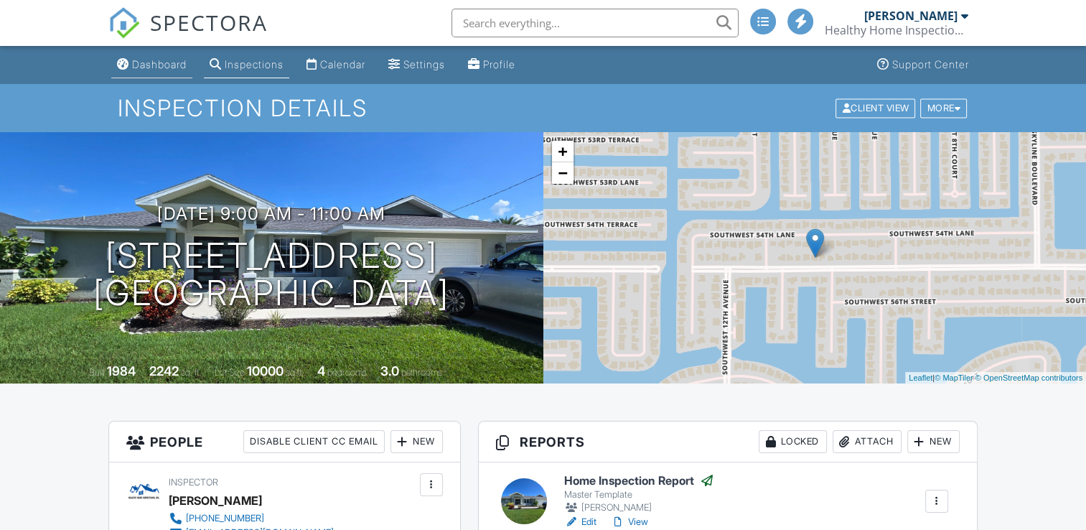
click at [157, 60] on div "Dashboard" at bounding box center [159, 64] width 55 height 12
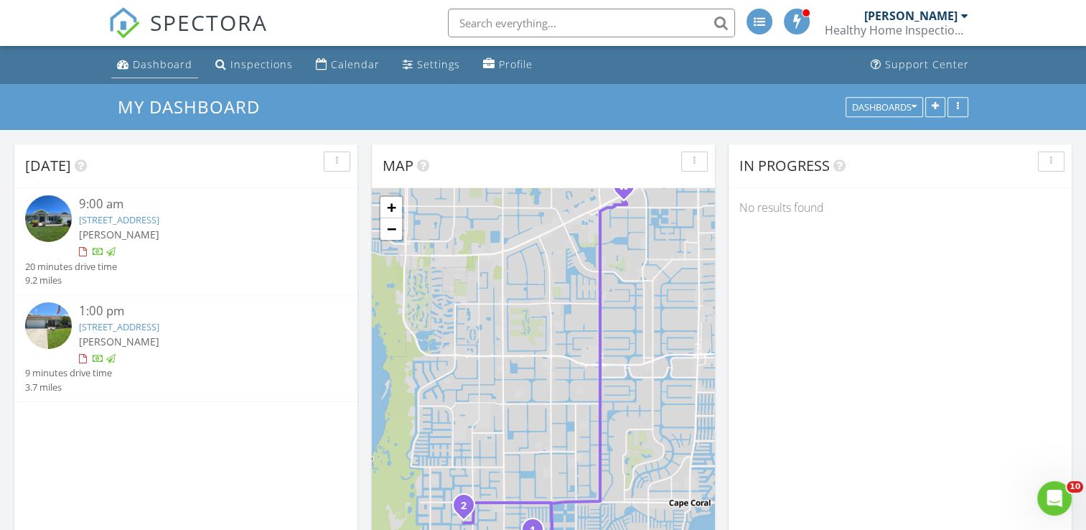
click at [135, 59] on div "Dashboard" at bounding box center [163, 64] width 60 height 14
